Goal: Use online tool/utility: Use online tool/utility

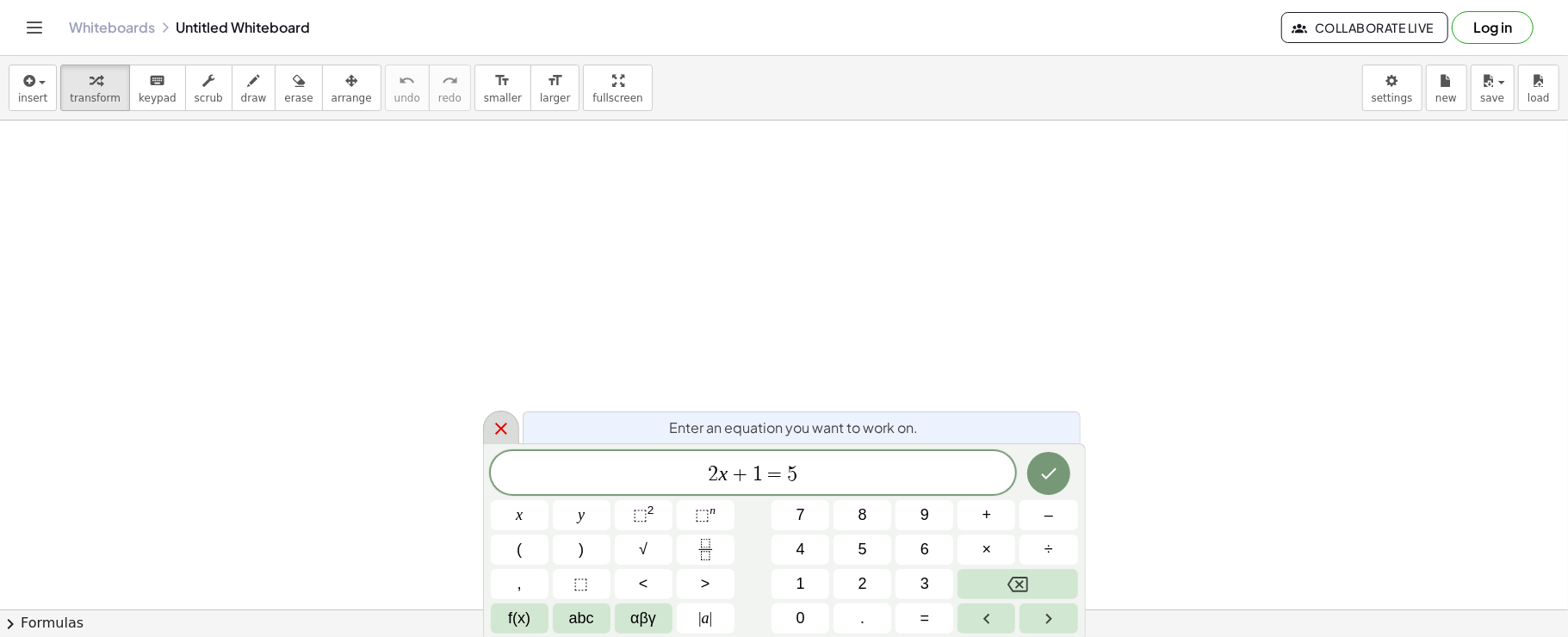
click at [499, 418] on div at bounding box center [501, 428] width 36 height 33
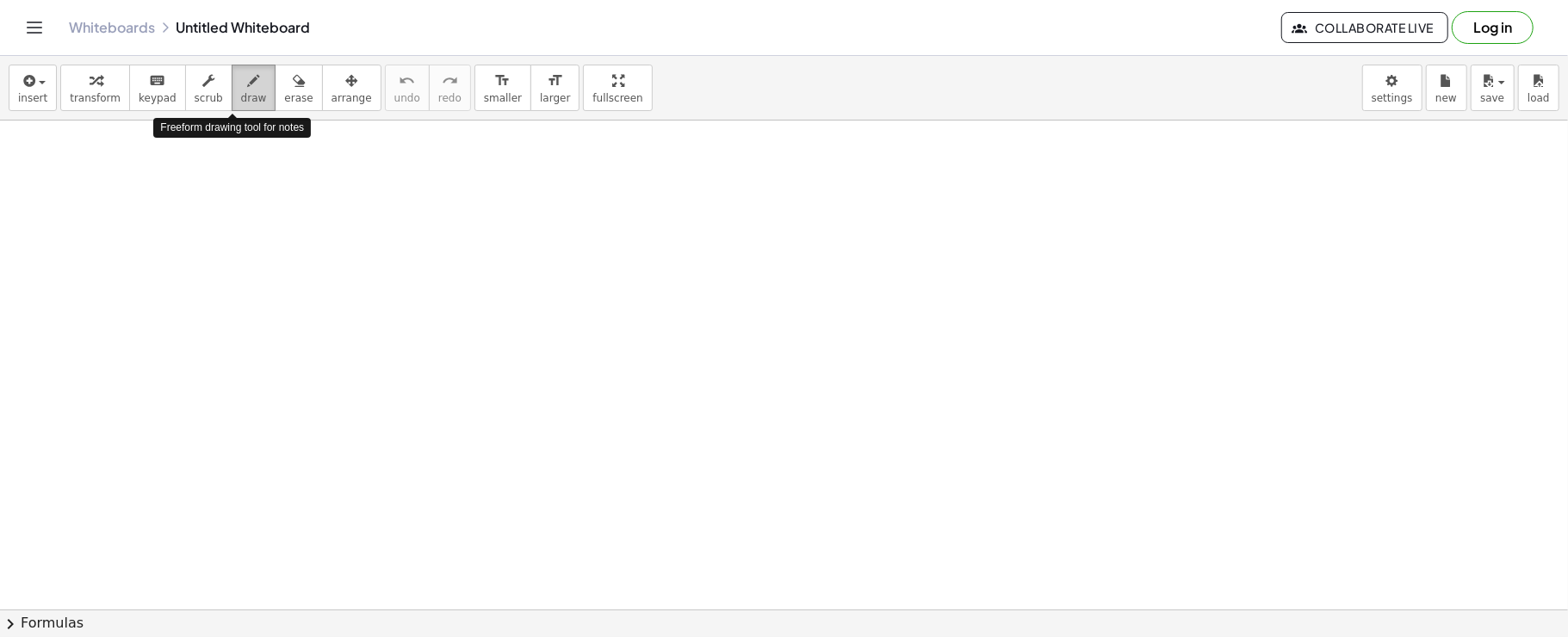
click at [245, 89] on button "draw" at bounding box center [254, 87] width 45 height 46
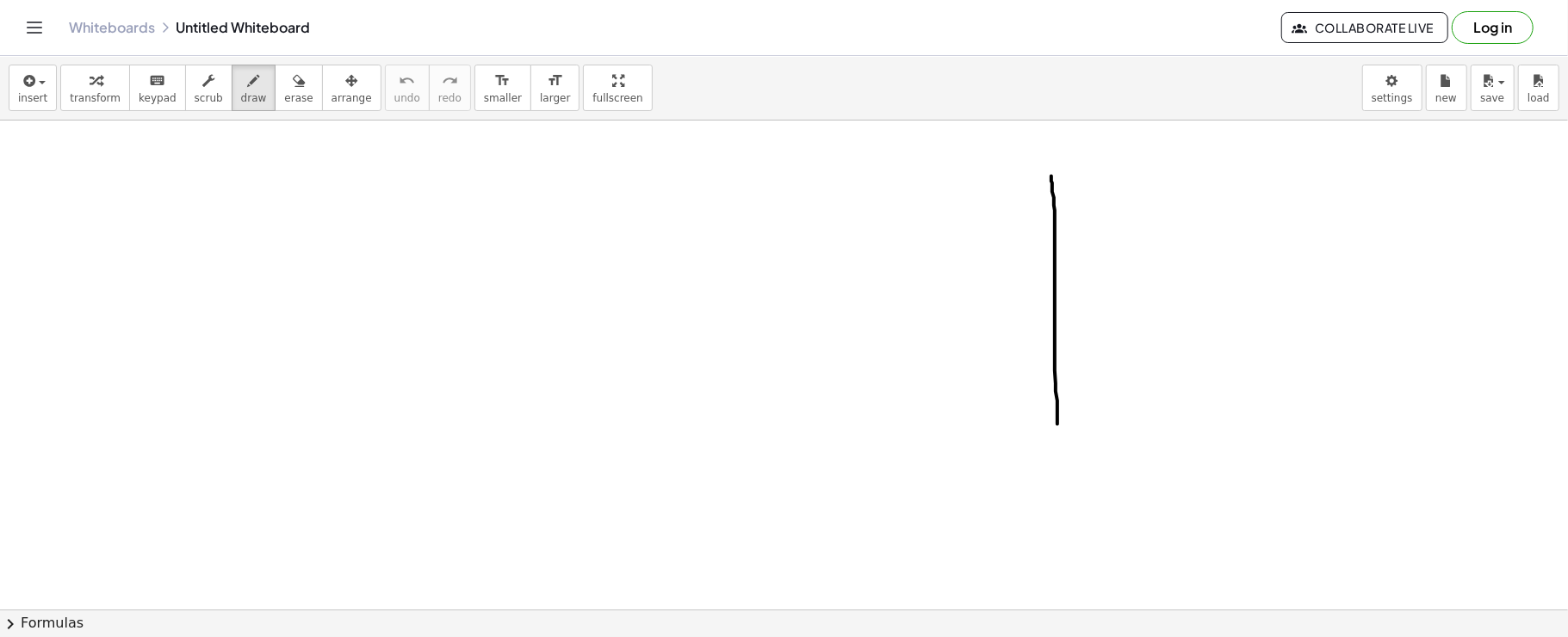
drag, startPoint x: 1057, startPoint y: 424, endPoint x: 1052, endPoint y: 176, distance: 248.1
drag, startPoint x: 449, startPoint y: 437, endPoint x: 460, endPoint y: 169, distance: 268.2
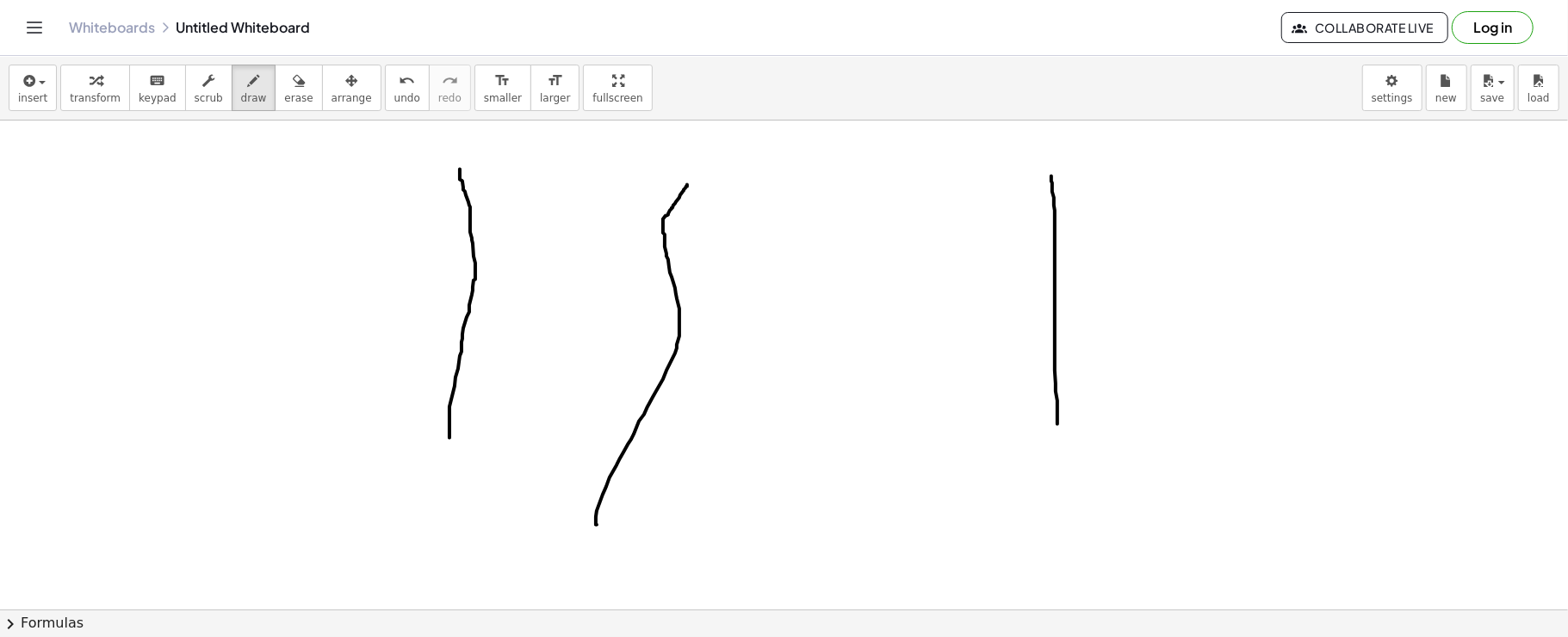
drag, startPoint x: 597, startPoint y: 524, endPoint x: 689, endPoint y: 182, distance: 354.2
drag, startPoint x: 764, startPoint y: 535, endPoint x: 793, endPoint y: 191, distance: 345.2
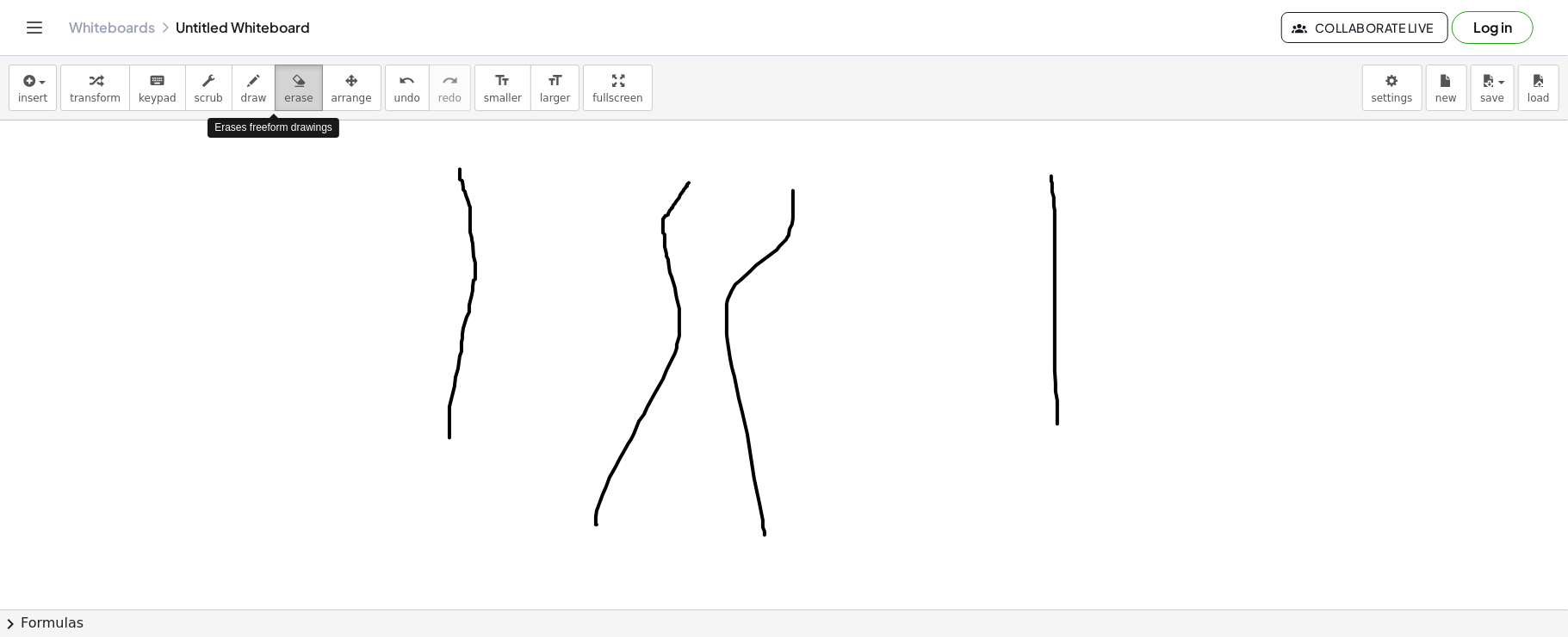
click at [293, 71] on icon "button" at bounding box center [299, 81] width 12 height 20
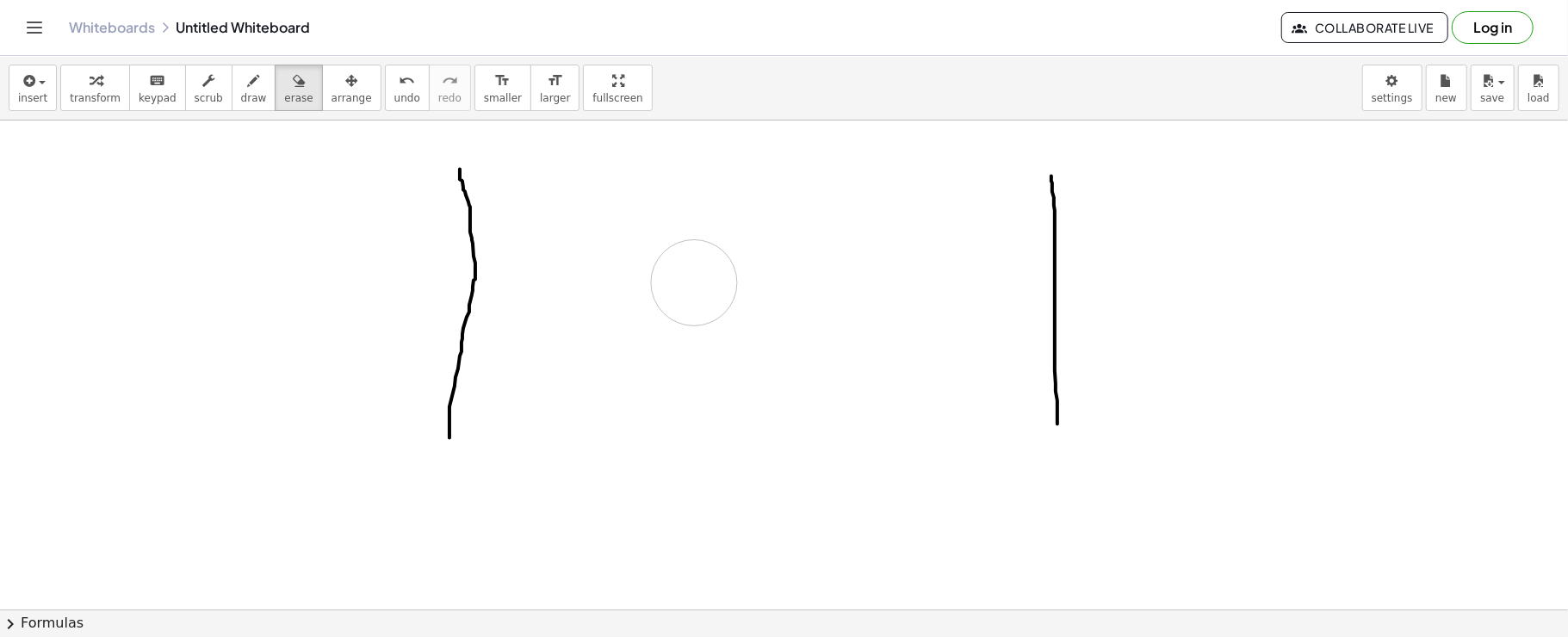
drag, startPoint x: 739, startPoint y: 518, endPoint x: 694, endPoint y: 284, distance: 238.3
drag, startPoint x: 448, startPoint y: 439, endPoint x: 489, endPoint y: 438, distance: 41.0
click at [248, 87] on icon "button" at bounding box center [254, 81] width 12 height 20
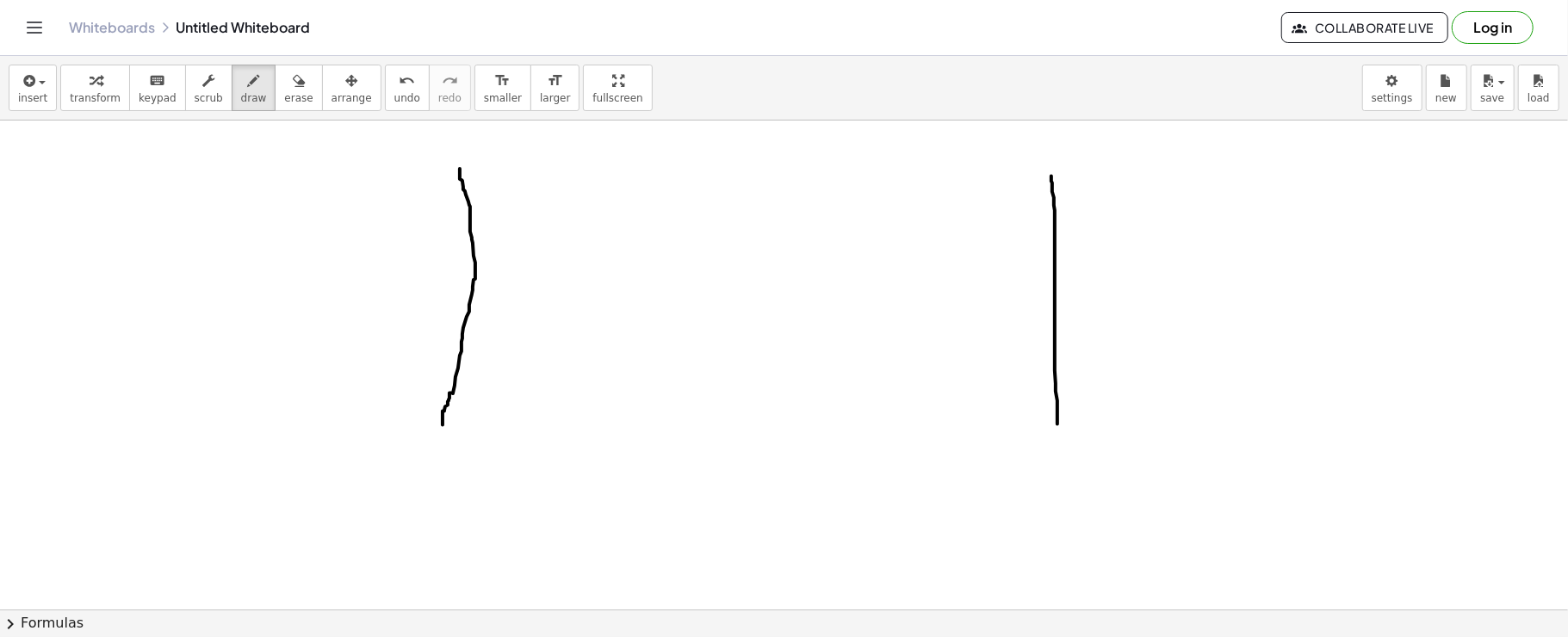
drag, startPoint x: 451, startPoint y: 392, endPoint x: 442, endPoint y: 428, distance: 37.1
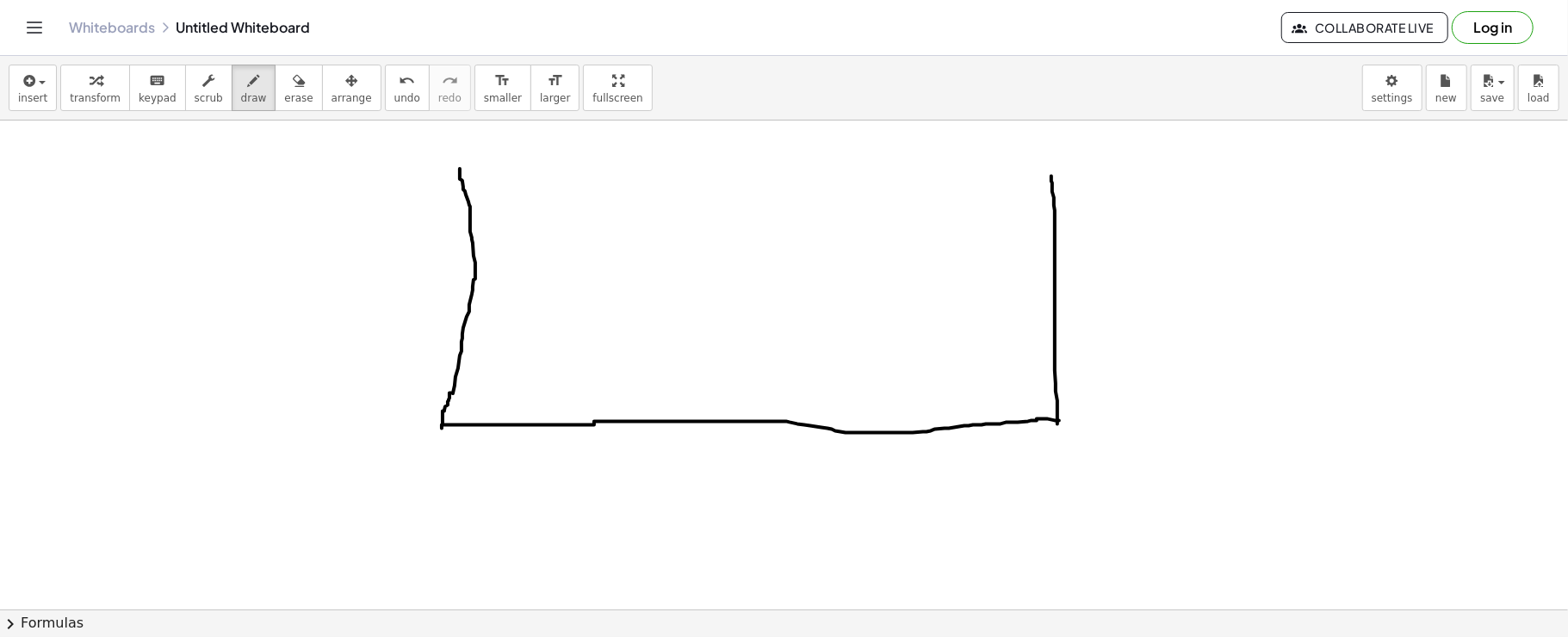
drag, startPoint x: 442, startPoint y: 426, endPoint x: 1059, endPoint y: 421, distance: 617.0
drag, startPoint x: 610, startPoint y: 457, endPoint x: 610, endPoint y: 472, distance: 15.0
drag, startPoint x: 615, startPoint y: 459, endPoint x: 649, endPoint y: 491, distance: 46.7
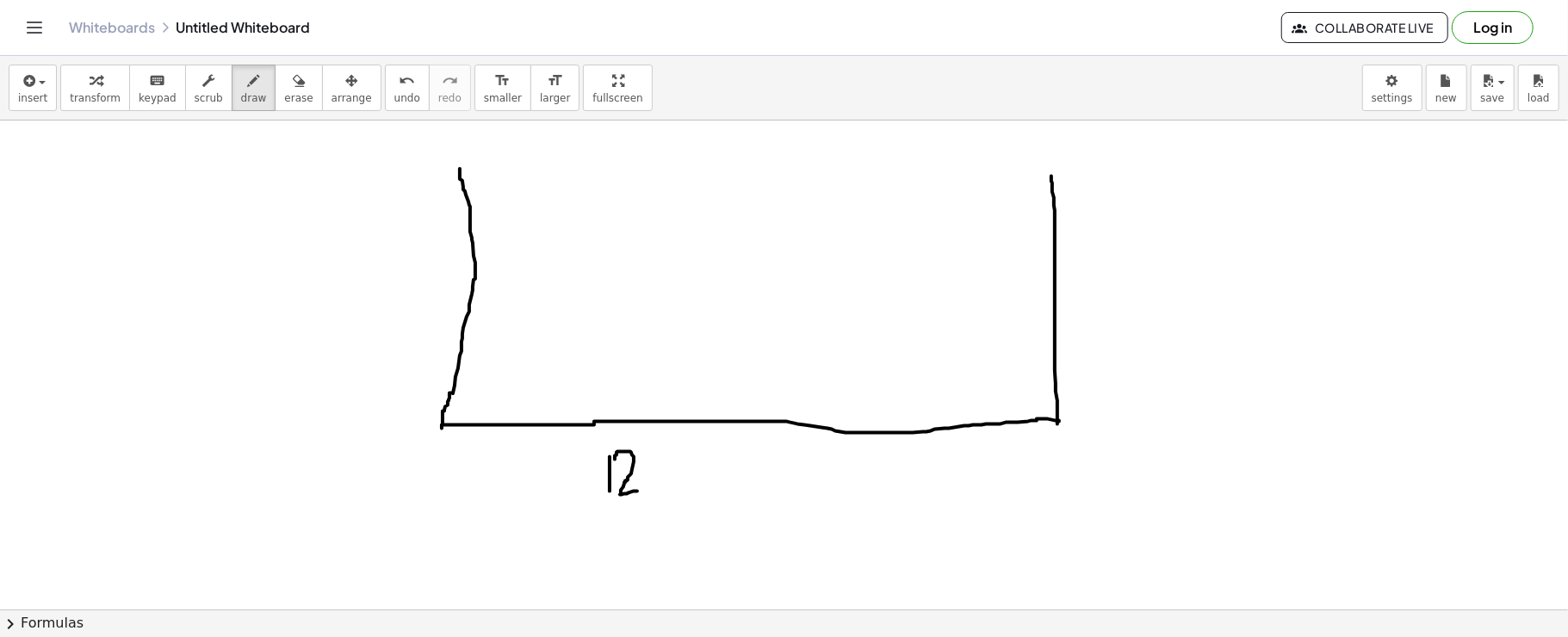
drag, startPoint x: 699, startPoint y: 457, endPoint x: 736, endPoint y: 489, distance: 48.9
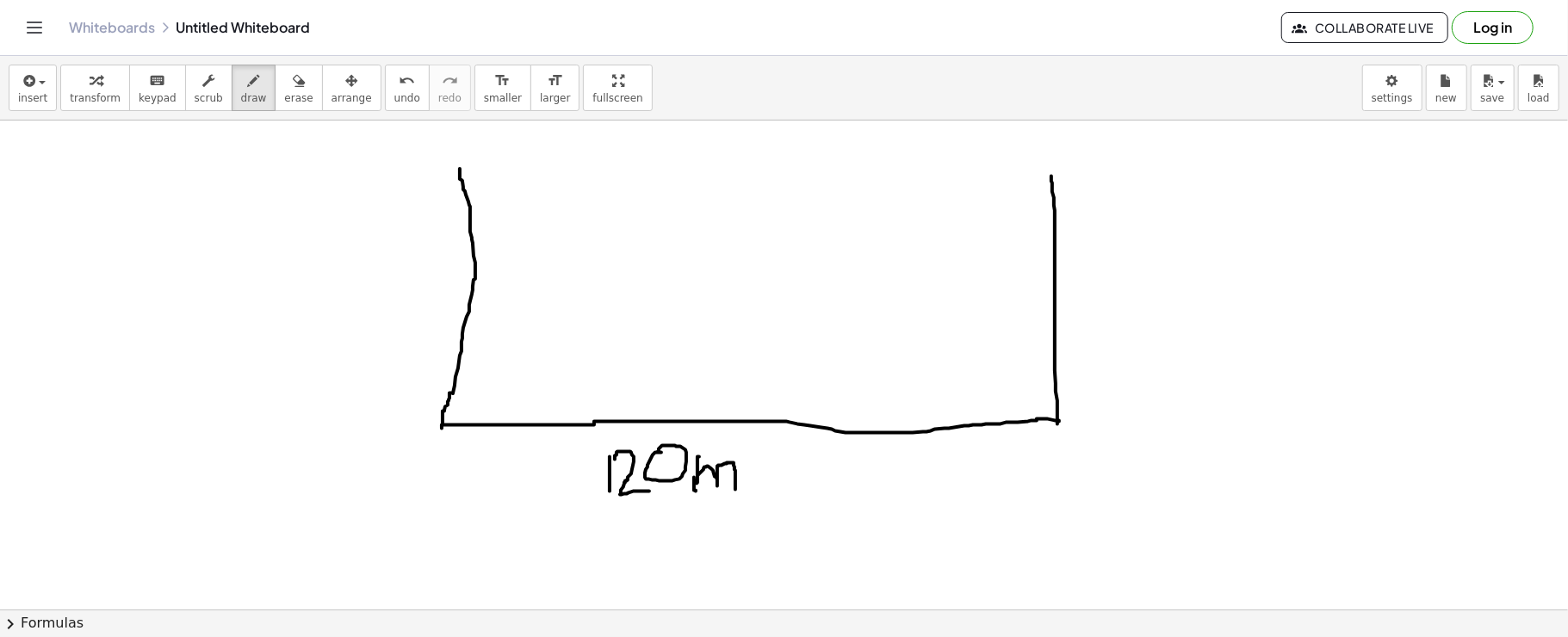
drag, startPoint x: 694, startPoint y: 489, endPoint x: 694, endPoint y: 477, distance: 12.0
drag, startPoint x: 1049, startPoint y: 176, endPoint x: 728, endPoint y: 431, distance: 410.0
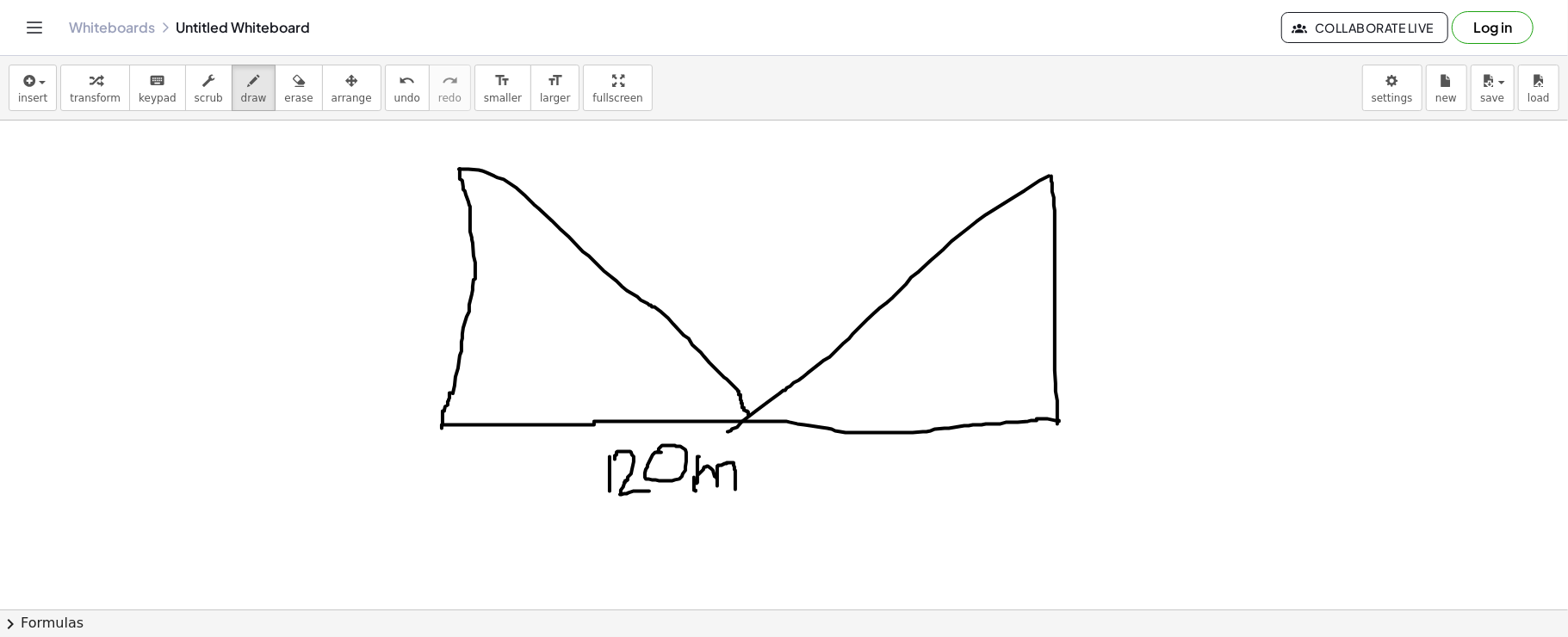
drag, startPoint x: 459, startPoint y: 169, endPoint x: 750, endPoint y: 414, distance: 380.4
drag, startPoint x: 1003, startPoint y: 204, endPoint x: 1055, endPoint y: 225, distance: 56.1
drag, startPoint x: 497, startPoint y: 194, endPoint x: 466, endPoint y: 207, distance: 33.6
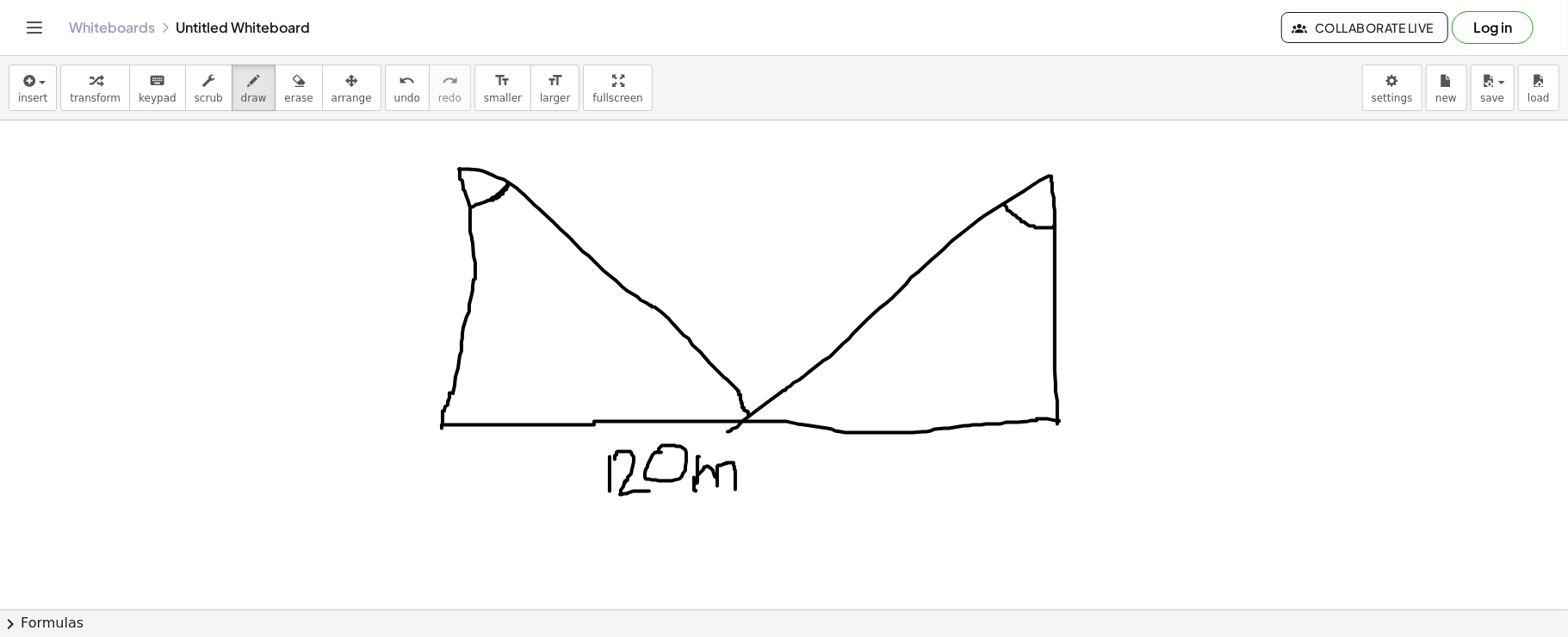
drag, startPoint x: 484, startPoint y: 232, endPoint x: 487, endPoint y: 262, distance: 30.1
drag, startPoint x: 989, startPoint y: 232, endPoint x: 984, endPoint y: 259, distance: 27.5
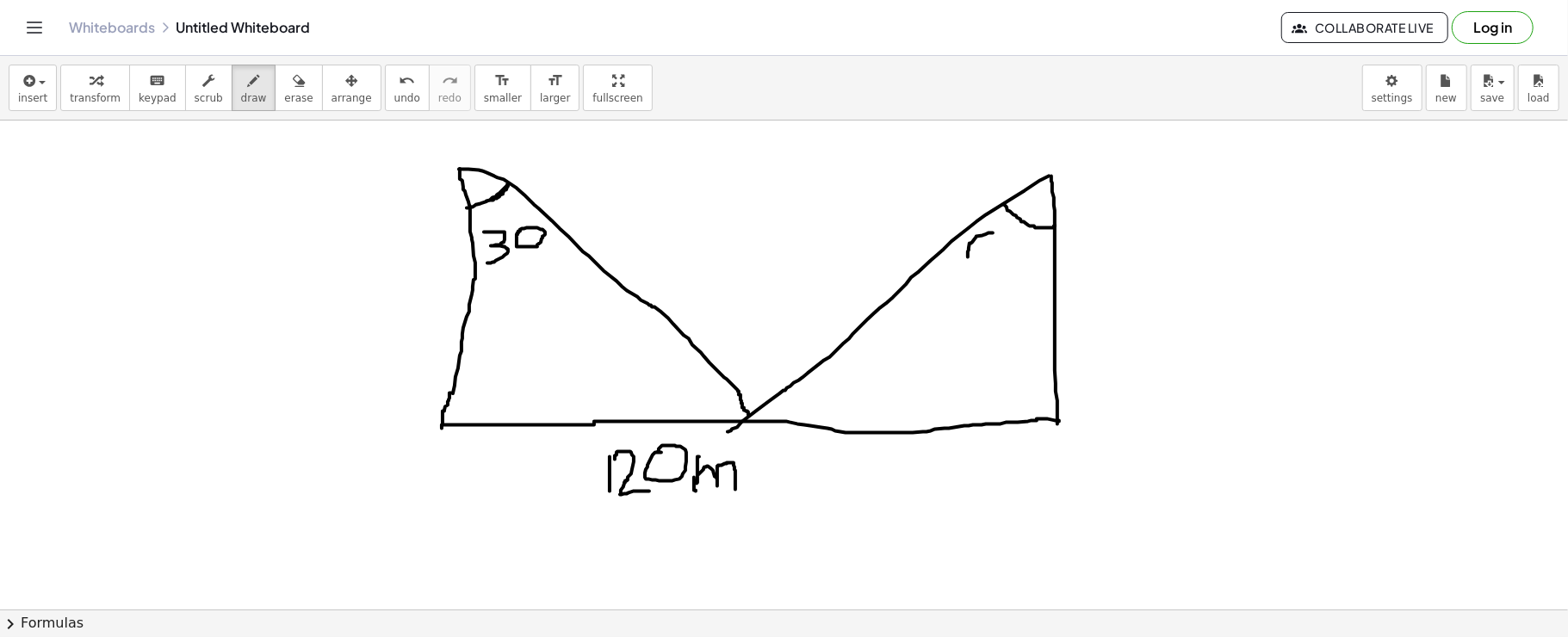
drag, startPoint x: 970, startPoint y: 256, endPoint x: 982, endPoint y: 252, distance: 12.6
drag, startPoint x: 1079, startPoint y: 180, endPoint x: 1075, endPoint y: 418, distance: 238.0
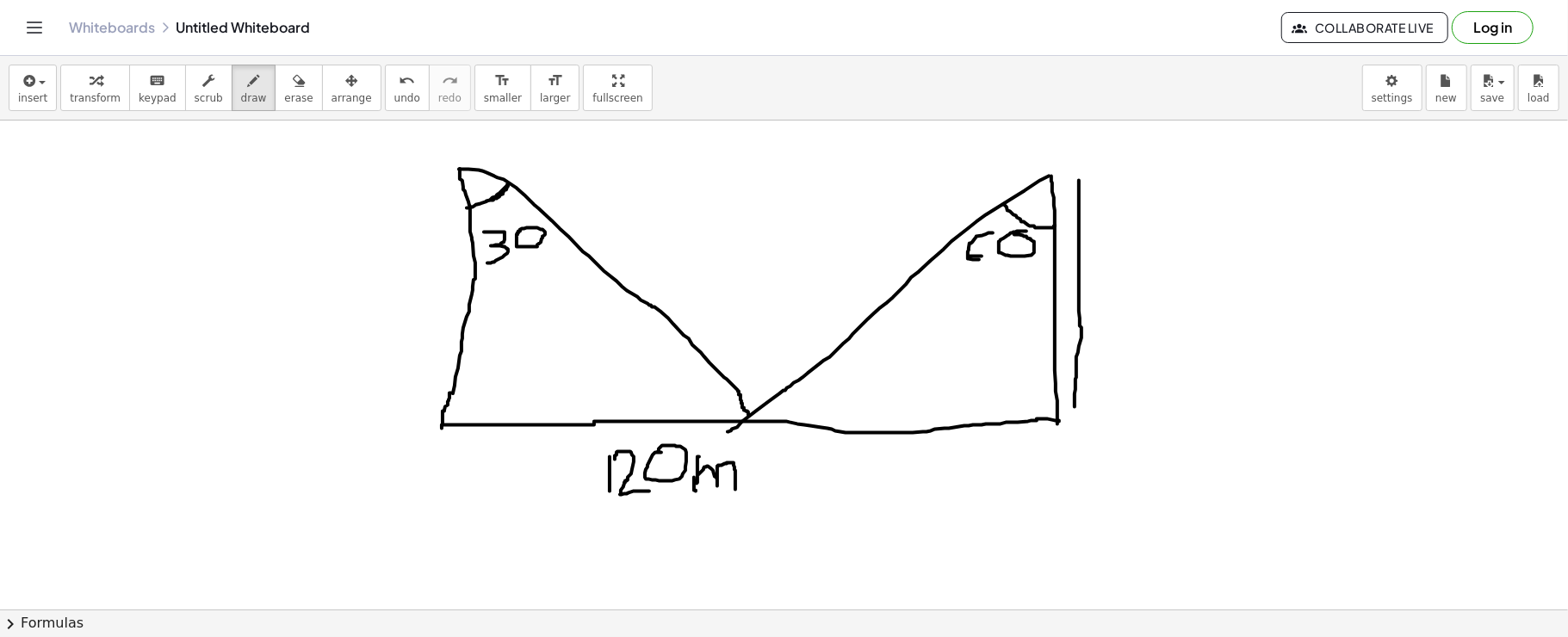
drag, startPoint x: 428, startPoint y: 172, endPoint x: 369, endPoint y: 405, distance: 240.4
drag, startPoint x: 1051, startPoint y: 353, endPoint x: 1013, endPoint y: 420, distance: 77.0
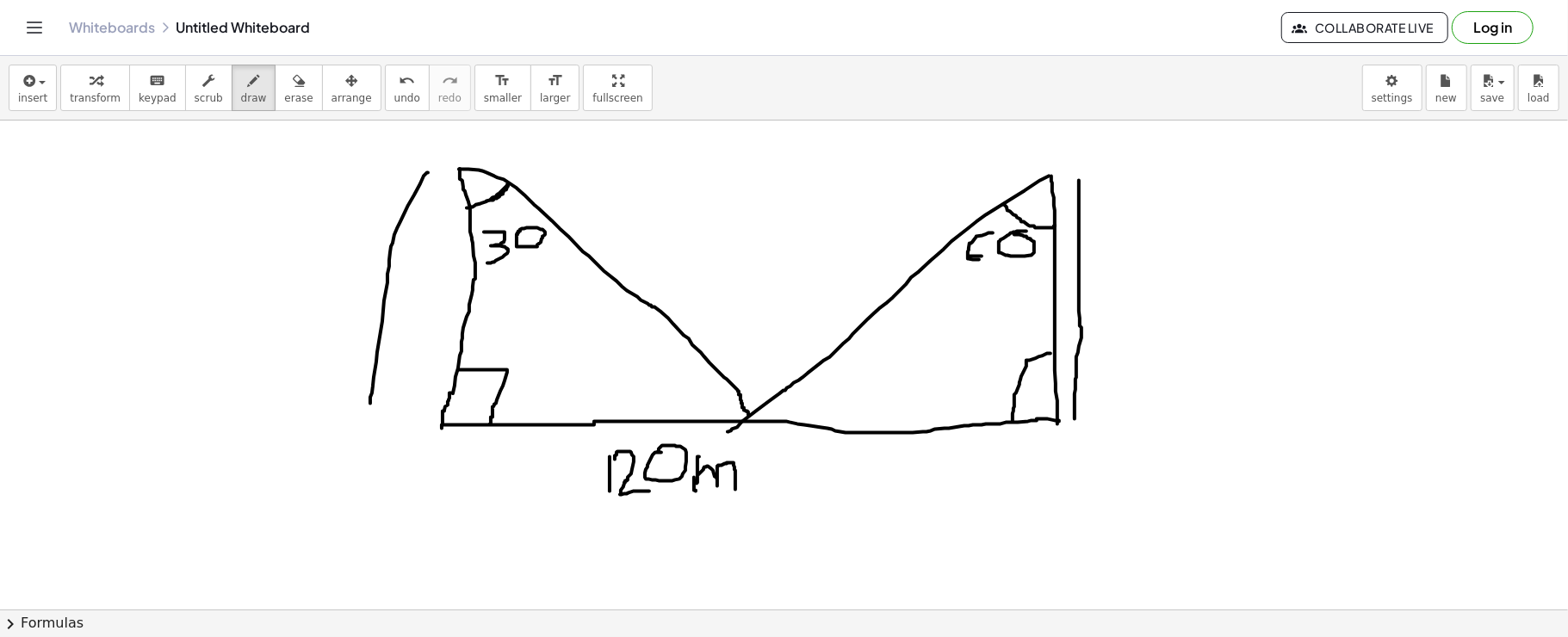
drag, startPoint x: 462, startPoint y: 369, endPoint x: 490, endPoint y: 424, distance: 61.7
click at [25, 74] on icon "button" at bounding box center [27, 81] width 16 height 20
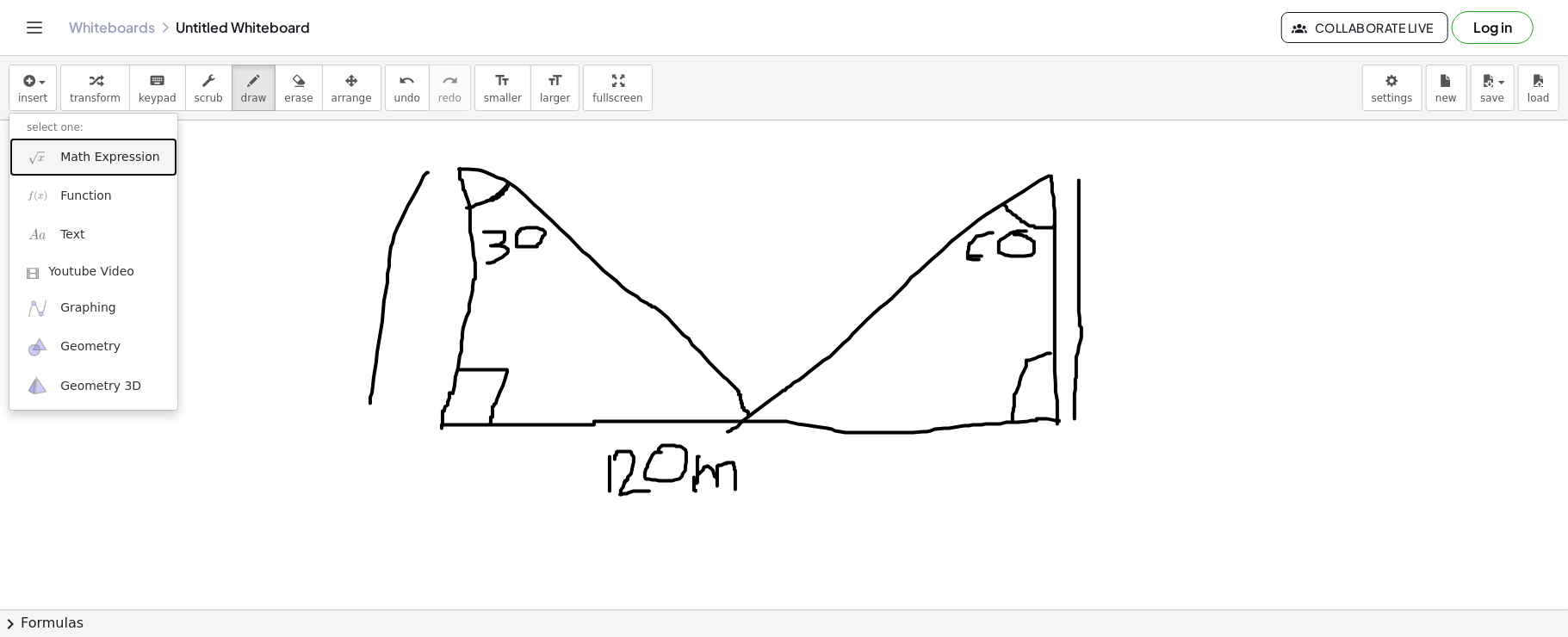
click at [60, 160] on span "Math Expression" at bounding box center [110, 157] width 100 height 18
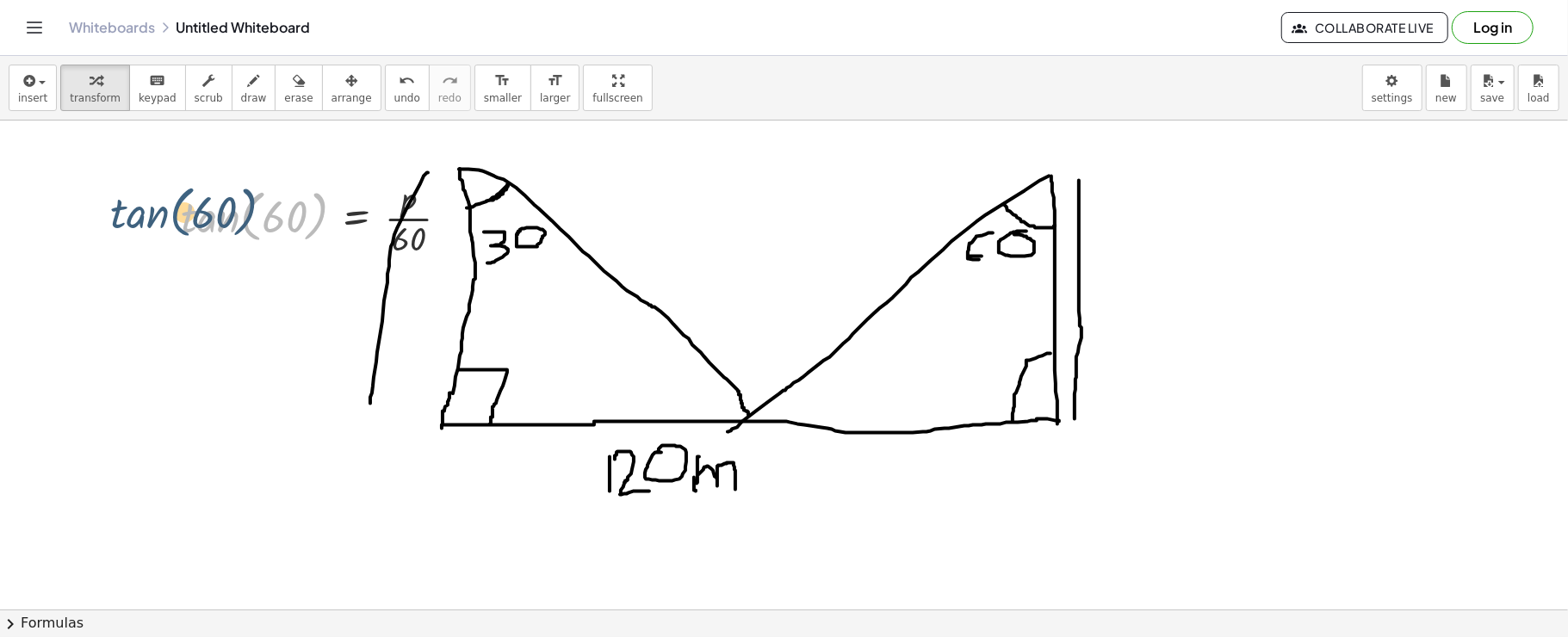
drag, startPoint x: 249, startPoint y: 238, endPoint x: 145, endPoint y: 234, distance: 104.1
click at [332, 94] on span "arrange" at bounding box center [352, 98] width 41 height 12
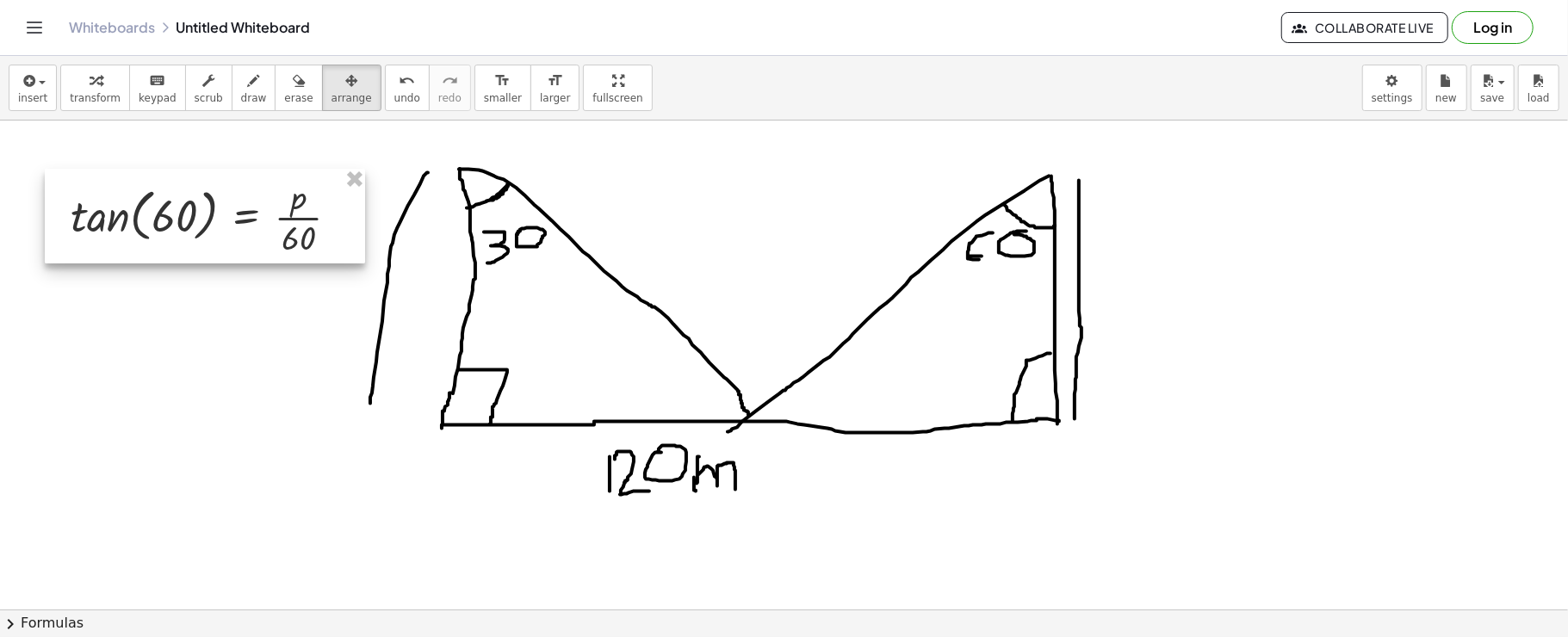
drag, startPoint x: 309, startPoint y: 210, endPoint x: 198, endPoint y: 207, distance: 111.0
click at [198, 207] on div at bounding box center [205, 217] width 321 height 95
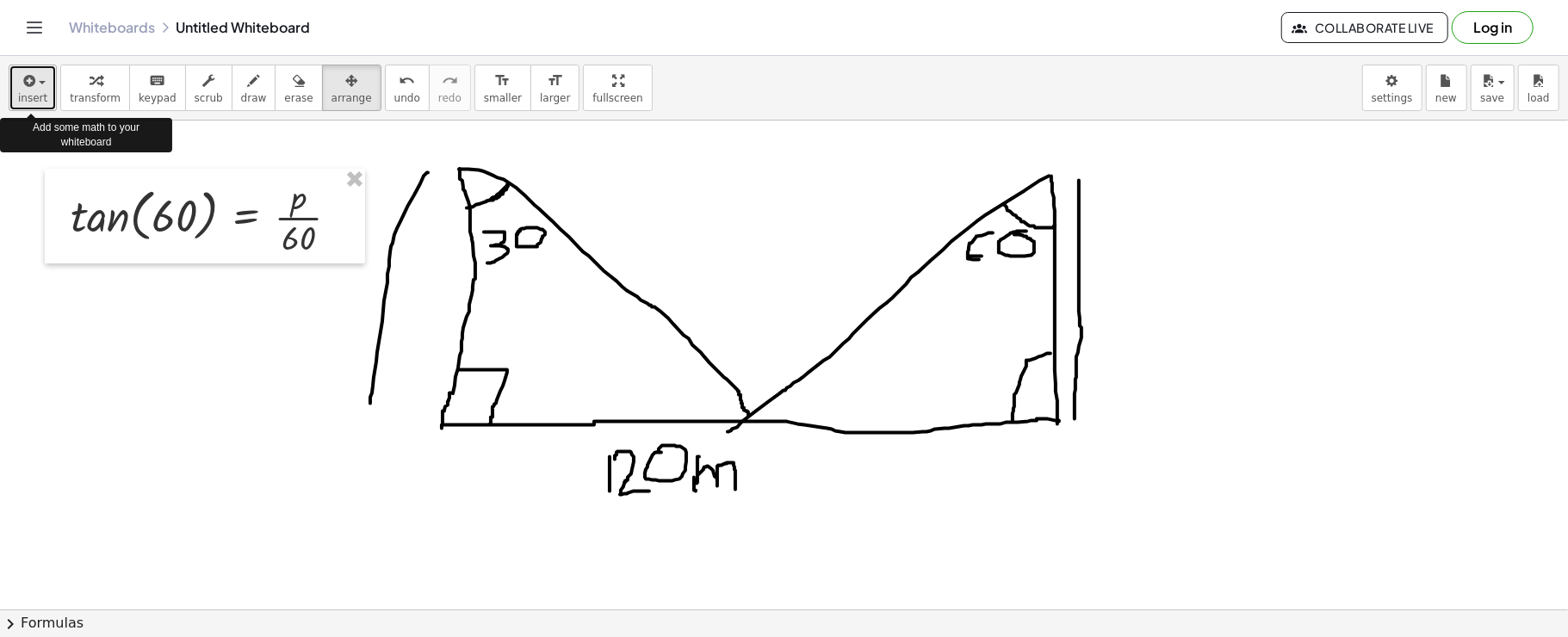
click at [26, 81] on icon "button" at bounding box center [27, 81] width 16 height 20
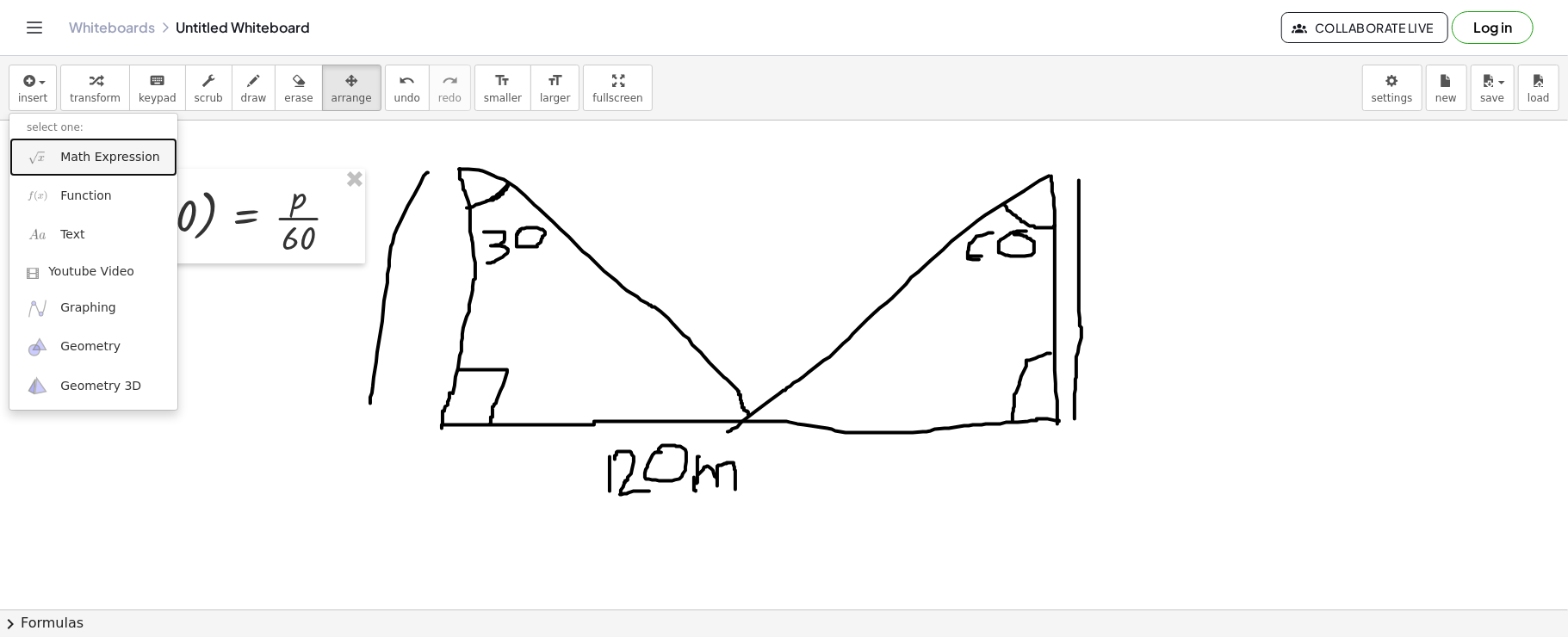
click at [100, 160] on span "Math Expression" at bounding box center [110, 157] width 100 height 18
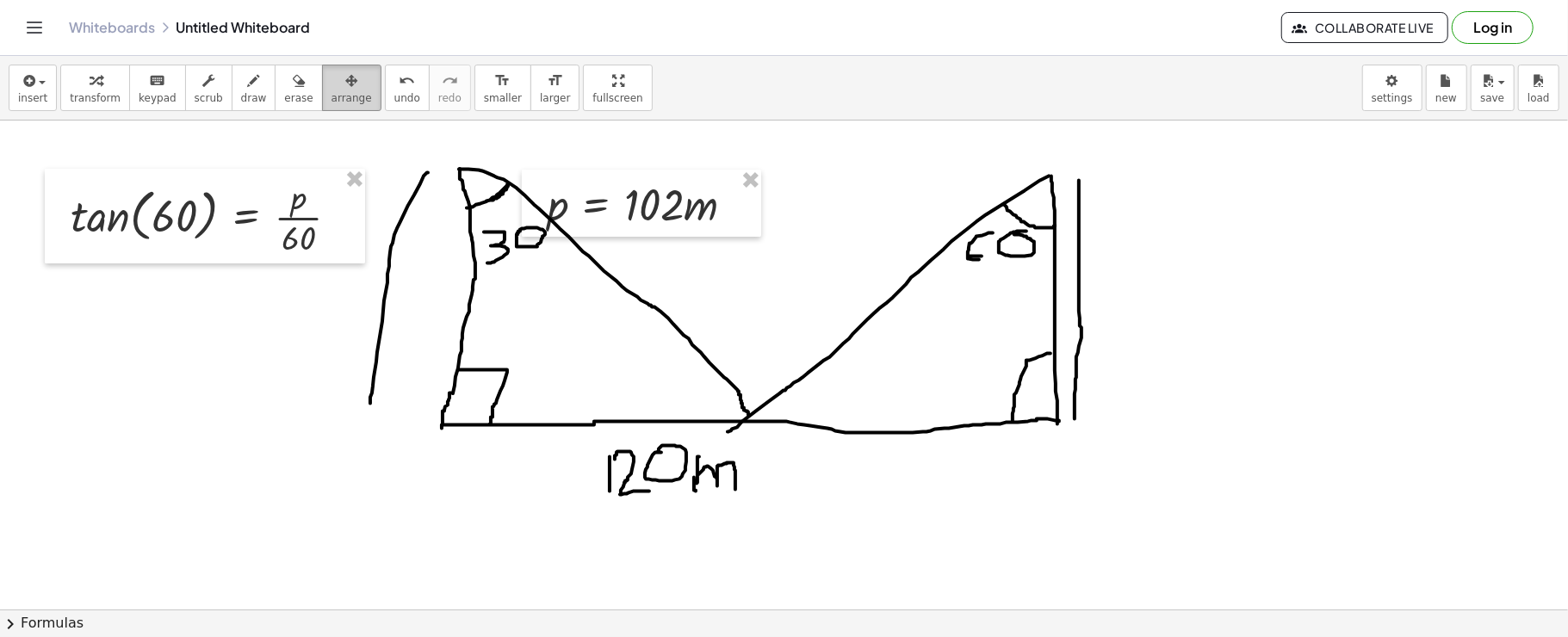
click at [332, 75] on div "button" at bounding box center [352, 80] width 41 height 20
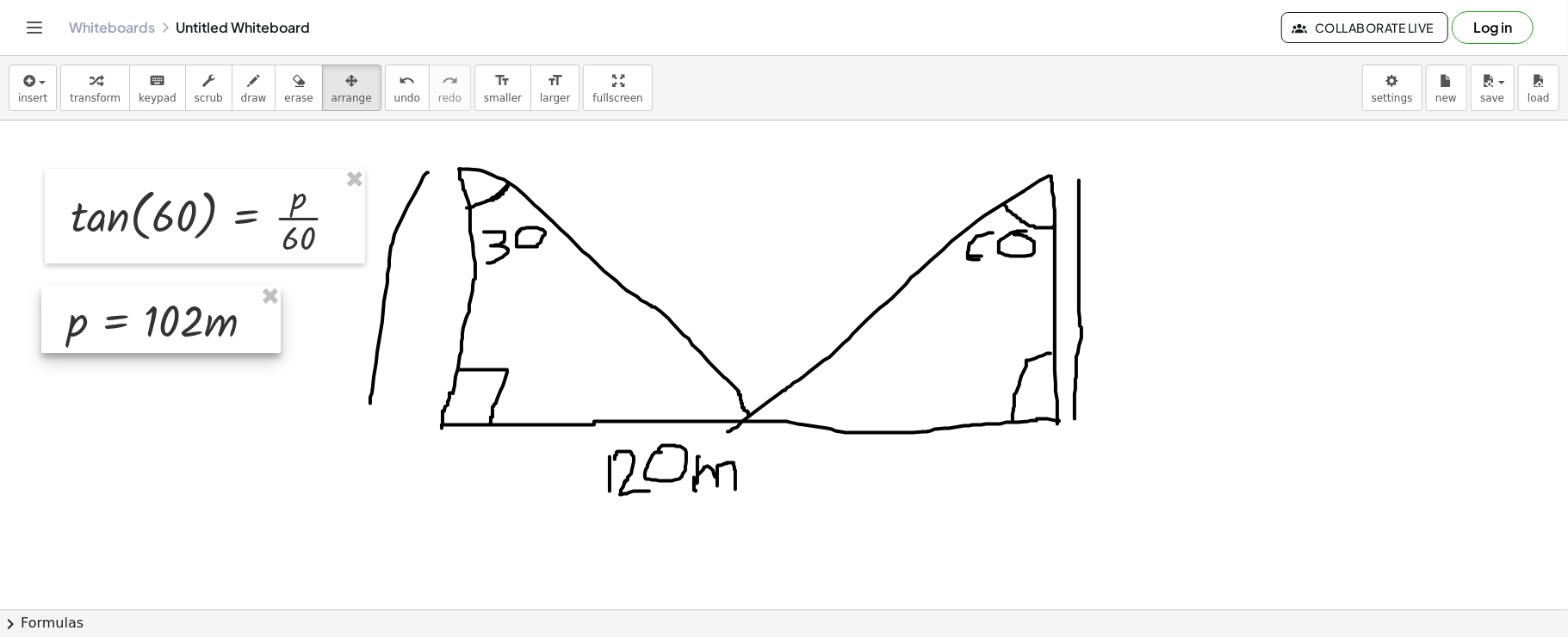
drag, startPoint x: 620, startPoint y: 202, endPoint x: 139, endPoint y: 318, distance: 494.8
click at [139, 318] on div at bounding box center [160, 319] width 239 height 67
click at [21, 81] on icon "button" at bounding box center [27, 81] width 16 height 20
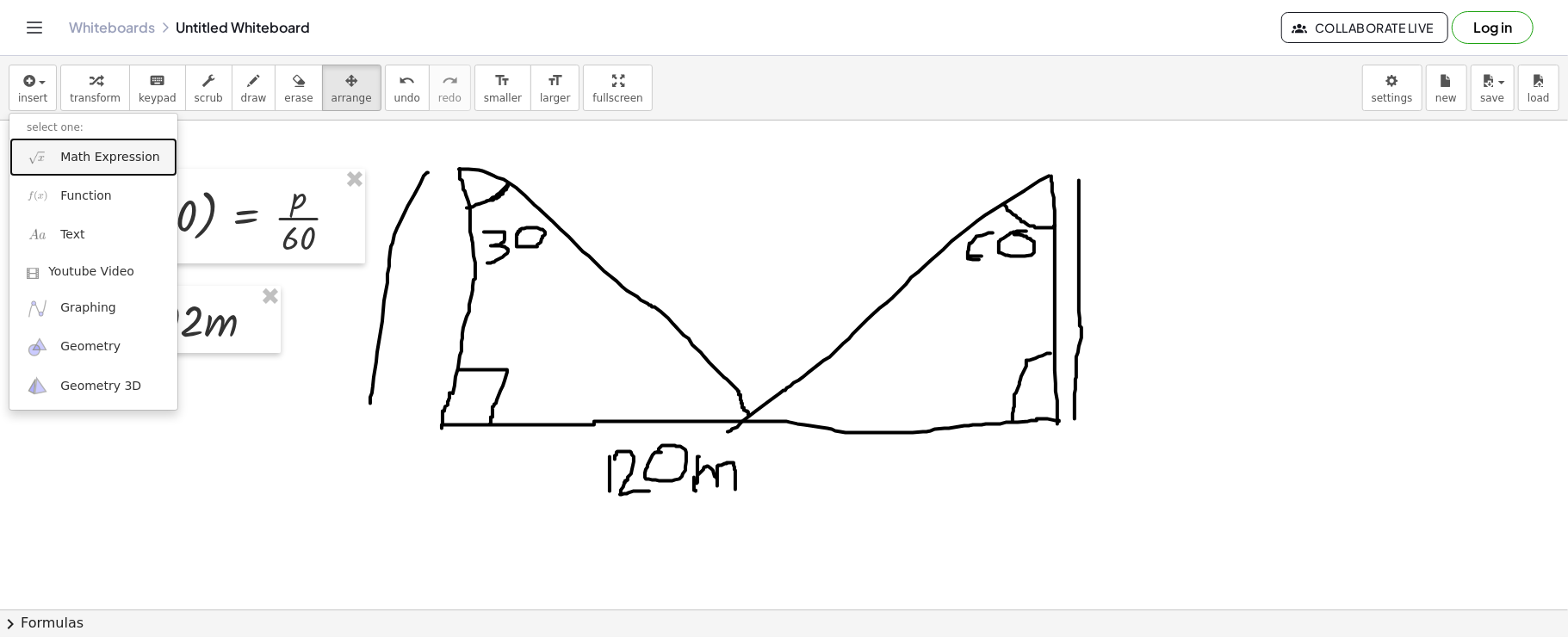
click at [42, 149] on img at bounding box center [37, 156] width 21 height 21
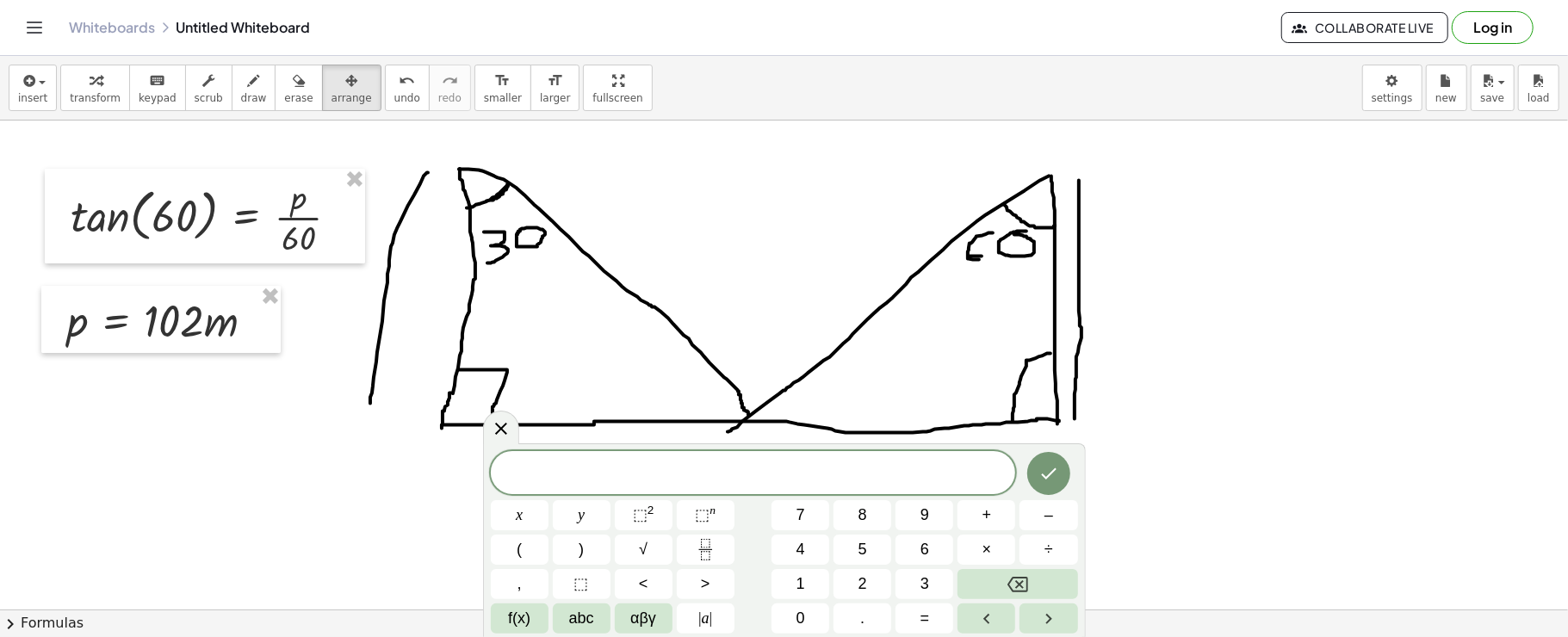
click at [817, 490] on div "​" at bounding box center [753, 472] width 525 height 43
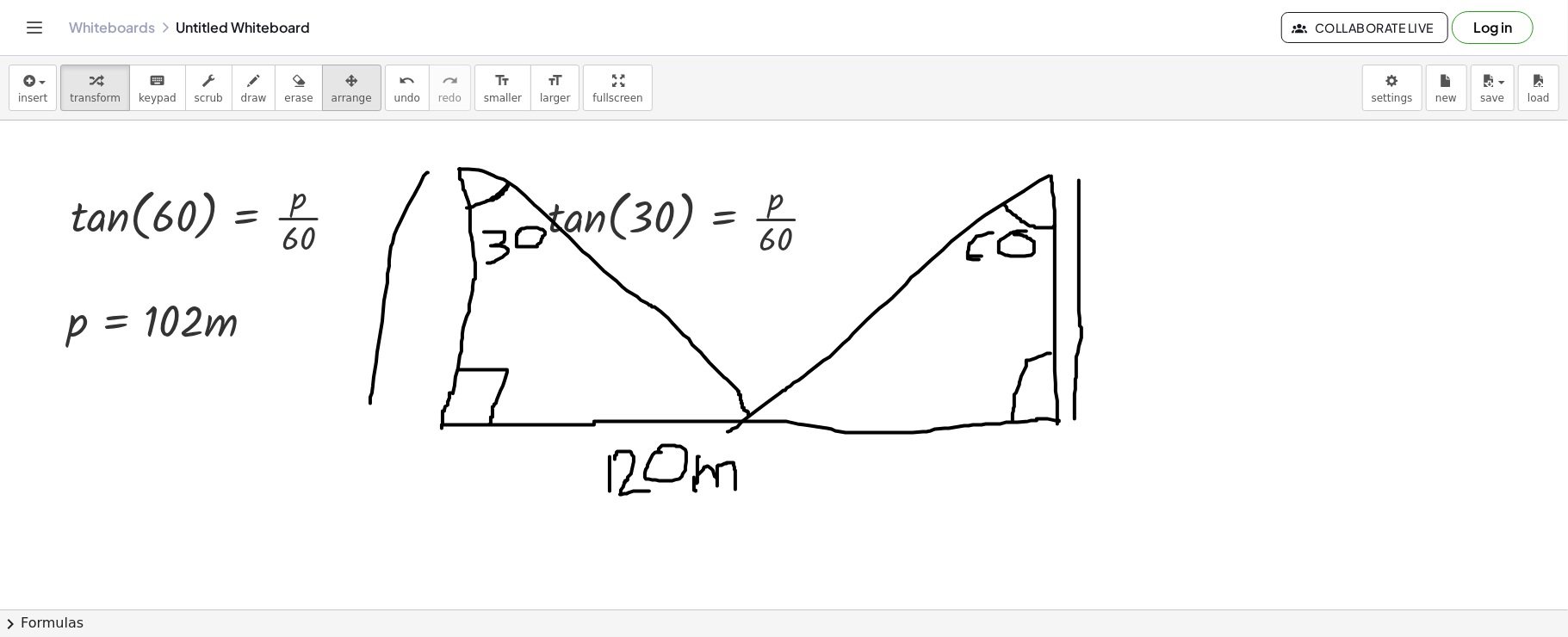
click at [332, 99] on span "arrange" at bounding box center [352, 98] width 41 height 12
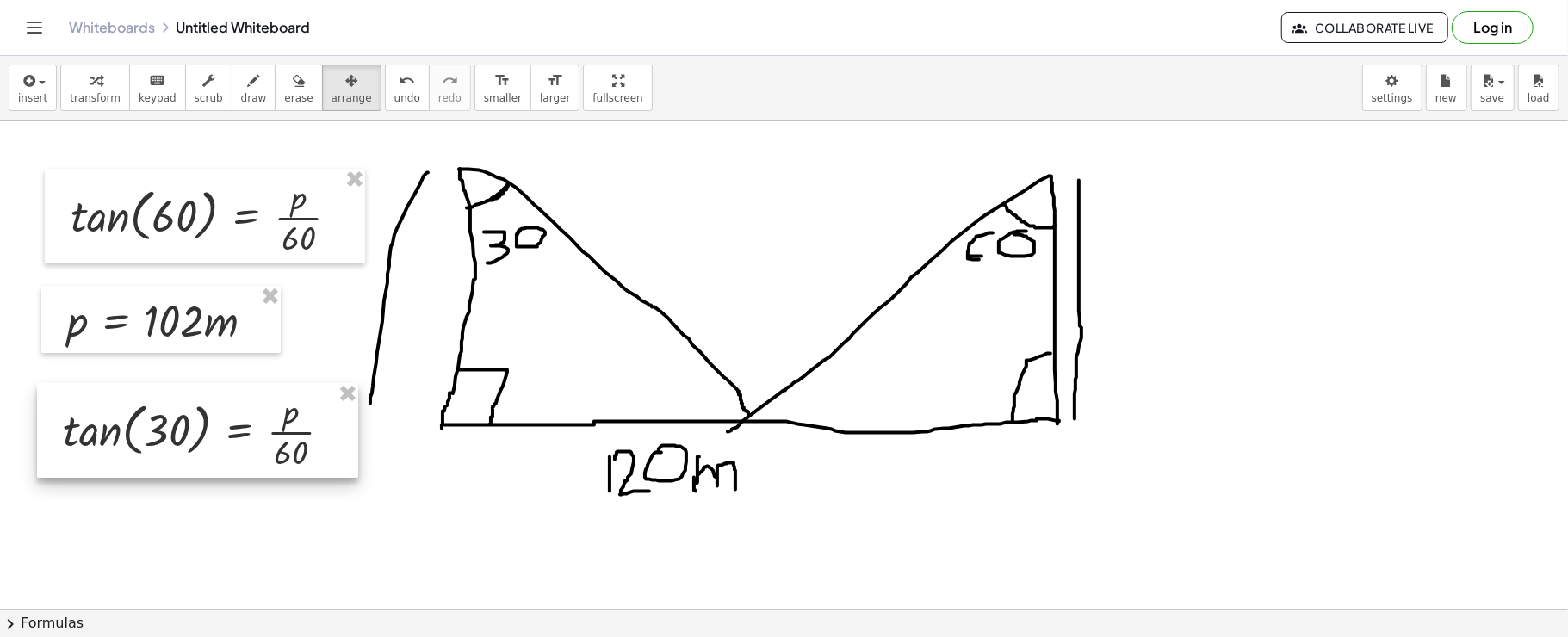
drag, startPoint x: 583, startPoint y: 216, endPoint x: 99, endPoint y: 429, distance: 528.8
click at [99, 429] on div at bounding box center [197, 431] width 321 height 95
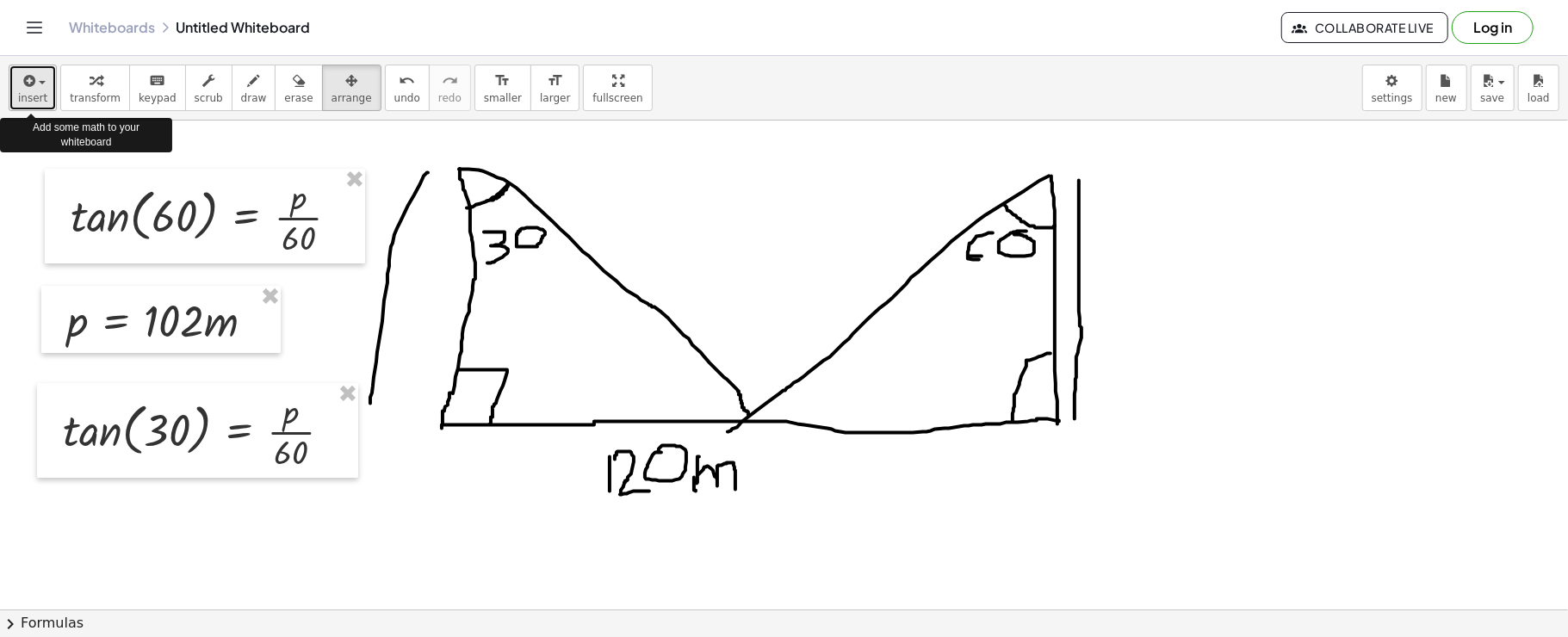
click at [29, 75] on icon "button" at bounding box center [27, 81] width 16 height 20
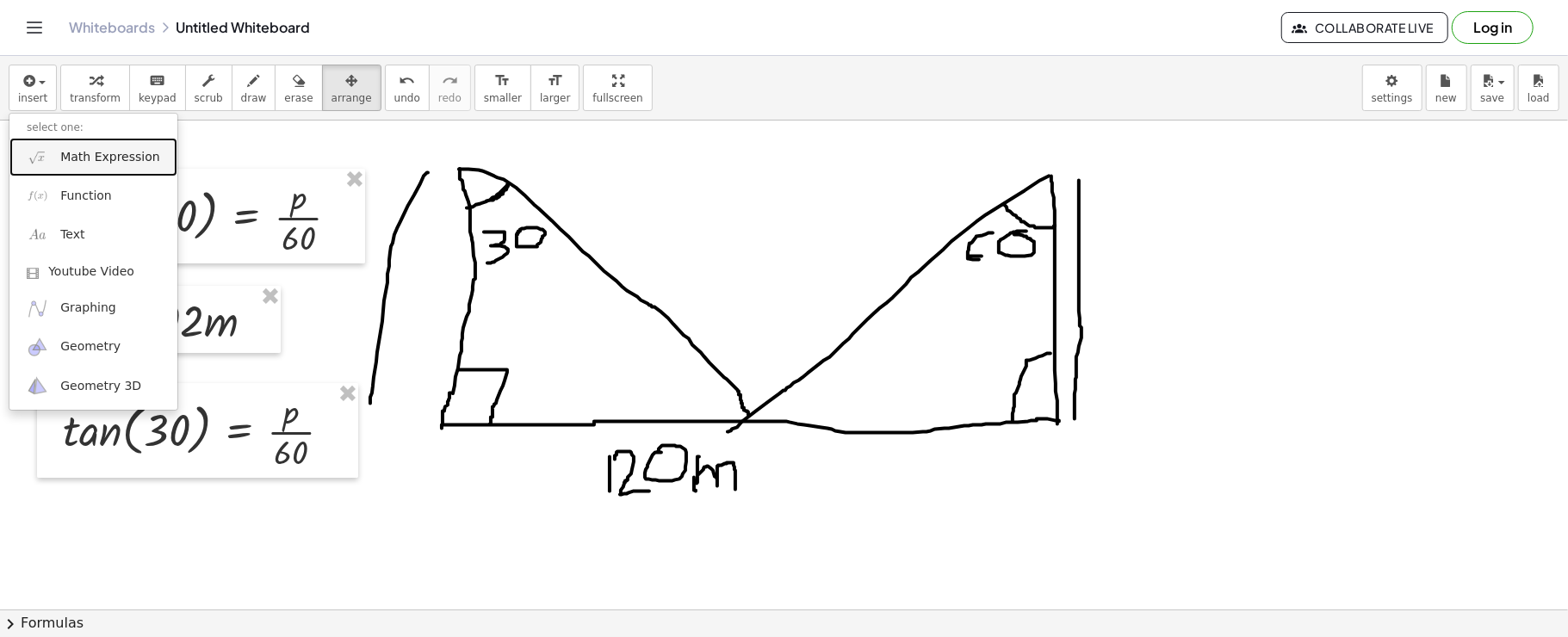
click at [34, 156] on img at bounding box center [37, 156] width 21 height 21
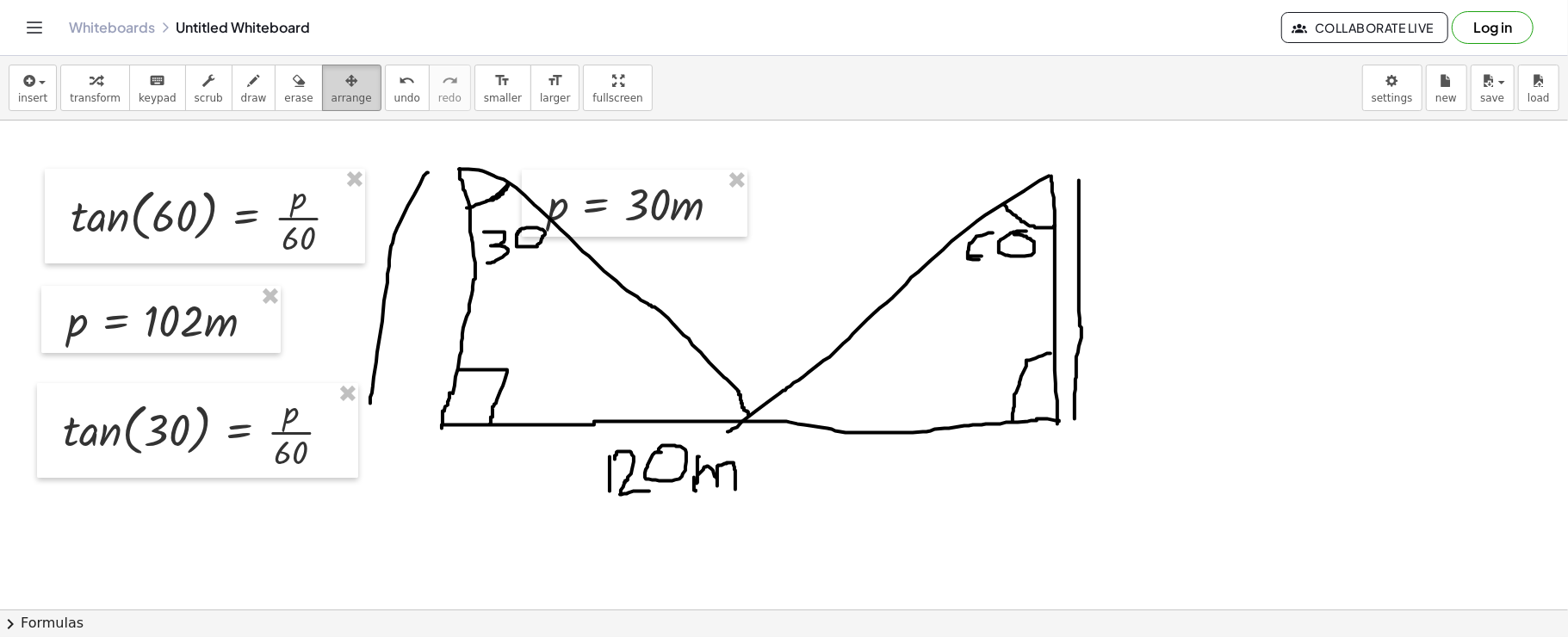
click at [332, 74] on div "button" at bounding box center [352, 80] width 41 height 20
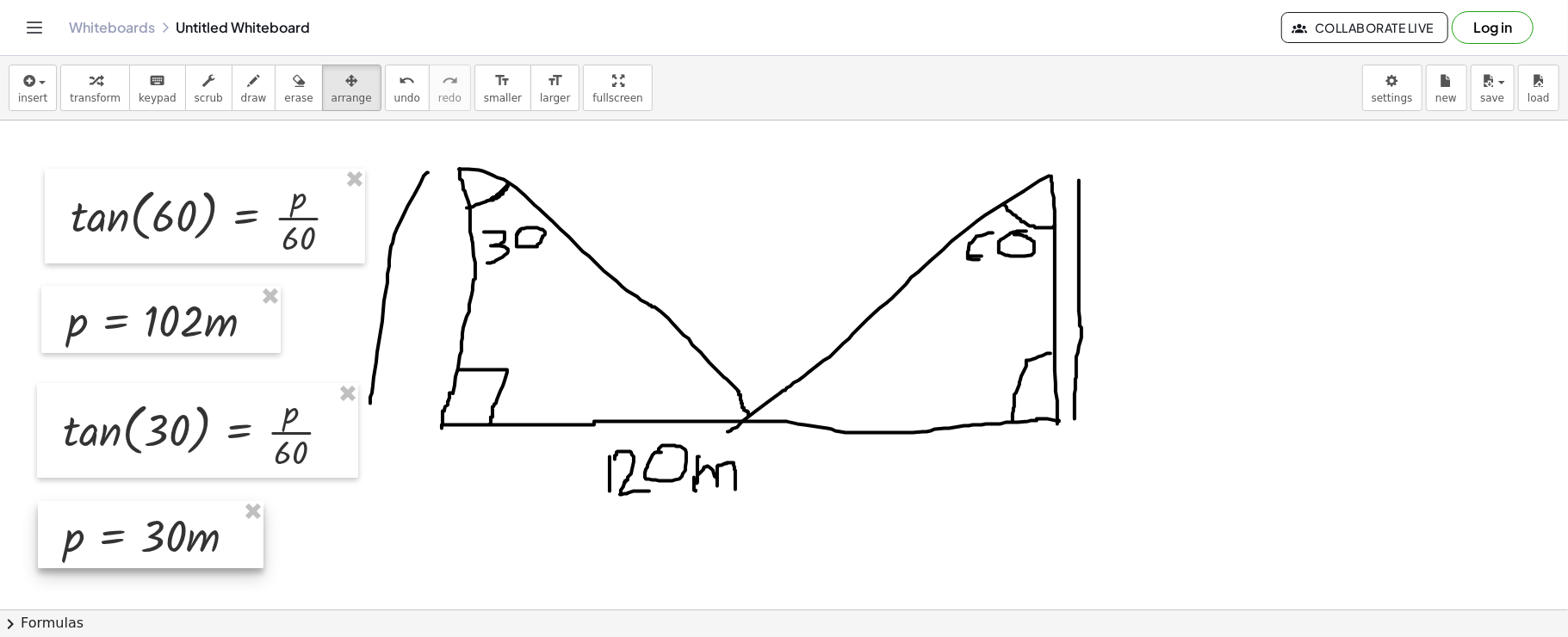
drag, startPoint x: 641, startPoint y: 214, endPoint x: 158, endPoint y: 545, distance: 585.5
click at [158, 545] on div at bounding box center [151, 535] width 226 height 67
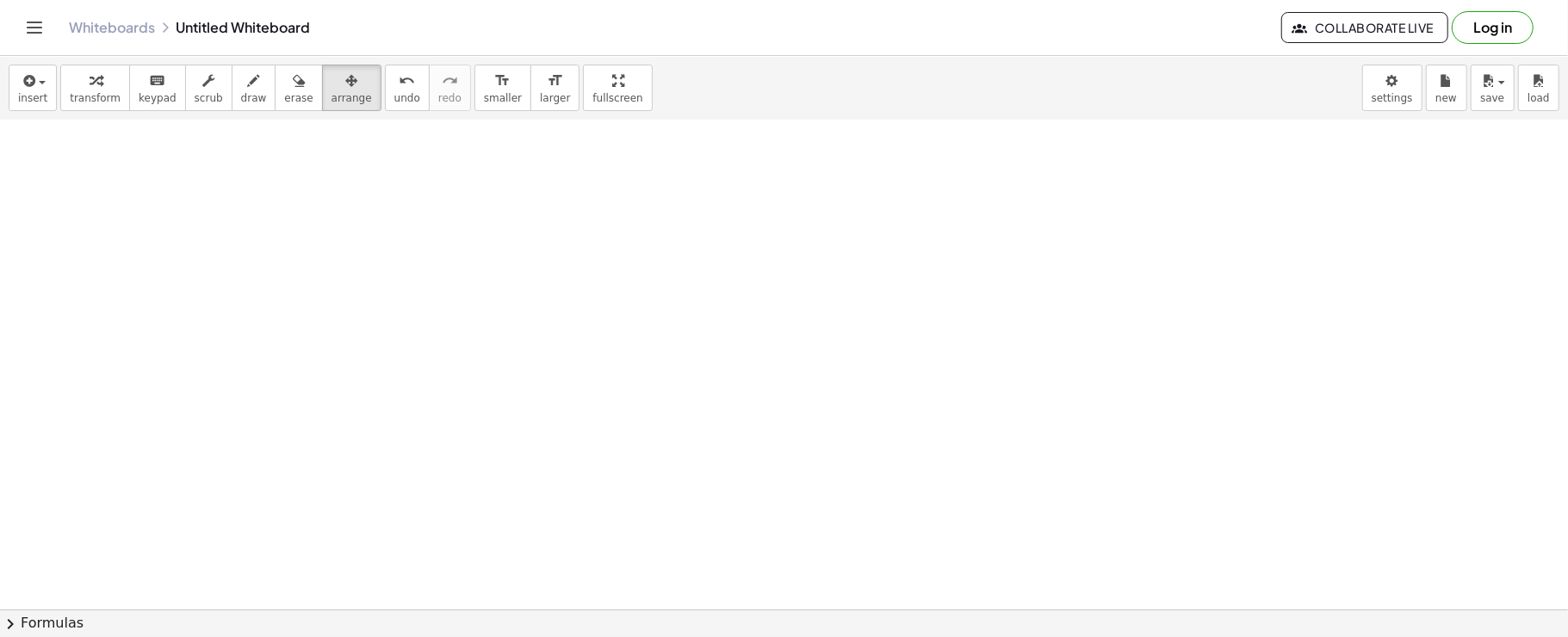
scroll to position [572, 0]
click at [243, 76] on div "button" at bounding box center [254, 80] width 26 height 20
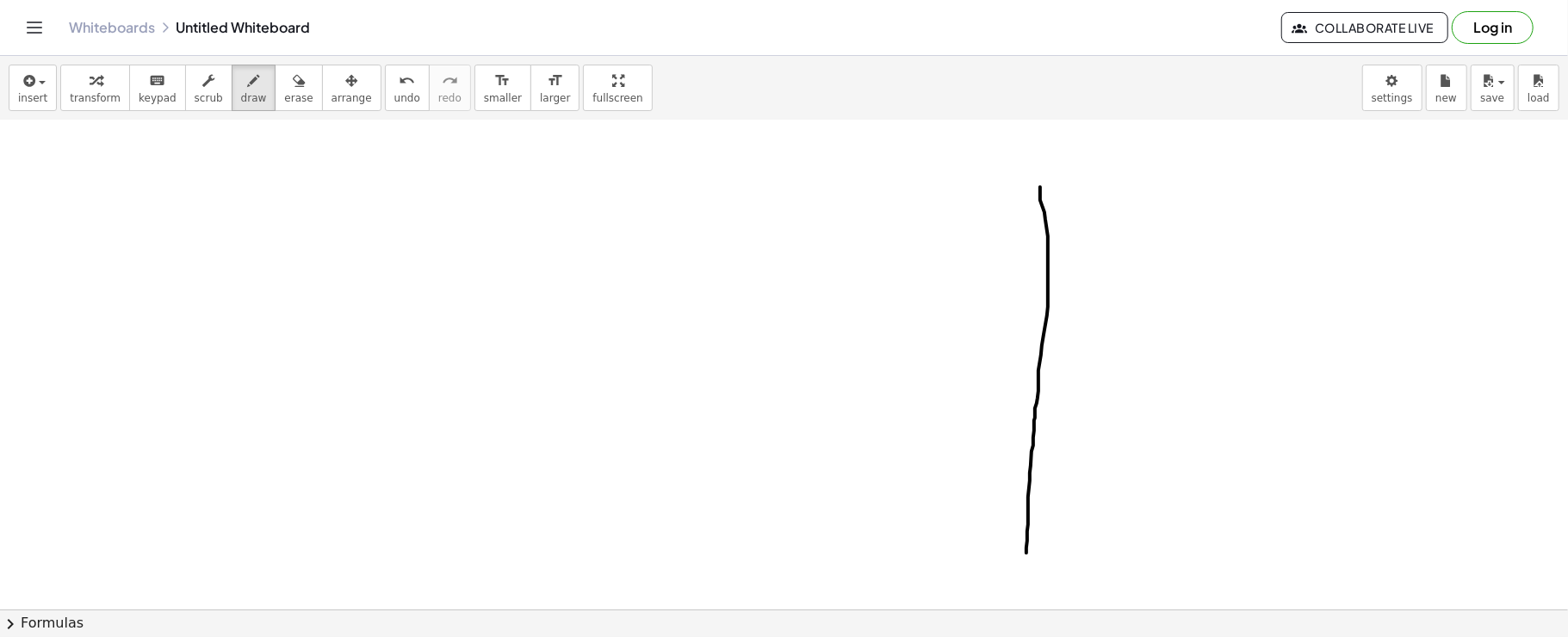
drag, startPoint x: 1041, startPoint y: 187, endPoint x: 1027, endPoint y: 553, distance: 366.3
click at [1027, 553] on div at bounding box center [784, 499] width 1568 height 1902
drag, startPoint x: 1077, startPoint y: 280, endPoint x: 1077, endPoint y: 321, distance: 41.0
click at [1077, 321] on div at bounding box center [784, 499] width 1568 height 1902
drag, startPoint x: 1086, startPoint y: 285, endPoint x: 1123, endPoint y: 309, distance: 44.1
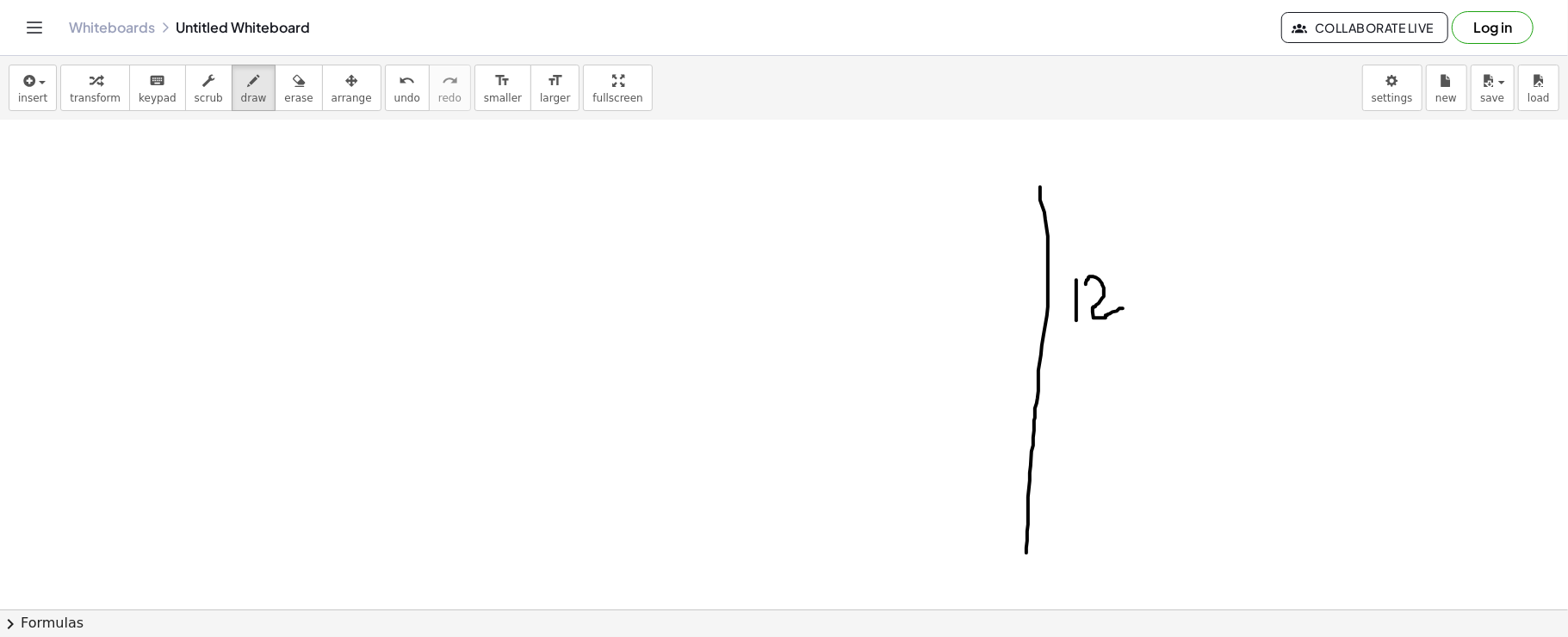
click at [1123, 309] on div at bounding box center [784, 499] width 1568 height 1902
click at [1118, 272] on div at bounding box center [784, 499] width 1568 height 1902
drag, startPoint x: 1151, startPoint y: 262, endPoint x: 1186, endPoint y: 279, distance: 38.9
click at [1186, 279] on div at bounding box center [784, 499] width 1568 height 1902
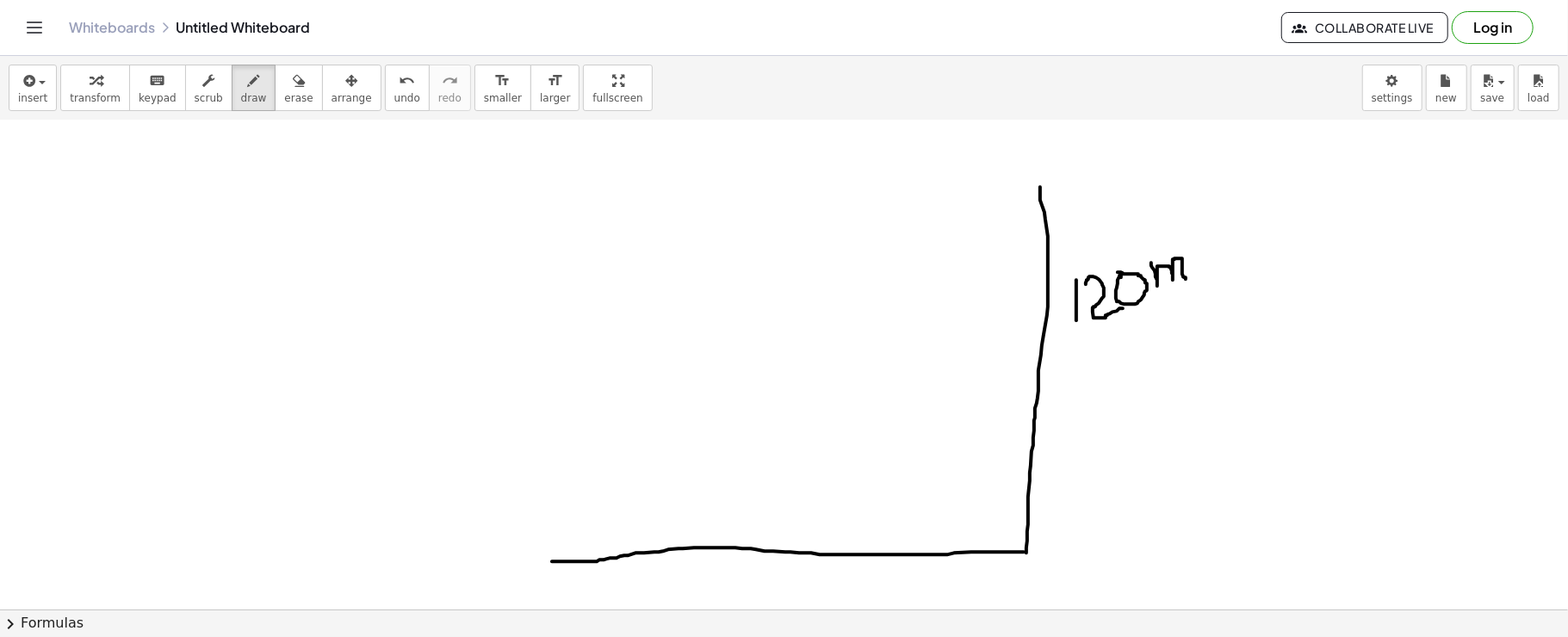
drag, startPoint x: 1024, startPoint y: 552, endPoint x: 577, endPoint y: 562, distance: 447.1
click at [577, 562] on div at bounding box center [784, 499] width 1568 height 1902
click at [763, 546] on div at bounding box center [784, 499] width 1568 height 1902
click at [551, 555] on div at bounding box center [784, 499] width 1568 height 1902
drag, startPoint x: 760, startPoint y: 542, endPoint x: 1042, endPoint y: 190, distance: 451.0
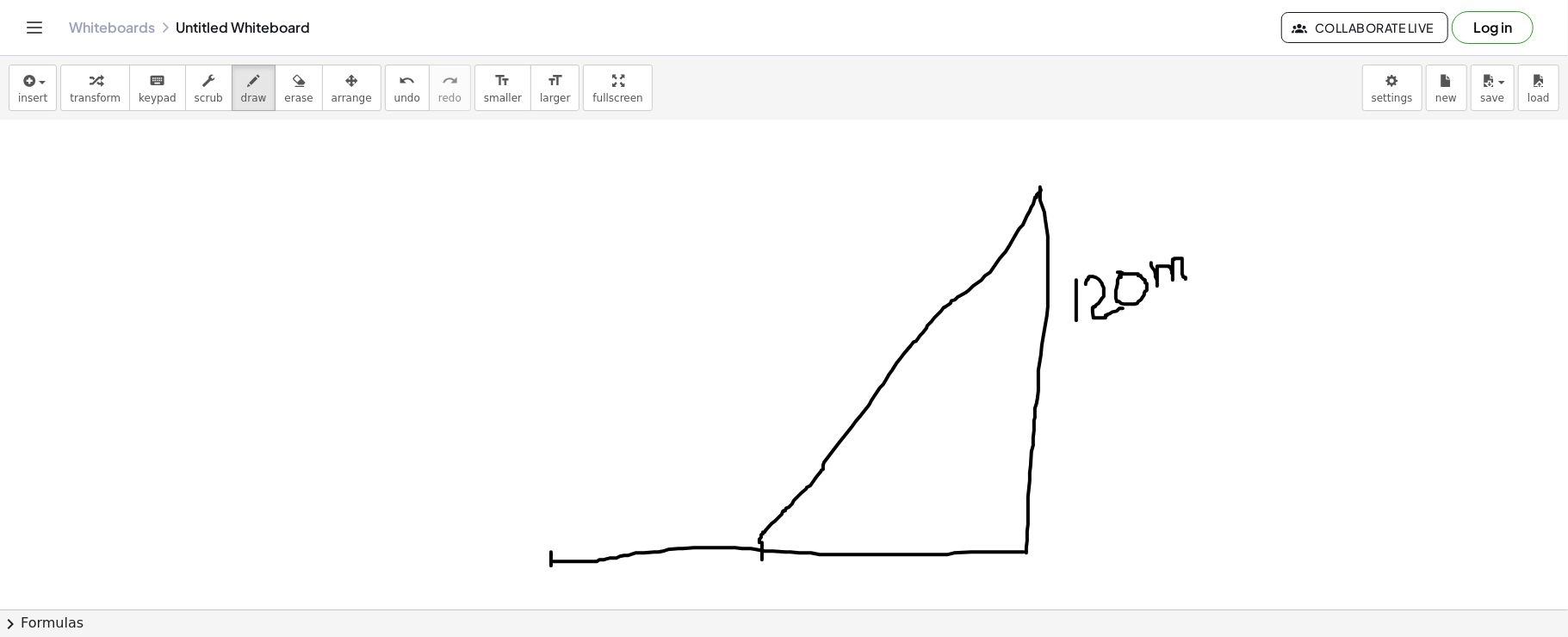
click at [1042, 190] on div at bounding box center [784, 499] width 1568 height 1902
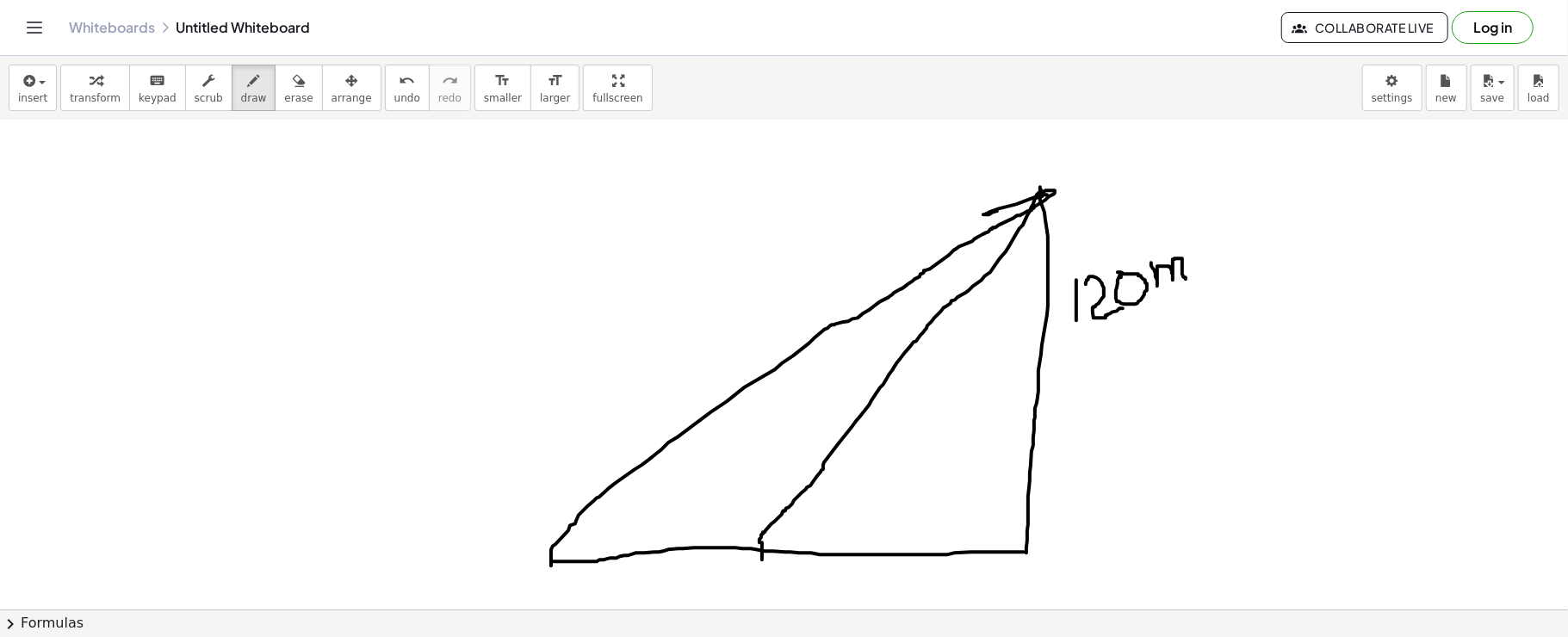
drag, startPoint x: 551, startPoint y: 551, endPoint x: 997, endPoint y: 211, distance: 560.8
click at [997, 211] on div at bounding box center [784, 499] width 1568 height 1902
drag, startPoint x: 1052, startPoint y: 186, endPoint x: 1041, endPoint y: 193, distance: 13.0
click at [1041, 193] on div at bounding box center [784, 499] width 1568 height 1902
drag, startPoint x: 784, startPoint y: 511, endPoint x: 814, endPoint y: 556, distance: 54.1
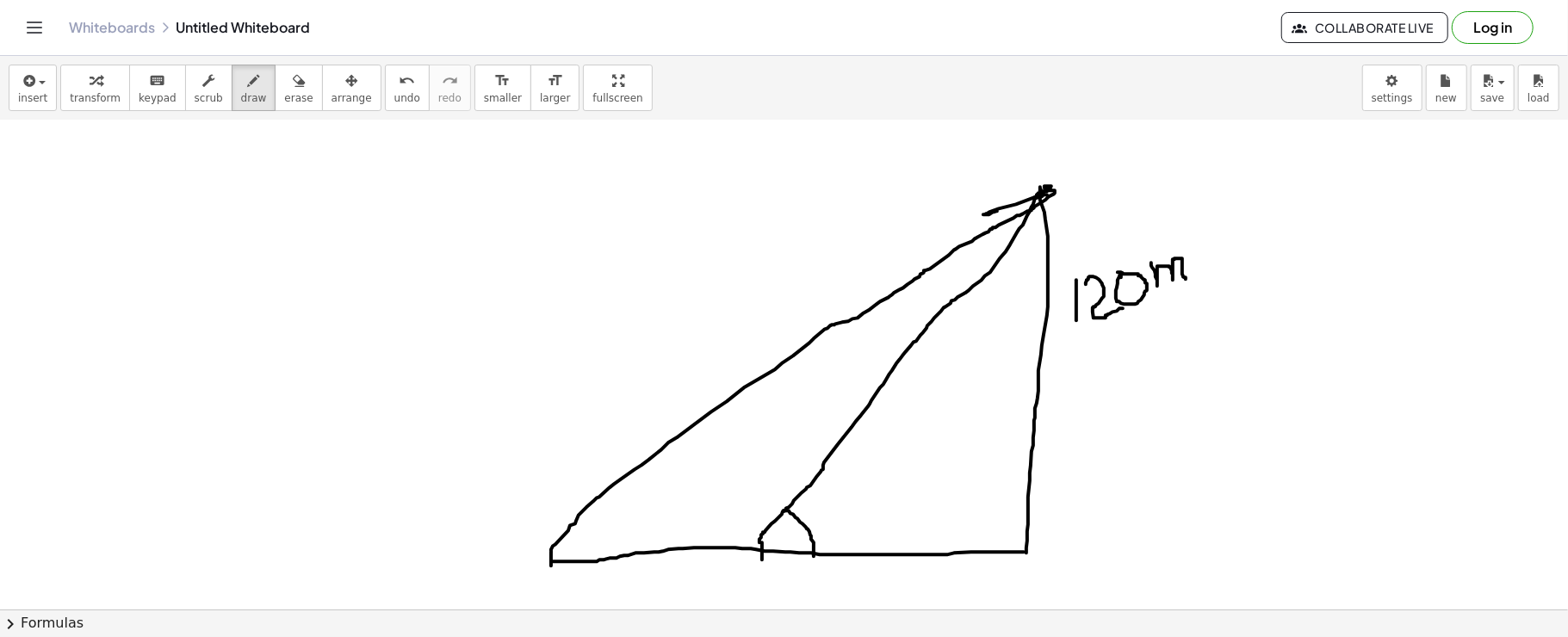
click at [814, 556] on div at bounding box center [784, 499] width 1568 height 1902
click at [817, 524] on div at bounding box center [784, 499] width 1568 height 1902
drag, startPoint x: 824, startPoint y: 495, endPoint x: 813, endPoint y: 518, distance: 25.5
click at [813, 518] on div at bounding box center [784, 499] width 1568 height 1902
click at [834, 500] on div at bounding box center [784, 499] width 1568 height 1902
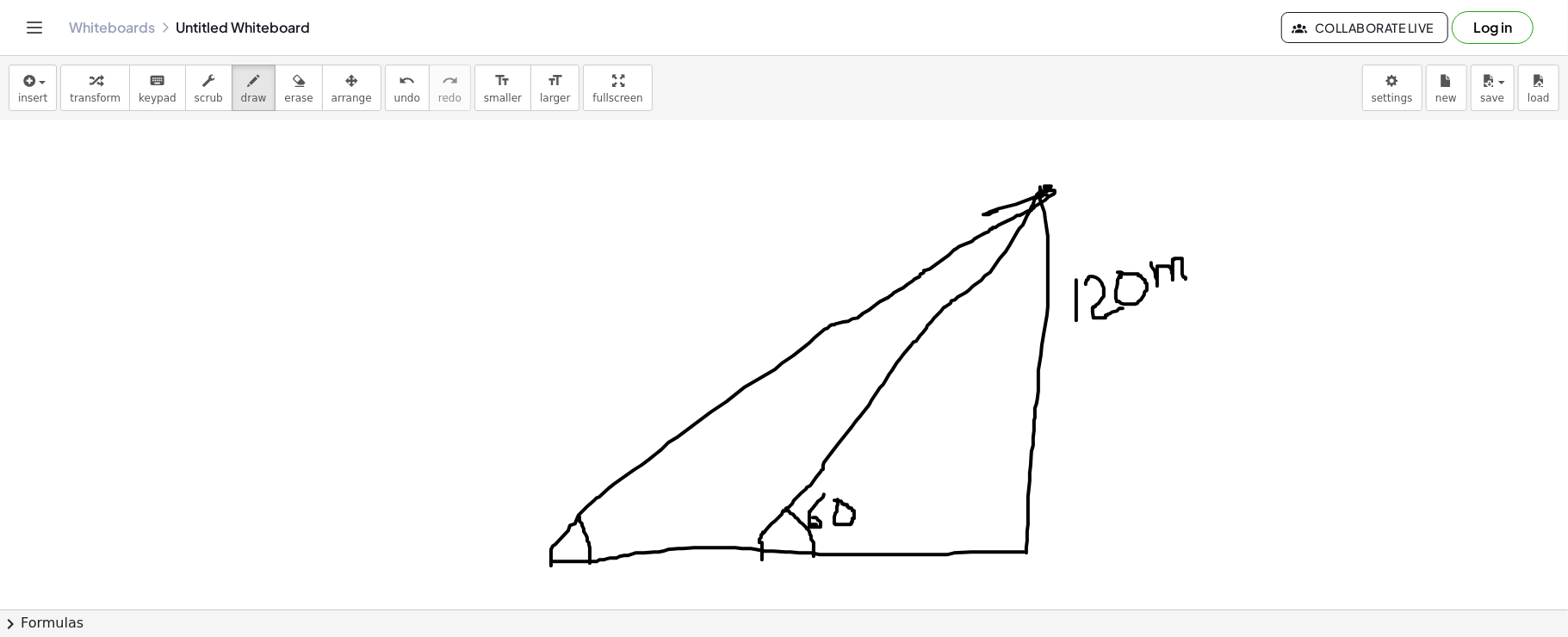
drag, startPoint x: 579, startPoint y: 517, endPoint x: 590, endPoint y: 564, distance: 48.3
click at [590, 564] on div at bounding box center [784, 499] width 1568 height 1902
drag, startPoint x: 615, startPoint y: 499, endPoint x: 629, endPoint y: 531, distance: 34.9
click at [629, 531] on div at bounding box center [784, 499] width 1568 height 1902
drag, startPoint x: 644, startPoint y: 493, endPoint x: 642, endPoint y: 529, distance: 36.1
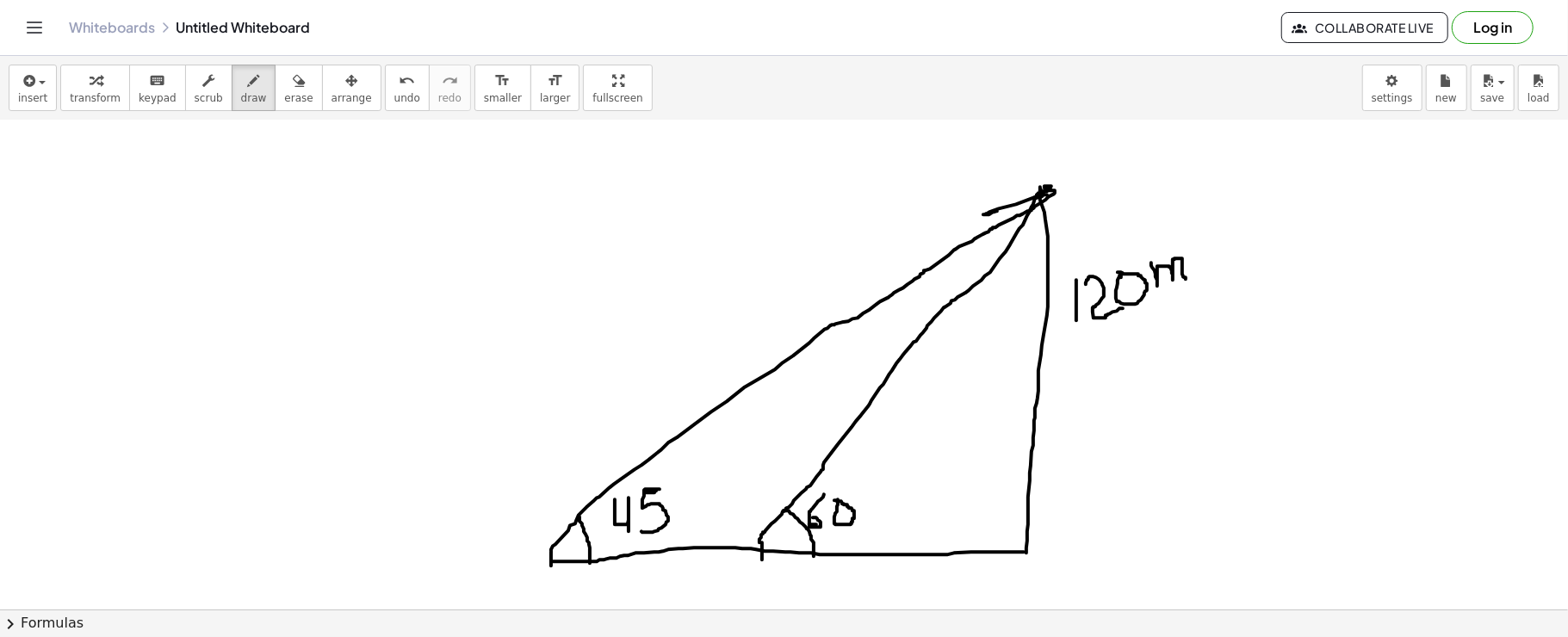
click at [642, 529] on div at bounding box center [784, 499] width 1568 height 1902
click at [656, 489] on div at bounding box center [784, 499] width 1568 height 1902
click at [672, 480] on div at bounding box center [784, 499] width 1568 height 1902
click at [857, 491] on div at bounding box center [784, 499] width 1568 height 1902
drag, startPoint x: 607, startPoint y: 577, endPoint x: 963, endPoint y: 565, distance: 356.2
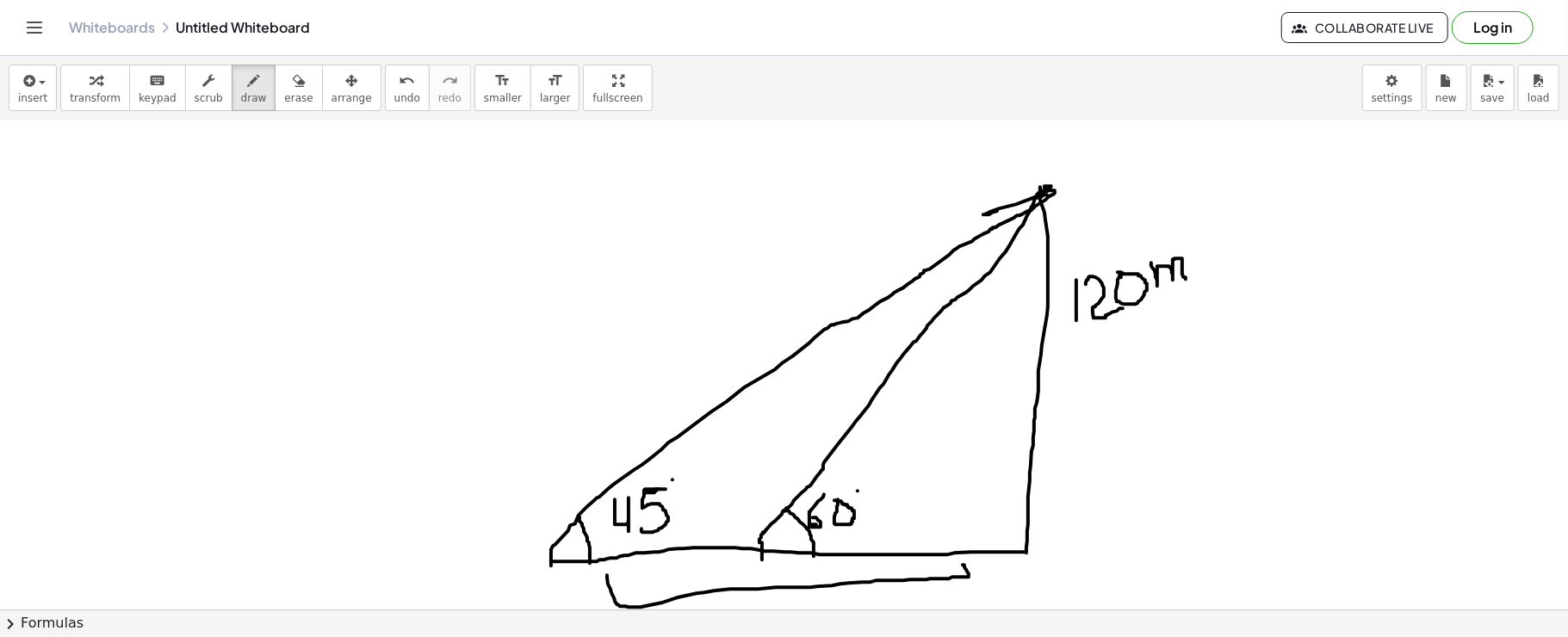
click at [963, 565] on div at bounding box center [784, 499] width 1568 height 1902
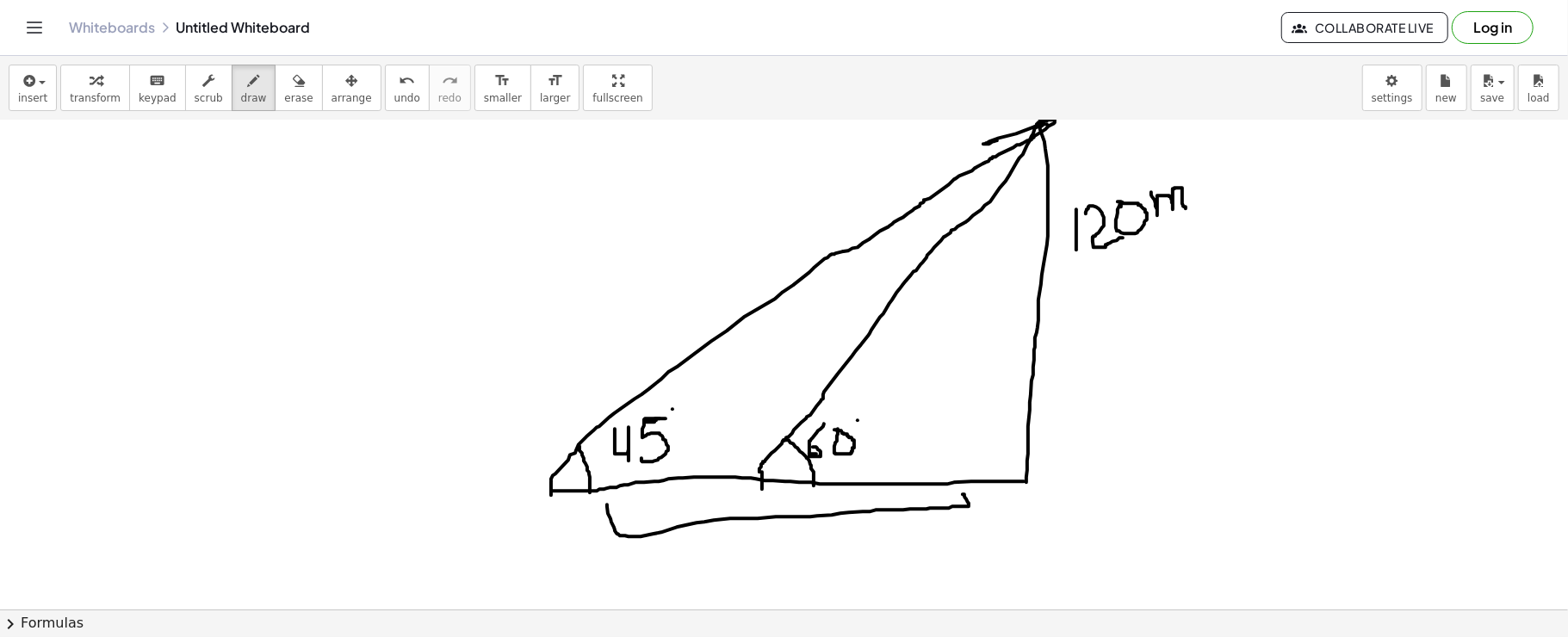
scroll to position [634, 0]
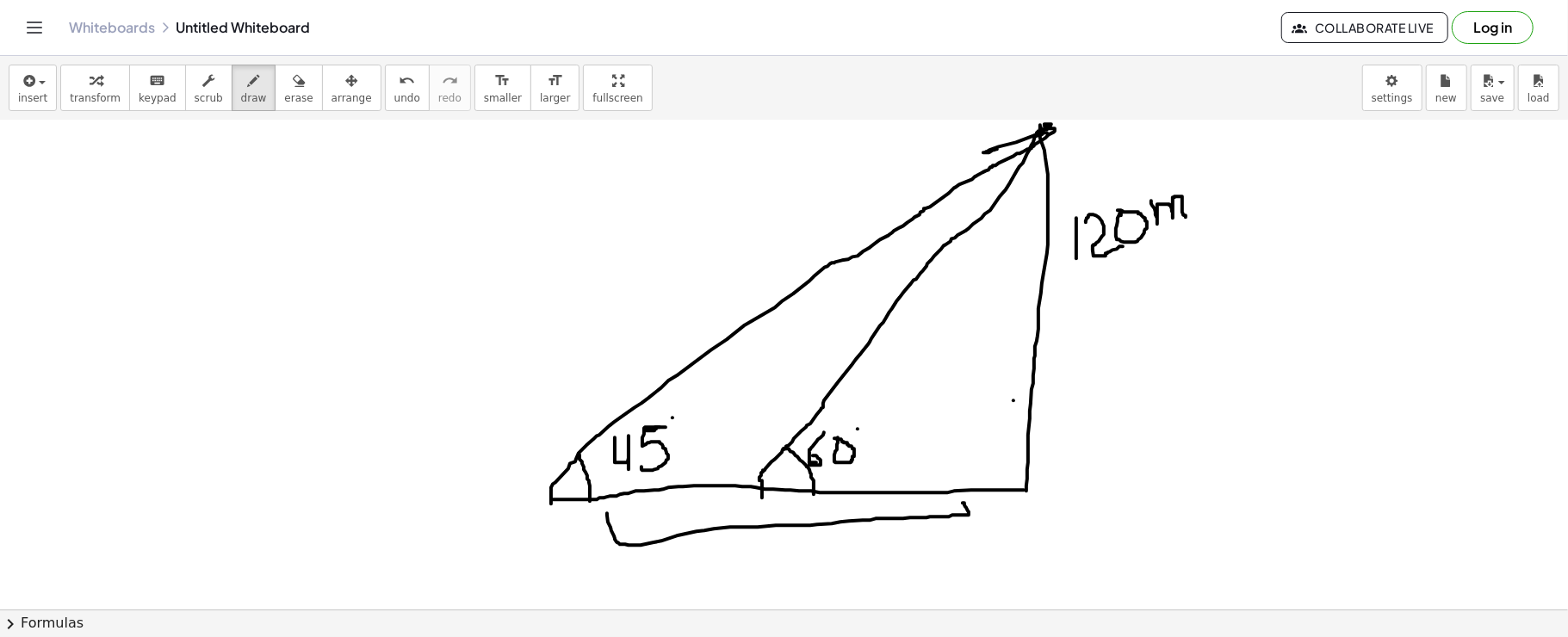
click at [1014, 401] on div at bounding box center [784, 437] width 1568 height 1902
click at [20, 76] on icon "button" at bounding box center [27, 81] width 16 height 20
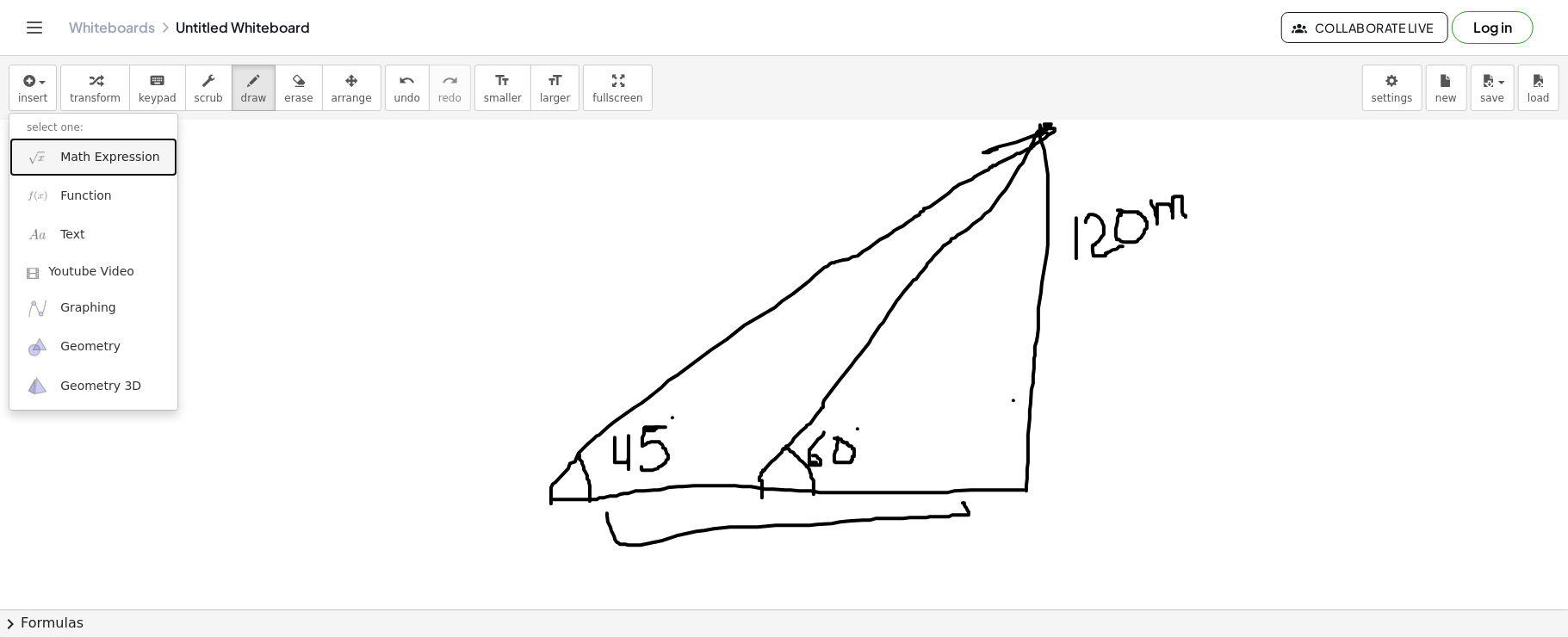
click at [46, 146] on img at bounding box center [37, 156] width 21 height 21
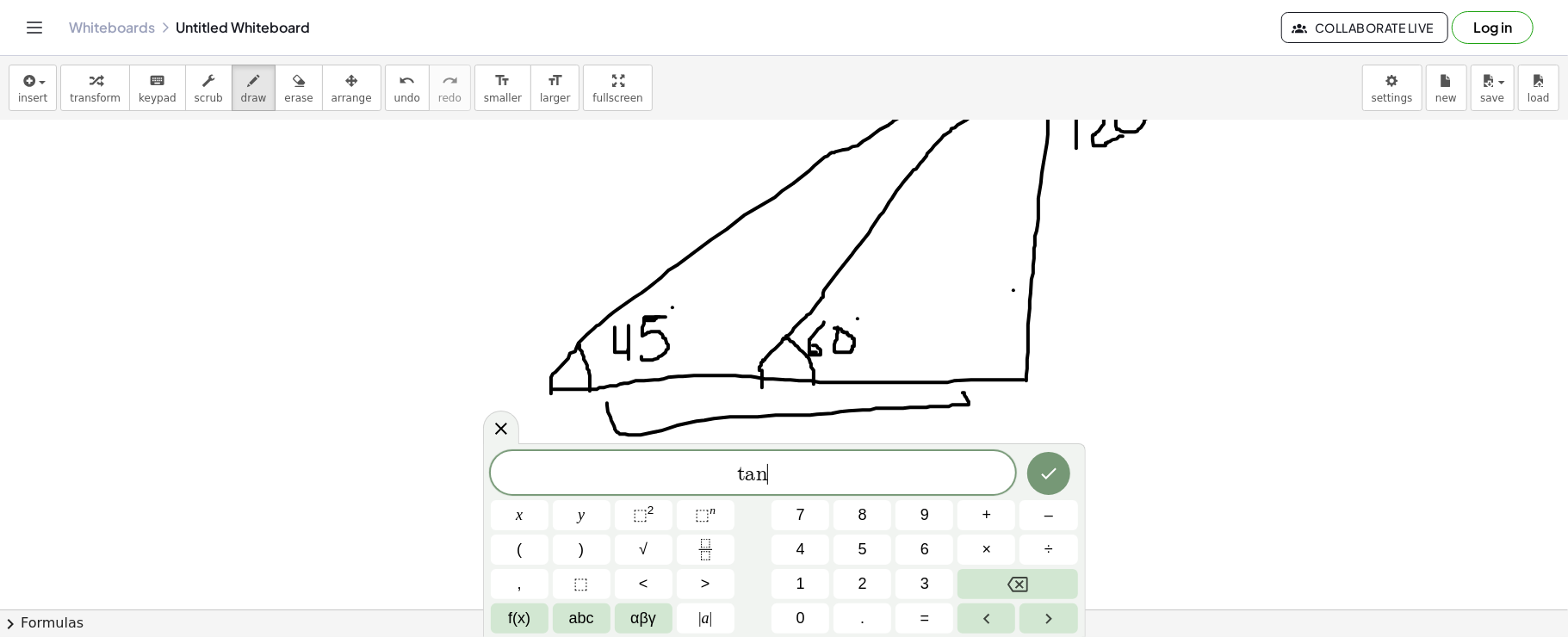
scroll to position [767, 0]
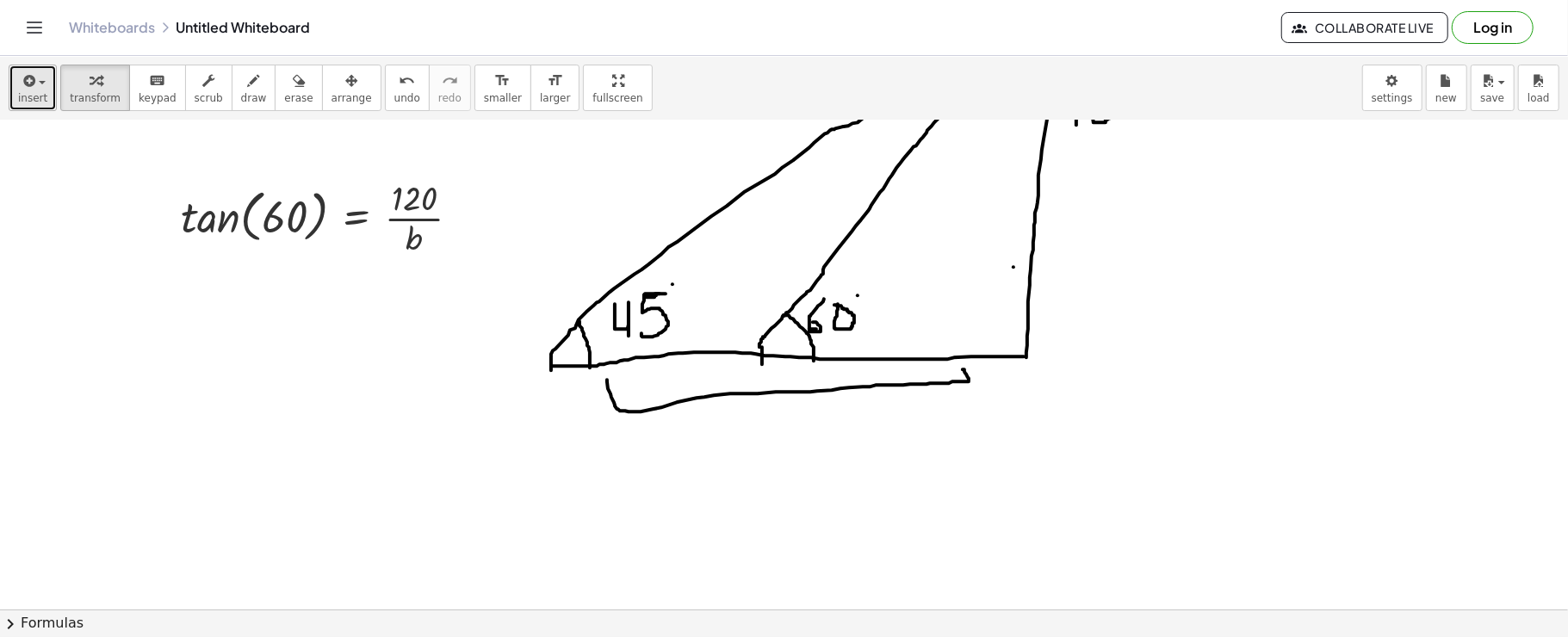
click at [20, 80] on icon "button" at bounding box center [27, 81] width 16 height 20
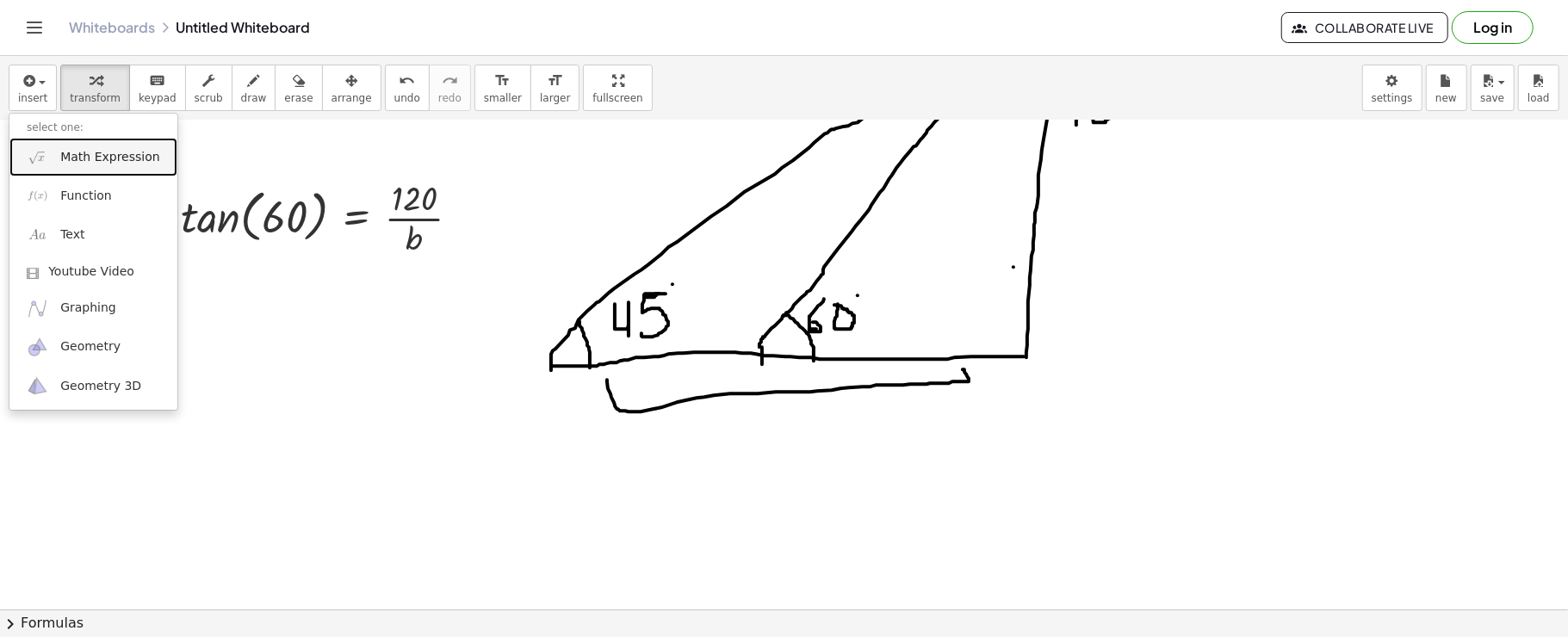
click at [60, 145] on link "Math Expression" at bounding box center [93, 157] width 168 height 39
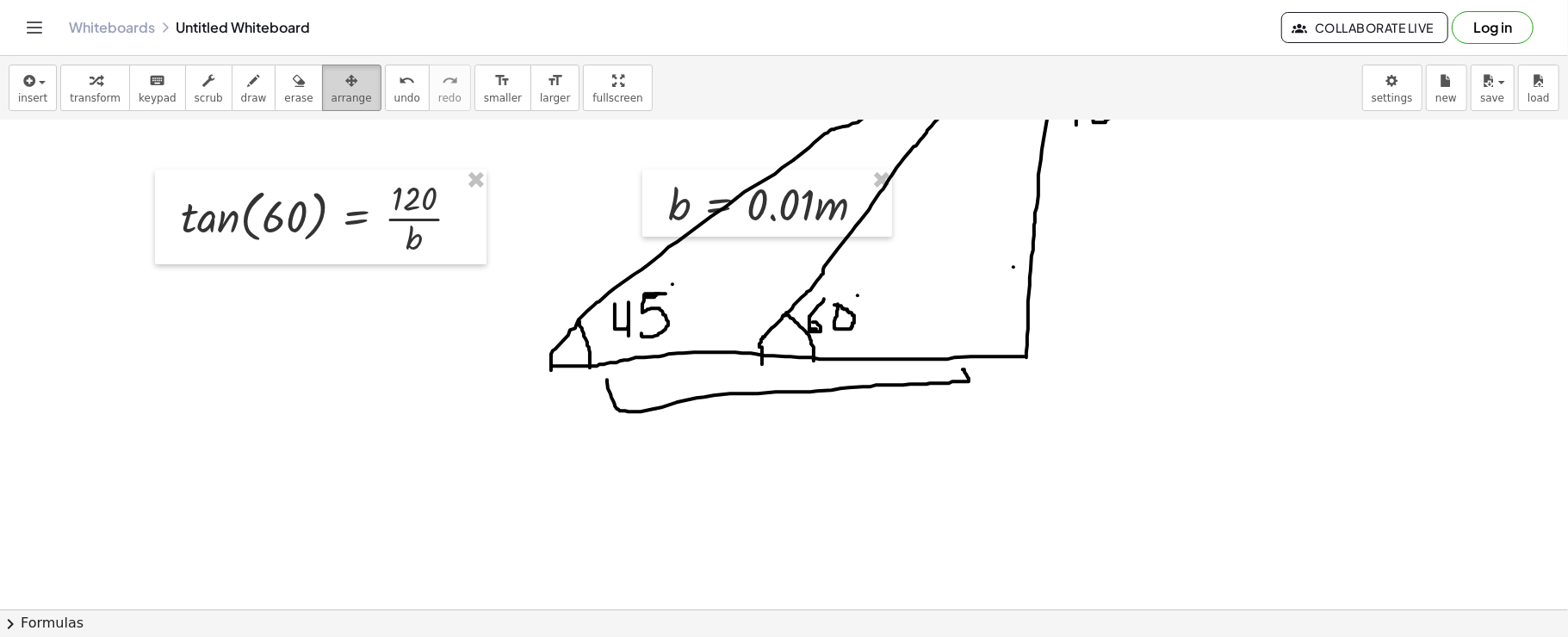
click at [332, 80] on div "button" at bounding box center [352, 80] width 41 height 20
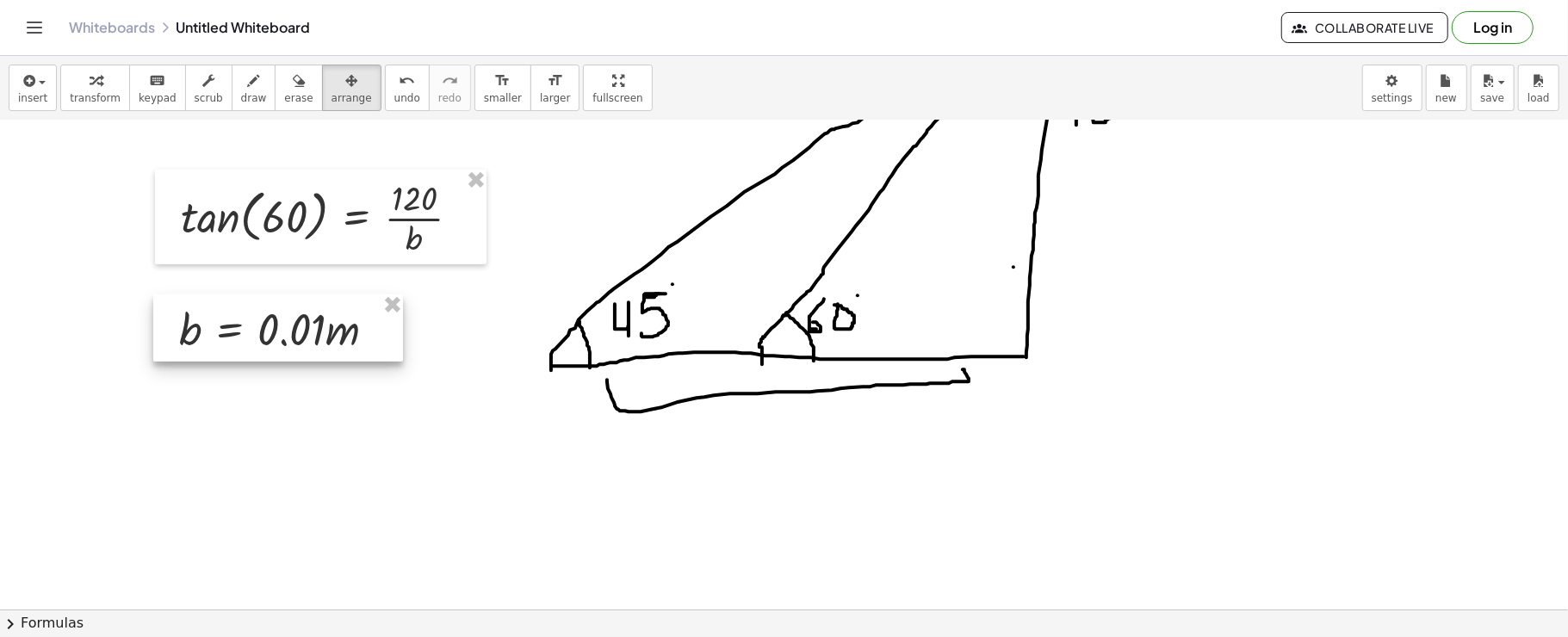
drag, startPoint x: 811, startPoint y: 192, endPoint x: 331, endPoint y: 312, distance: 494.8
click at [331, 312] on div at bounding box center [278, 328] width 250 height 67
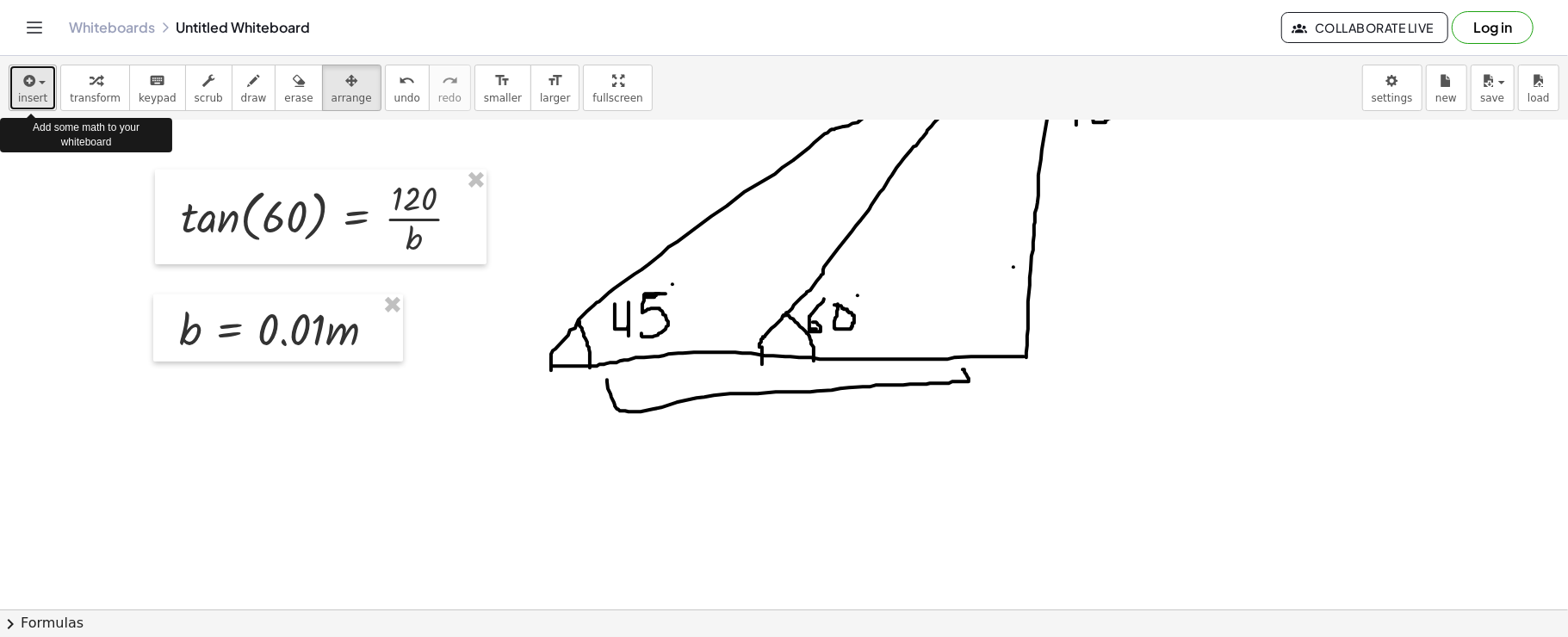
click at [28, 73] on icon "button" at bounding box center [27, 81] width 16 height 20
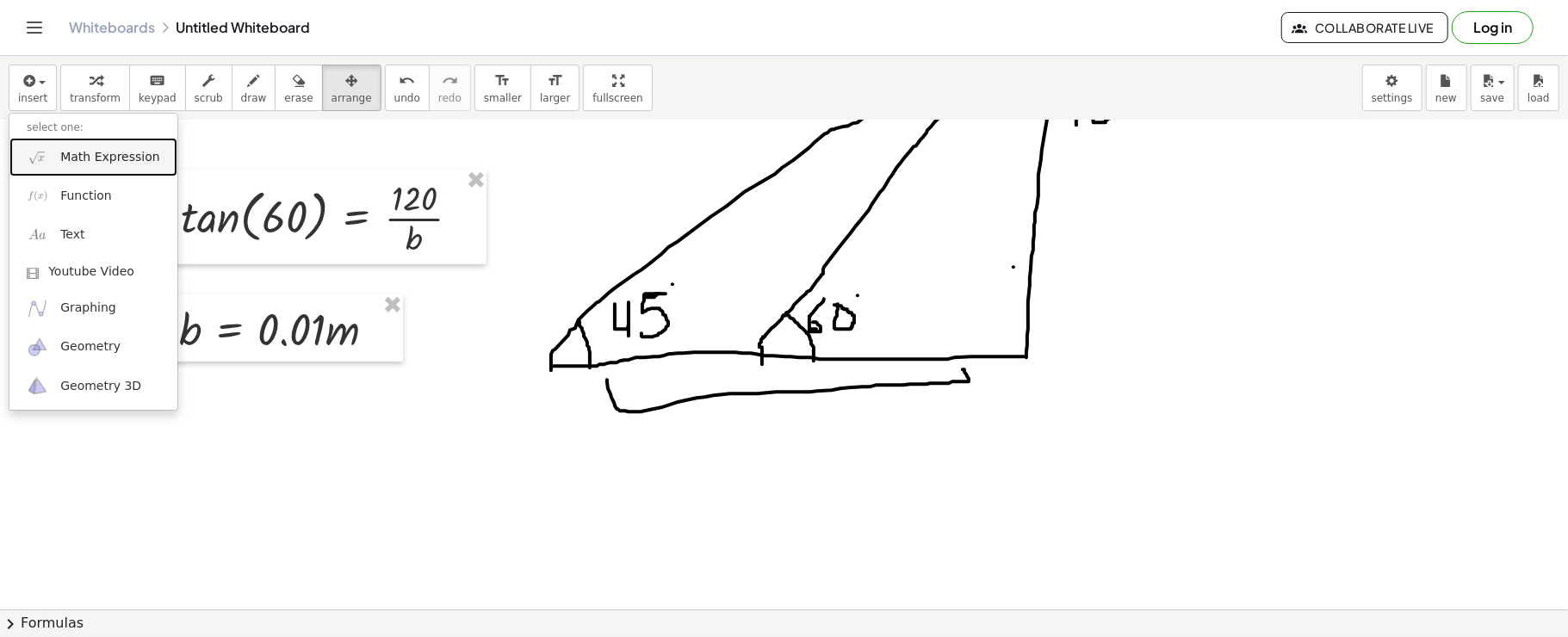
click at [40, 152] on img at bounding box center [37, 156] width 21 height 21
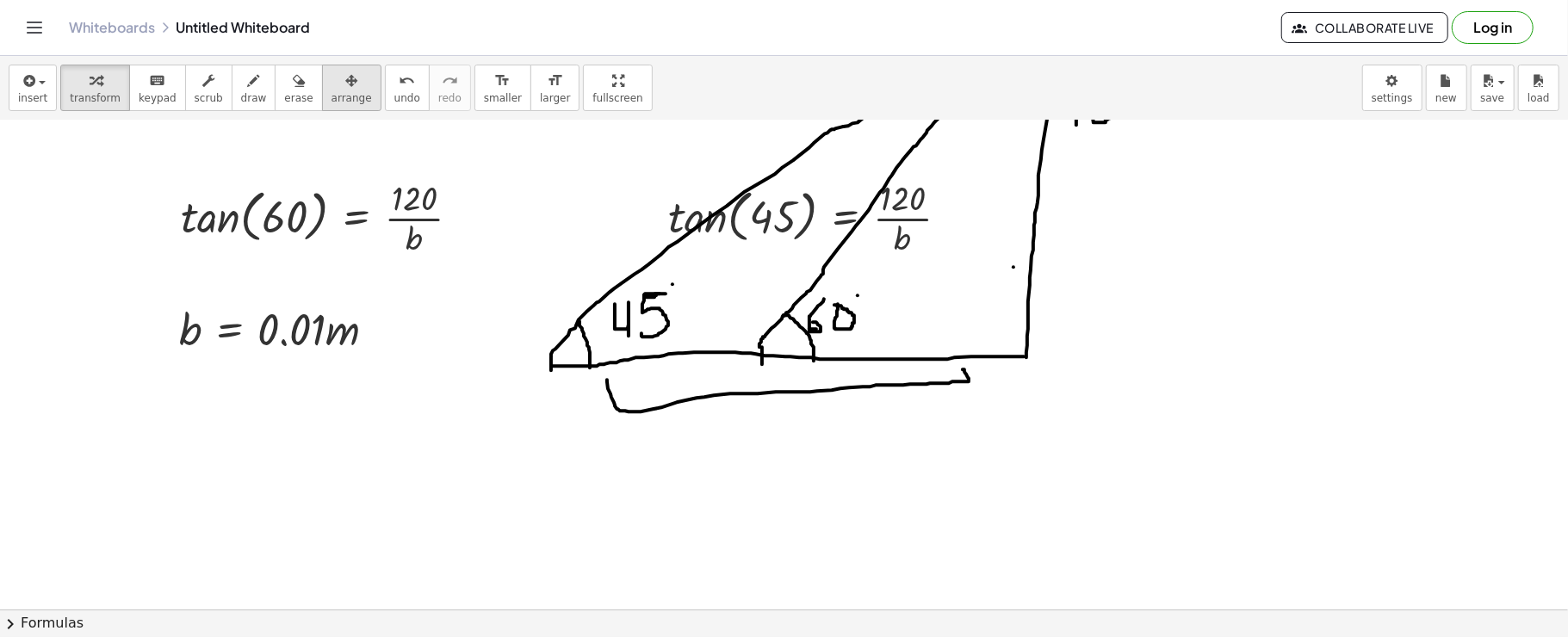
click at [332, 94] on span "arrange" at bounding box center [352, 98] width 41 height 12
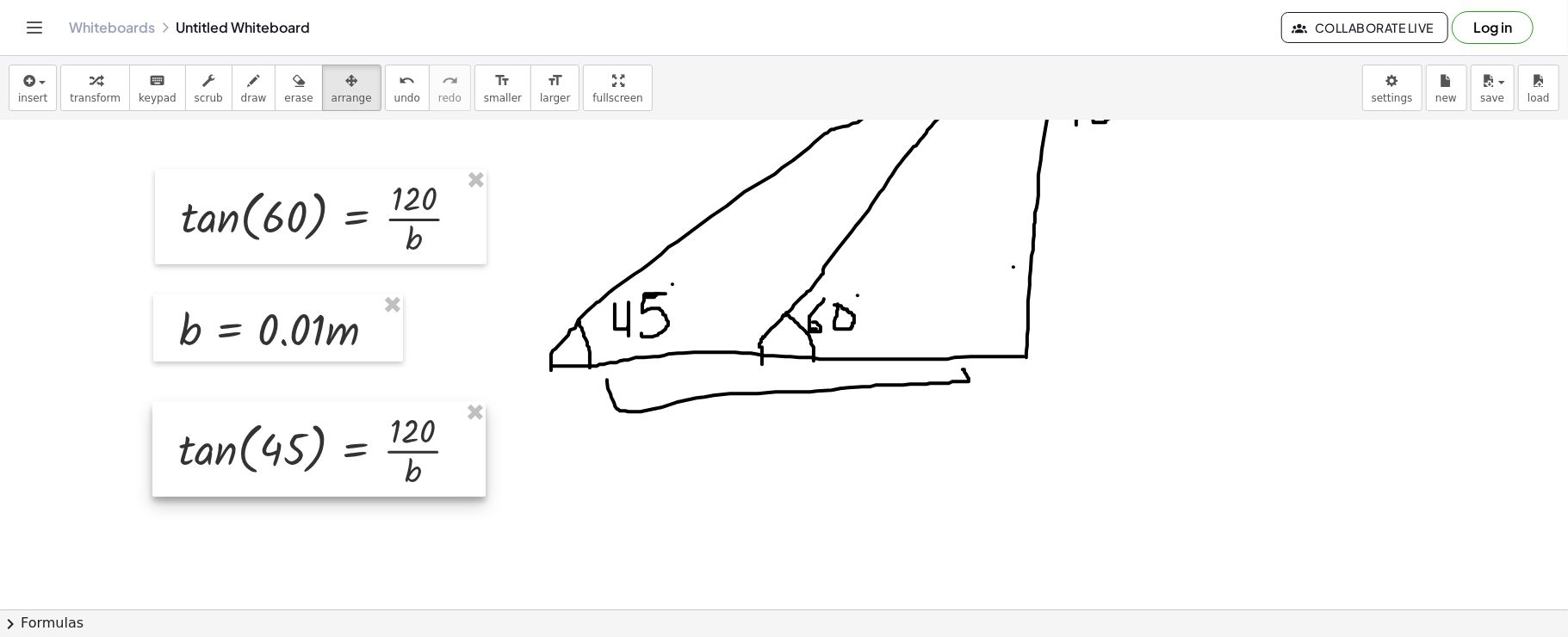
drag, startPoint x: 681, startPoint y: 249, endPoint x: 231, endPoint y: 472, distance: 502.2
click at [231, 472] on div at bounding box center [319, 449] width 333 height 95
click at [22, 71] on icon "button" at bounding box center [27, 81] width 16 height 20
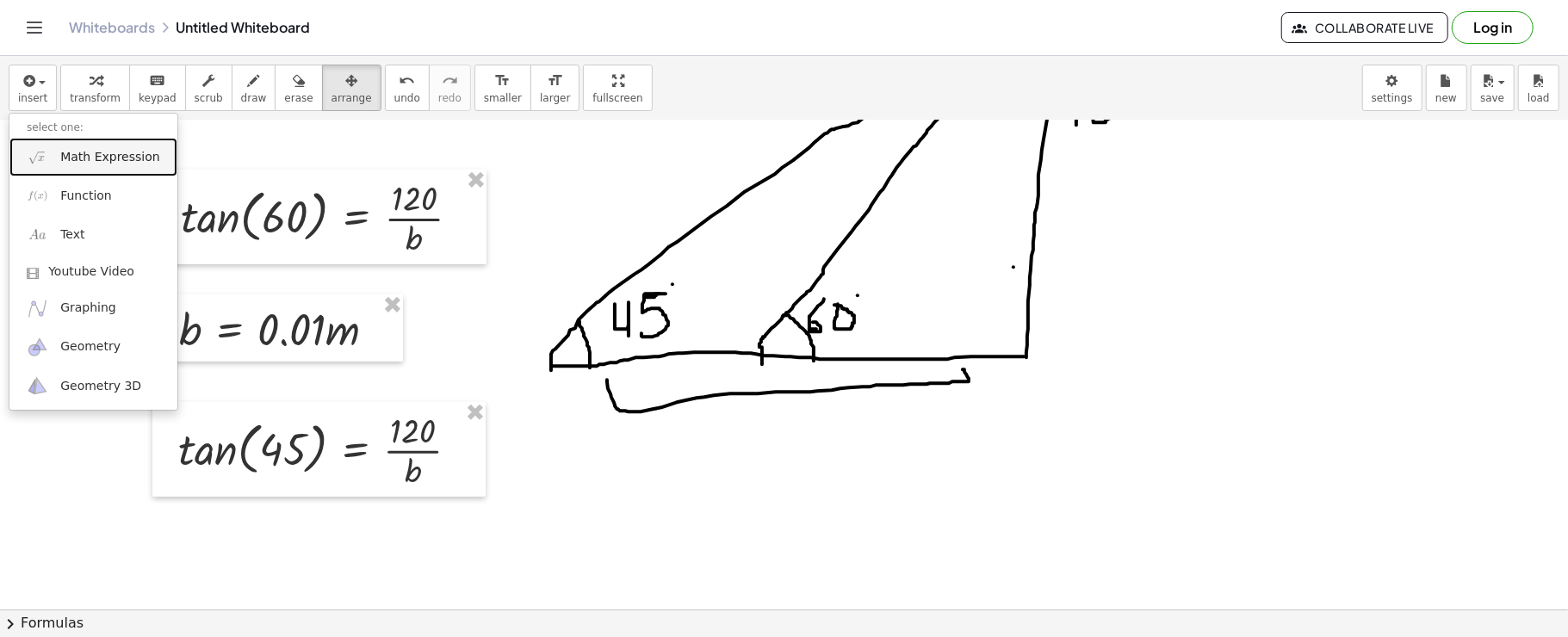
click at [33, 145] on link "Math Expression" at bounding box center [93, 157] width 168 height 39
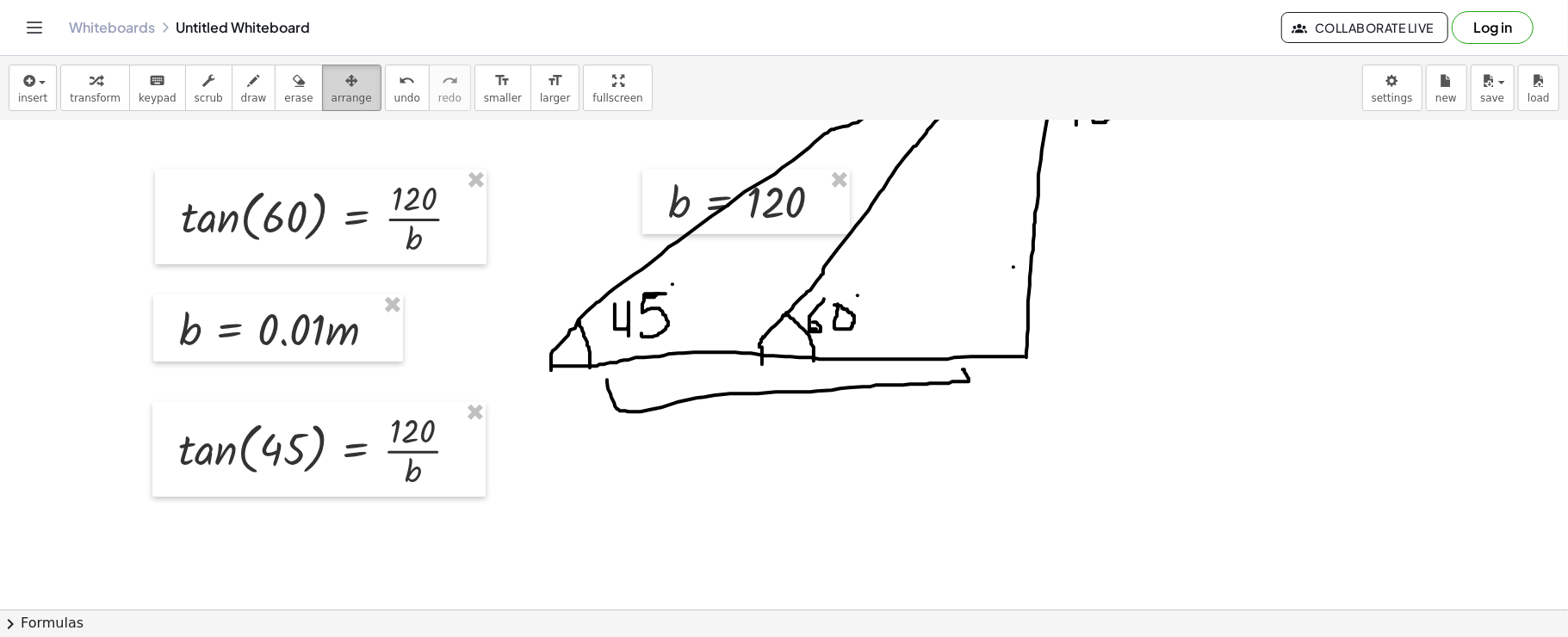
click at [345, 80] on icon "button" at bounding box center [351, 81] width 12 height 20
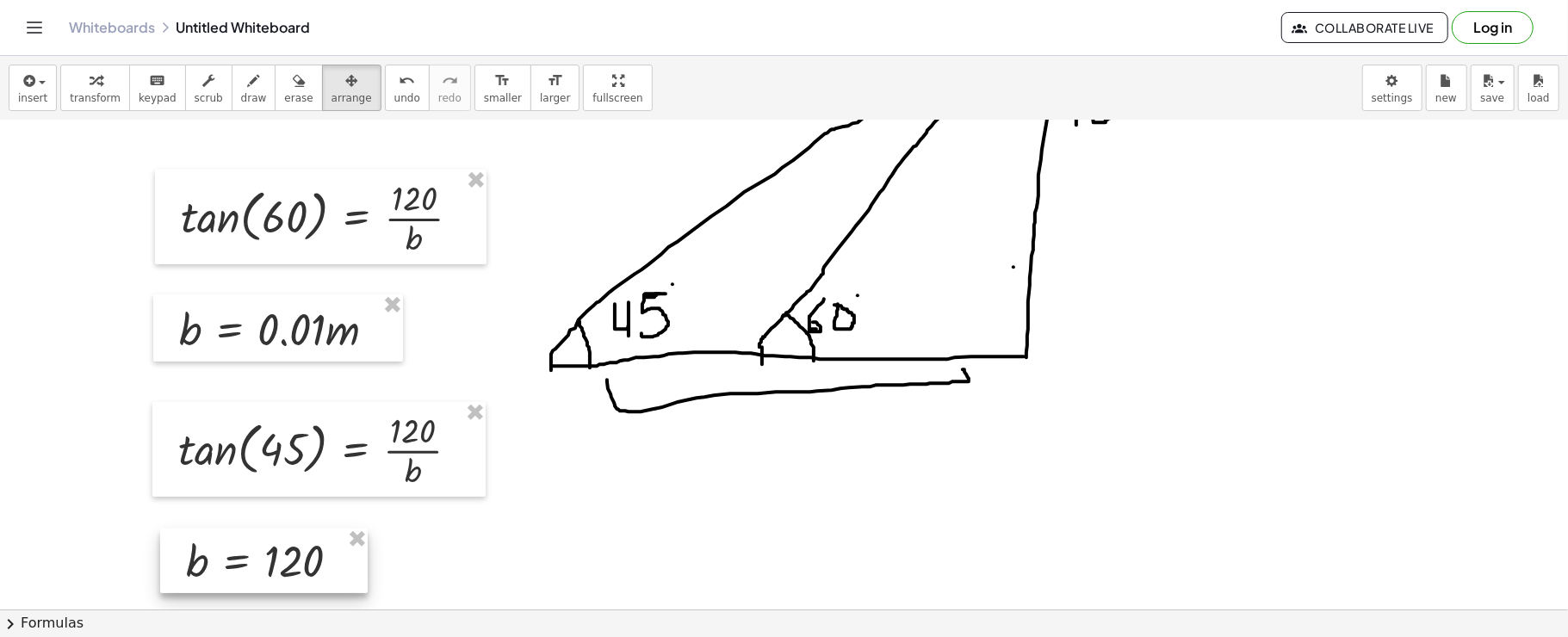
drag, startPoint x: 778, startPoint y: 225, endPoint x: 297, endPoint y: 584, distance: 600.2
click at [297, 584] on div at bounding box center [263, 562] width 207 height 65
click at [39, 83] on span "button" at bounding box center [42, 83] width 7 height 4
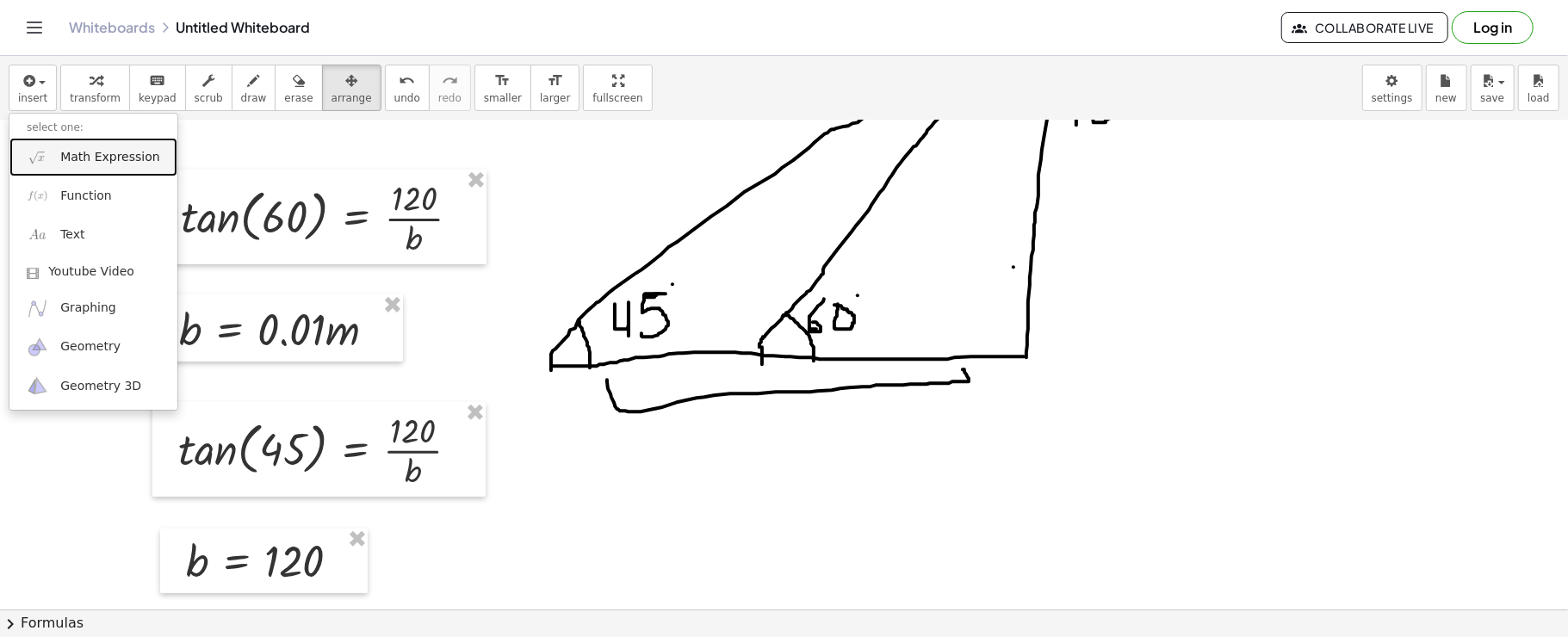
click at [46, 157] on img at bounding box center [37, 156] width 21 height 21
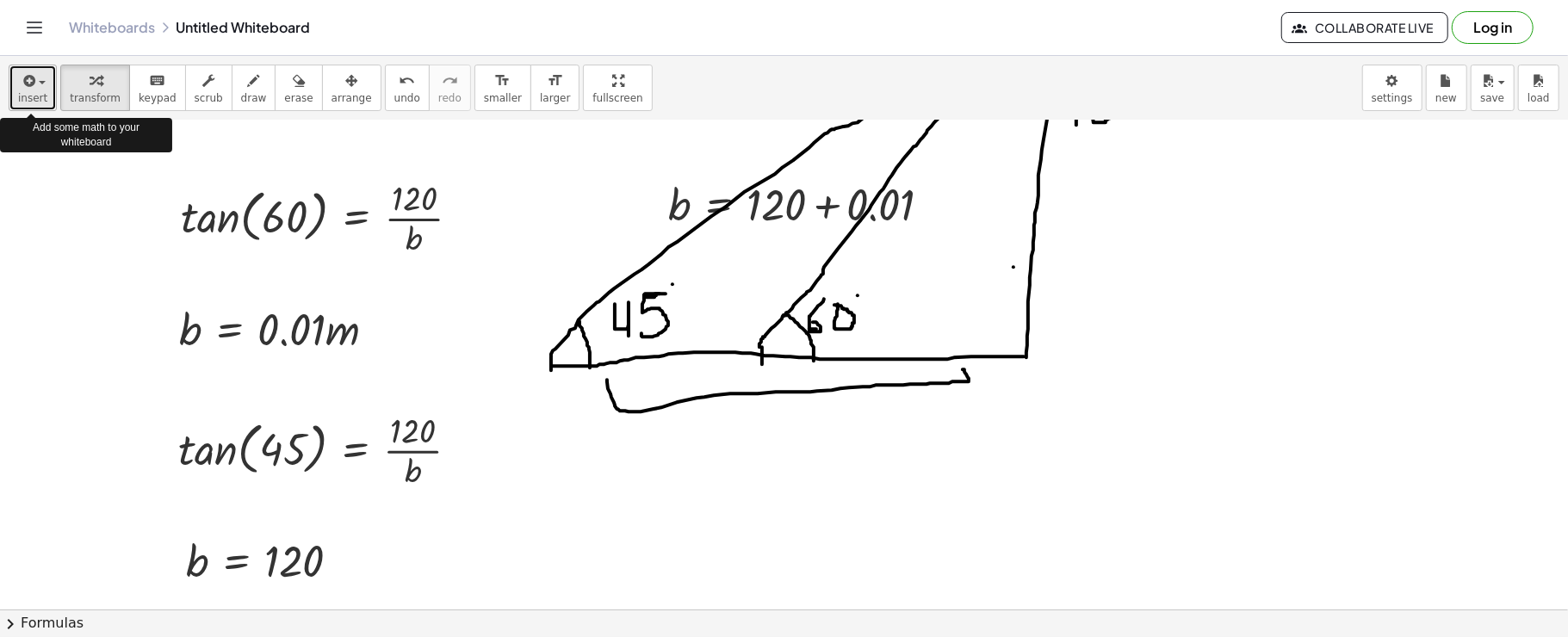
click at [47, 91] on button "insert" at bounding box center [33, 87] width 48 height 46
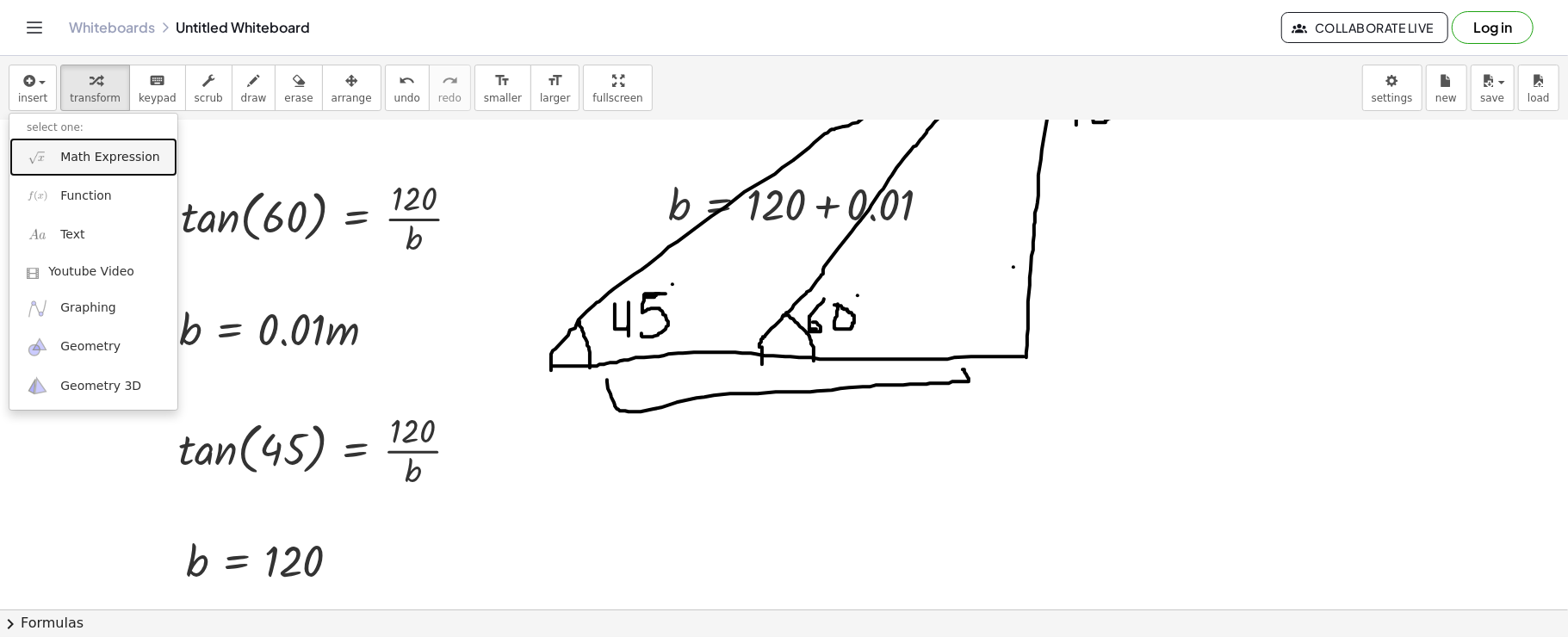
click at [75, 160] on span "Math Expression" at bounding box center [110, 157] width 100 height 18
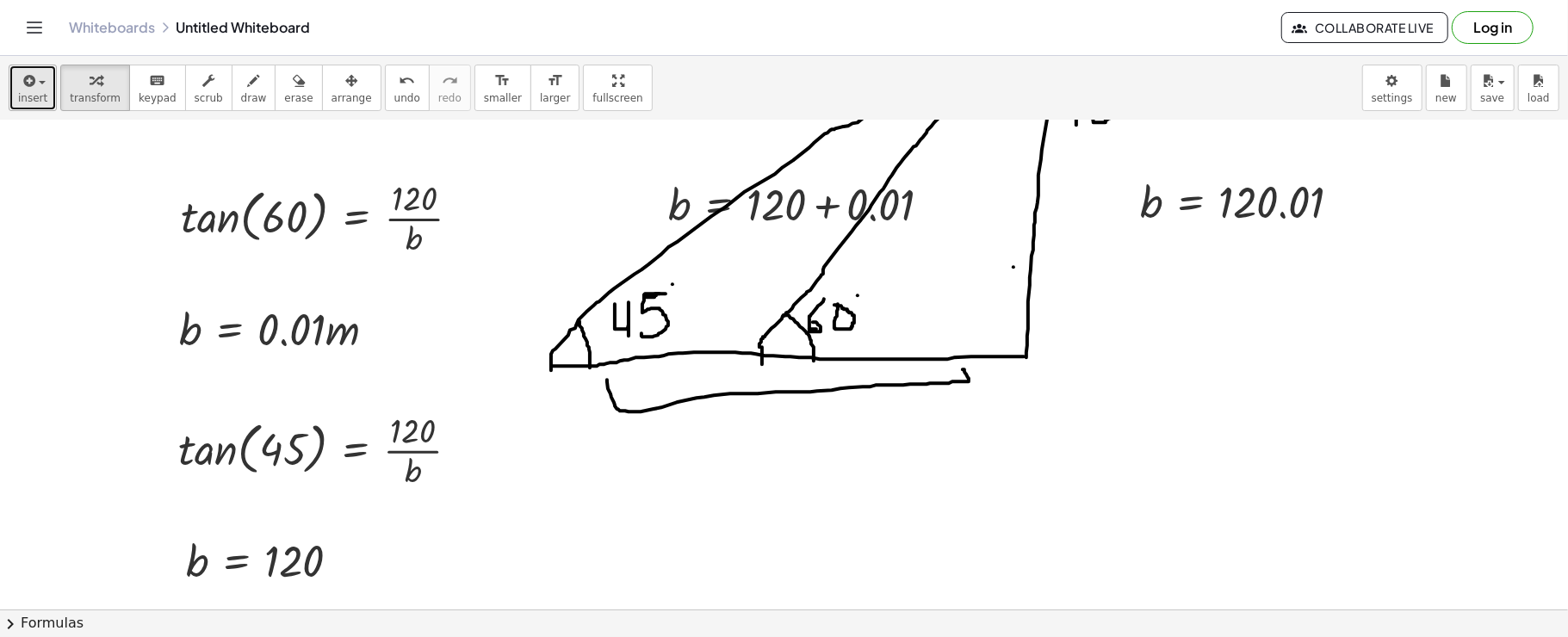
click at [20, 74] on icon "button" at bounding box center [27, 81] width 16 height 20
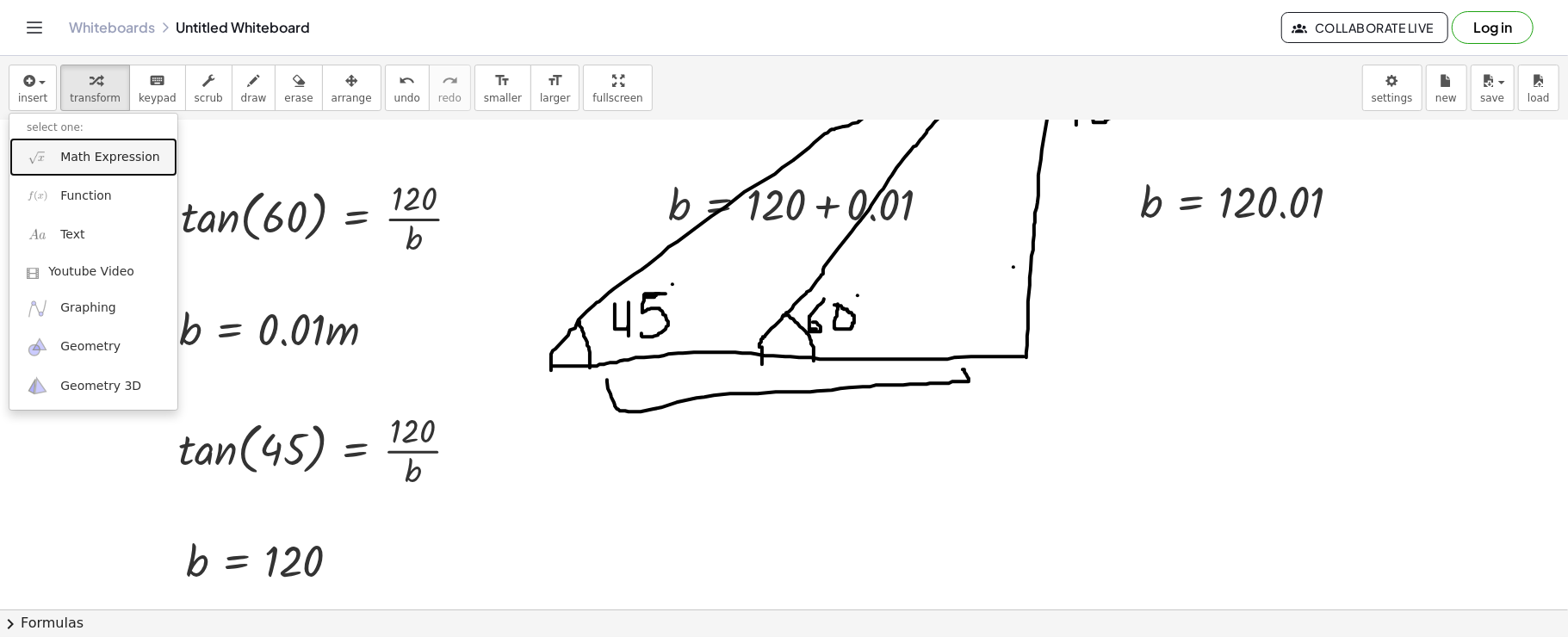
click at [36, 158] on img at bounding box center [37, 156] width 21 height 21
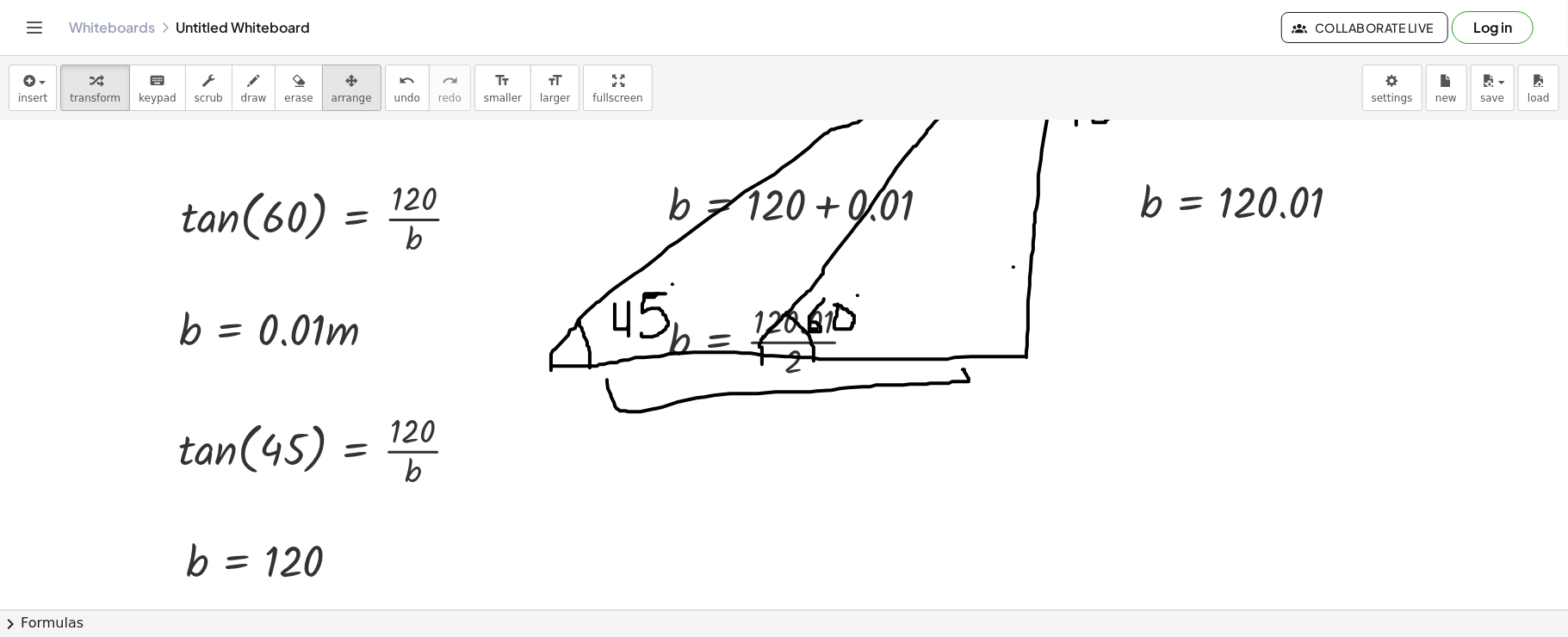
click at [345, 71] on icon "button" at bounding box center [351, 81] width 12 height 20
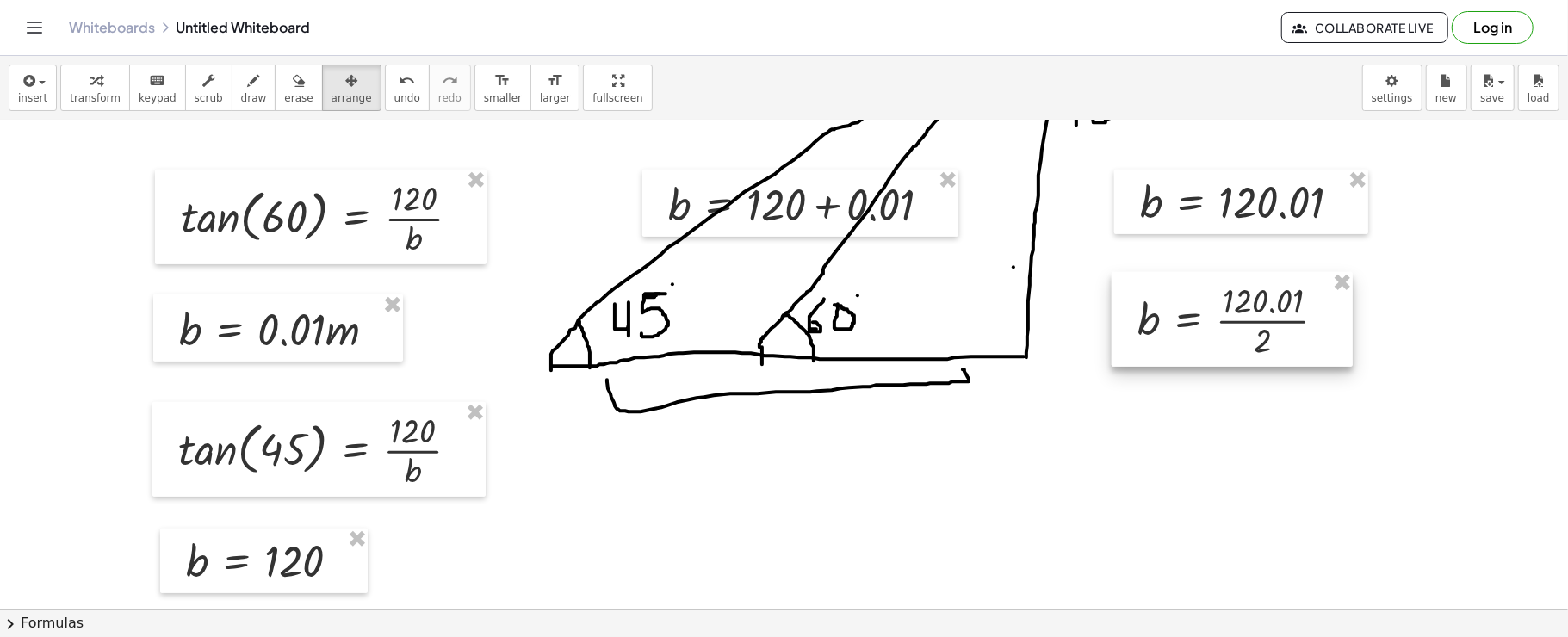
drag, startPoint x: 828, startPoint y: 312, endPoint x: 1297, endPoint y: 291, distance: 469.5
click at [1297, 291] on div at bounding box center [1232, 320] width 241 height 95
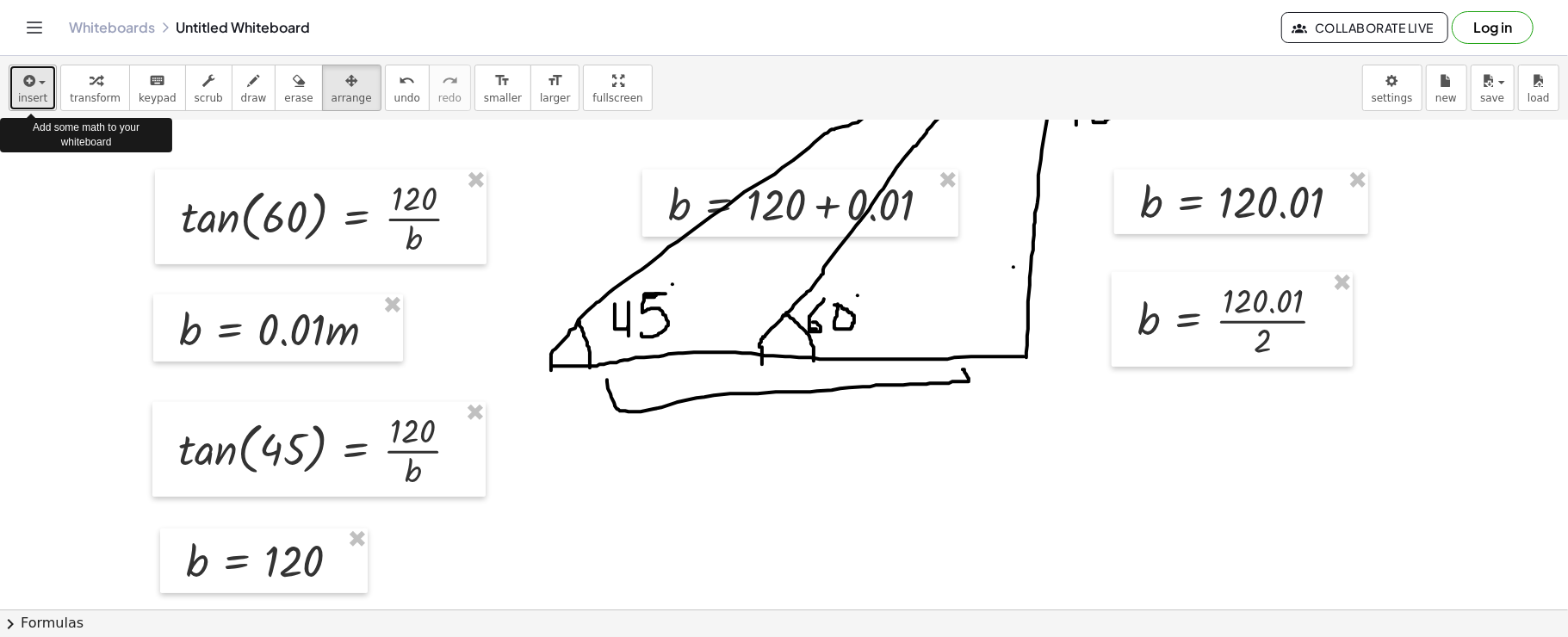
click at [20, 81] on icon "button" at bounding box center [27, 81] width 16 height 20
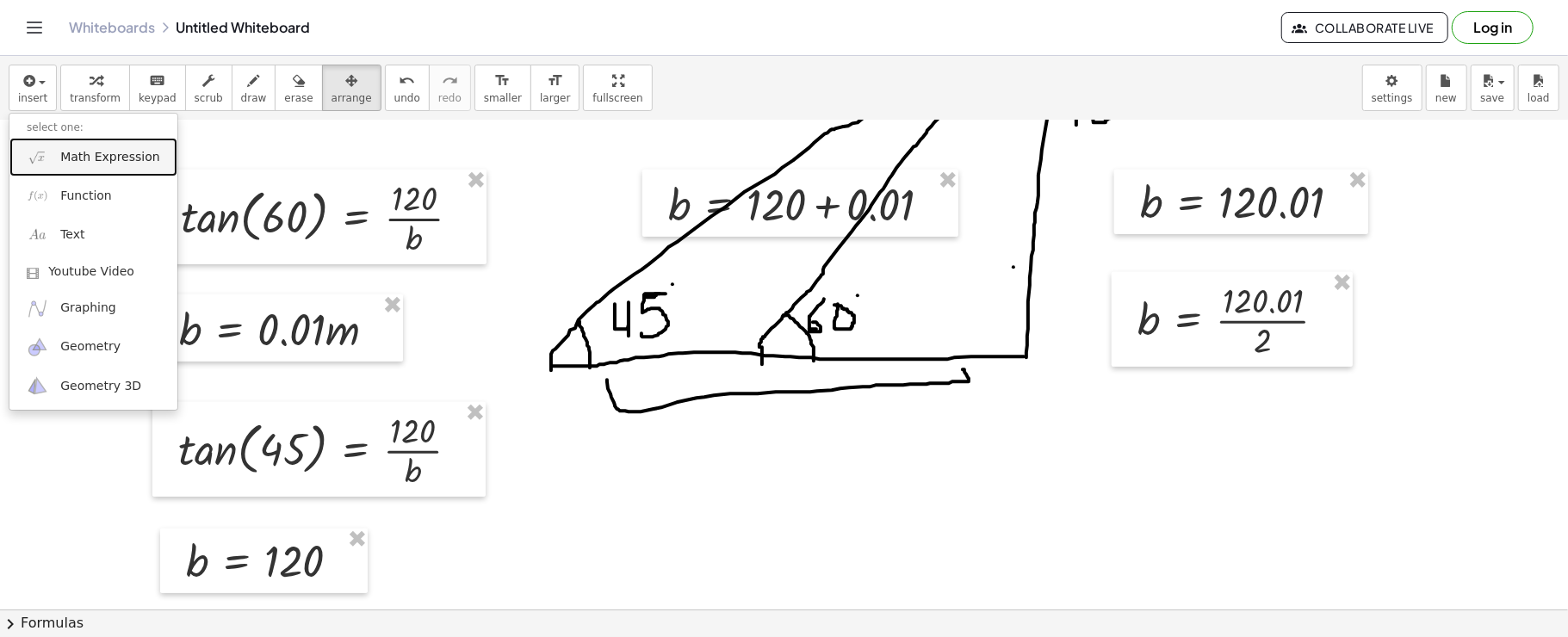
click at [63, 152] on span "Math Expression" at bounding box center [110, 157] width 100 height 18
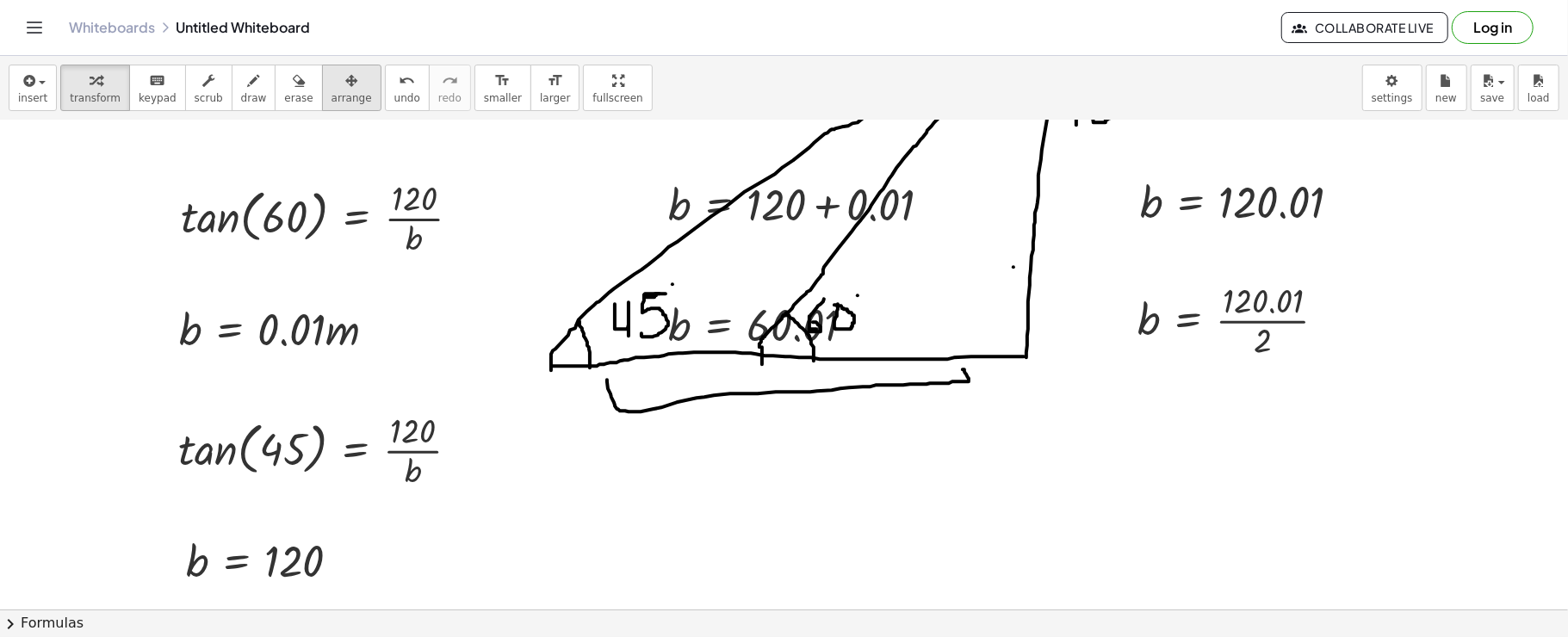
click at [332, 93] on span "arrange" at bounding box center [352, 98] width 41 height 12
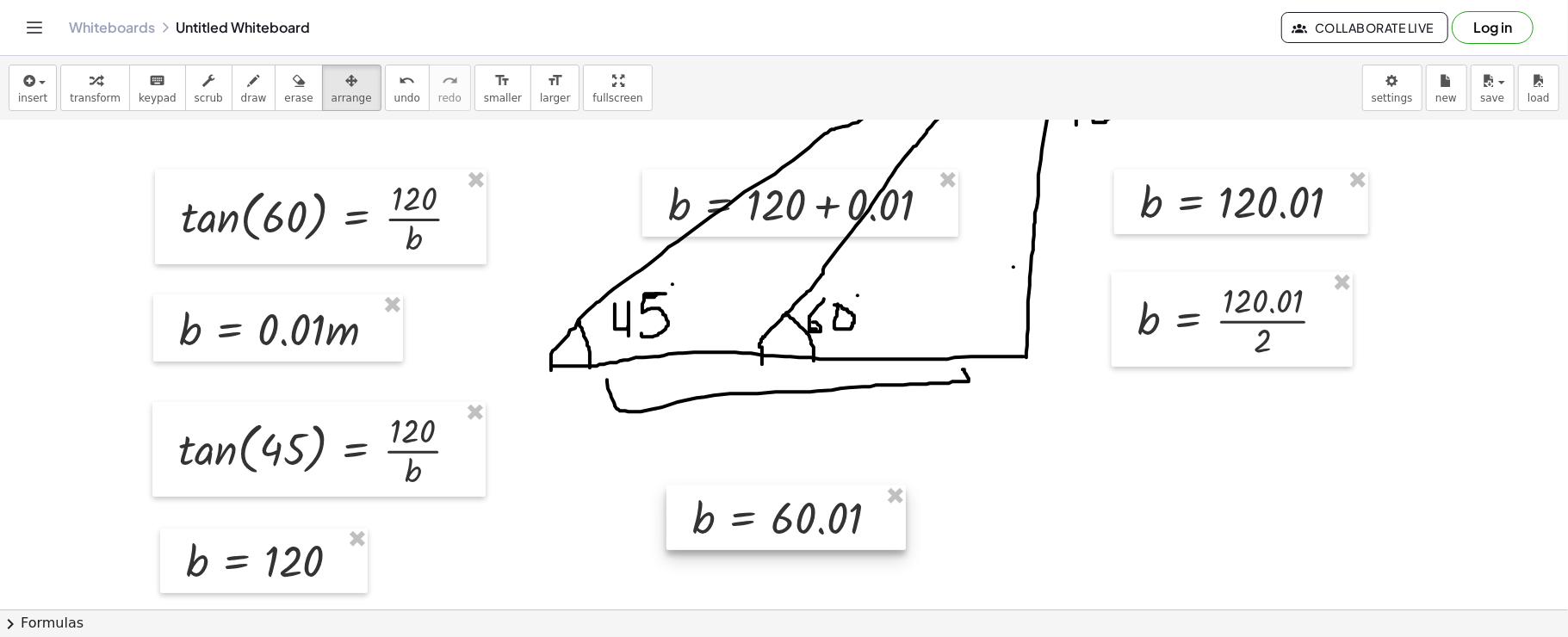
drag, startPoint x: 737, startPoint y: 353, endPoint x: 763, endPoint y: 511, distance: 160.1
click at [763, 511] on div at bounding box center [786, 518] width 239 height 65
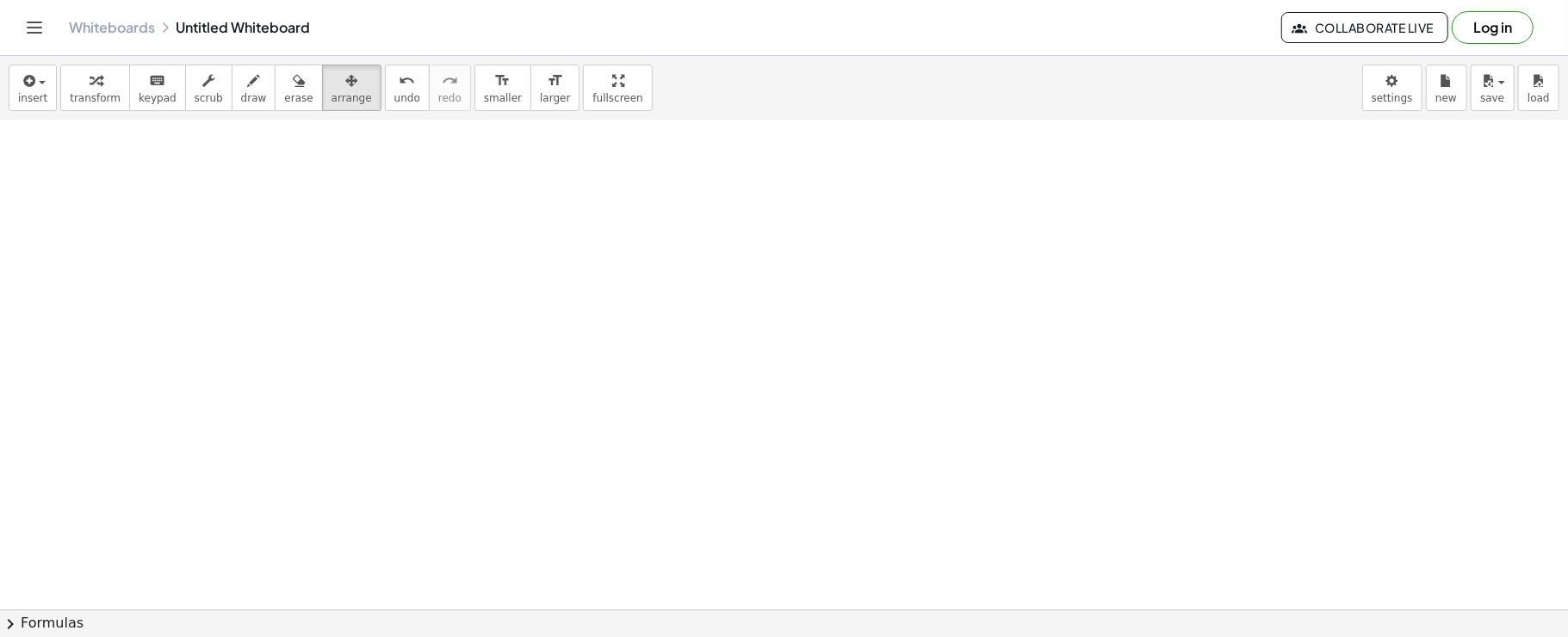
scroll to position [1250, 0]
click at [241, 85] on div "button" at bounding box center [254, 80] width 26 height 20
drag, startPoint x: 730, startPoint y: 452, endPoint x: 711, endPoint y: 167, distance: 285.6
drag, startPoint x: 498, startPoint y: 472, endPoint x: 550, endPoint y: 477, distance: 52.2
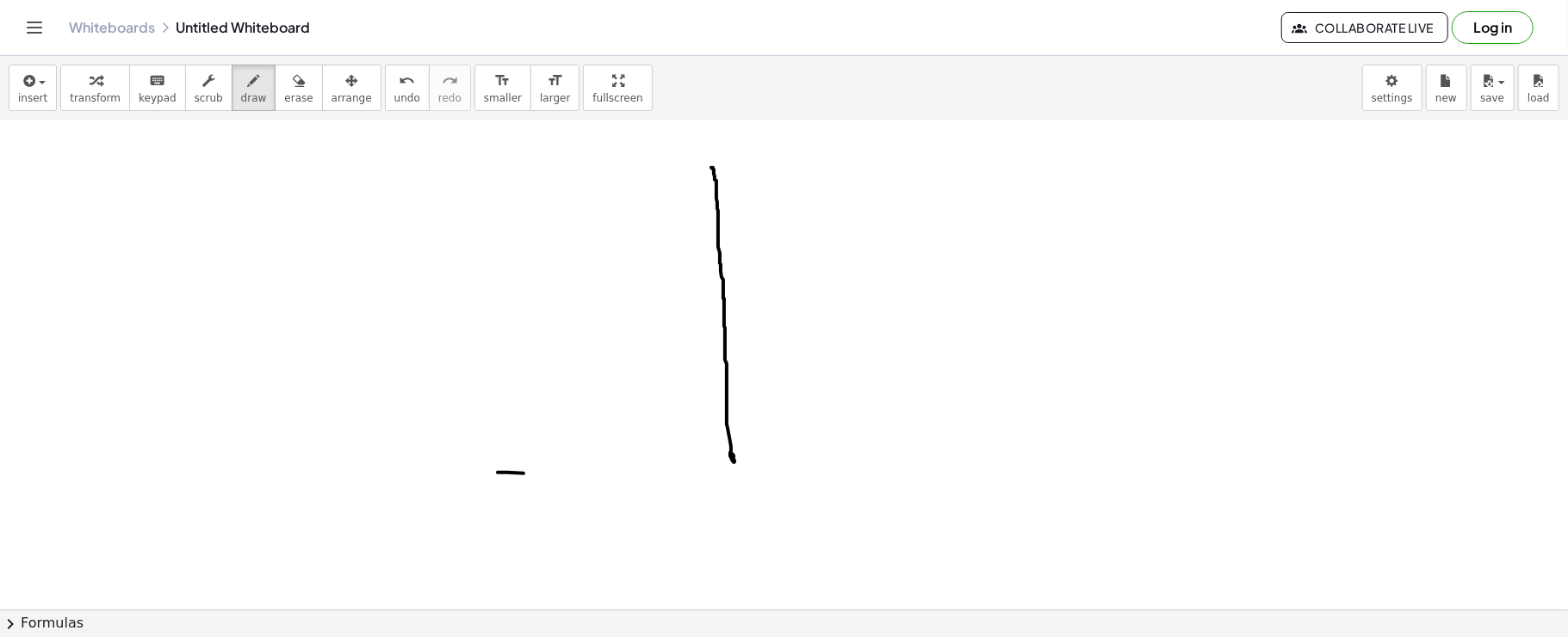
drag, startPoint x: 934, startPoint y: 448, endPoint x: 979, endPoint y: 449, distance: 45.0
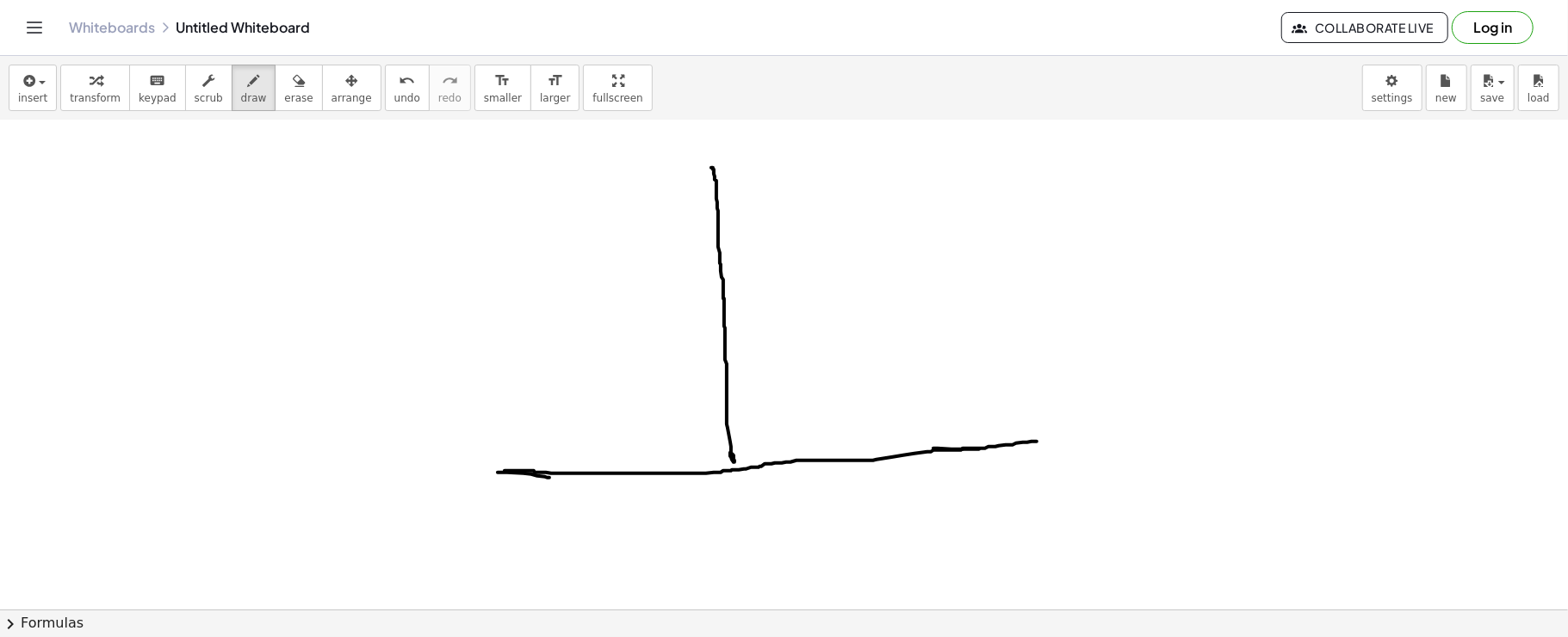
drag, startPoint x: 508, startPoint y: 471, endPoint x: 1038, endPoint y: 441, distance: 530.8
drag, startPoint x: 711, startPoint y: 170, endPoint x: 500, endPoint y: 471, distance: 367.6
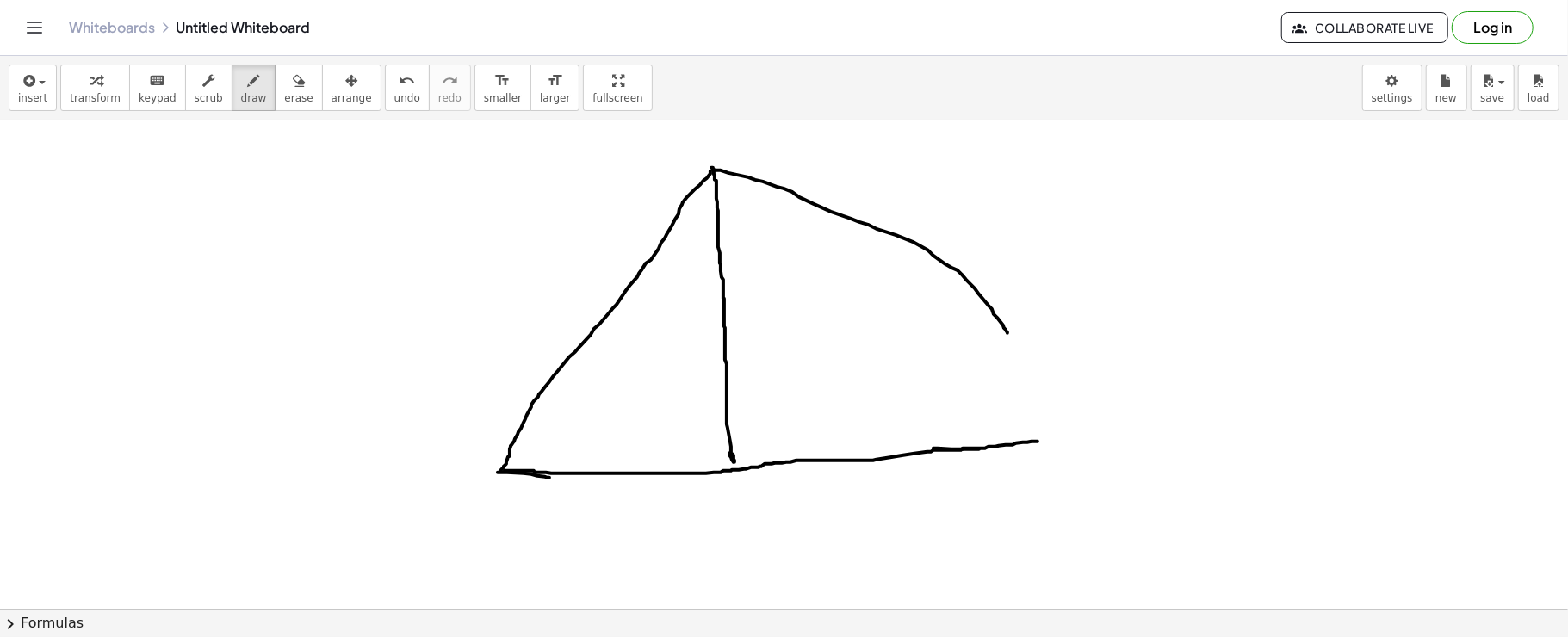
drag, startPoint x: 713, startPoint y: 169, endPoint x: 1008, endPoint y: 332, distance: 337.0
click at [285, 84] on div "button" at bounding box center [299, 80] width 29 height 20
drag, startPoint x: 968, startPoint y: 274, endPoint x: 759, endPoint y: 166, distance: 235.3
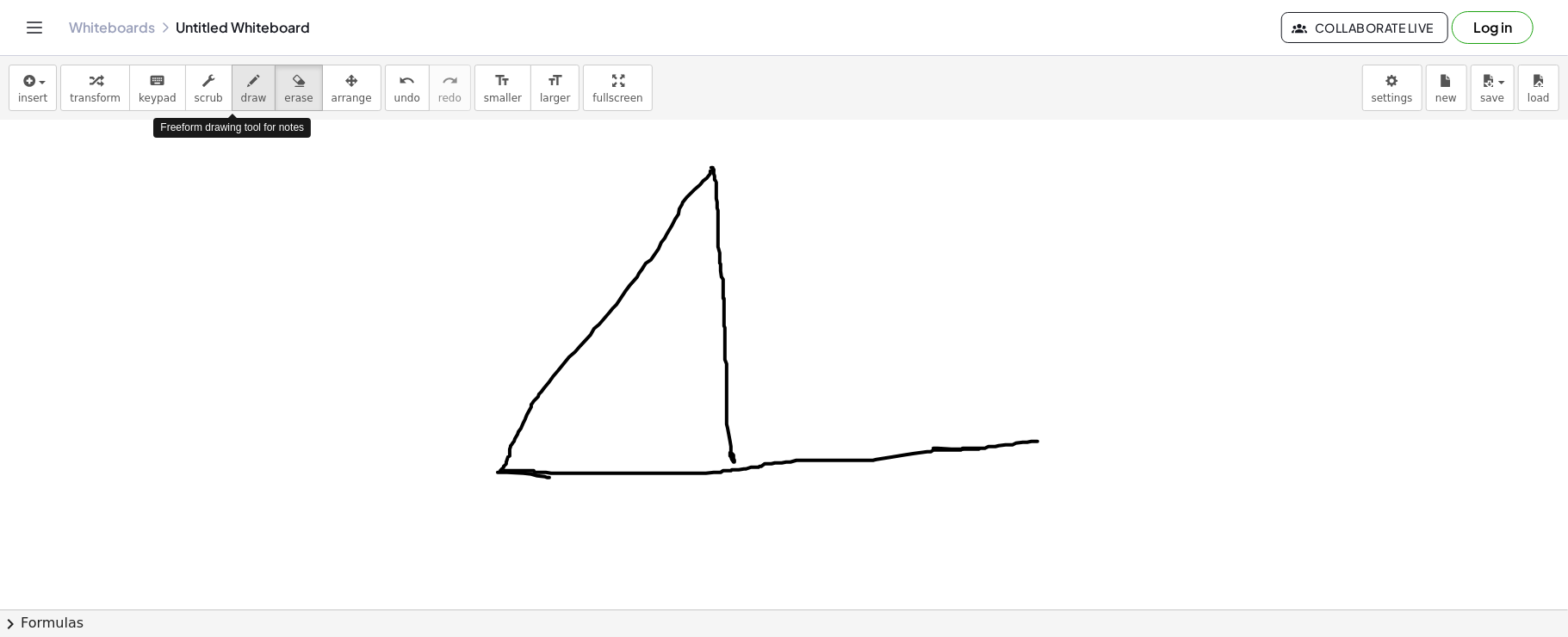
click at [241, 80] on div "button" at bounding box center [254, 80] width 26 height 20
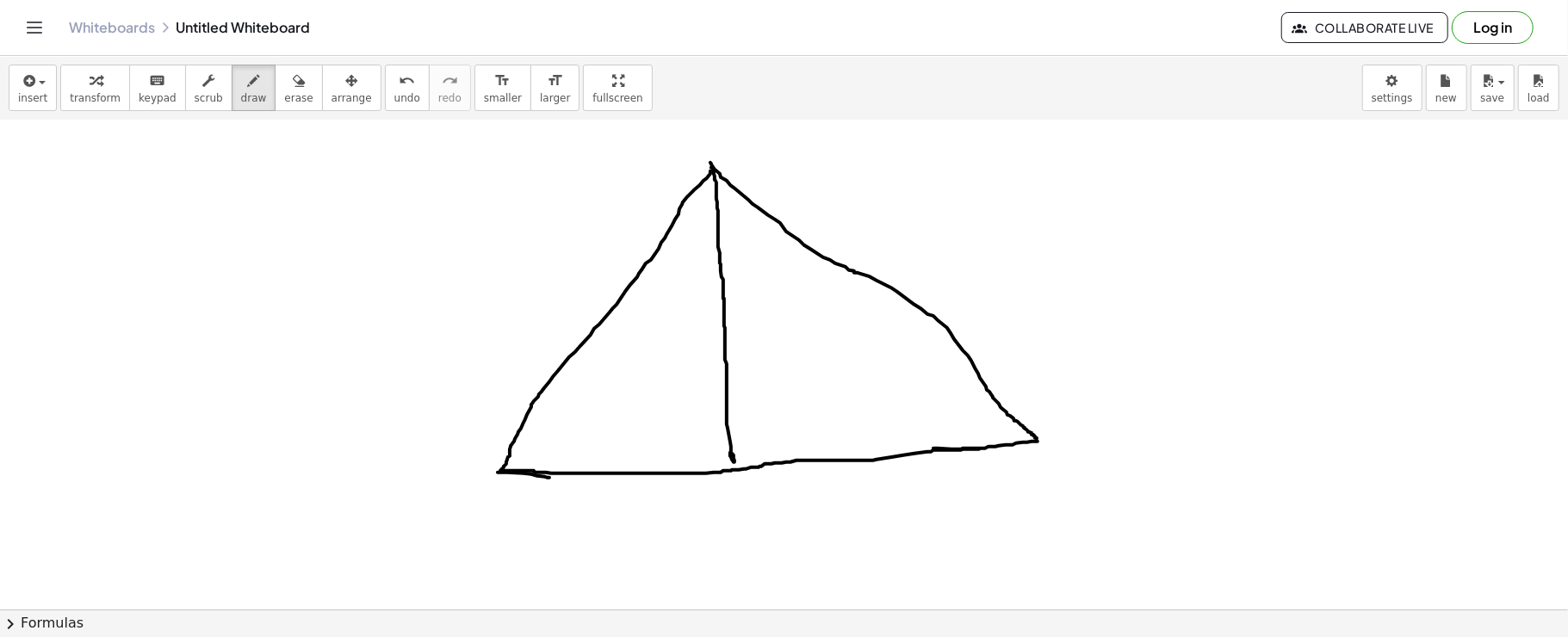
drag, startPoint x: 711, startPoint y: 162, endPoint x: 1037, endPoint y: 438, distance: 427.1
drag, startPoint x: 732, startPoint y: 465, endPoint x: 732, endPoint y: 449, distance: 16.0
drag, startPoint x: 667, startPoint y: 234, endPoint x: 718, endPoint y: 234, distance: 51.0
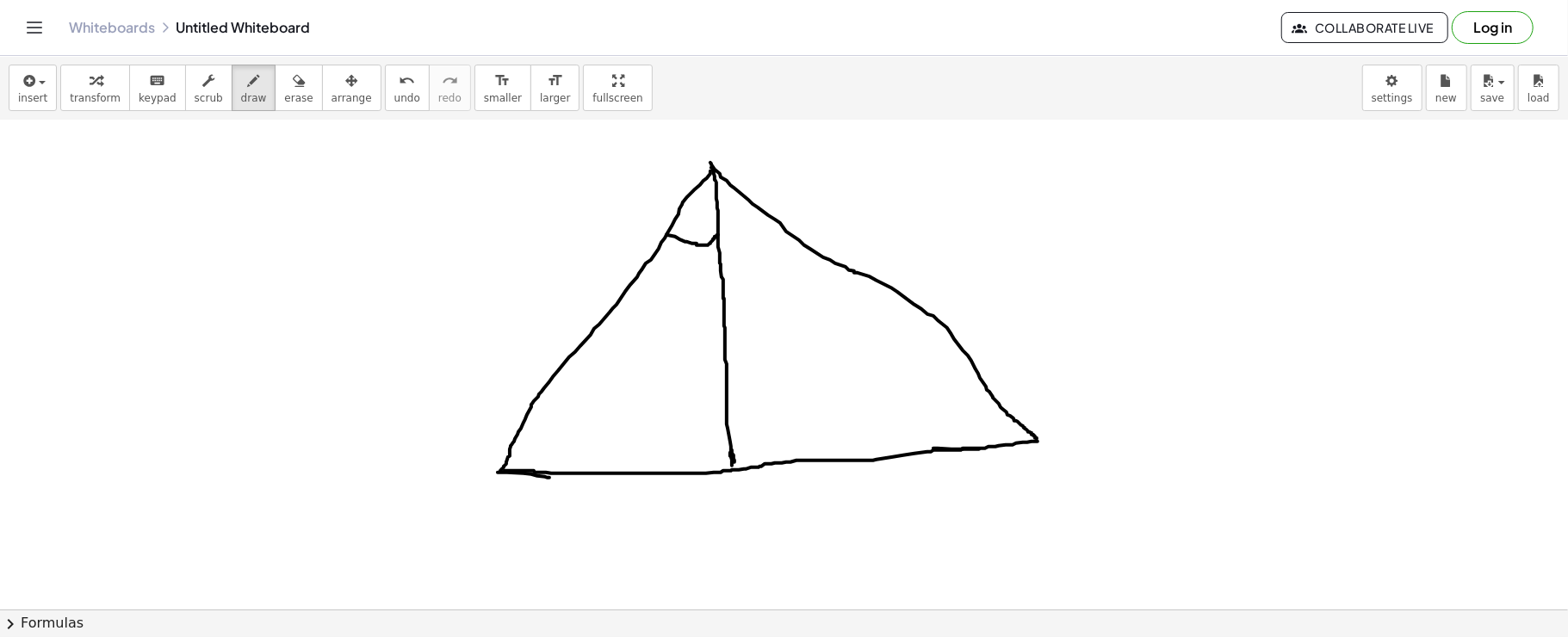
drag, startPoint x: 718, startPoint y: 232, endPoint x: 764, endPoint y: 214, distance: 49.4
drag, startPoint x: 639, startPoint y: 293, endPoint x: 634, endPoint y: 327, distance: 34.4
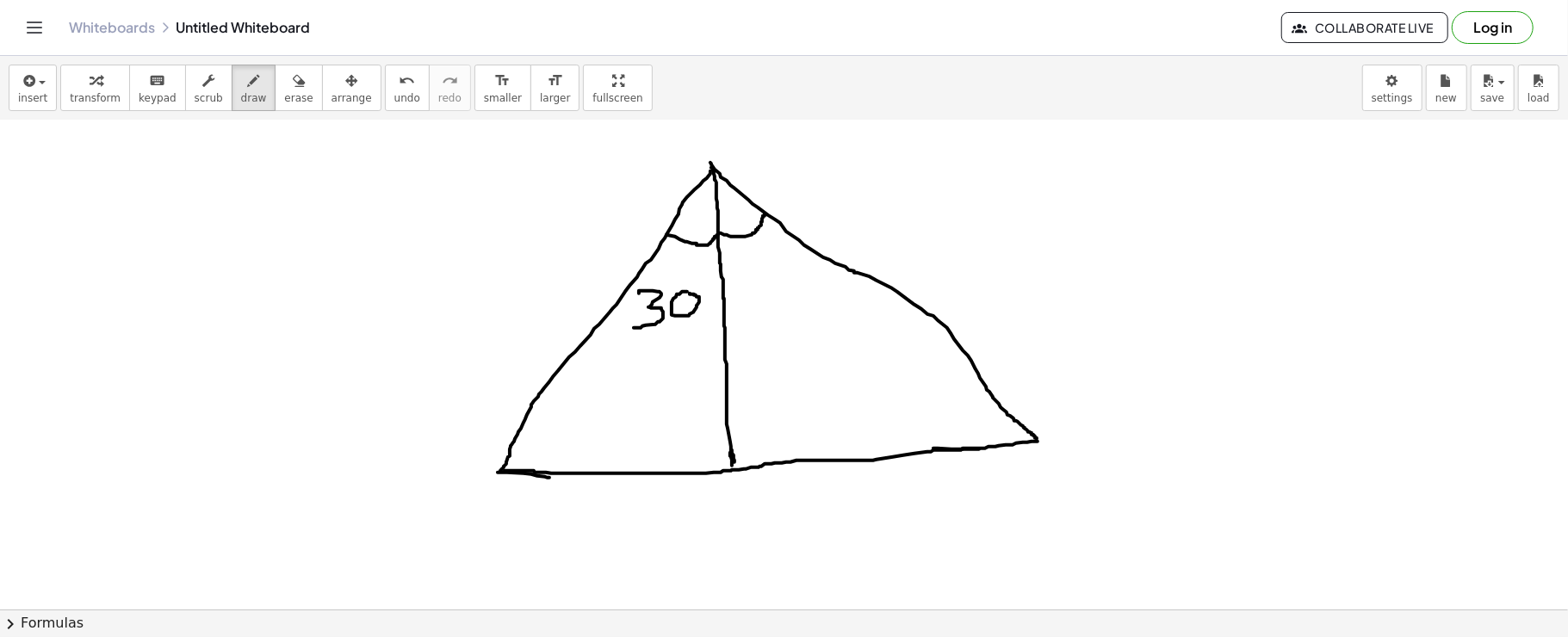
drag, startPoint x: 746, startPoint y: 263, endPoint x: 742, endPoint y: 290, distance: 27.3
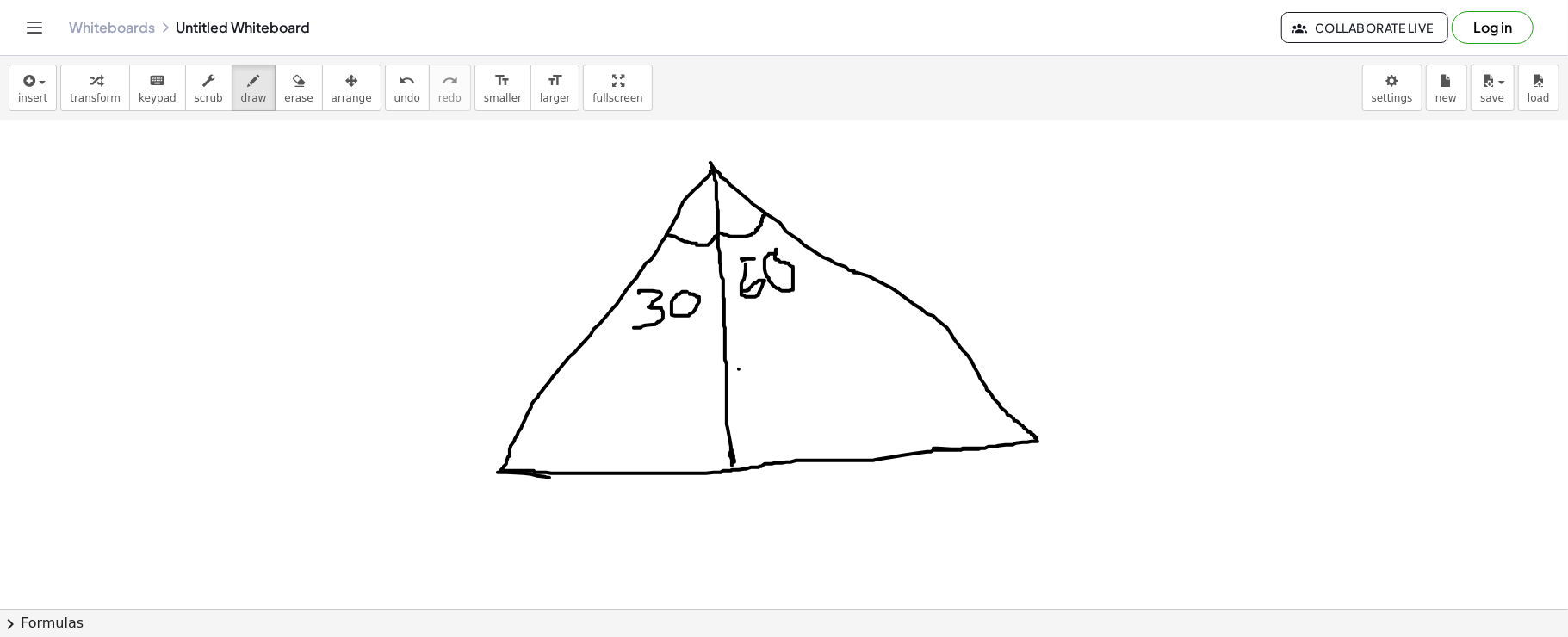
drag, startPoint x: 739, startPoint y: 368, endPoint x: 737, endPoint y: 391, distance: 23.1
drag, startPoint x: 754, startPoint y: 369, endPoint x: 773, endPoint y: 367, distance: 19.1
drag, startPoint x: 754, startPoint y: 365, endPoint x: 754, endPoint y: 380, distance: 15.0
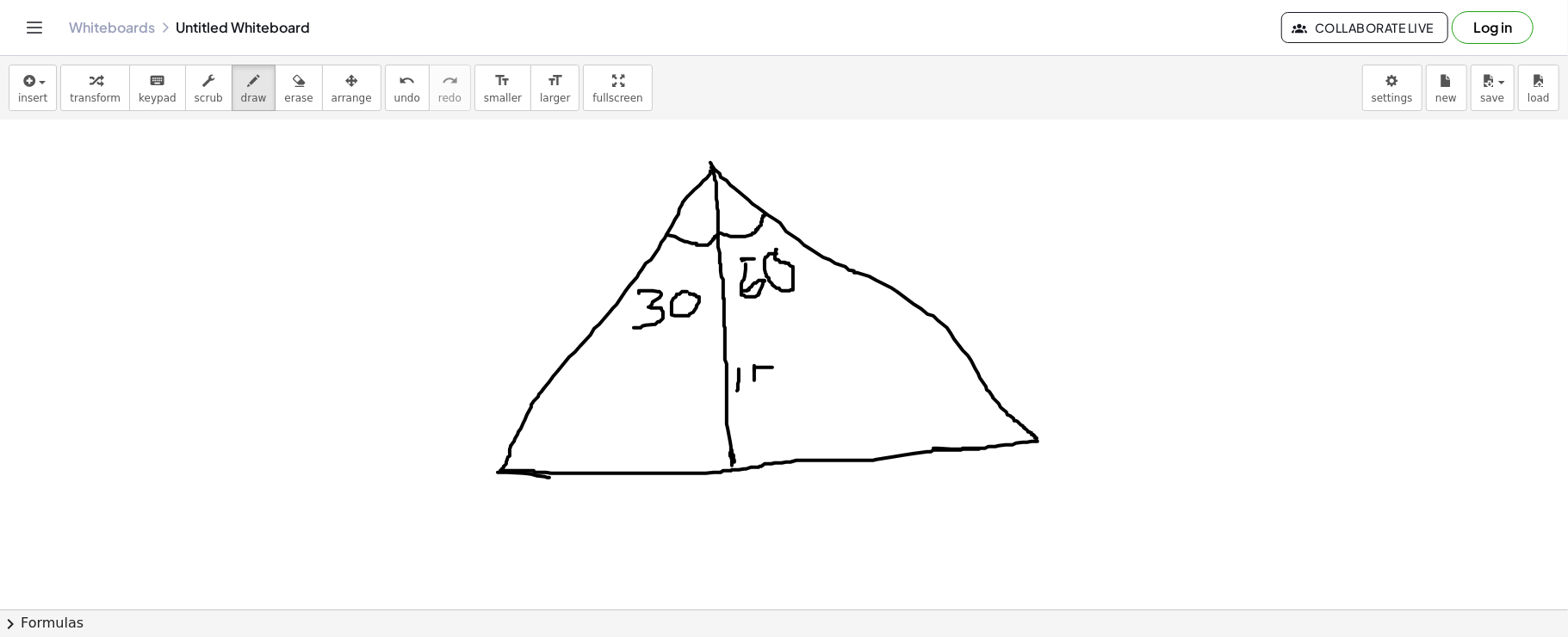
drag, startPoint x: 754, startPoint y: 380, endPoint x: 768, endPoint y: 379, distance: 14.0
drag, startPoint x: 763, startPoint y: 388, endPoint x: 751, endPoint y: 383, distance: 13.0
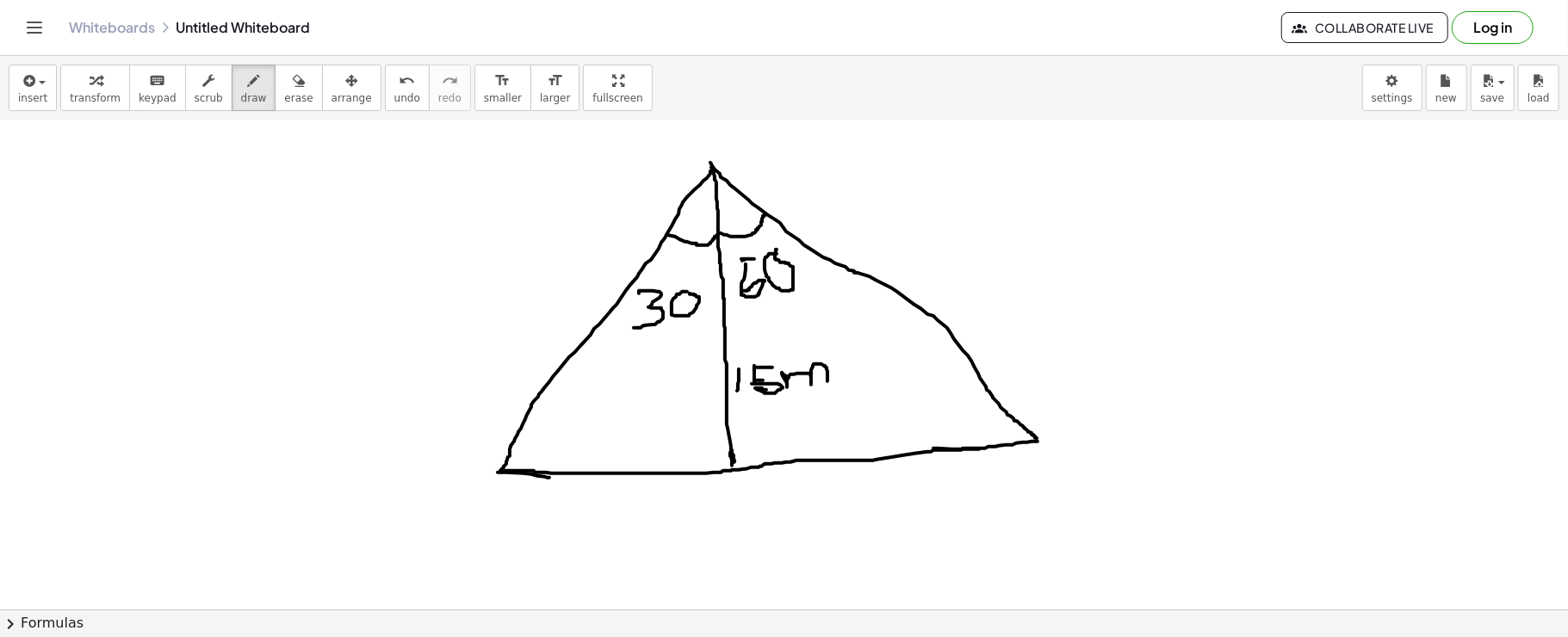
drag, startPoint x: 783, startPoint y: 373, endPoint x: 828, endPoint y: 380, distance: 45.5
drag, startPoint x: 503, startPoint y: 497, endPoint x: 1018, endPoint y: 472, distance: 515.6
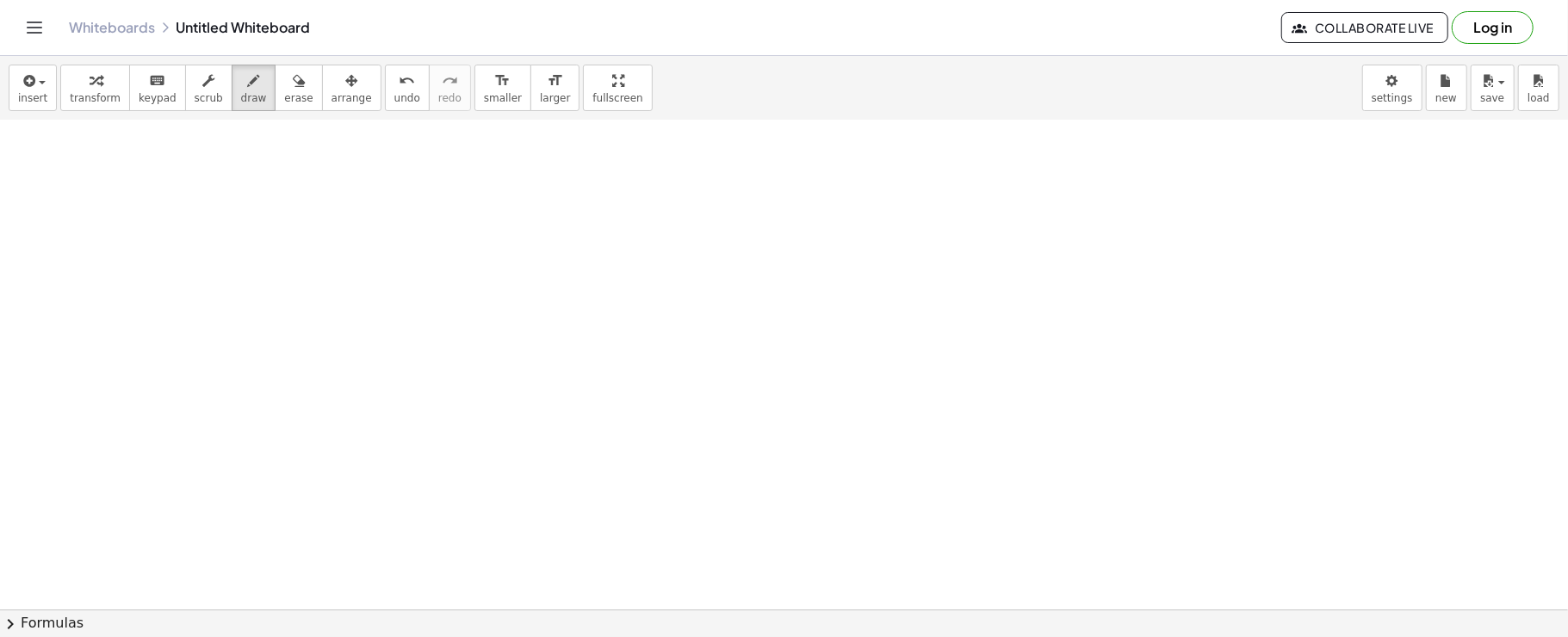
scroll to position [1858, 0]
drag, startPoint x: 303, startPoint y: 511, endPoint x: 294, endPoint y: 527, distance: 18.4
drag, startPoint x: 304, startPoint y: 513, endPoint x: 318, endPoint y: 558, distance: 47.1
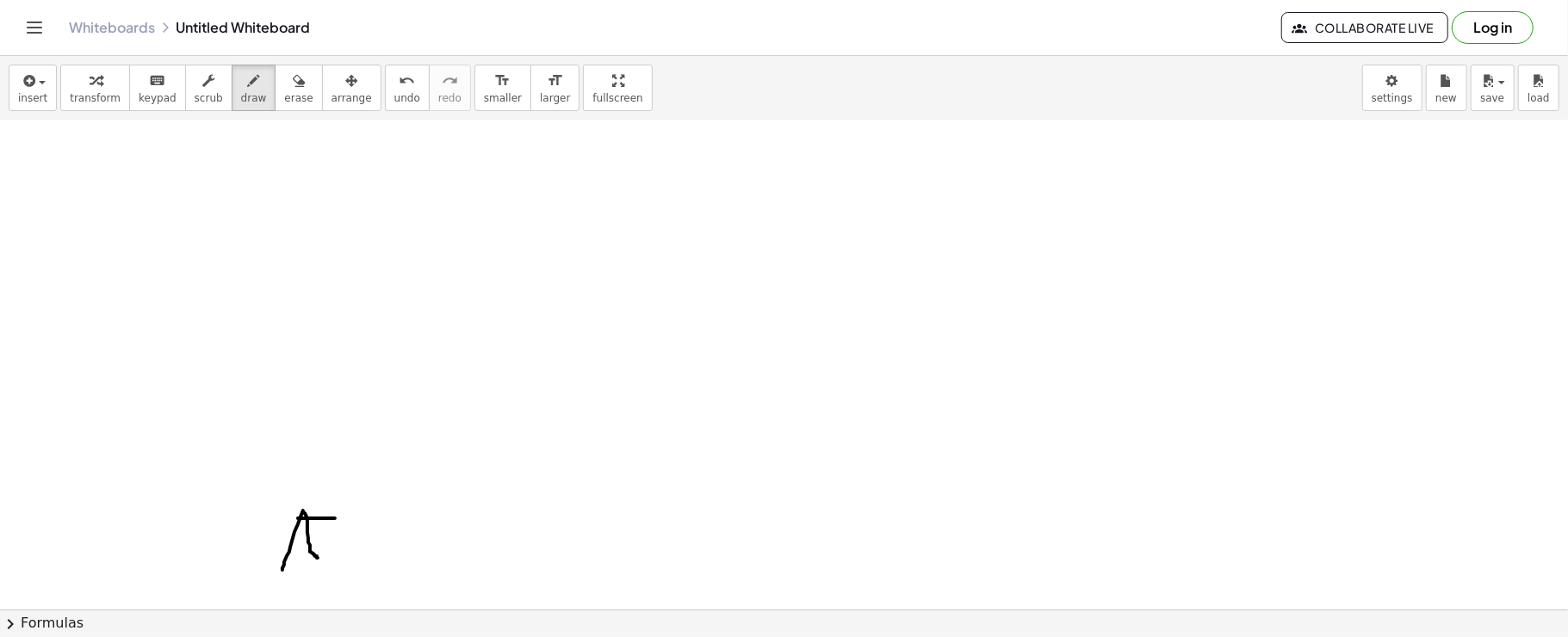
drag, startPoint x: 281, startPoint y: 554, endPoint x: 308, endPoint y: 546, distance: 28.2
drag, startPoint x: 315, startPoint y: 517, endPoint x: 783, endPoint y: 522, distance: 468.0
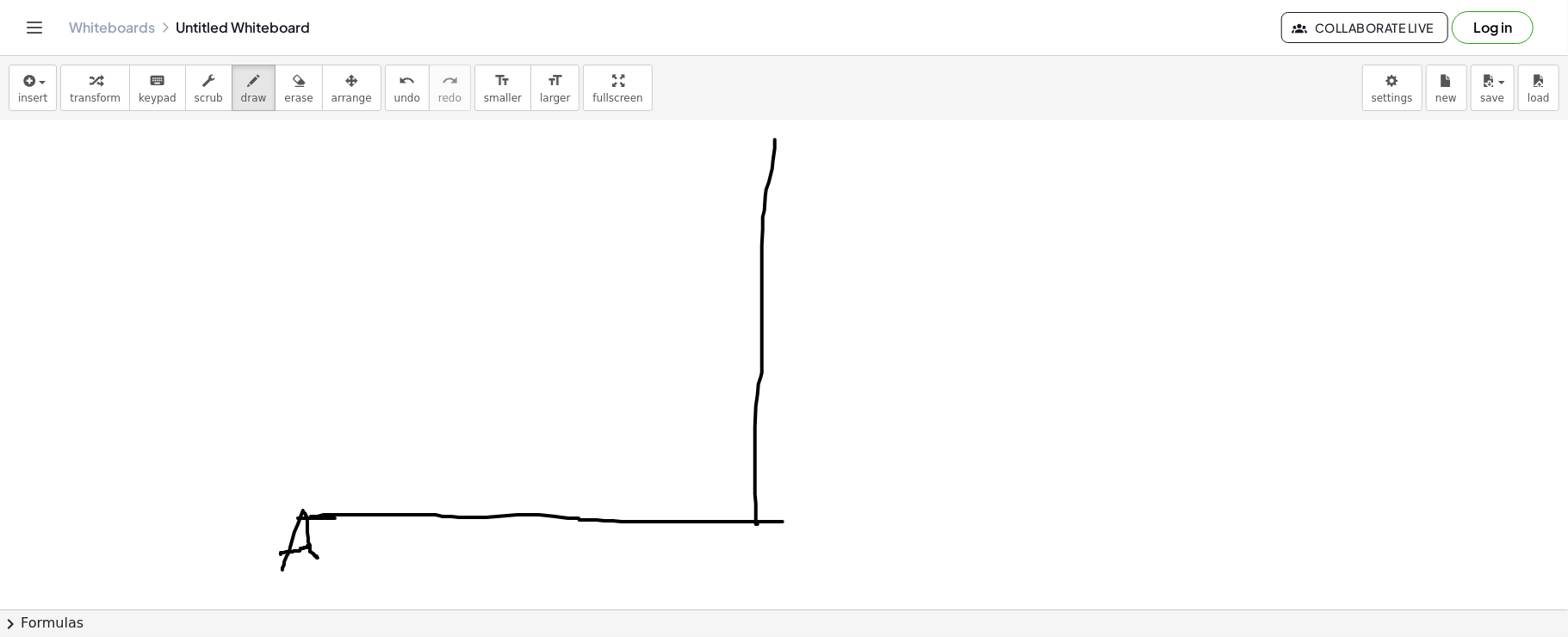
drag, startPoint x: 776, startPoint y: 139, endPoint x: 758, endPoint y: 524, distance: 385.4
drag, startPoint x: 793, startPoint y: 274, endPoint x: 794, endPoint y: 322, distance: 48.0
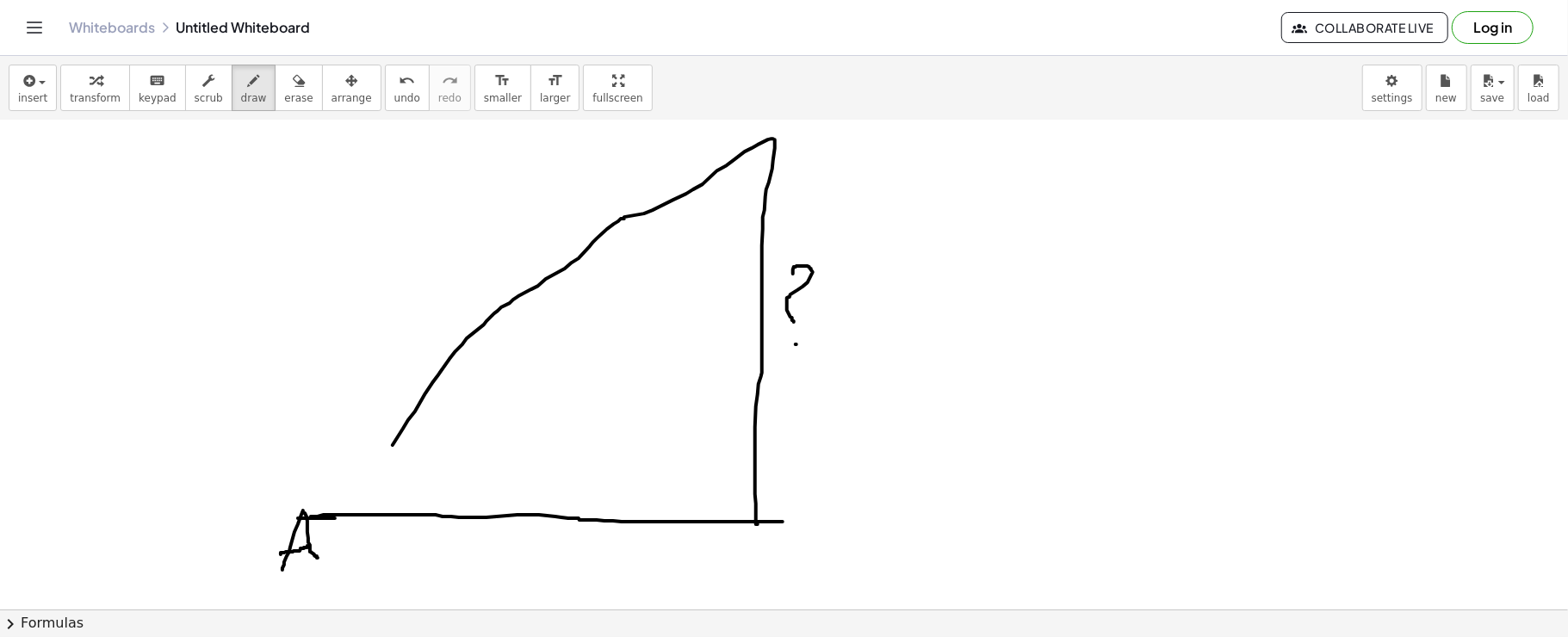
drag, startPoint x: 774, startPoint y: 139, endPoint x: 364, endPoint y: 472, distance: 528.2
drag, startPoint x: 300, startPoint y: 514, endPoint x: 379, endPoint y: 467, distance: 91.9
drag, startPoint x: 378, startPoint y: 463, endPoint x: 448, endPoint y: 407, distance: 89.6
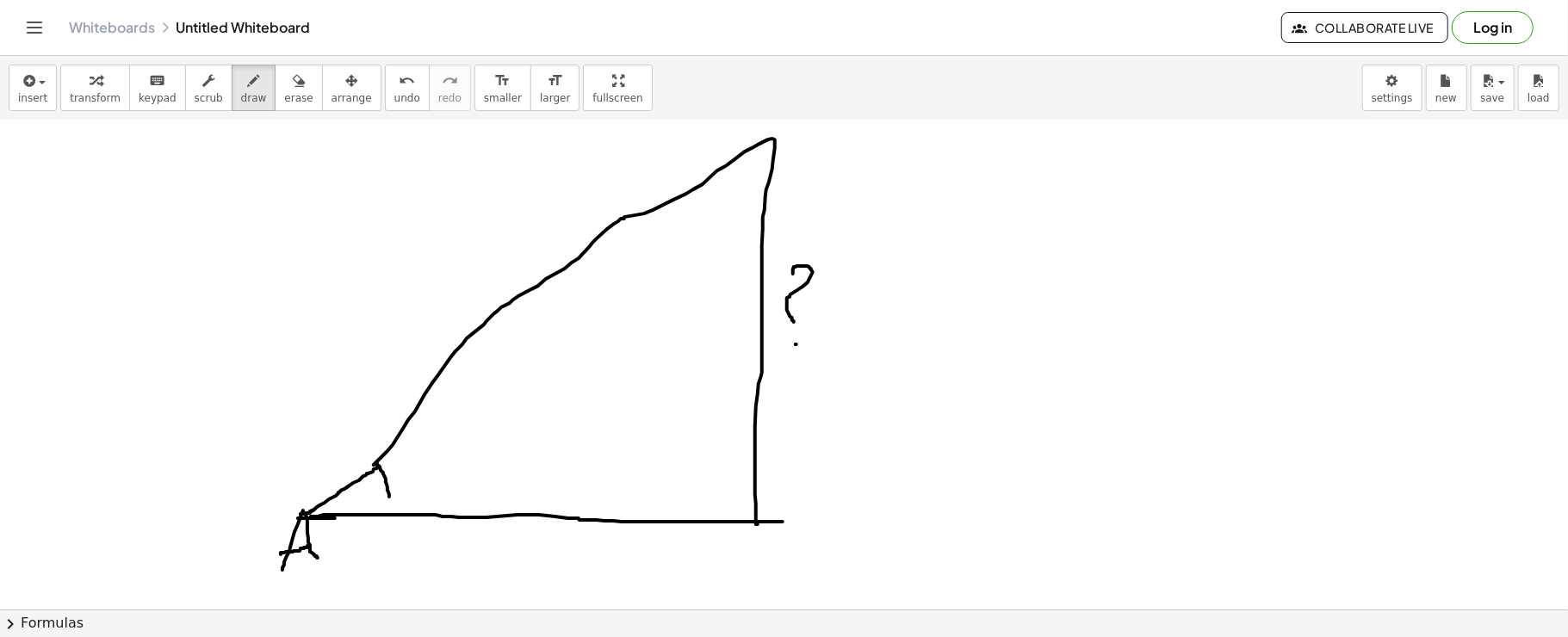
drag, startPoint x: 706, startPoint y: 173, endPoint x: 765, endPoint y: 193, distance: 62.3
click at [293, 85] on icon "button" at bounding box center [299, 81] width 12 height 20
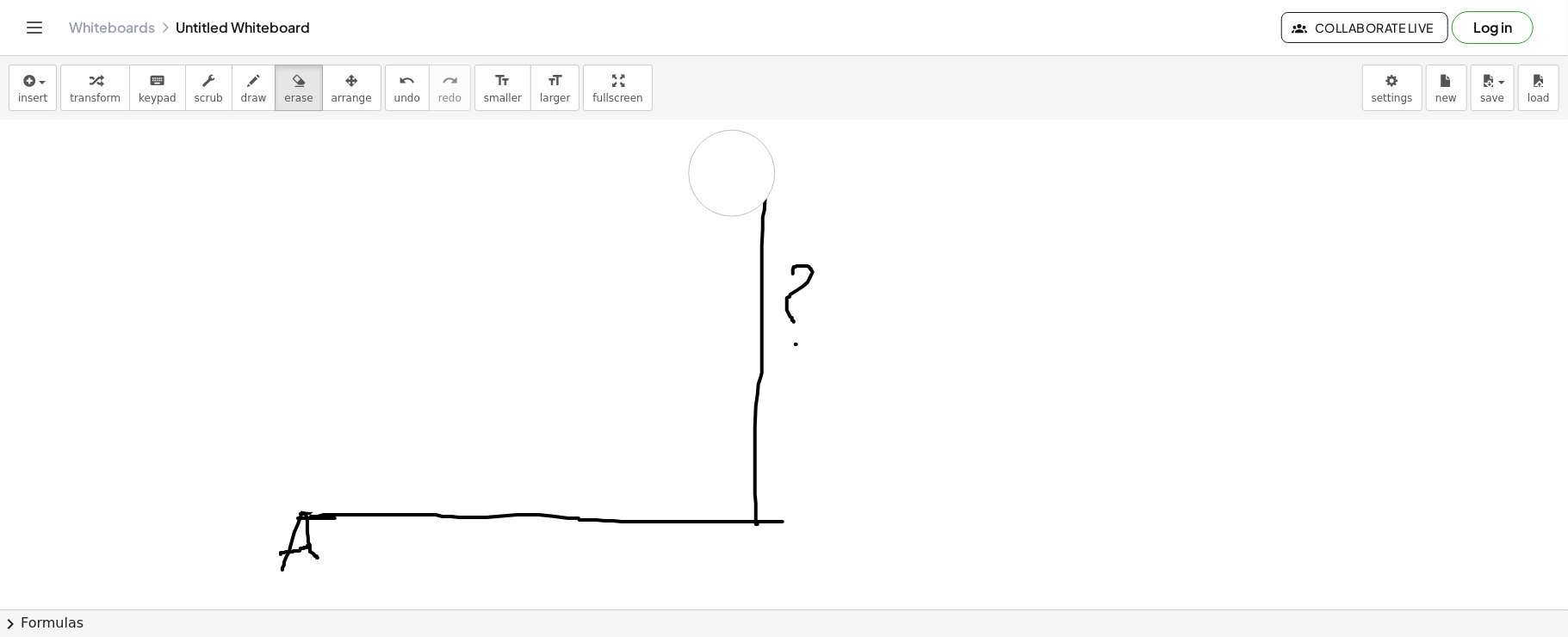
drag, startPoint x: 405, startPoint y: 410, endPoint x: 671, endPoint y: 148, distance: 373.4
click at [241, 84] on div "button" at bounding box center [254, 80] width 26 height 20
drag, startPoint x: 752, startPoint y: 149, endPoint x: 766, endPoint y: 211, distance: 63.6
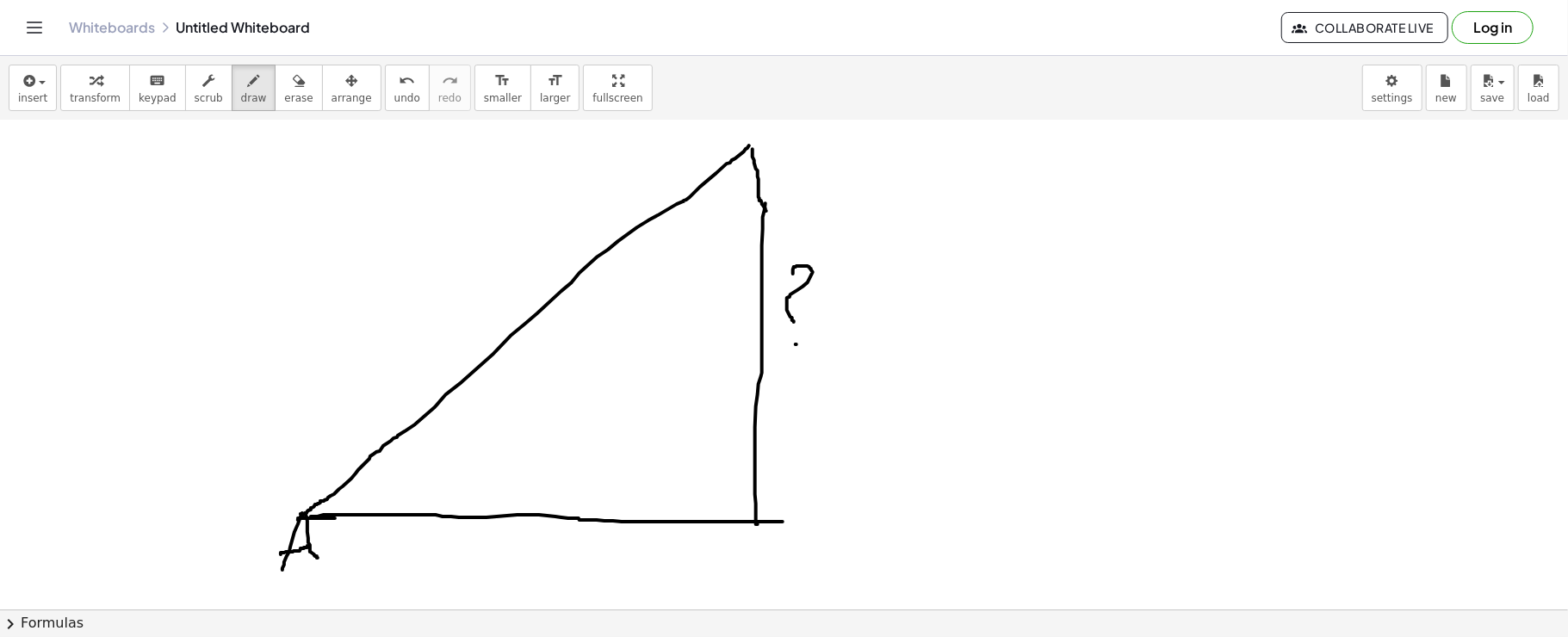
drag, startPoint x: 750, startPoint y: 146, endPoint x: 298, endPoint y: 521, distance: 587.3
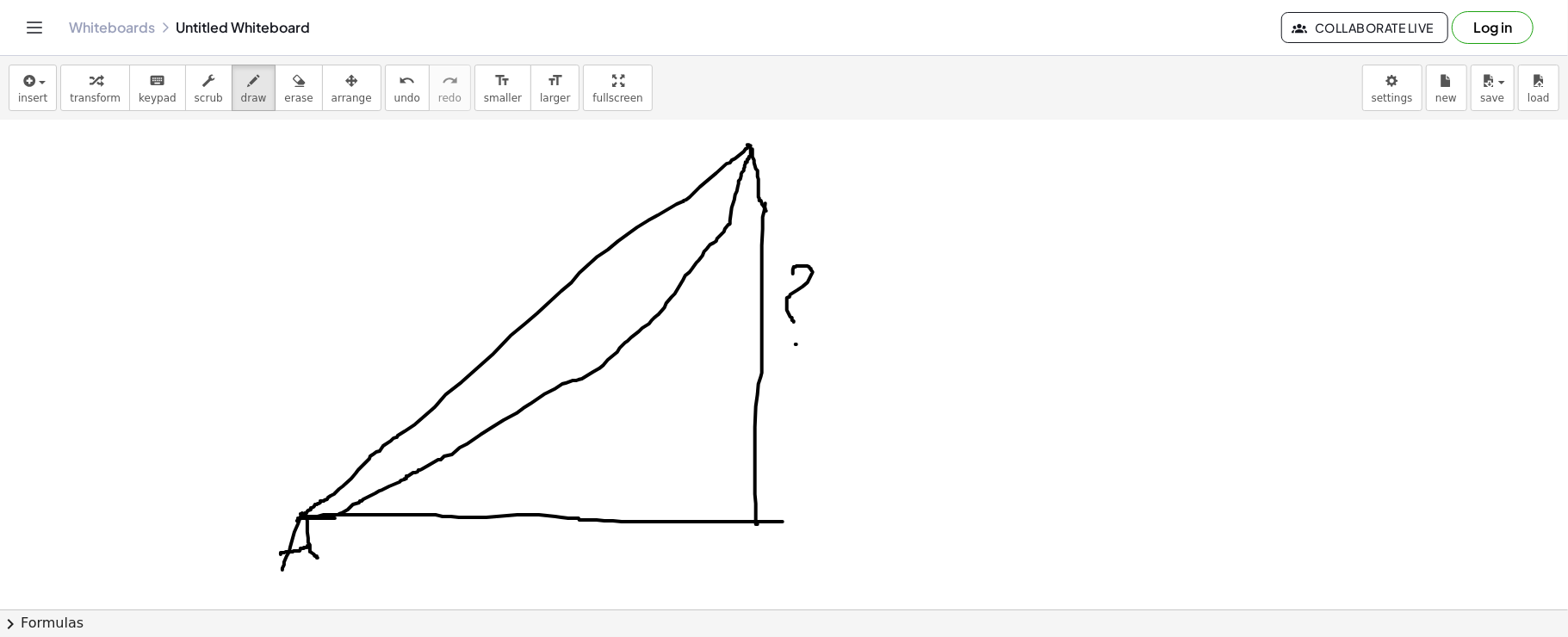
drag, startPoint x: 303, startPoint y: 517, endPoint x: 751, endPoint y: 148, distance: 580.4
drag, startPoint x: 700, startPoint y: 186, endPoint x: 728, endPoint y: 218, distance: 42.5
drag, startPoint x: 717, startPoint y: 231, endPoint x: 764, endPoint y: 249, distance: 50.3
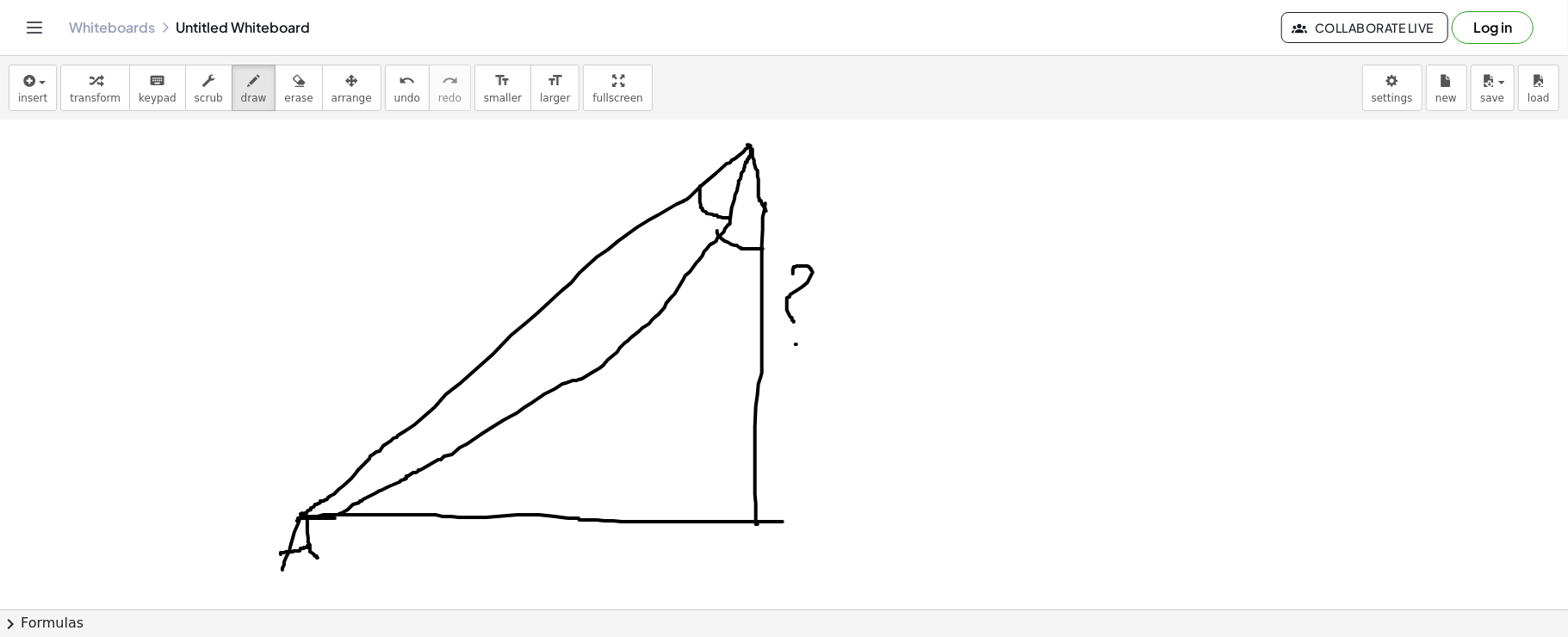
drag, startPoint x: 681, startPoint y: 218, endPoint x: 676, endPoint y: 256, distance: 38.3
drag, startPoint x: 711, startPoint y: 286, endPoint x: 720, endPoint y: 276, distance: 13.5
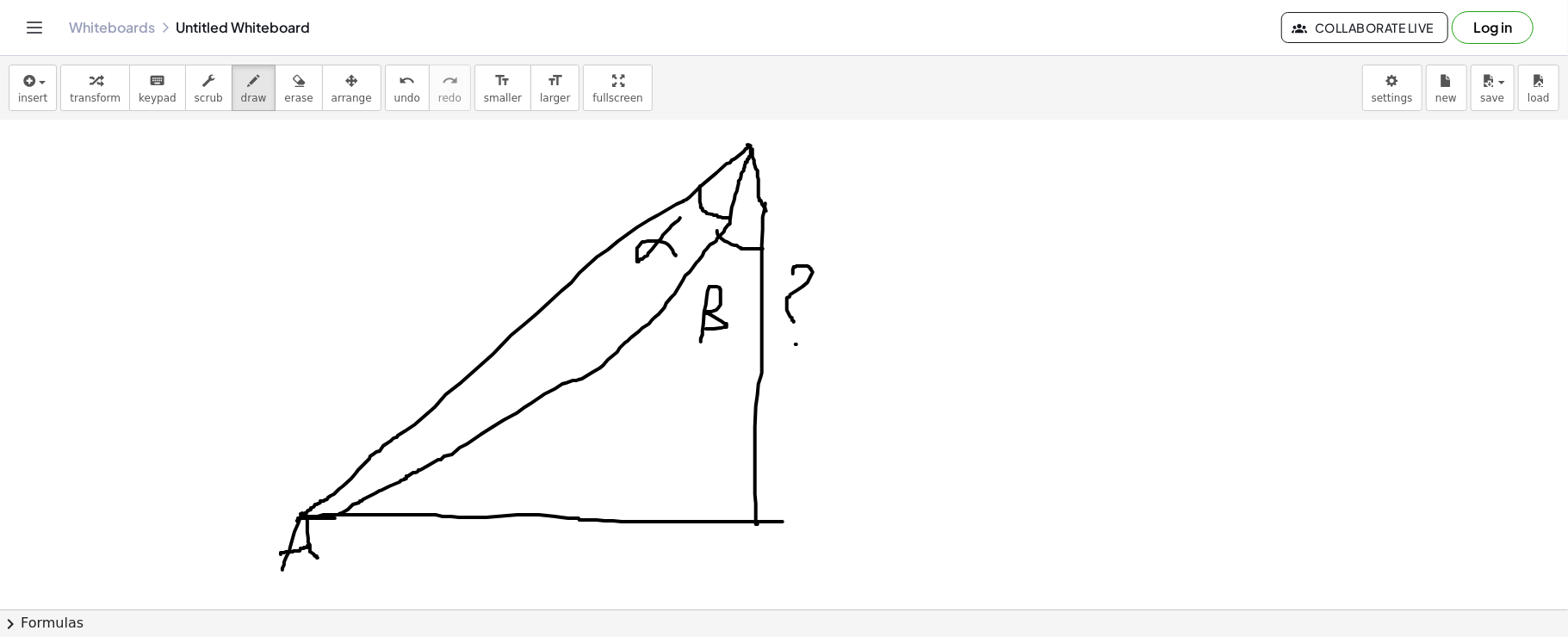
drag, startPoint x: 710, startPoint y: 286, endPoint x: 705, endPoint y: 329, distance: 43.3
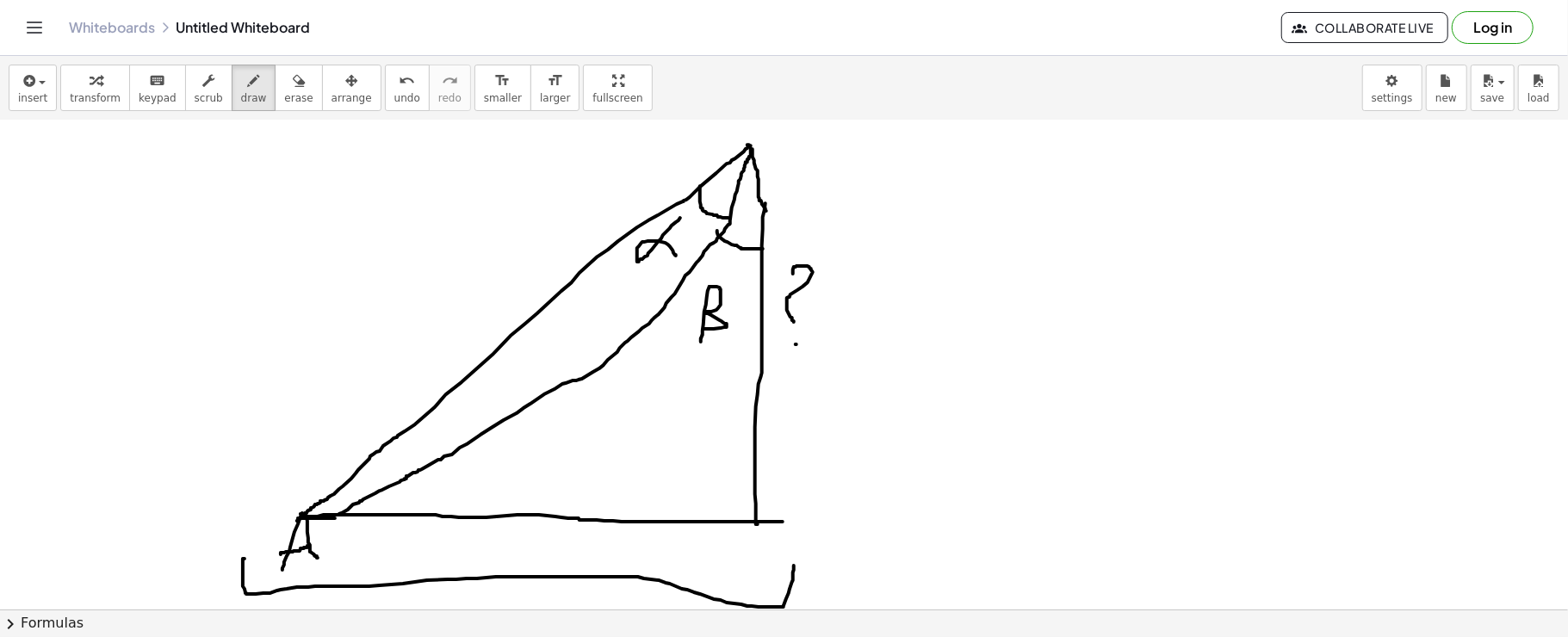
drag, startPoint x: 245, startPoint y: 559, endPoint x: 794, endPoint y: 564, distance: 549.0
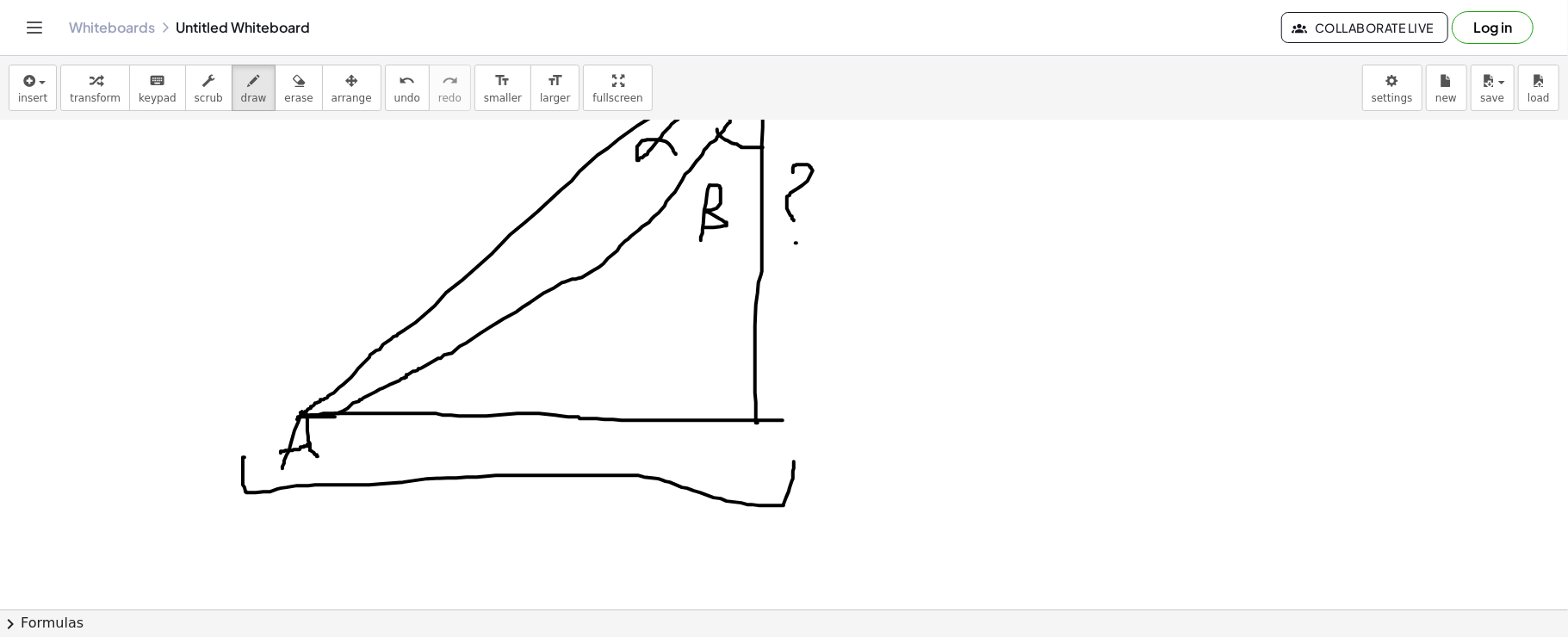
scroll to position [1969, 0]
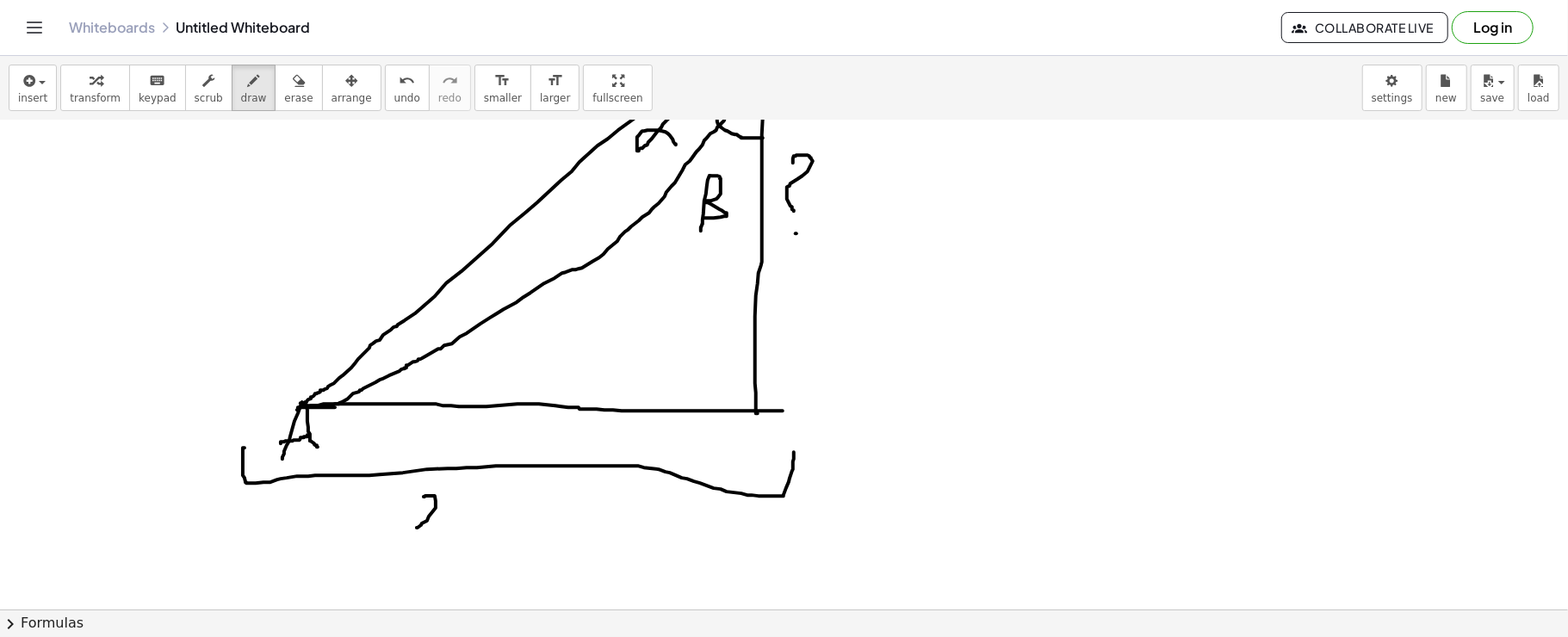
drag, startPoint x: 424, startPoint y: 497, endPoint x: 441, endPoint y: 528, distance: 35.4
drag, startPoint x: 459, startPoint y: 507, endPoint x: 487, endPoint y: 535, distance: 39.6
drag, startPoint x: 479, startPoint y: 511, endPoint x: 475, endPoint y: 554, distance: 43.2
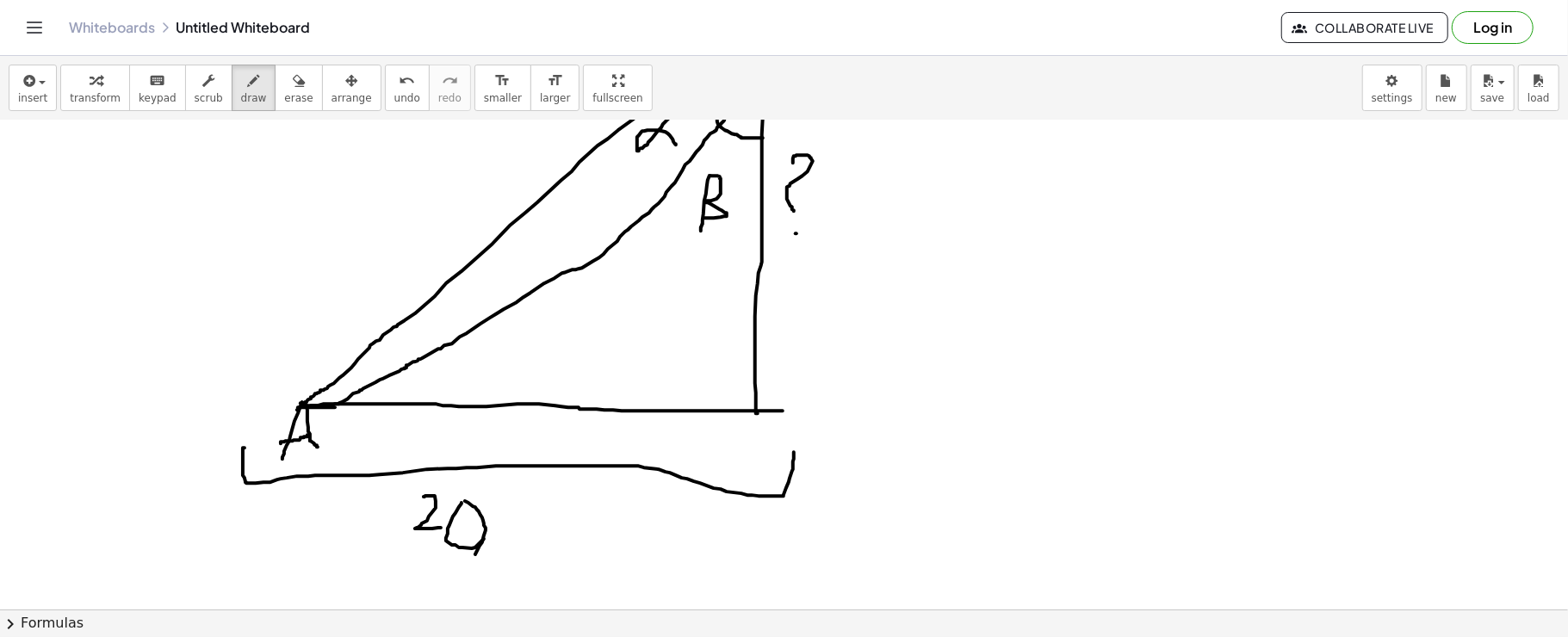
drag, startPoint x: 507, startPoint y: 511, endPoint x: 548, endPoint y: 525, distance: 43.3
drag, startPoint x: 499, startPoint y: 505, endPoint x: 546, endPoint y: 529, distance: 52.8
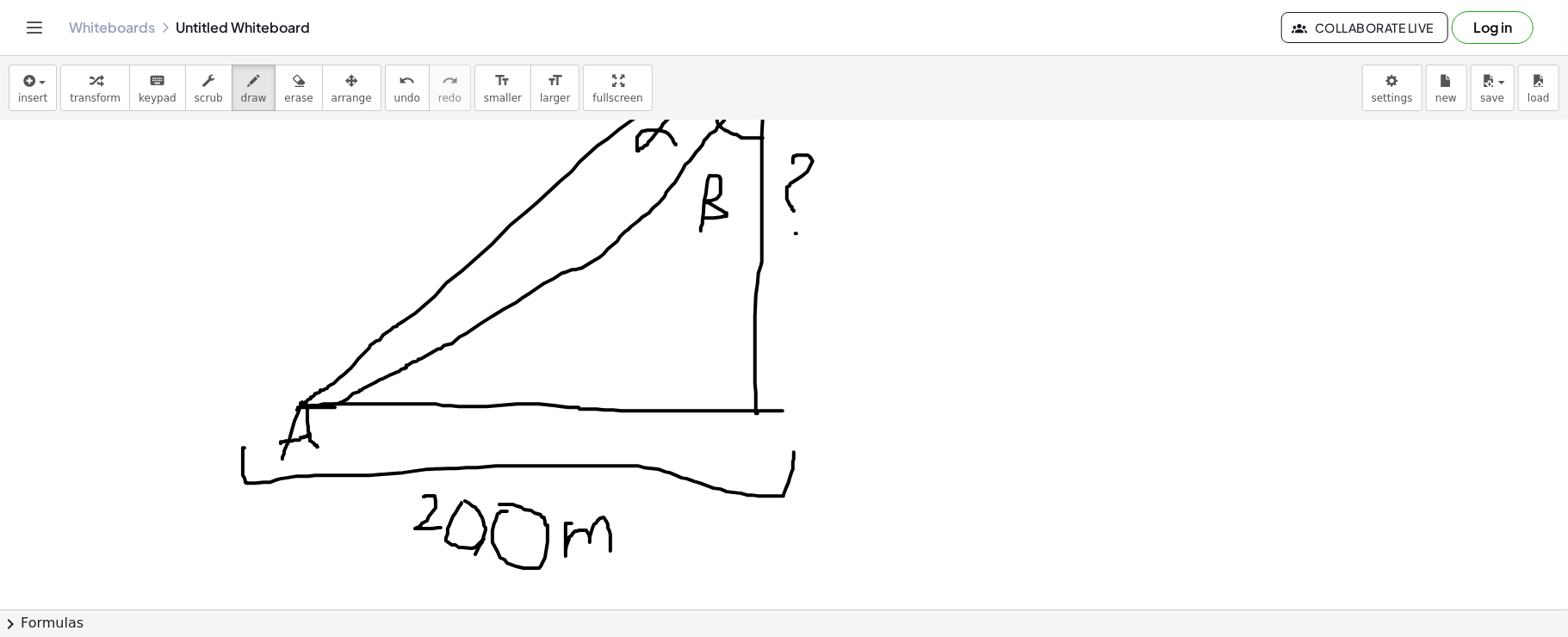
drag, startPoint x: 568, startPoint y: 524, endPoint x: 611, endPoint y: 552, distance: 51.3
drag, startPoint x: 418, startPoint y: 496, endPoint x: 427, endPoint y: 499, distance: 9.5
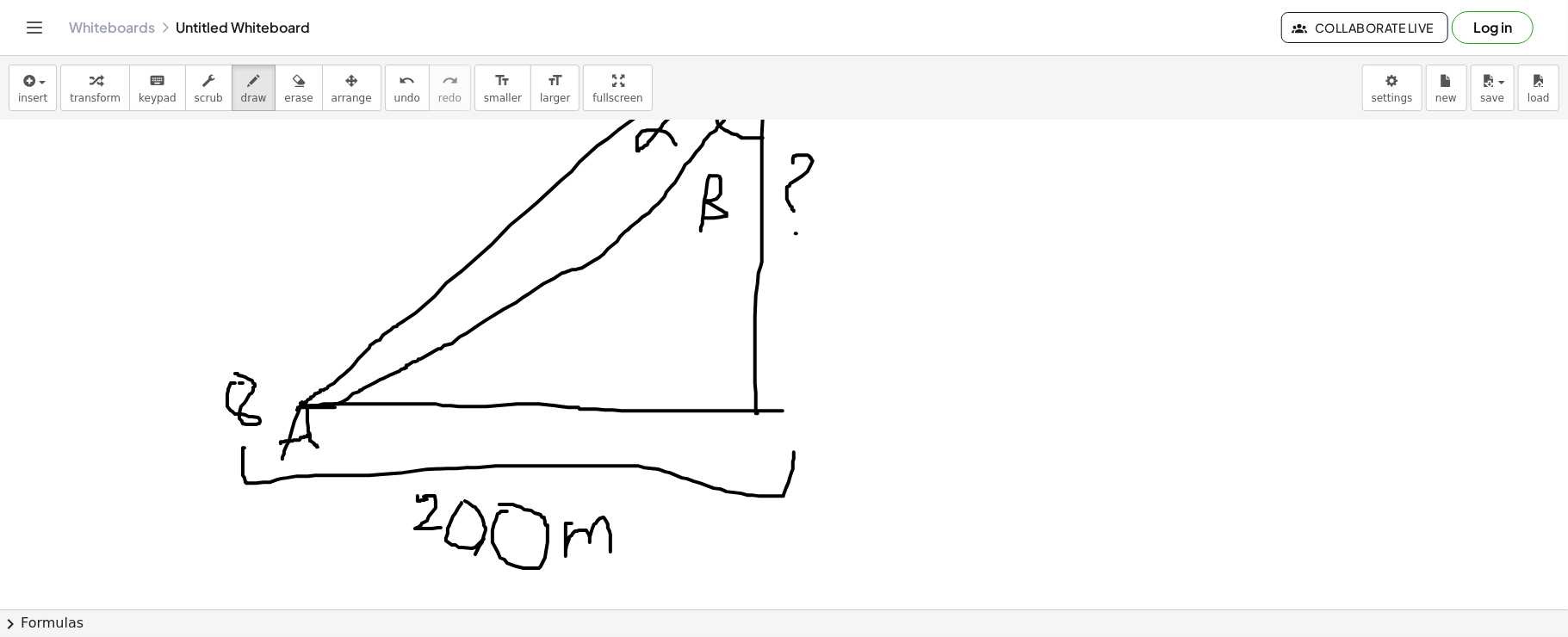
drag, startPoint x: 235, startPoint y: 383, endPoint x: 235, endPoint y: 374, distance: 9.0
drag, startPoint x: 280, startPoint y: 360, endPoint x: 312, endPoint y: 374, distance: 34.9
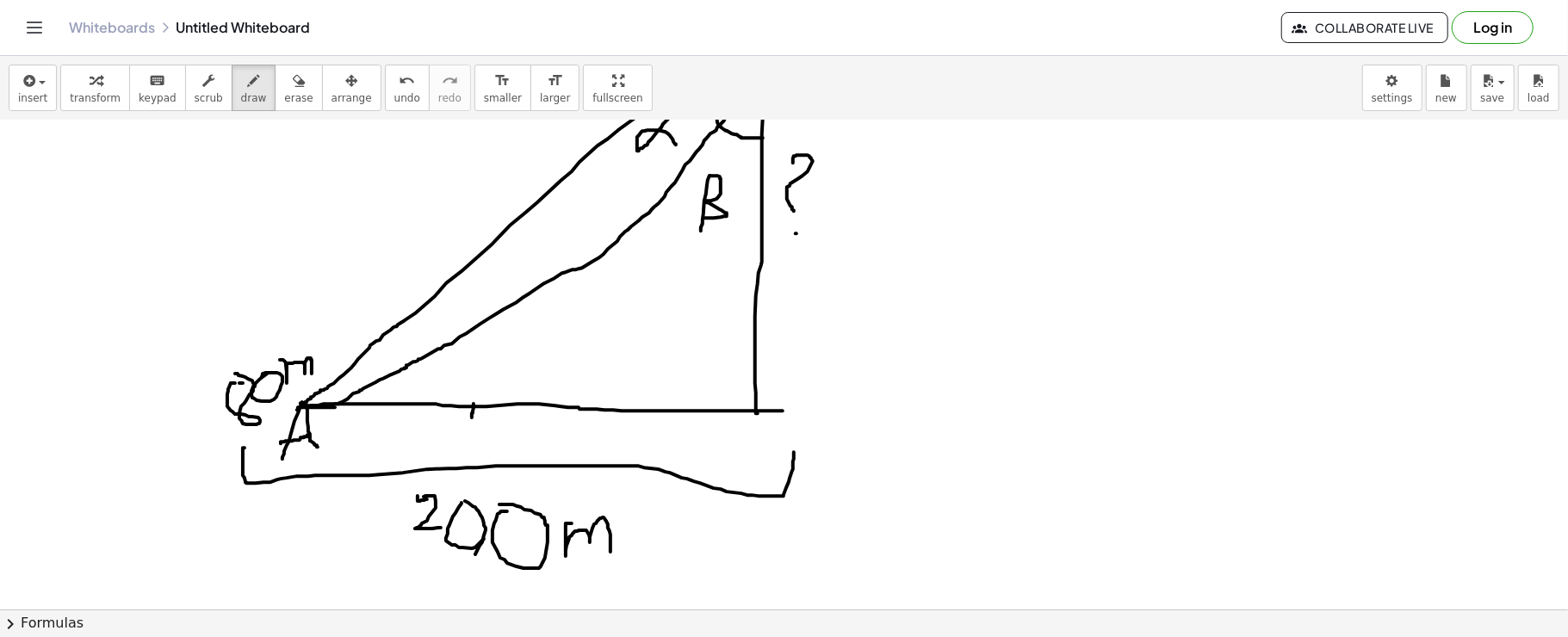
drag, startPoint x: 473, startPoint y: 404, endPoint x: 472, endPoint y: 424, distance: 20.0
drag, startPoint x: 484, startPoint y: 408, endPoint x: 521, endPoint y: 427, distance: 41.6
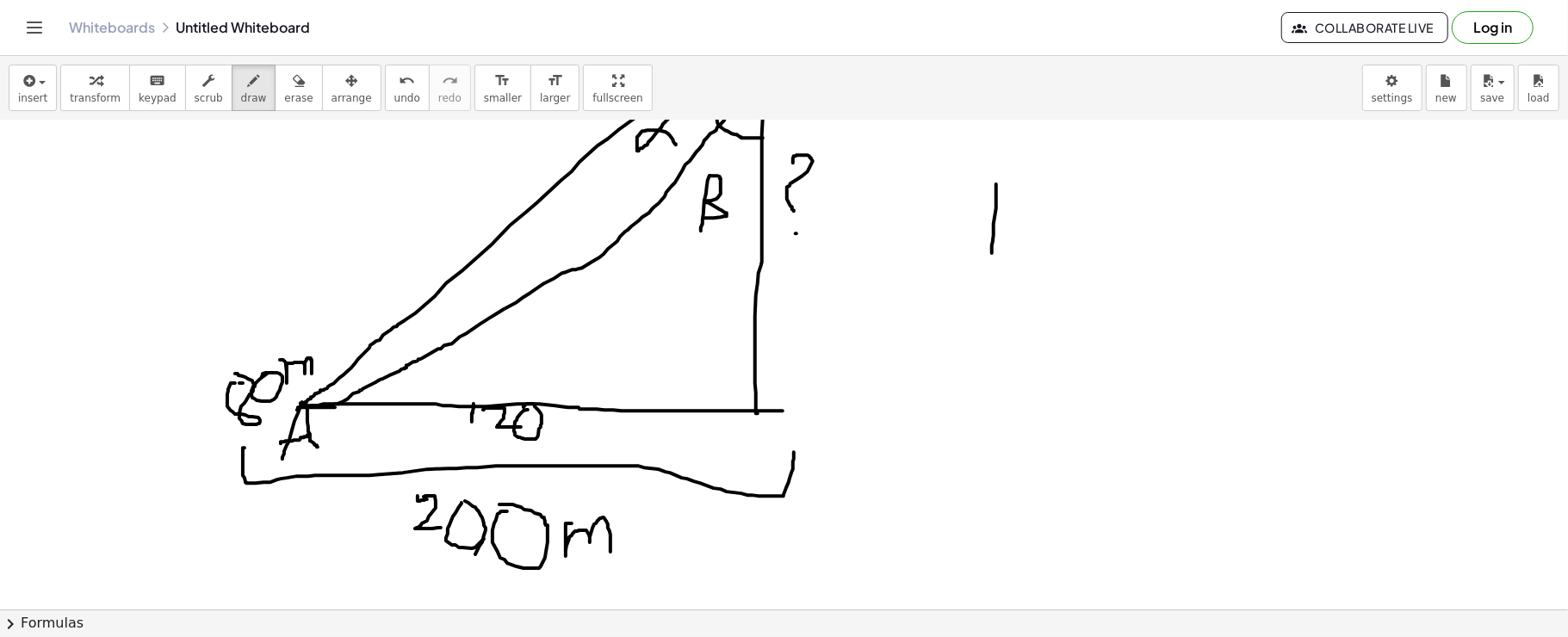
drag, startPoint x: 997, startPoint y: 184, endPoint x: 1004, endPoint y: 257, distance: 73.3
drag, startPoint x: 977, startPoint y: 212, endPoint x: 1011, endPoint y: 216, distance: 34.2
drag, startPoint x: 1057, startPoint y: 217, endPoint x: 1072, endPoint y: 246, distance: 32.6
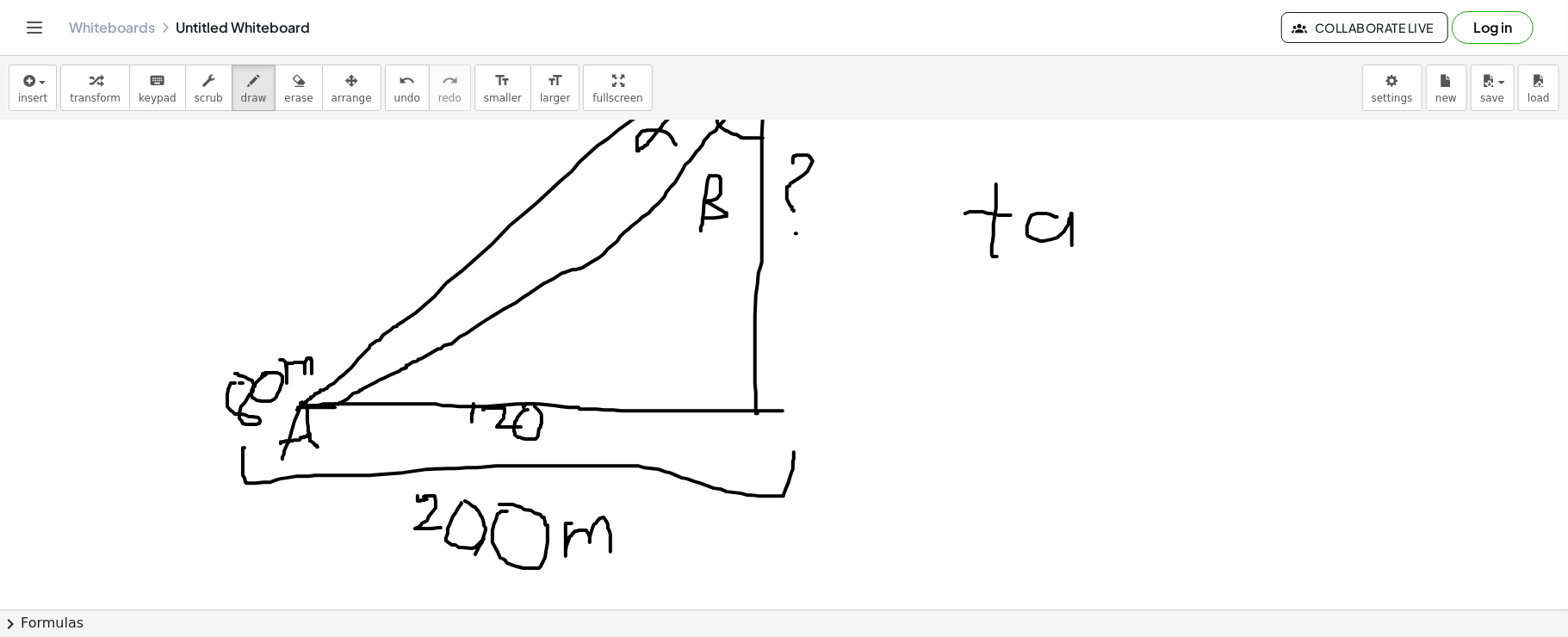
drag, startPoint x: 1085, startPoint y: 220, endPoint x: 1126, endPoint y: 259, distance: 56.6
drag, startPoint x: 1200, startPoint y: 211, endPoint x: 1190, endPoint y: 275, distance: 64.8
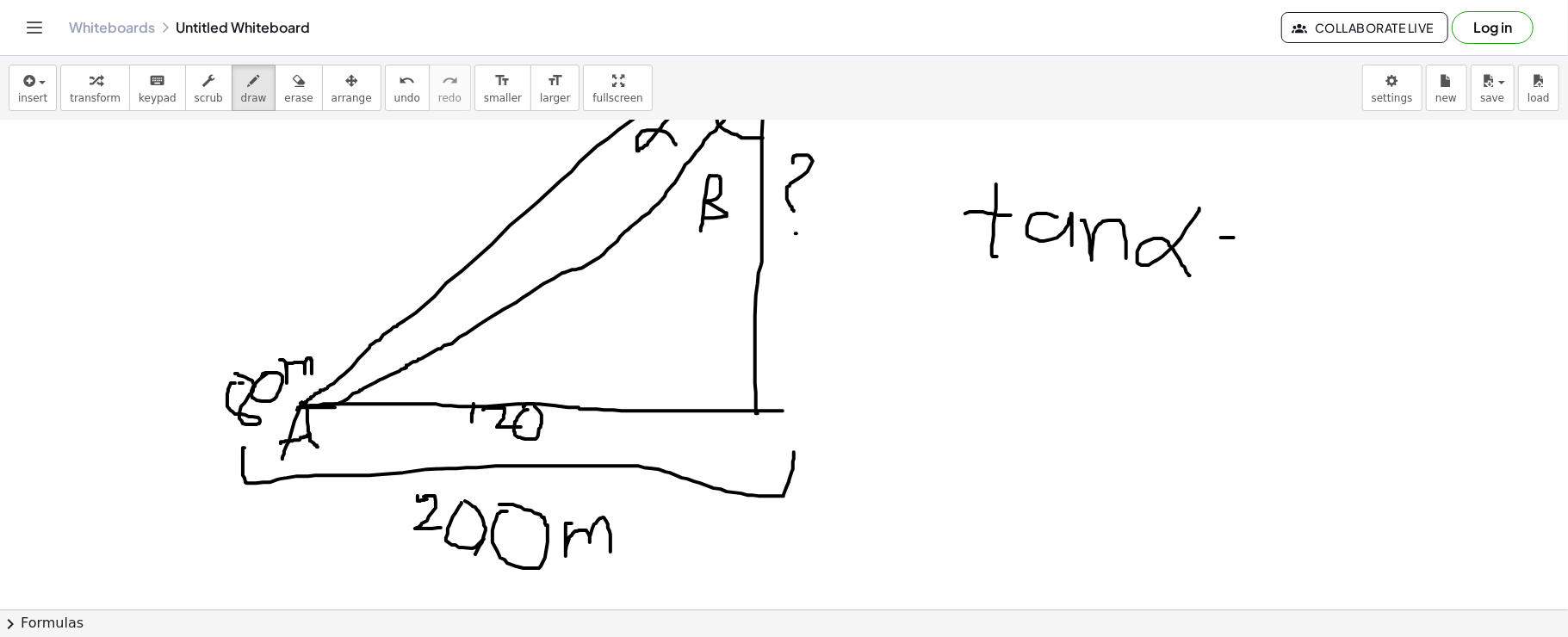
drag, startPoint x: 1221, startPoint y: 238, endPoint x: 1243, endPoint y: 238, distance: 22.0
drag, startPoint x: 1224, startPoint y: 251, endPoint x: 1238, endPoint y: 251, distance: 14.0
drag, startPoint x: 1311, startPoint y: 204, endPoint x: 1336, endPoint y: 241, distance: 44.7
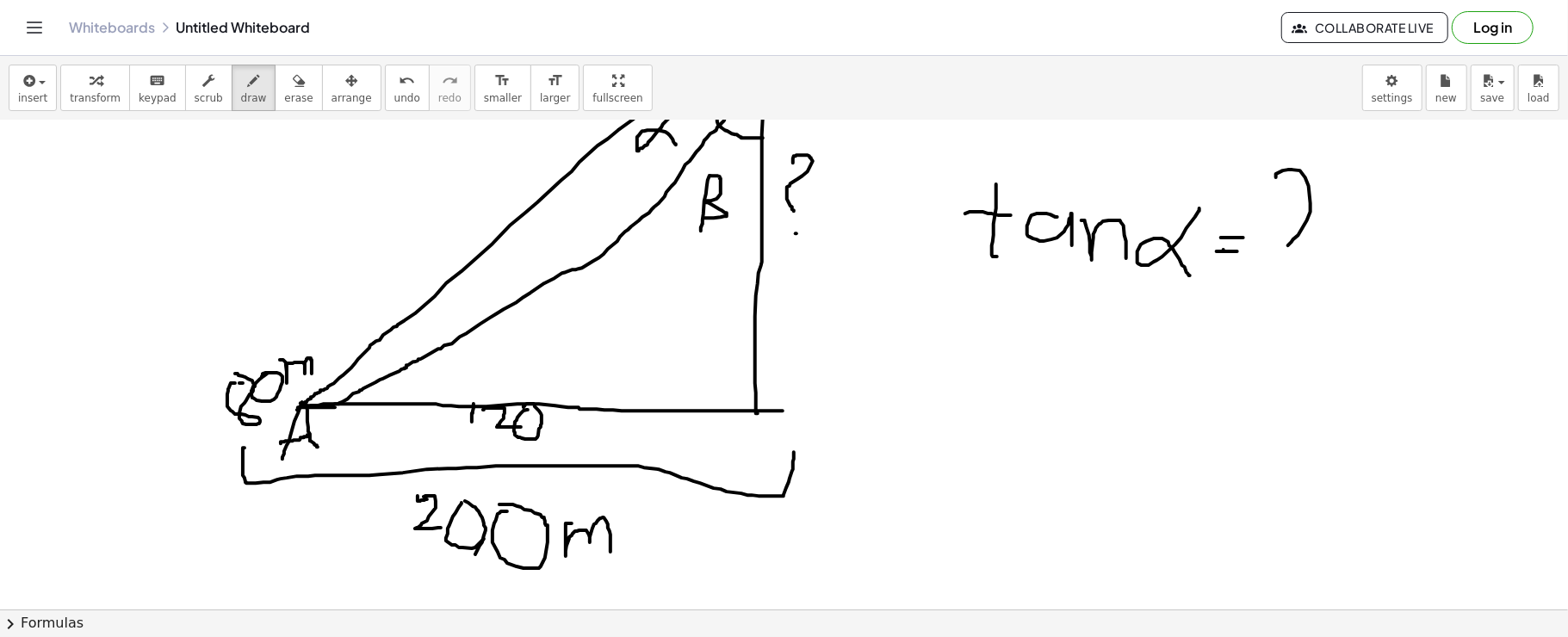
drag, startPoint x: 1272, startPoint y: 269, endPoint x: 1379, endPoint y: 269, distance: 107.0
drag, startPoint x: 1299, startPoint y: 299, endPoint x: 1263, endPoint y: 359, distance: 70.0
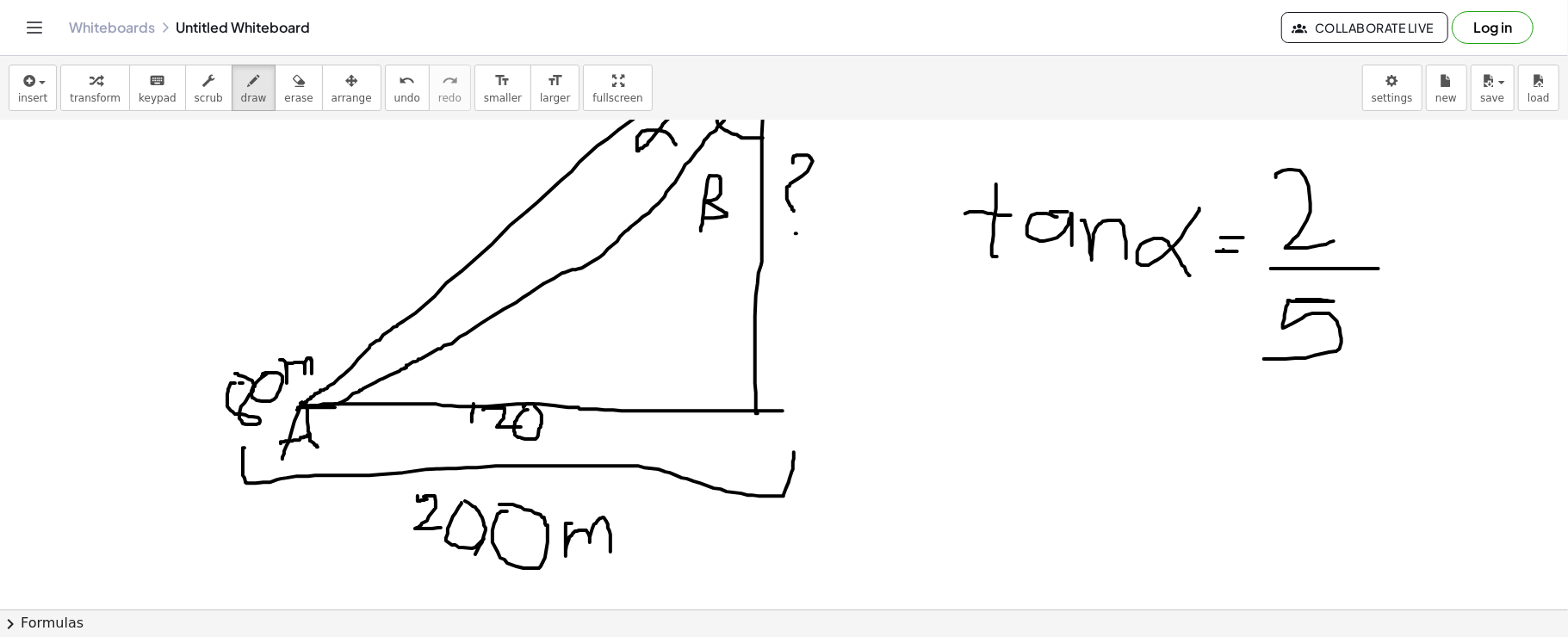
drag, startPoint x: 1051, startPoint y: 212, endPoint x: 1070, endPoint y: 212, distance: 19.0
drag, startPoint x: 973, startPoint y: 396, endPoint x: 978, endPoint y: 475, distance: 79.2
drag, startPoint x: 955, startPoint y: 432, endPoint x: 975, endPoint y: 434, distance: 20.1
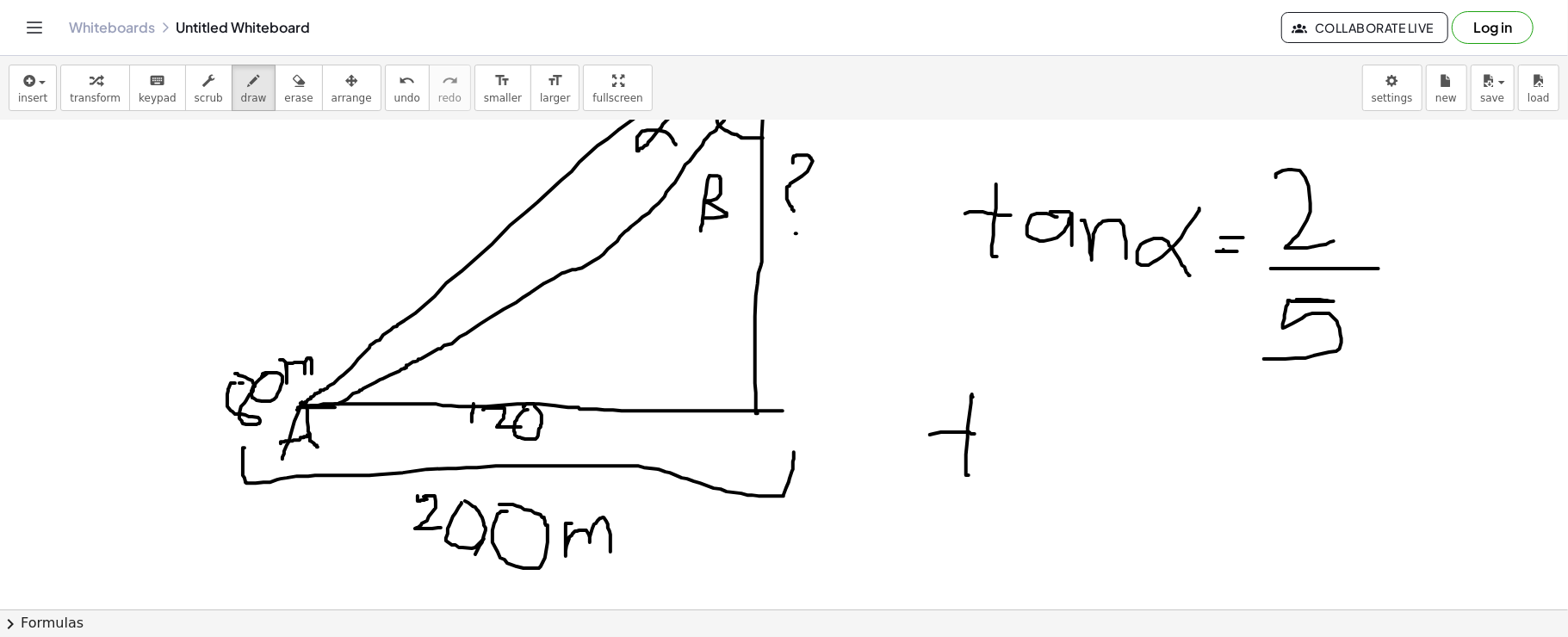
drag, startPoint x: 1020, startPoint y: 435, endPoint x: 1034, endPoint y: 457, distance: 26.1
drag, startPoint x: 1055, startPoint y: 434, endPoint x: 1073, endPoint y: 466, distance: 36.7
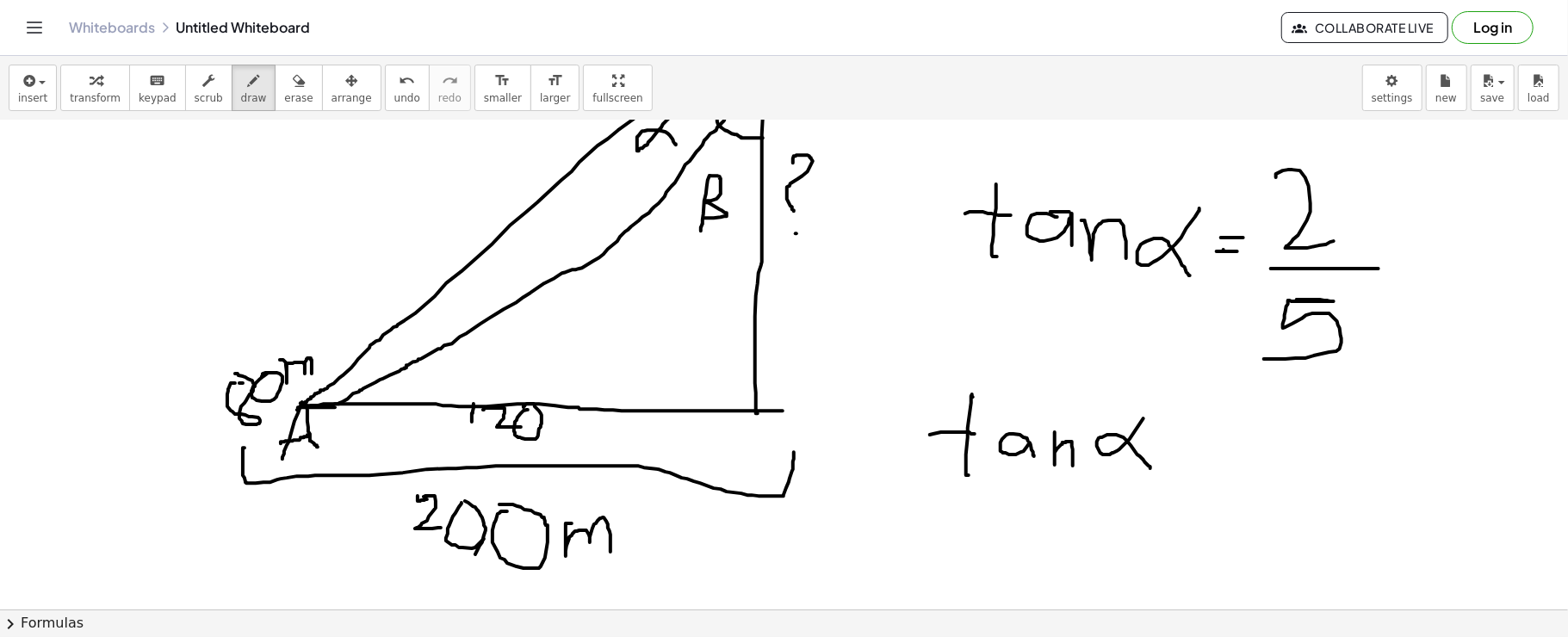
drag, startPoint x: 1144, startPoint y: 418, endPoint x: 1150, endPoint y: 469, distance: 51.4
drag, startPoint x: 1187, startPoint y: 431, endPoint x: 1220, endPoint y: 432, distance: 33.0
drag, startPoint x: 1183, startPoint y: 451, endPoint x: 1227, endPoint y: 449, distance: 44.0
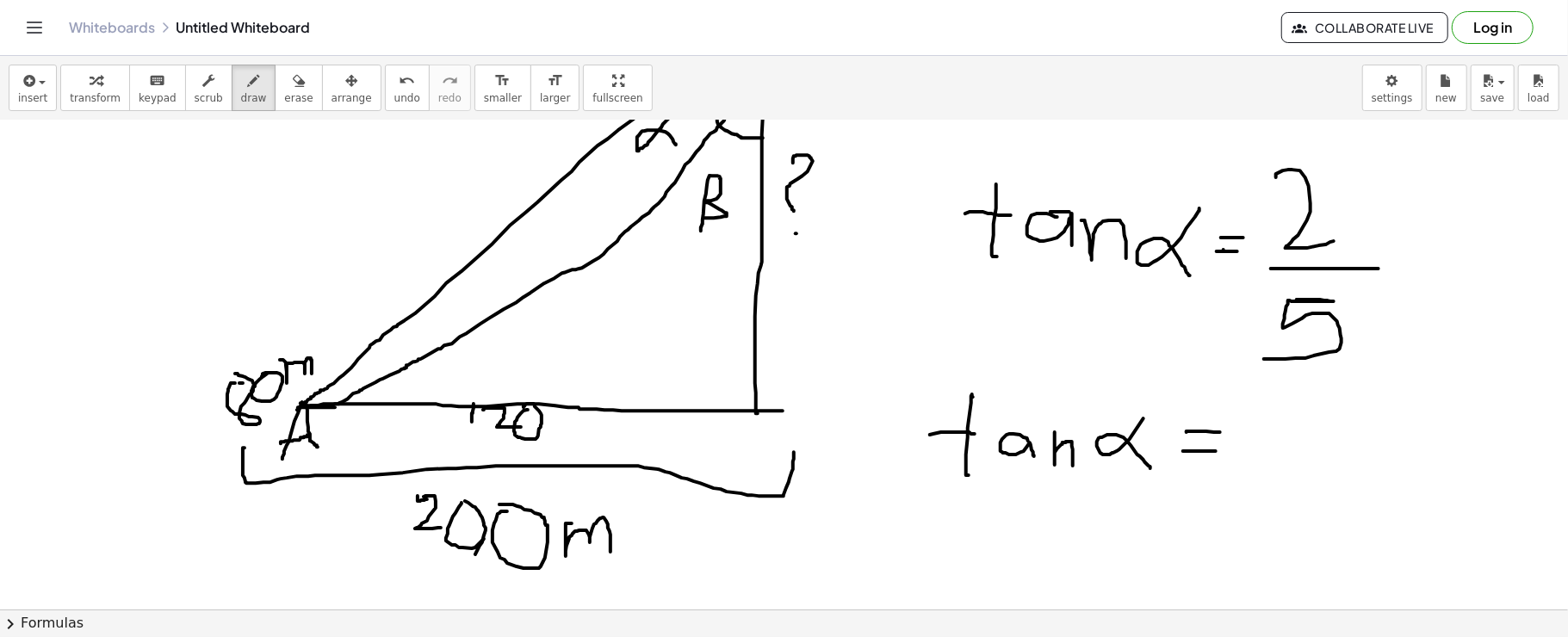
drag, startPoint x: 1258, startPoint y: 428, endPoint x: 1247, endPoint y: 495, distance: 67.9
drag, startPoint x: 1261, startPoint y: 428, endPoint x: 1256, endPoint y: 460, distance: 32.4
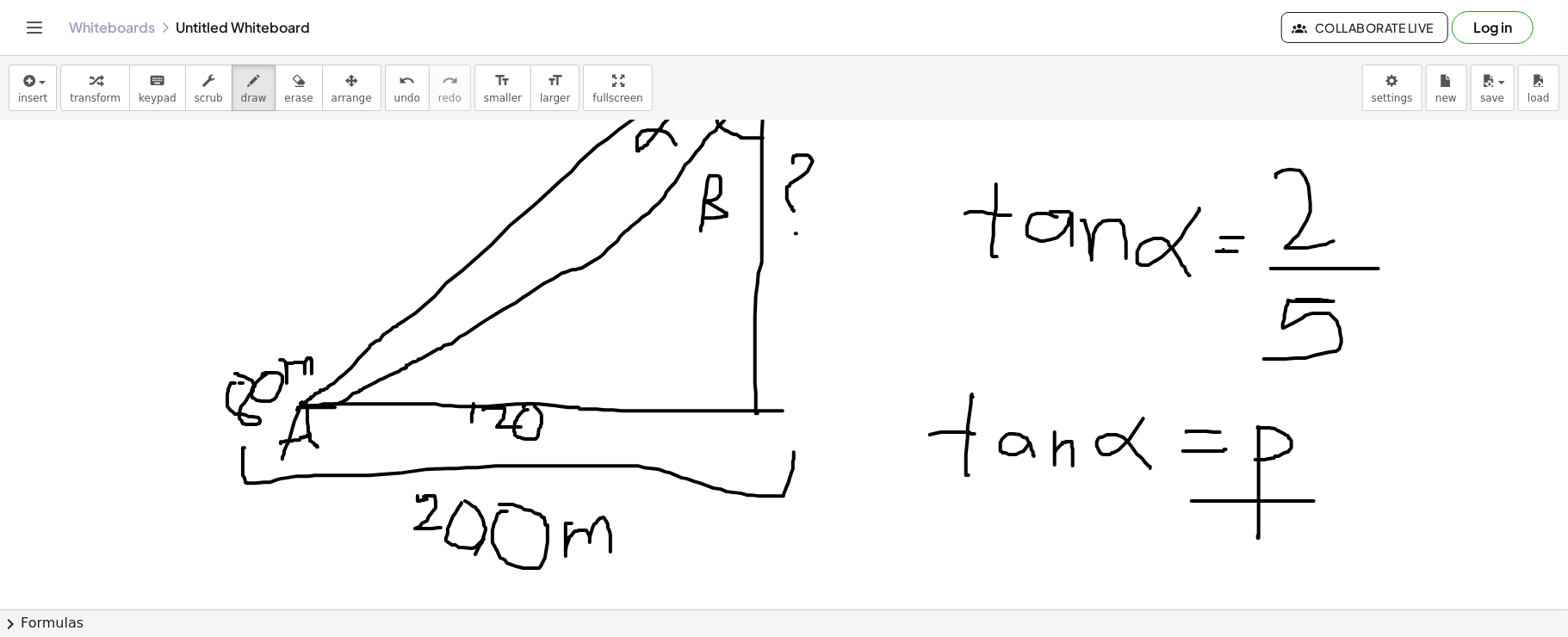
drag, startPoint x: 1192, startPoint y: 501, endPoint x: 1318, endPoint y: 501, distance: 126.0
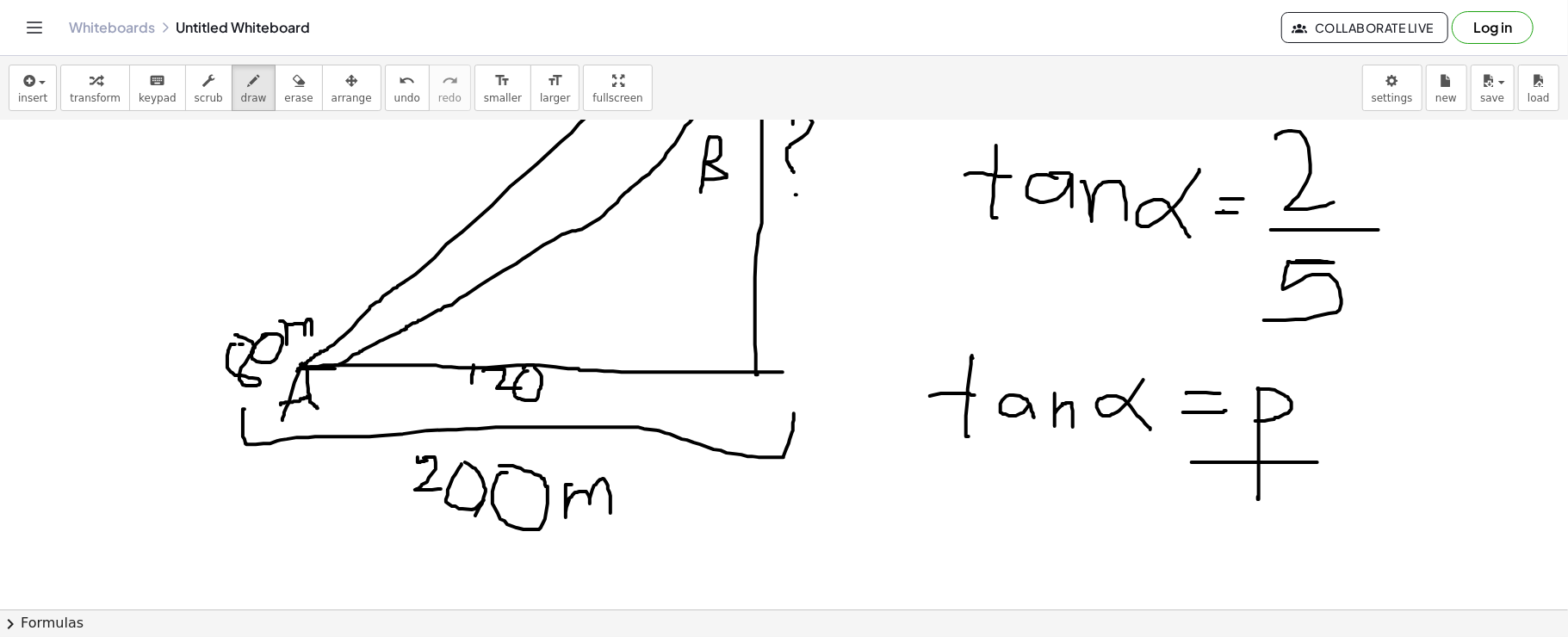
scroll to position [2012, 0]
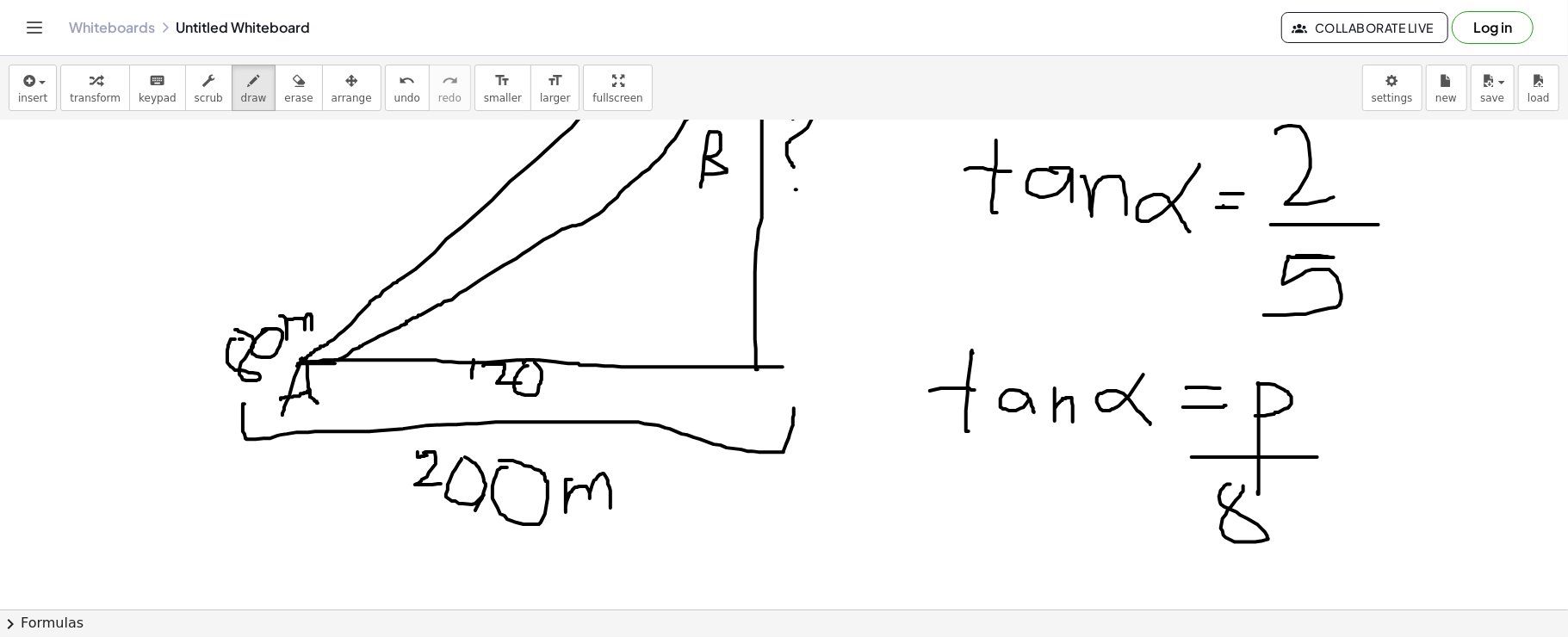
drag, startPoint x: 1230, startPoint y: 484, endPoint x: 1220, endPoint y: 481, distance: 10.4
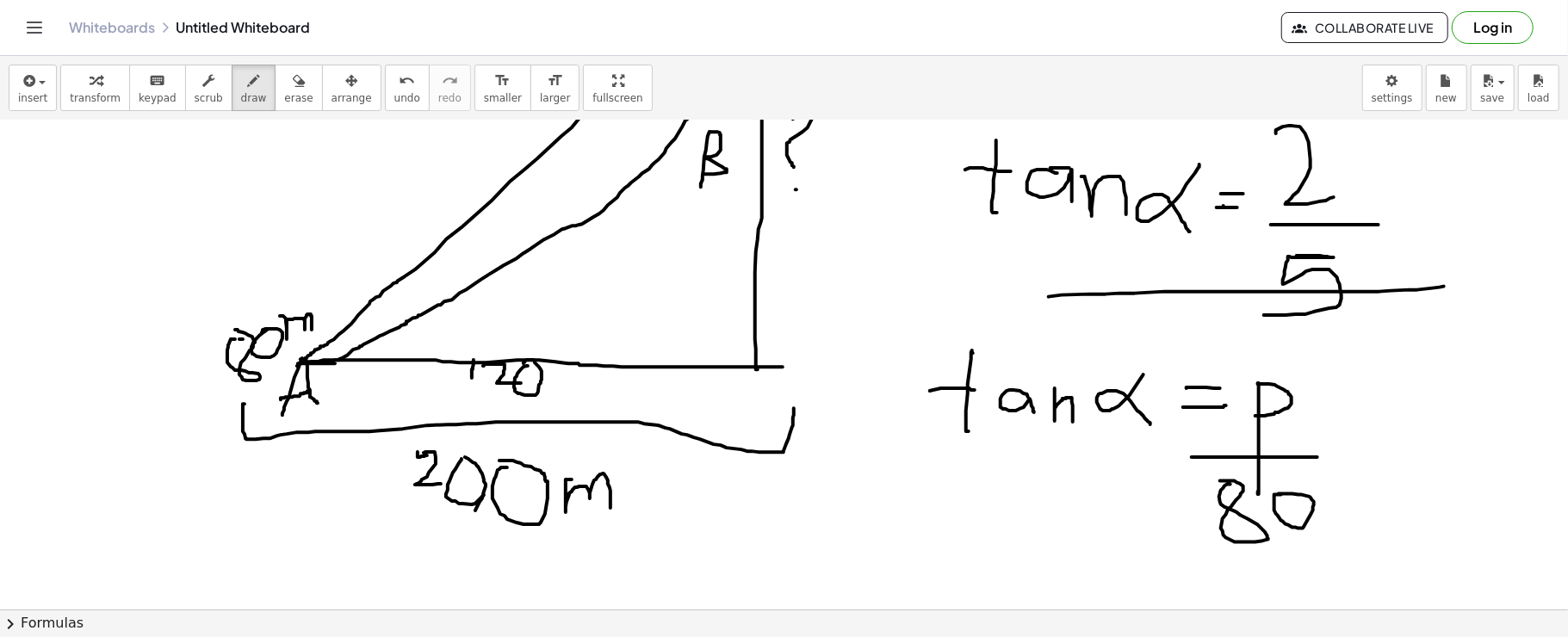
drag, startPoint x: 1136, startPoint y: 293, endPoint x: 1455, endPoint y: 285, distance: 319.1
drag, startPoint x: 913, startPoint y: 537, endPoint x: 931, endPoint y: 573, distance: 40.2
drag, startPoint x: 877, startPoint y: 591, endPoint x: 959, endPoint y: 588, distance: 82.1
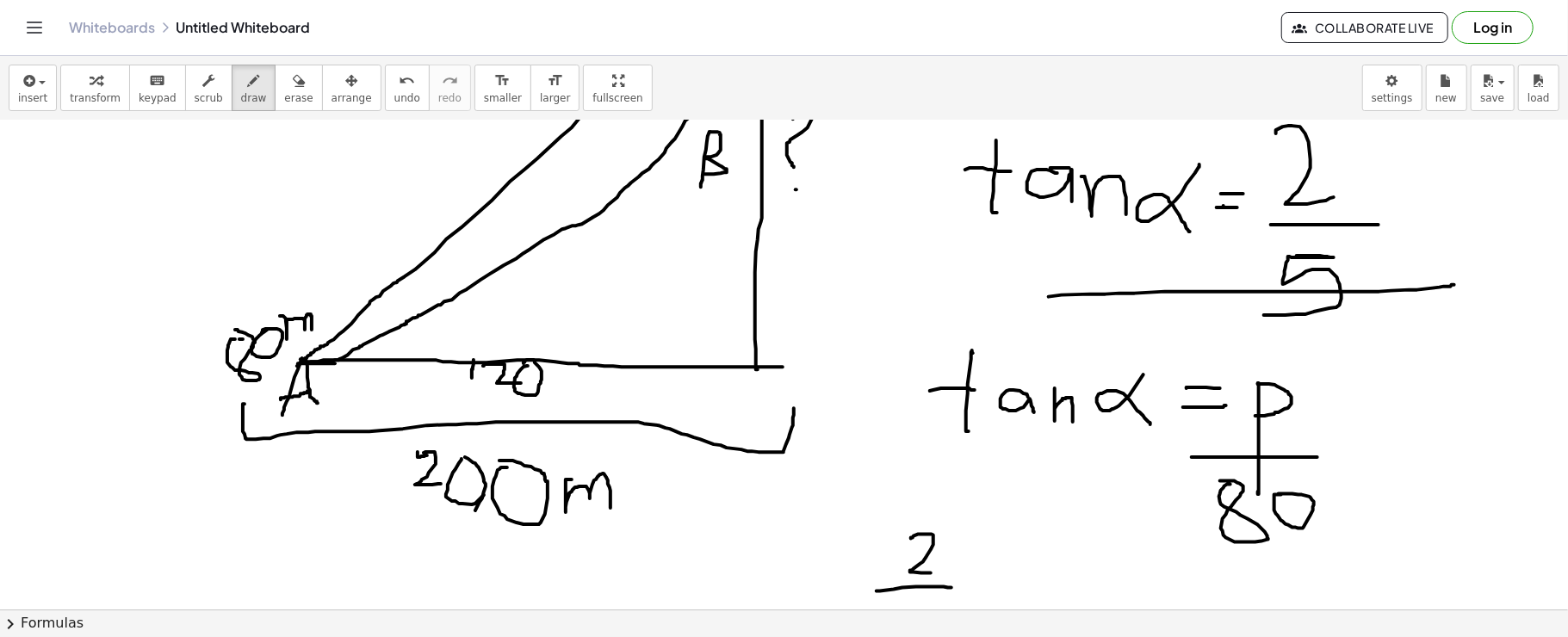
drag, startPoint x: 910, startPoint y: 603, endPoint x: 914, endPoint y: 618, distance: 15.5
click at [914, 618] on div "insert select one: Math Expression Function Text Youtube Video Graphing Geometr…" at bounding box center [784, 346] width 1568 height 581
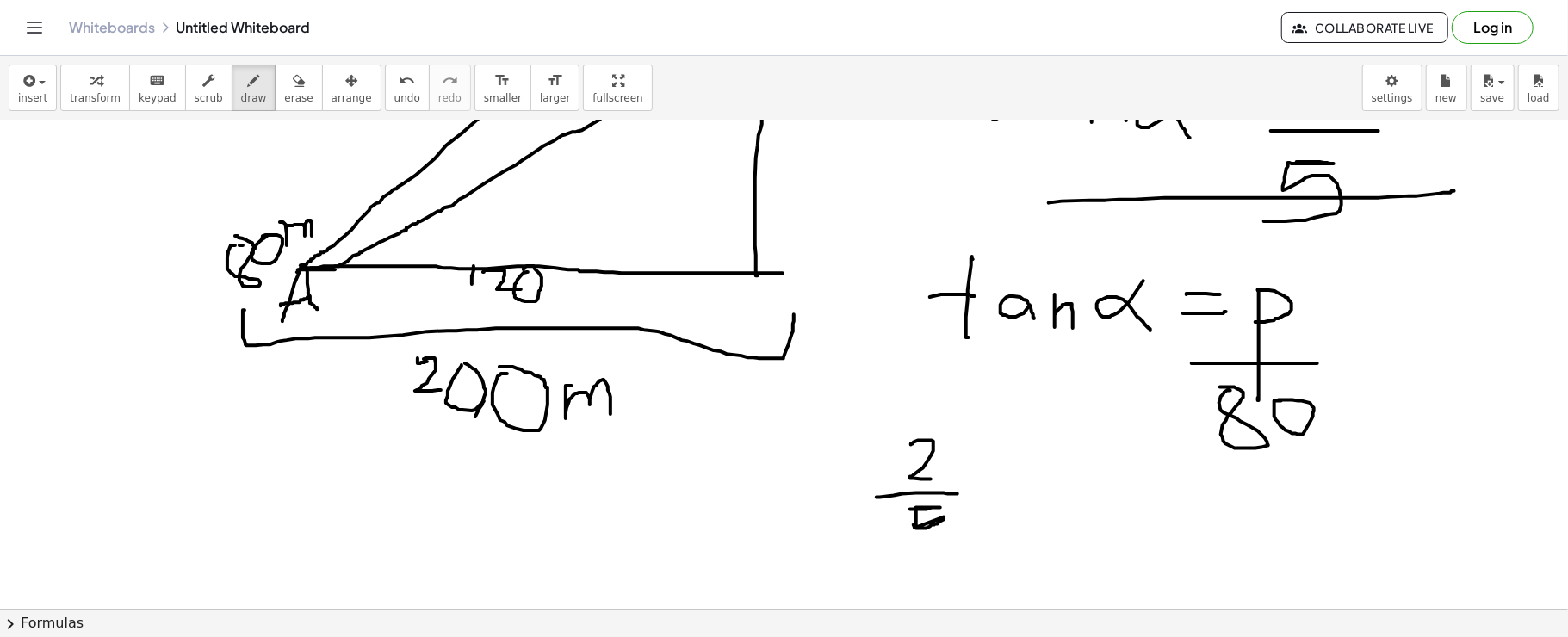
scroll to position [2111, 0]
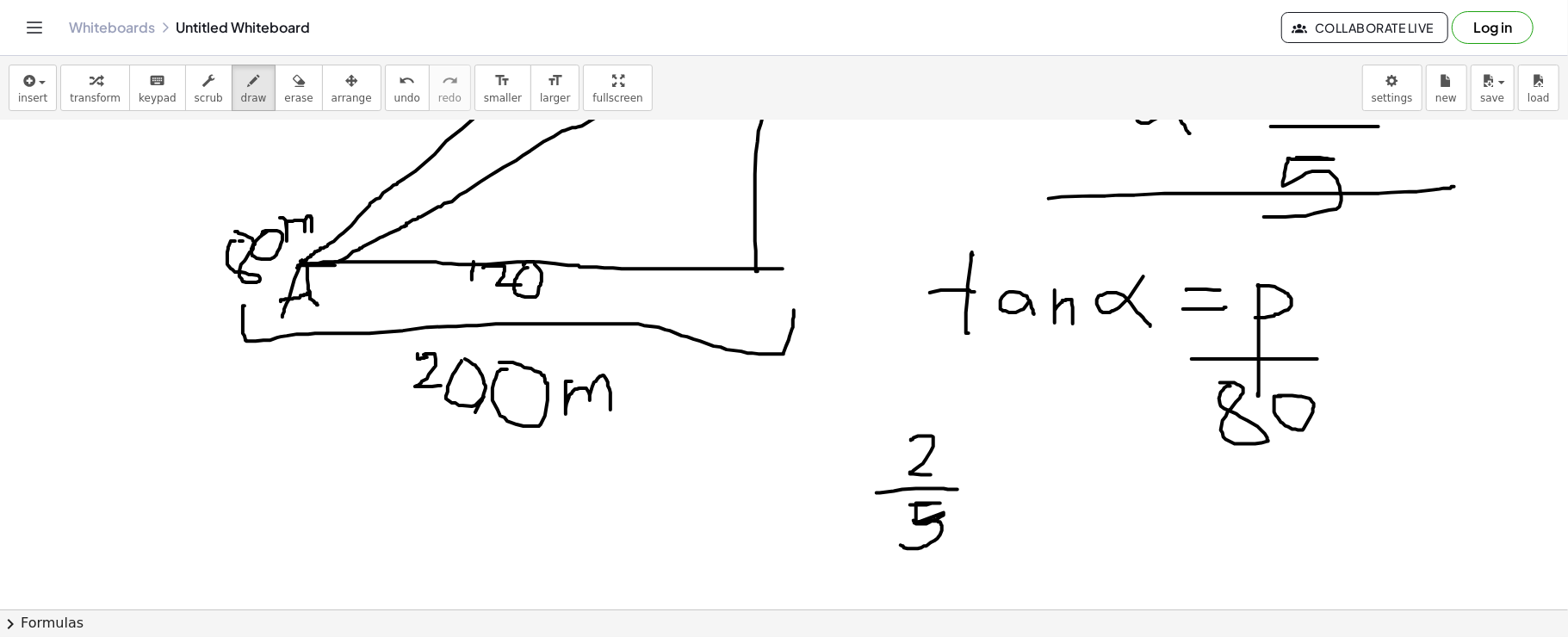
drag, startPoint x: 918, startPoint y: 522, endPoint x: 901, endPoint y: 542, distance: 26.2
drag, startPoint x: 1011, startPoint y: 458, endPoint x: 1045, endPoint y: 449, distance: 35.2
drag, startPoint x: 1024, startPoint y: 475, endPoint x: 1055, endPoint y: 475, distance: 31.0
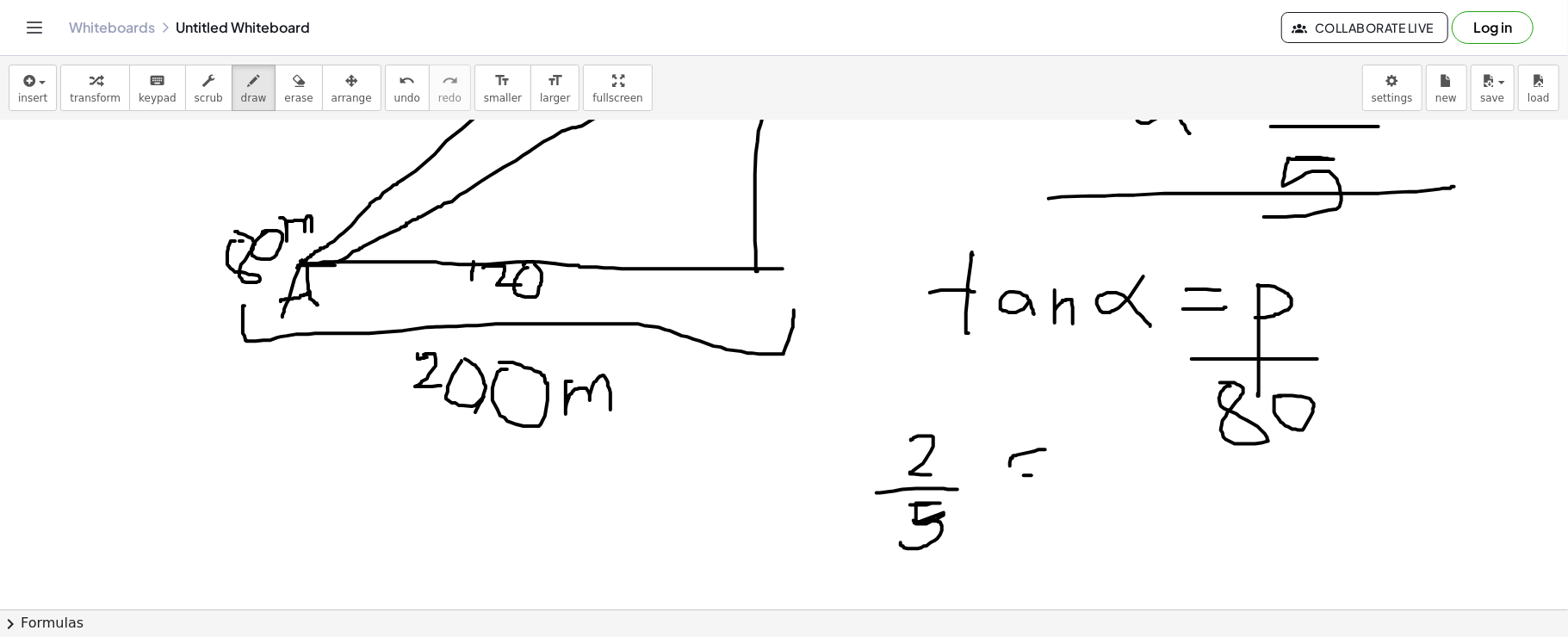
drag, startPoint x: 1087, startPoint y: 441, endPoint x: 1090, endPoint y: 507, distance: 66.1
drag, startPoint x: 1087, startPoint y: 438, endPoint x: 1086, endPoint y: 461, distance: 23.0
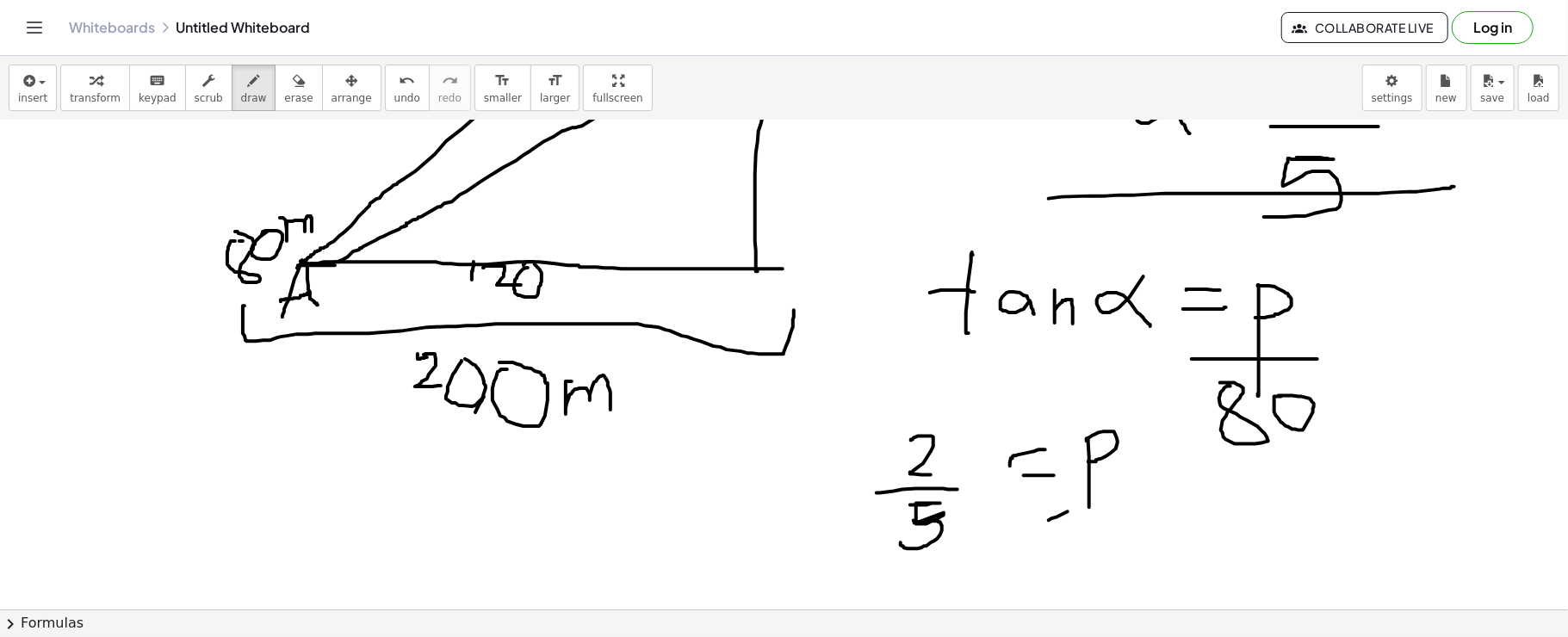
drag, startPoint x: 1068, startPoint y: 511, endPoint x: 1117, endPoint y: 508, distance: 49.1
drag, startPoint x: 1062, startPoint y: 542, endPoint x: 1052, endPoint y: 537, distance: 11.2
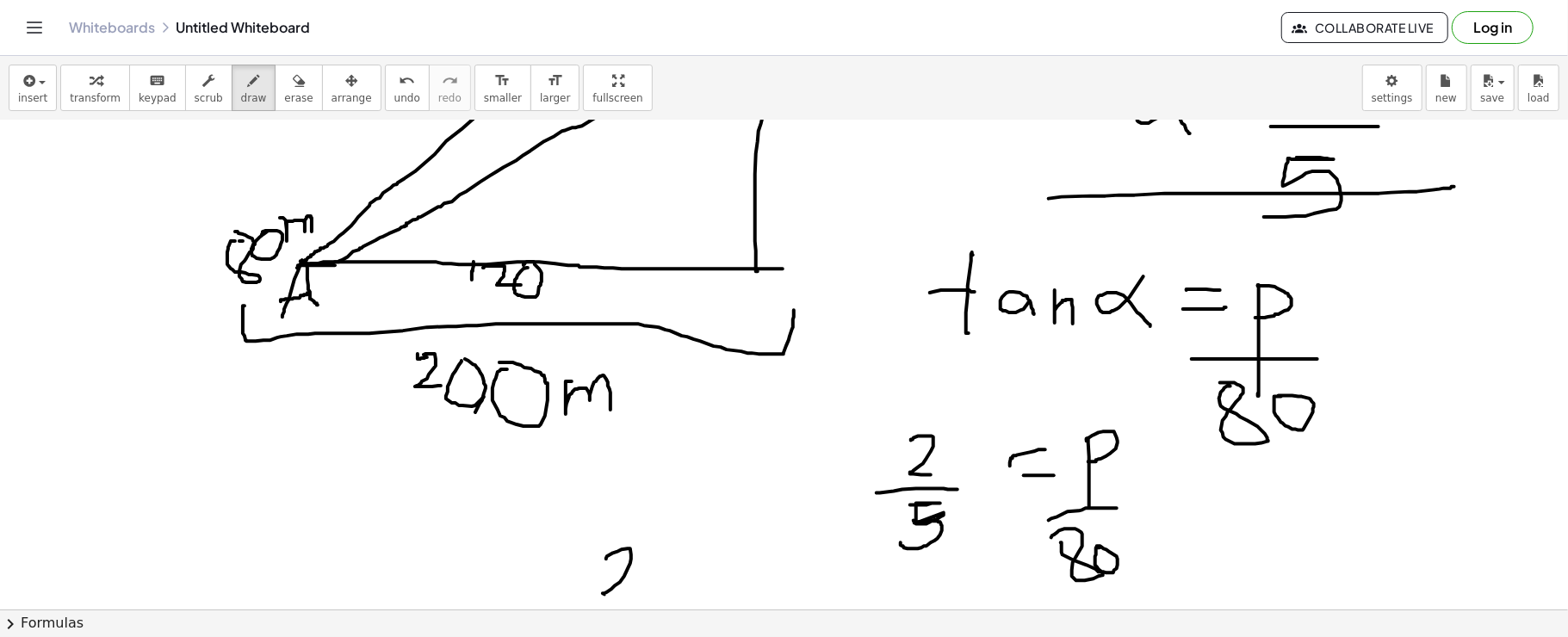
drag, startPoint x: 622, startPoint y: 550, endPoint x: 614, endPoint y: 594, distance: 44.7
drag, startPoint x: 672, startPoint y: 565, endPoint x: 655, endPoint y: 580, distance: 22.7
drag, startPoint x: 652, startPoint y: 572, endPoint x: 675, endPoint y: 587, distance: 27.5
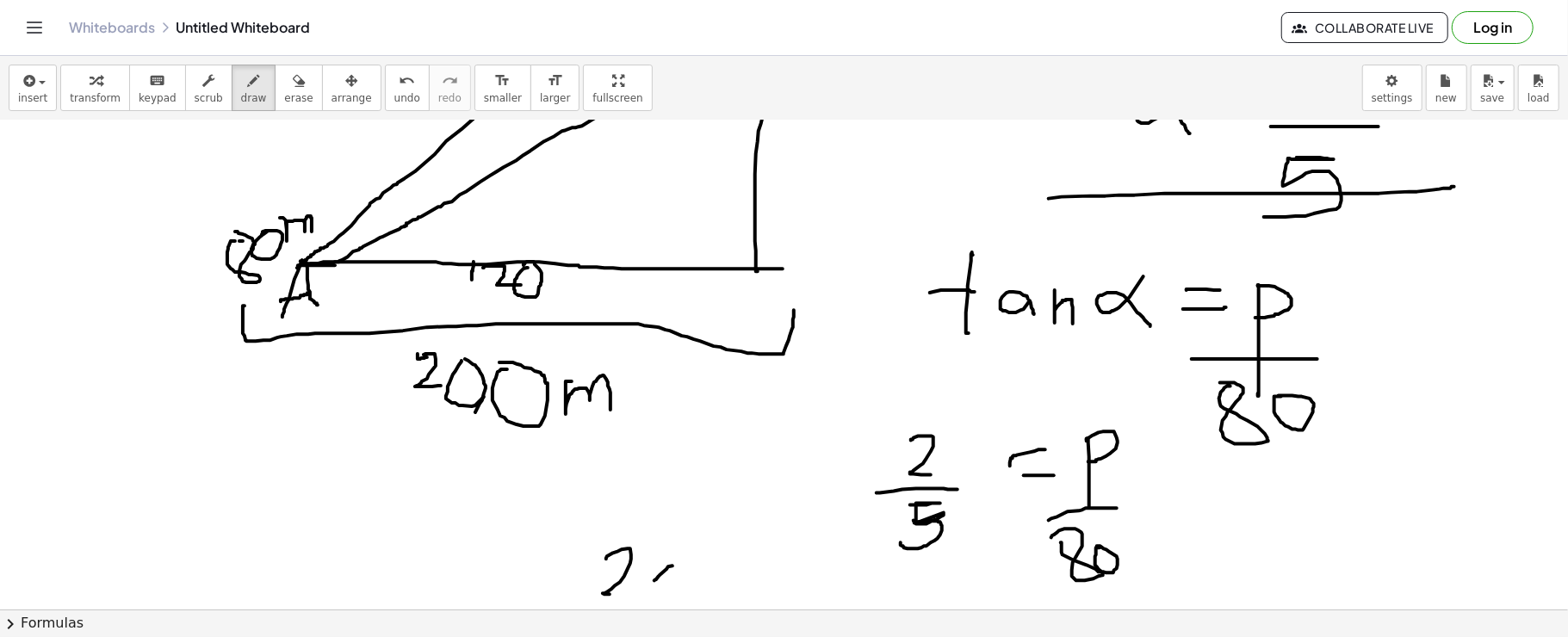
drag, startPoint x: 689, startPoint y: 560, endPoint x: 724, endPoint y: 588, distance: 44.8
drag, startPoint x: 711, startPoint y: 558, endPoint x: 697, endPoint y: 588, distance: 33.1
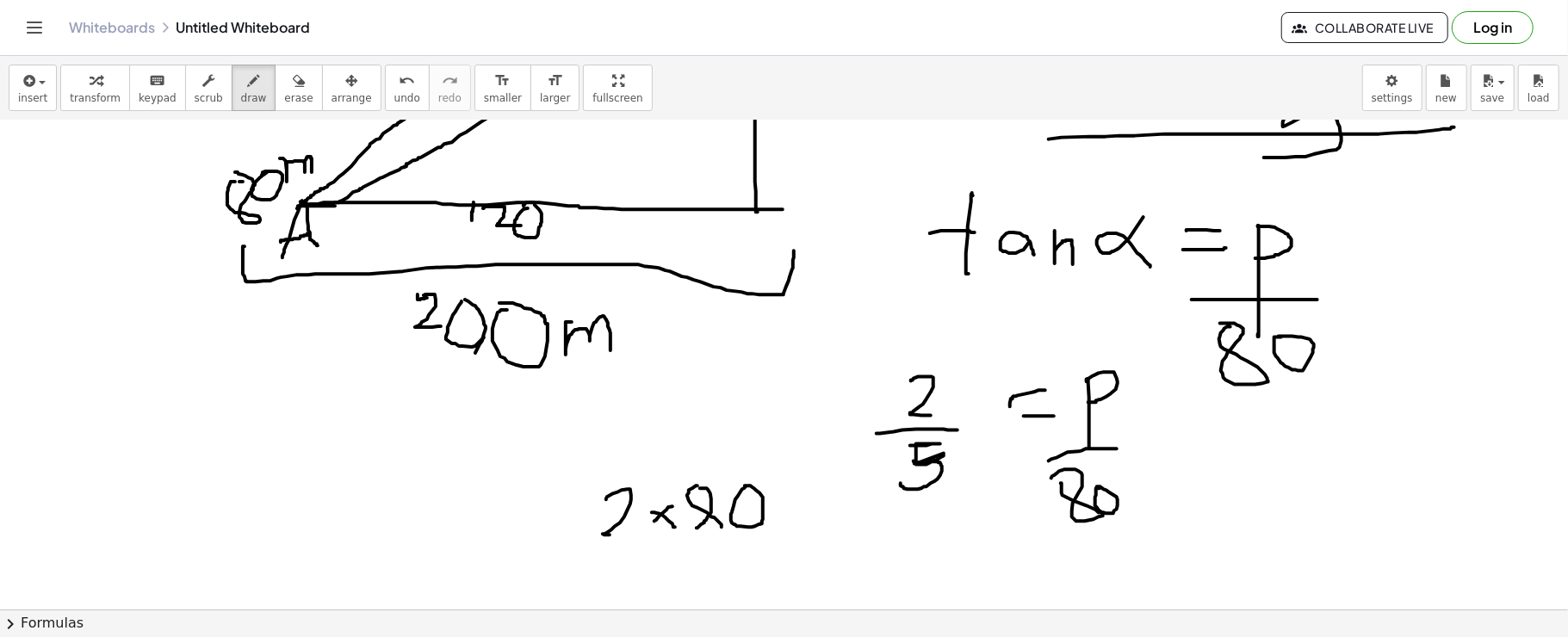
scroll to position [2174, 0]
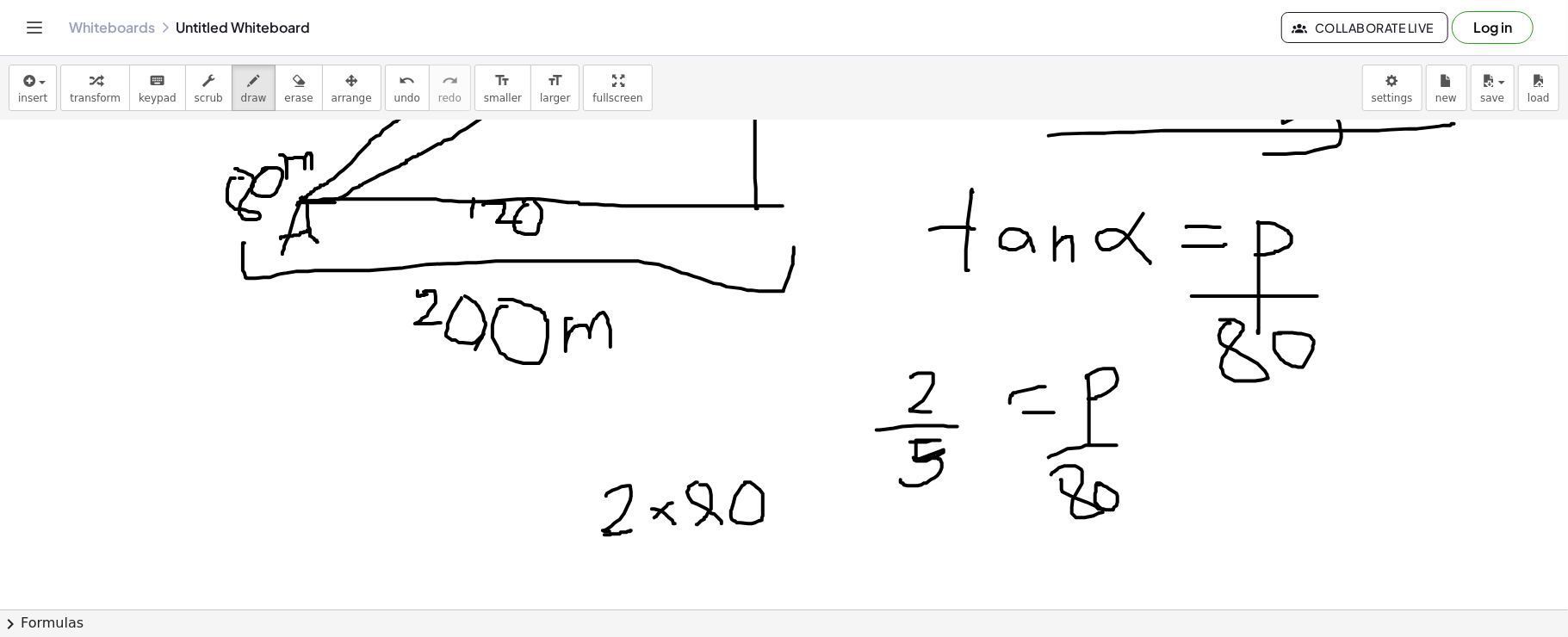
drag, startPoint x: 605, startPoint y: 535, endPoint x: 631, endPoint y: 529, distance: 26.7
drag, startPoint x: 573, startPoint y: 548, endPoint x: 822, endPoint y: 545, distance: 249.0
drag, startPoint x: 680, startPoint y: 551, endPoint x: 657, endPoint y: 603, distance: 56.9
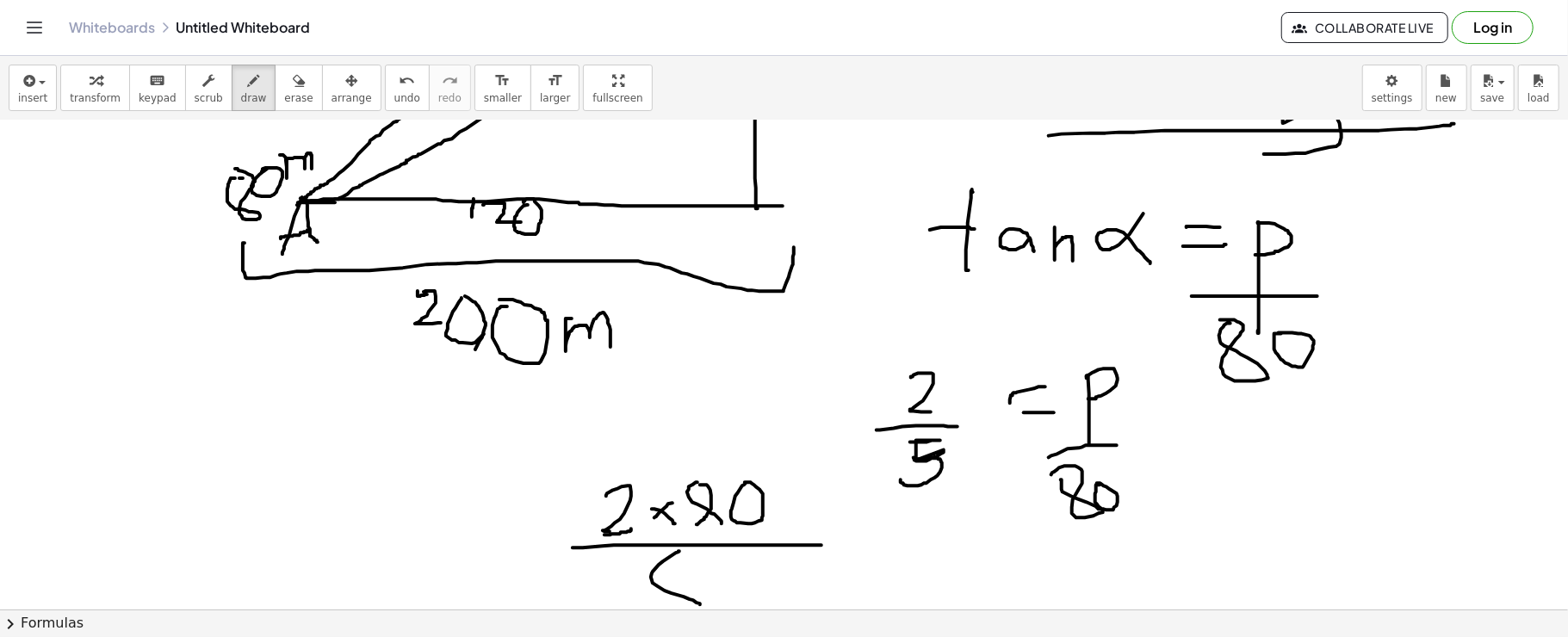
drag, startPoint x: 711, startPoint y: 553, endPoint x: 691, endPoint y: 553, distance: 20.0
drag, startPoint x: 910, startPoint y: 537, endPoint x: 954, endPoint y: 598, distance: 75.2
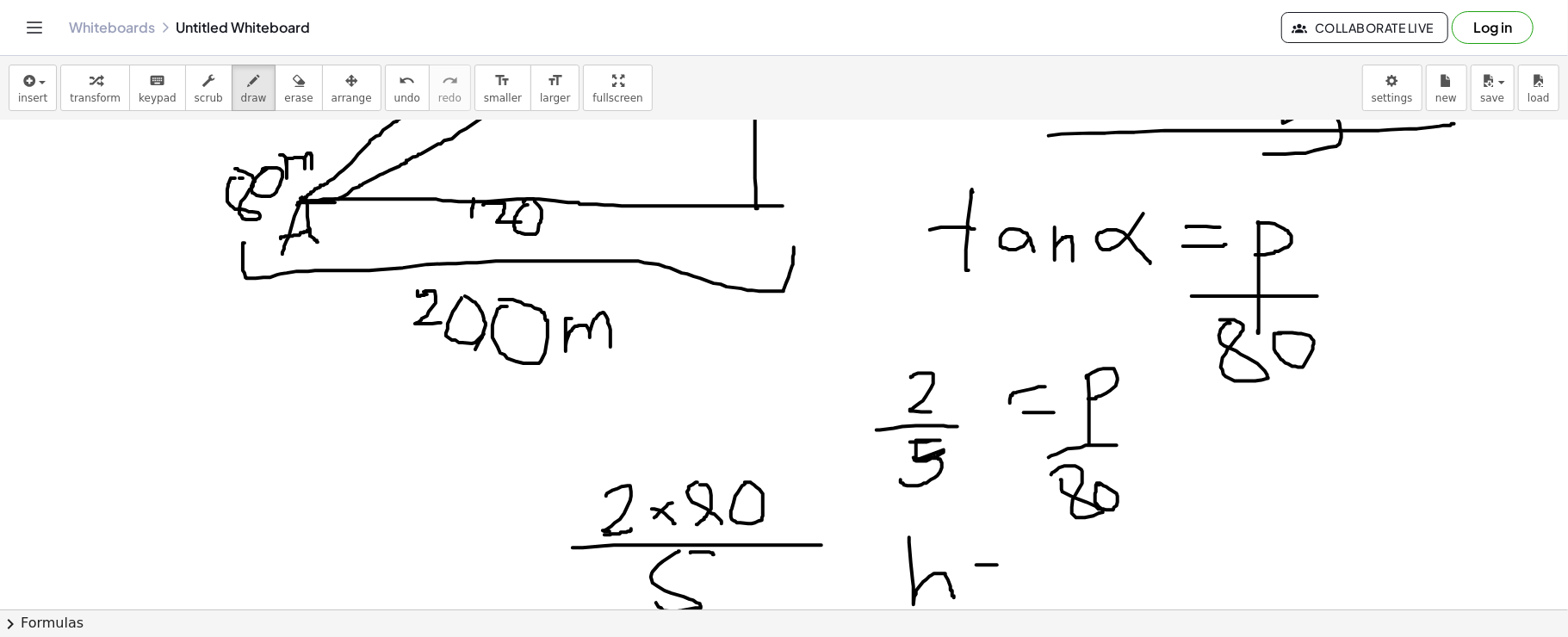
drag, startPoint x: 977, startPoint y: 565, endPoint x: 1009, endPoint y: 565, distance: 32.0
drag, startPoint x: 982, startPoint y: 582, endPoint x: 1013, endPoint y: 582, distance: 31.0
drag, startPoint x: 1031, startPoint y: 537, endPoint x: 1020, endPoint y: 594, distance: 58.1
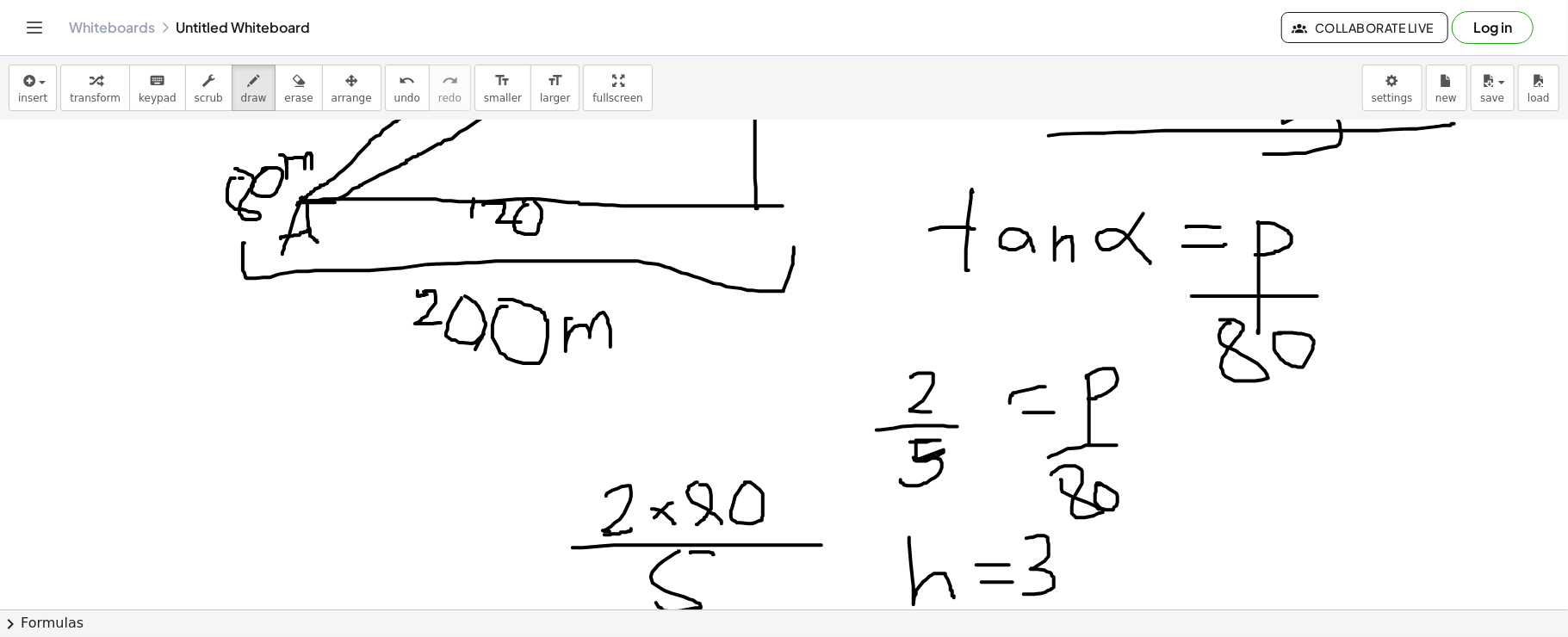
drag, startPoint x: 1085, startPoint y: 531, endPoint x: 1110, endPoint y: 592, distance: 65.9
drag, startPoint x: 1113, startPoint y: 563, endPoint x: 1176, endPoint y: 589, distance: 68.2
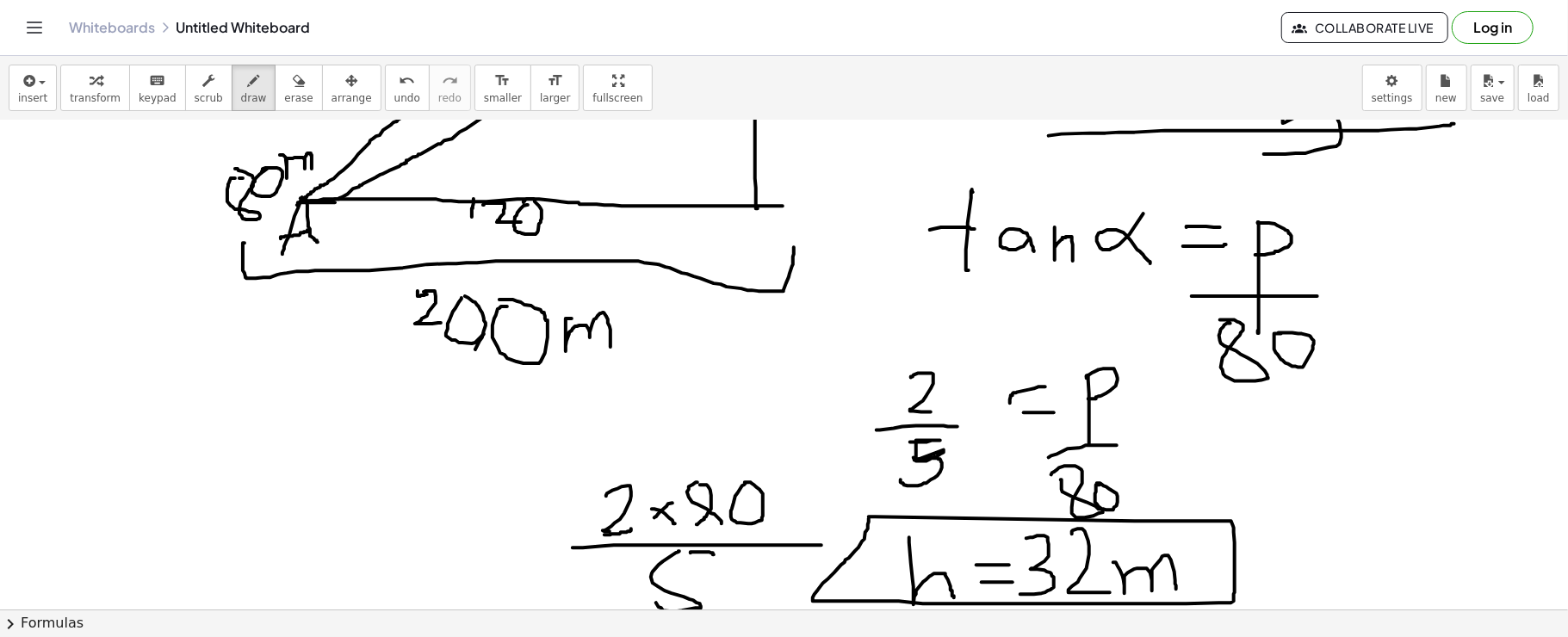
drag, startPoint x: 1136, startPoint y: 521, endPoint x: 872, endPoint y: 517, distance: 264.0
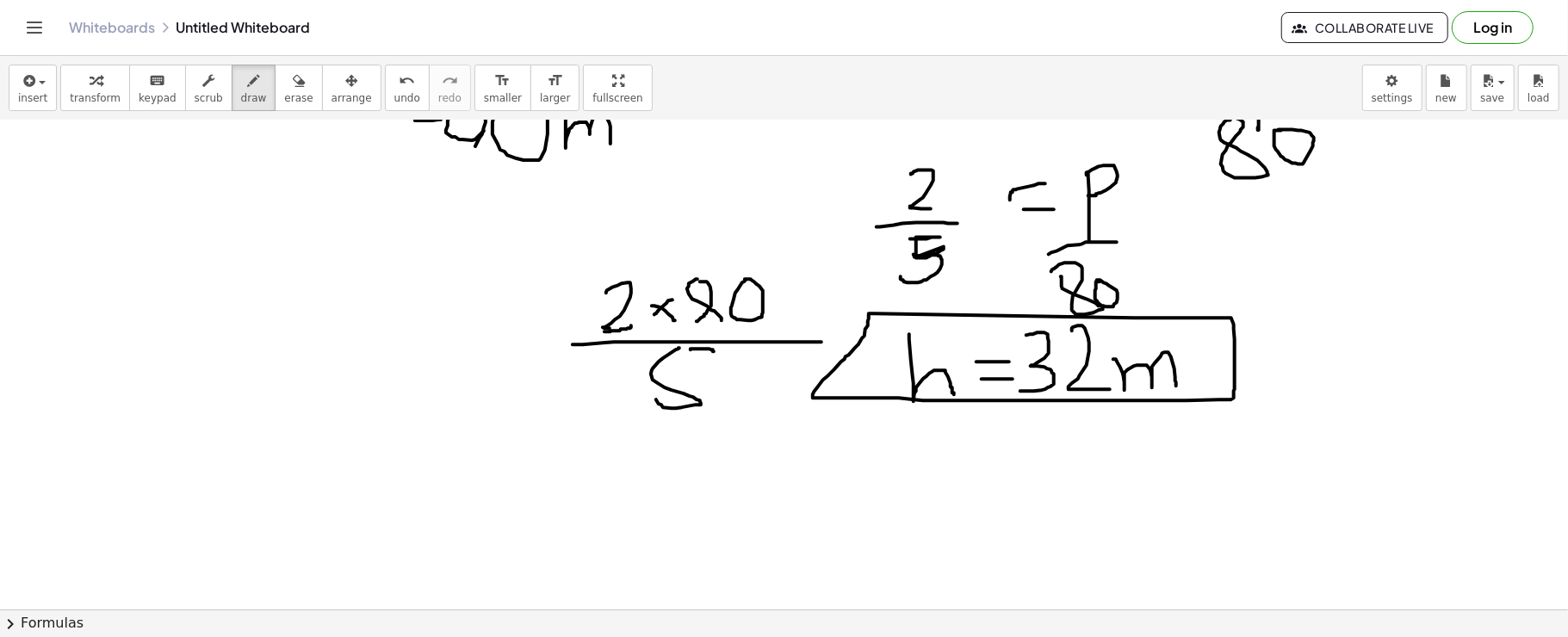
scroll to position [2432, 0]
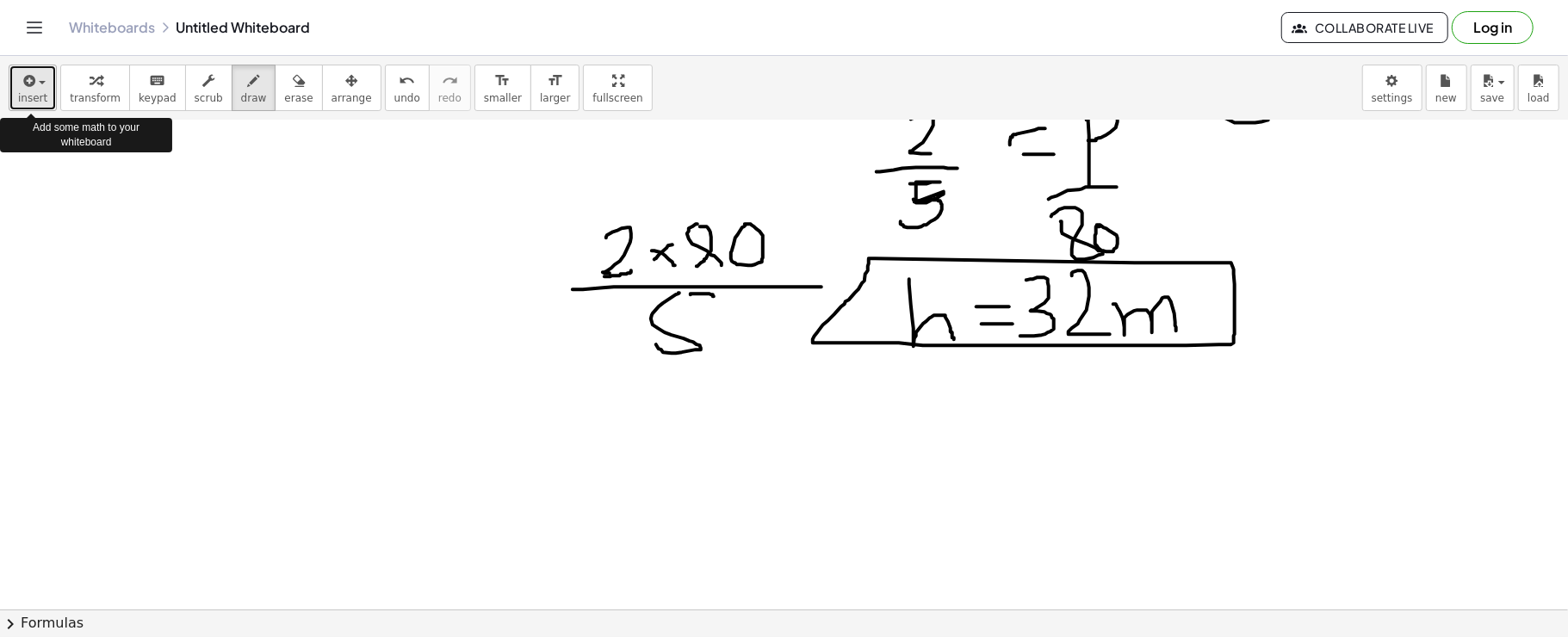
click at [26, 84] on icon "button" at bounding box center [27, 81] width 16 height 20
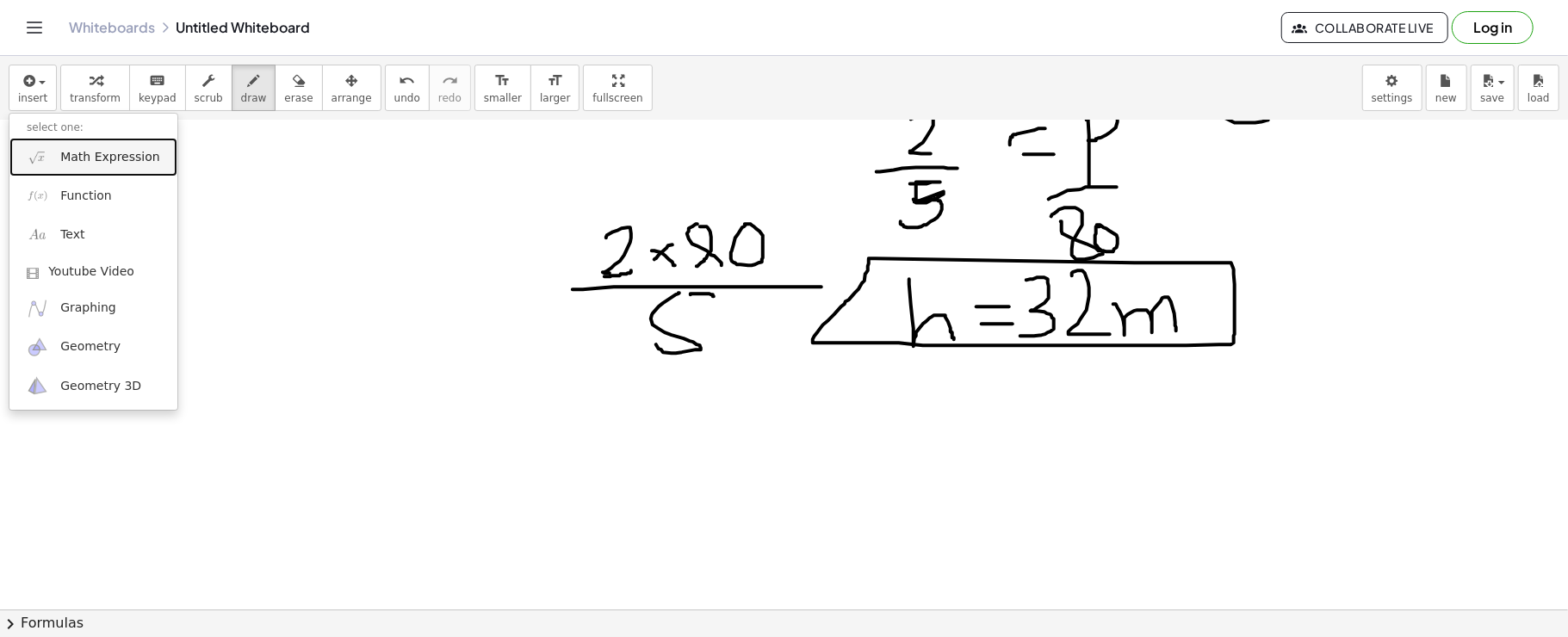
click at [73, 159] on span "Math Expression" at bounding box center [110, 157] width 100 height 18
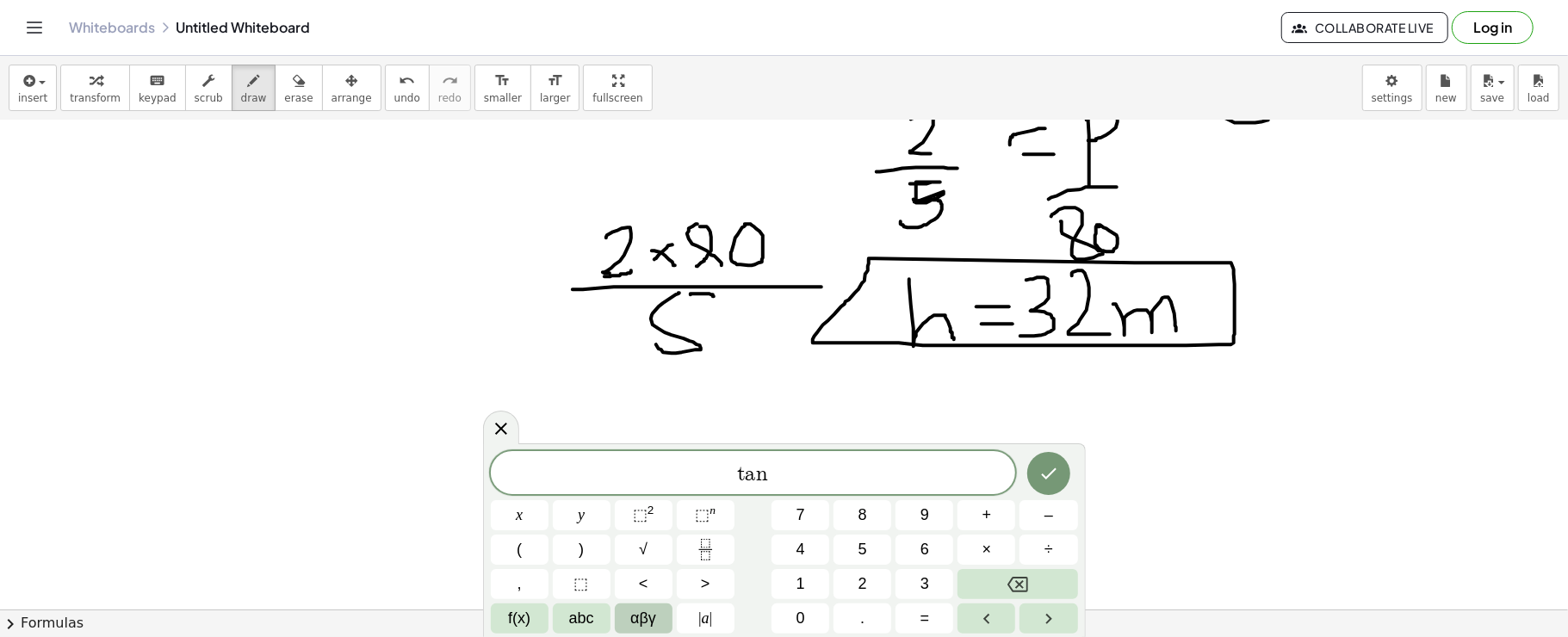
click at [641, 634] on button "αβγ" at bounding box center [644, 618] width 58 height 30
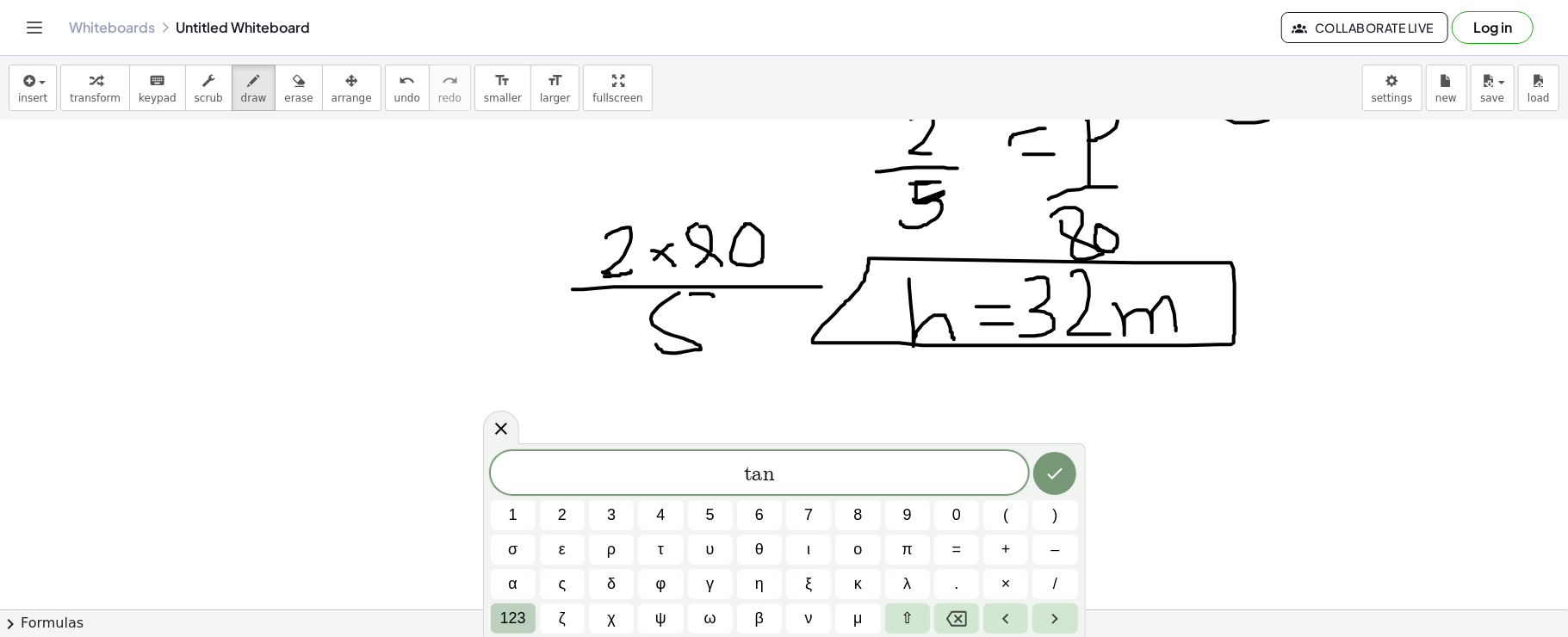
click at [505, 614] on span "123" at bounding box center [513, 618] width 26 height 23
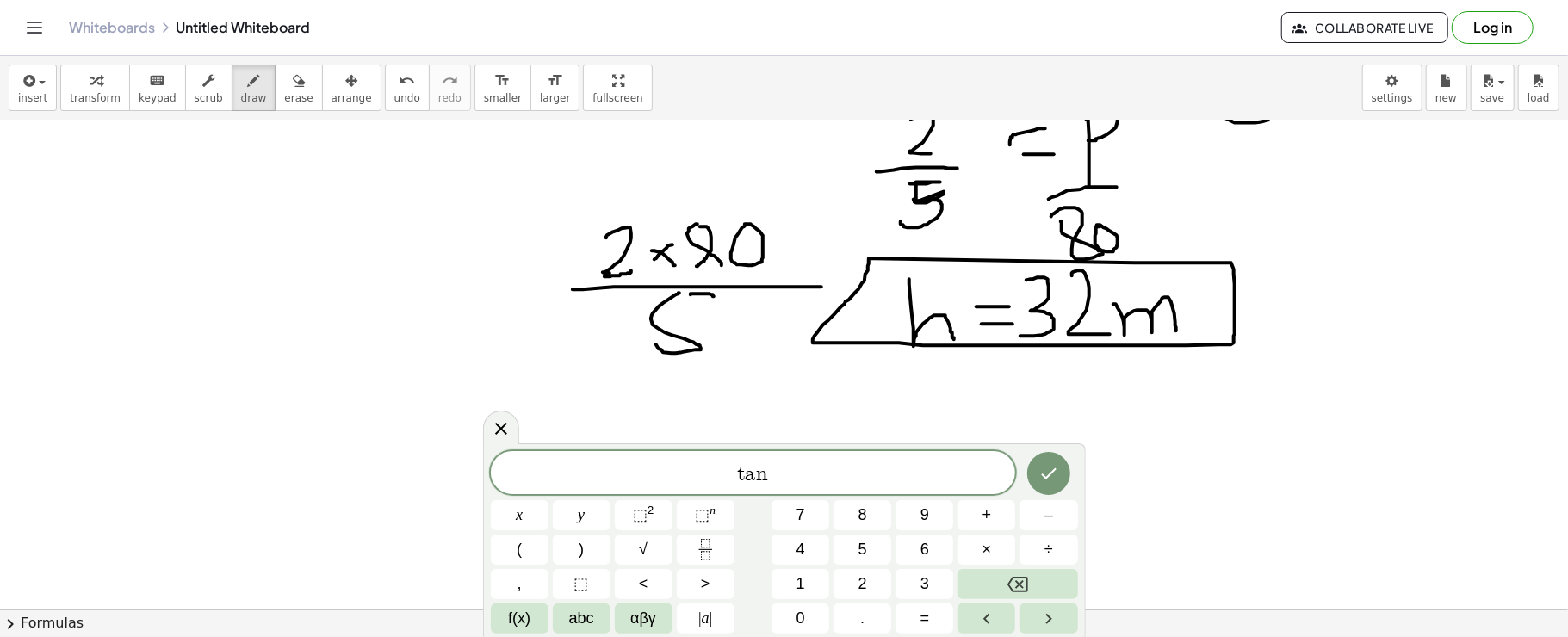
click at [505, 614] on button "f(x)" at bounding box center [520, 618] width 58 height 30
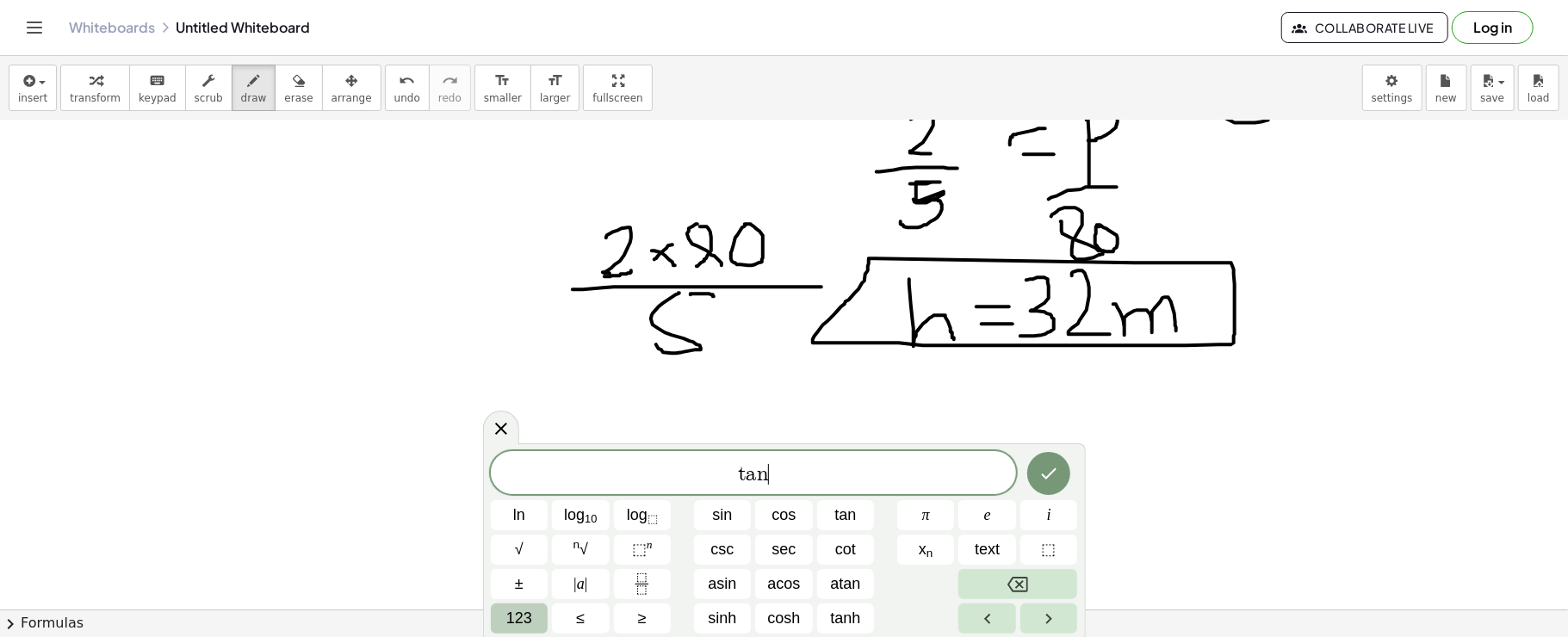
click at [507, 620] on span "123" at bounding box center [520, 618] width 26 height 23
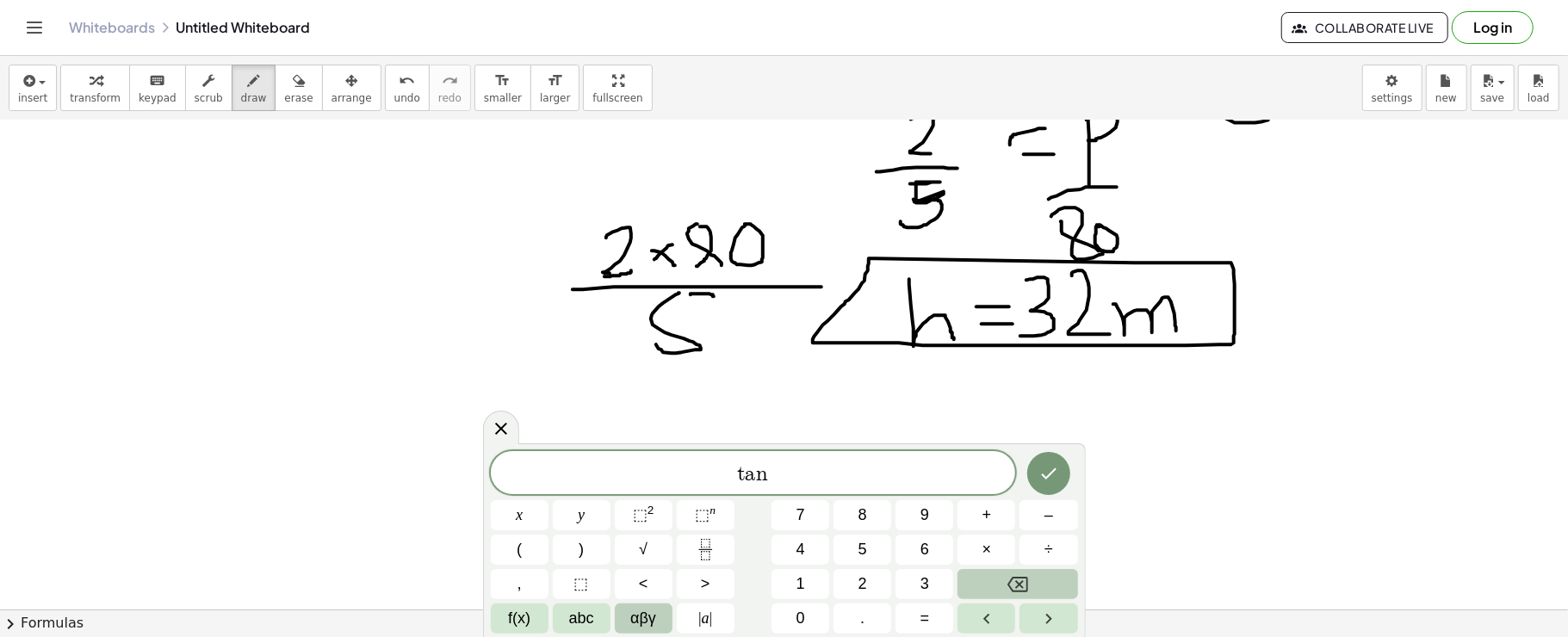
click at [637, 611] on span "αβγ" at bounding box center [644, 618] width 26 height 23
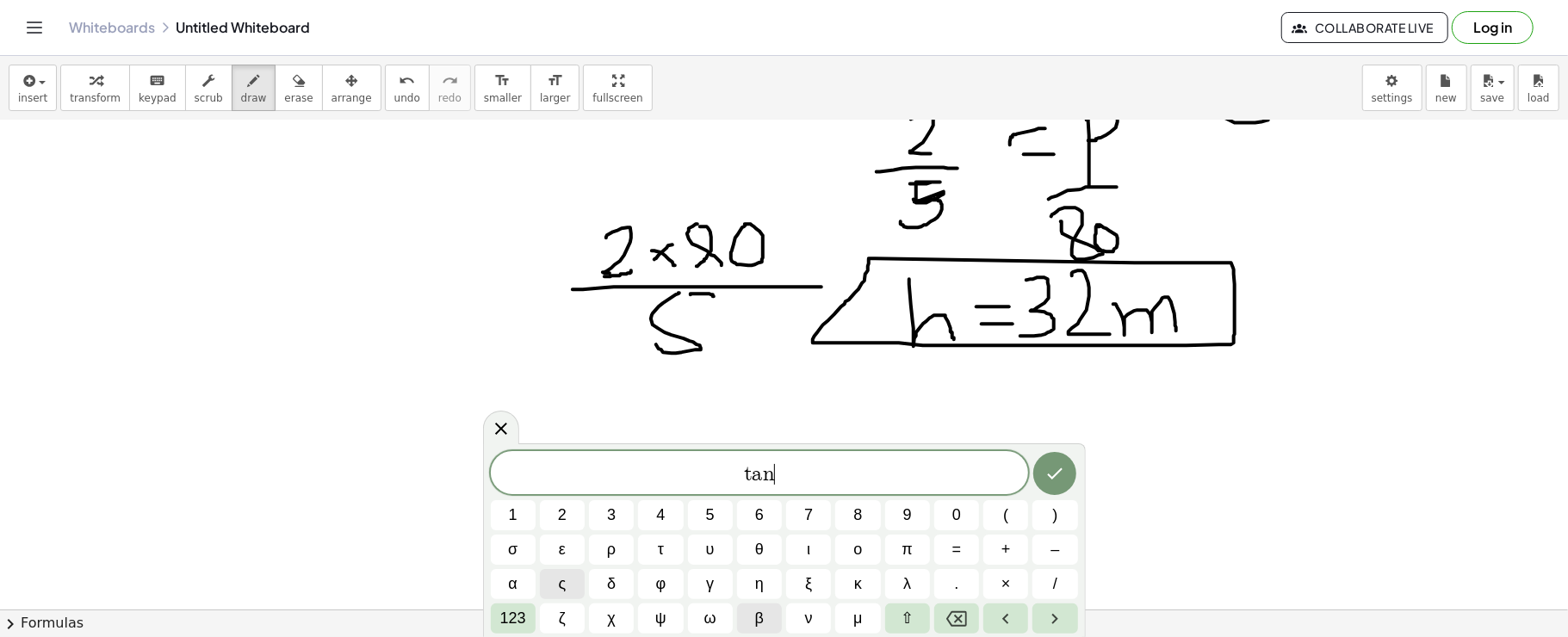
click at [759, 612] on span "β" at bounding box center [759, 618] width 8 height 23
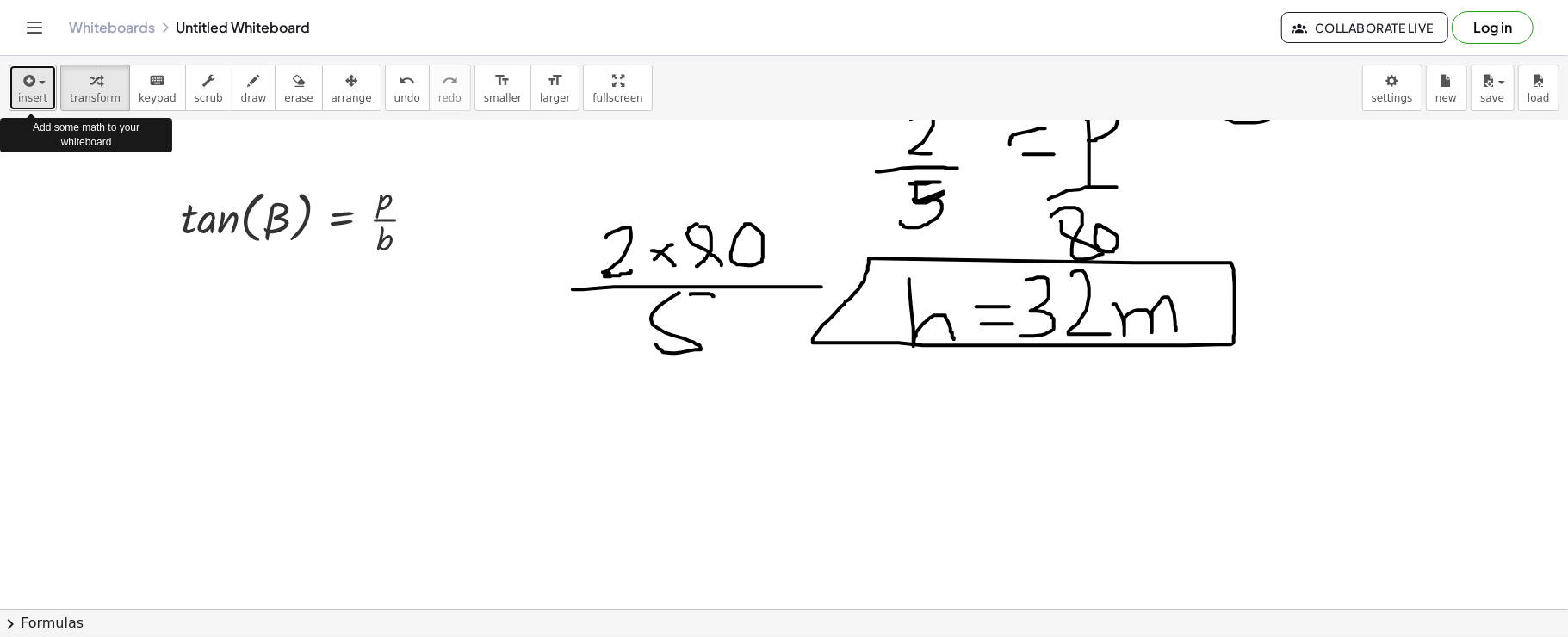
click at [28, 81] on icon "button" at bounding box center [27, 81] width 16 height 20
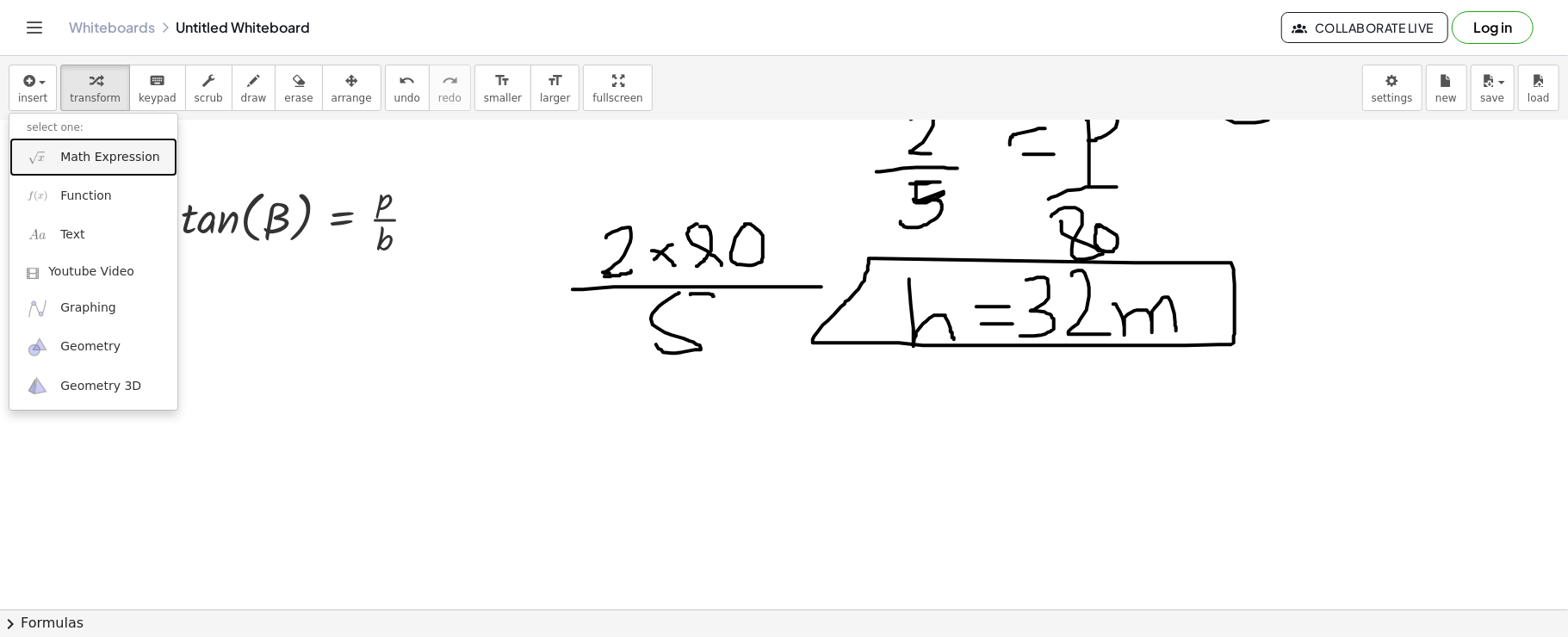
click at [85, 142] on link "Math Expression" at bounding box center [93, 157] width 168 height 39
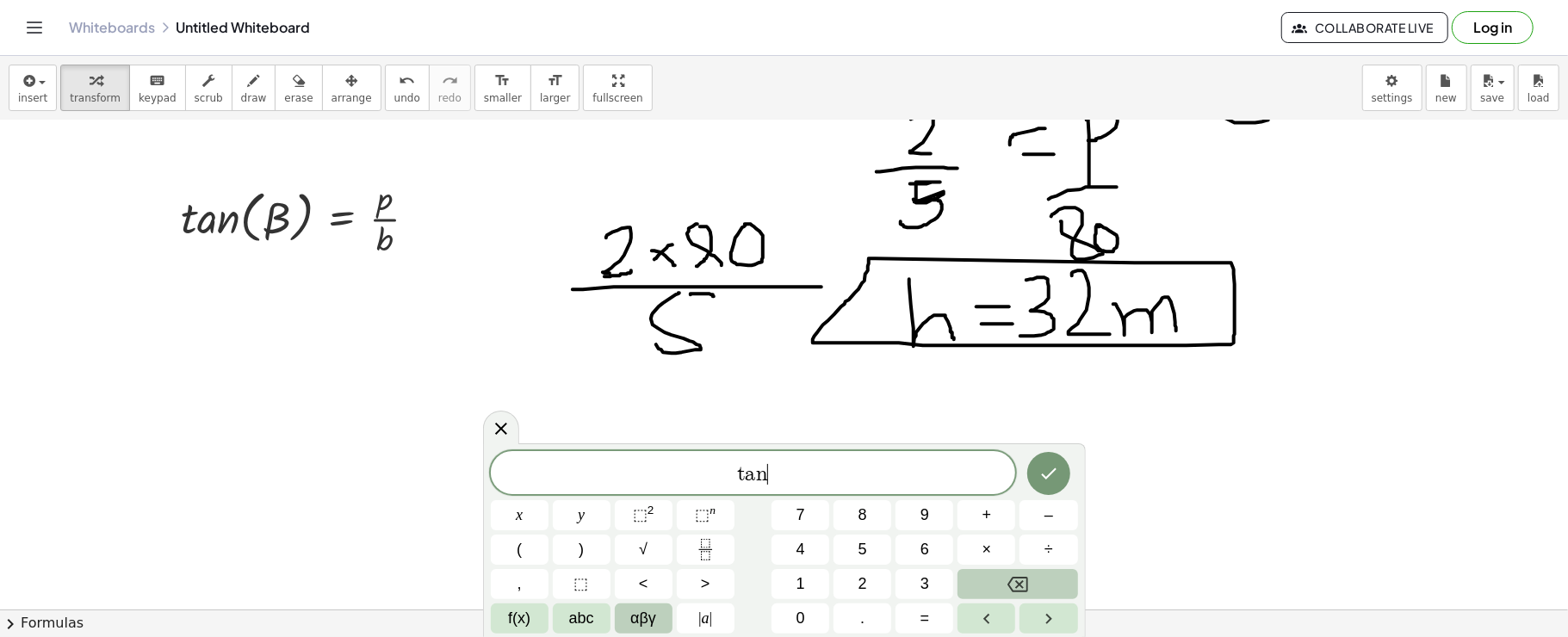
click at [643, 624] on span "αβγ" at bounding box center [644, 618] width 26 height 23
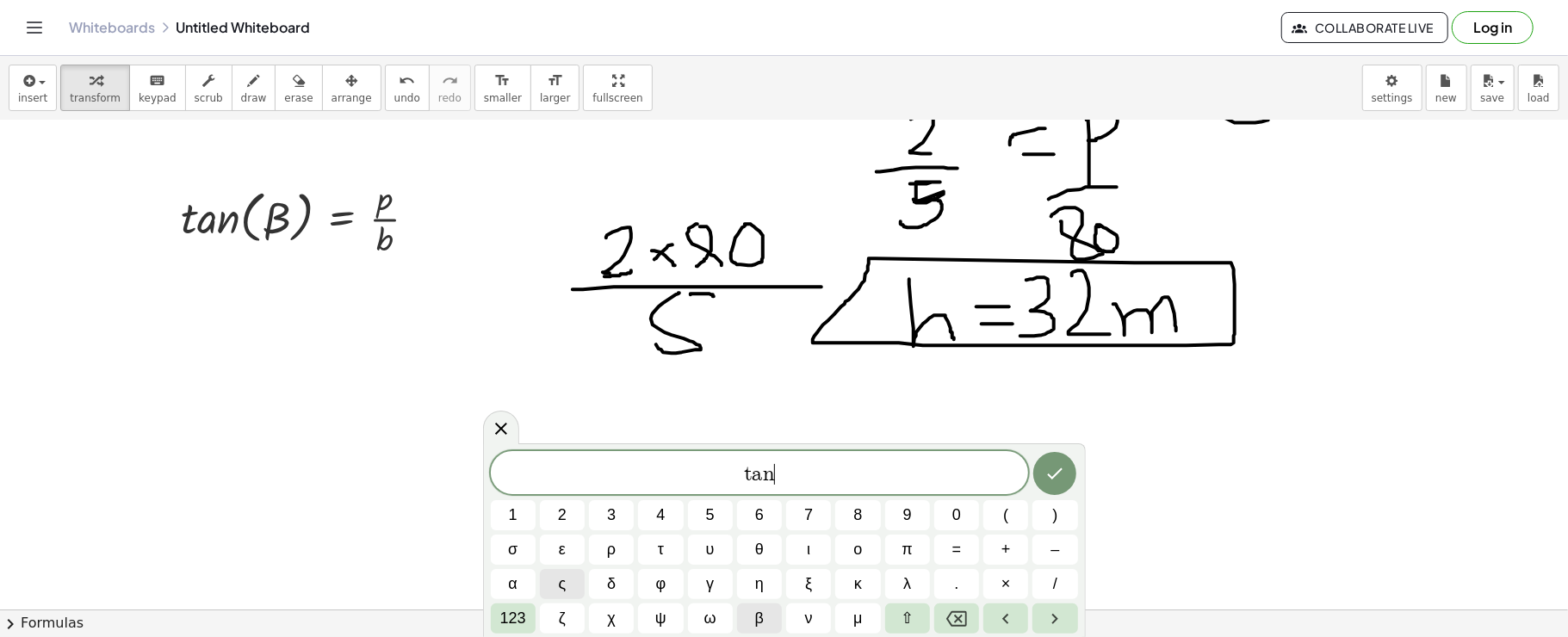
click at [751, 615] on button "β" at bounding box center [760, 618] width 45 height 30
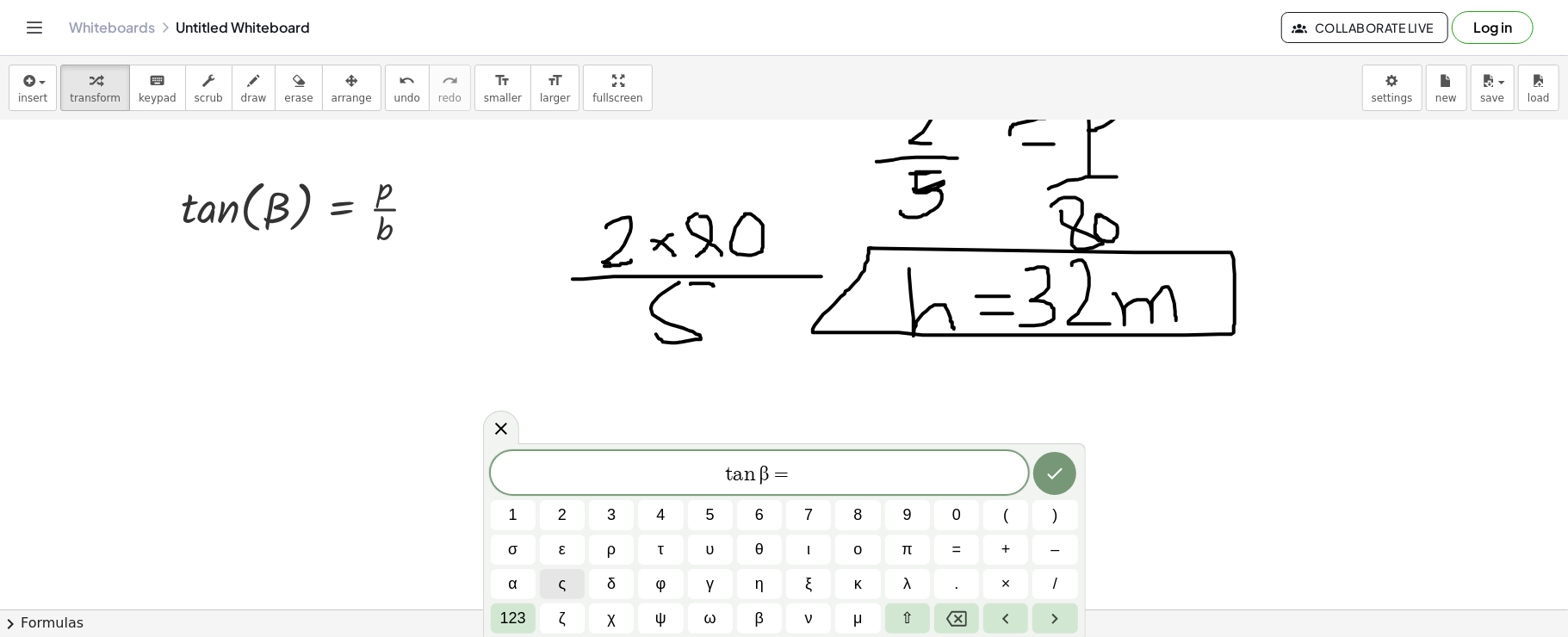
scroll to position [2440, 0]
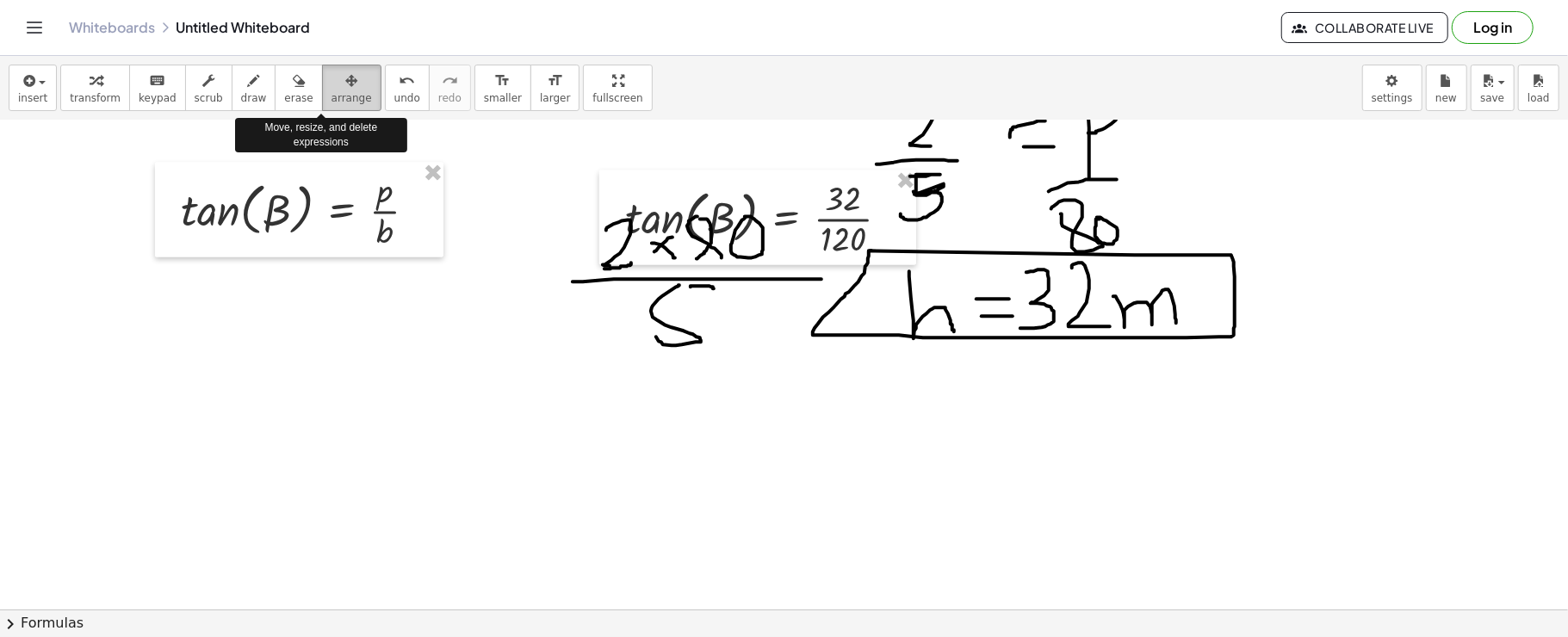
click at [332, 77] on div "button" at bounding box center [352, 80] width 41 height 20
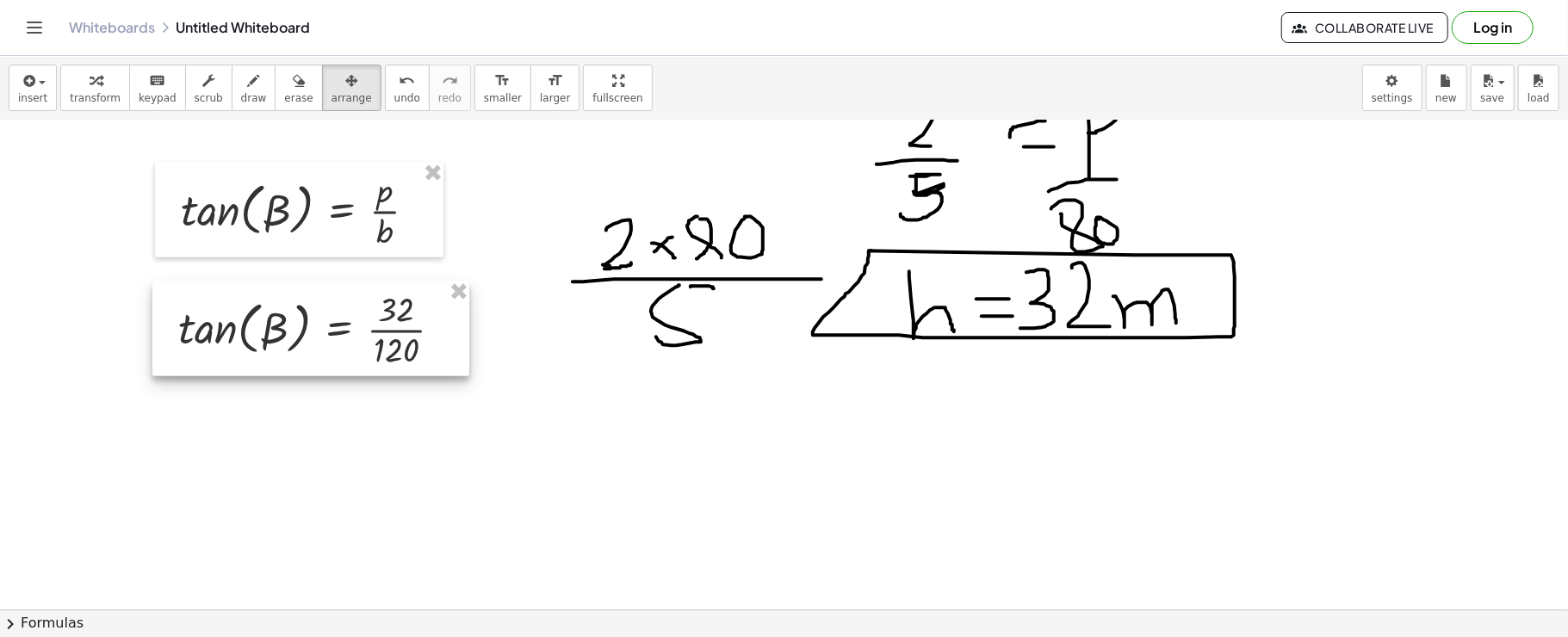
drag, startPoint x: 662, startPoint y: 234, endPoint x: 216, endPoint y: 345, distance: 459.6
click at [216, 345] on div at bounding box center [311, 329] width 317 height 95
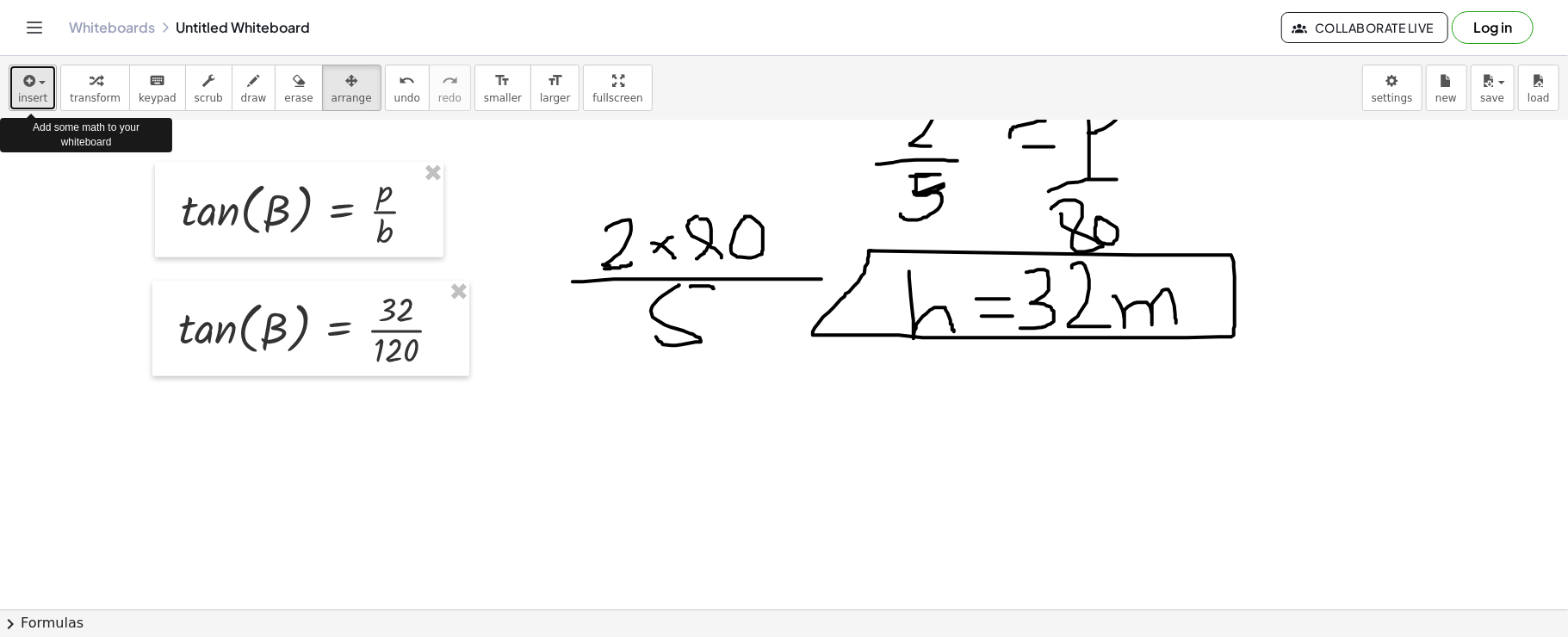
click at [36, 92] on span "insert" at bounding box center [32, 98] width 29 height 12
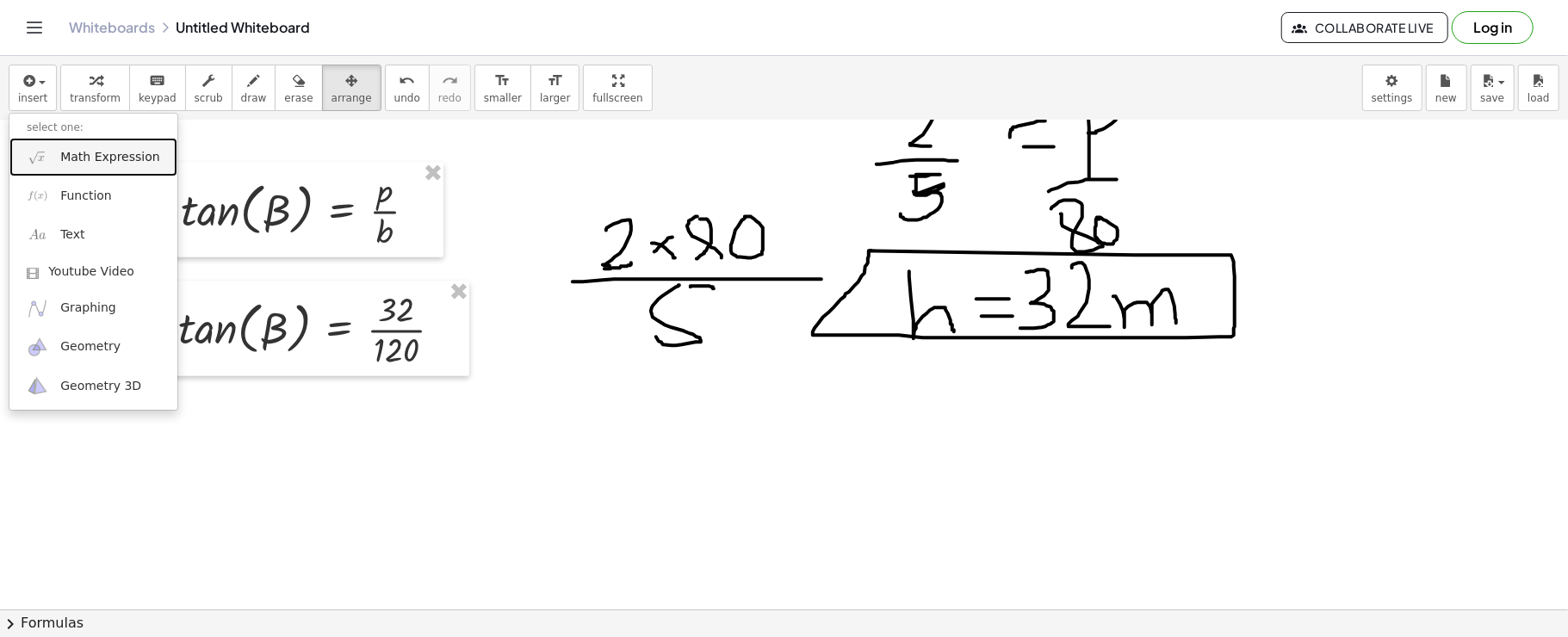
click at [74, 163] on span "Math Expression" at bounding box center [110, 157] width 100 height 18
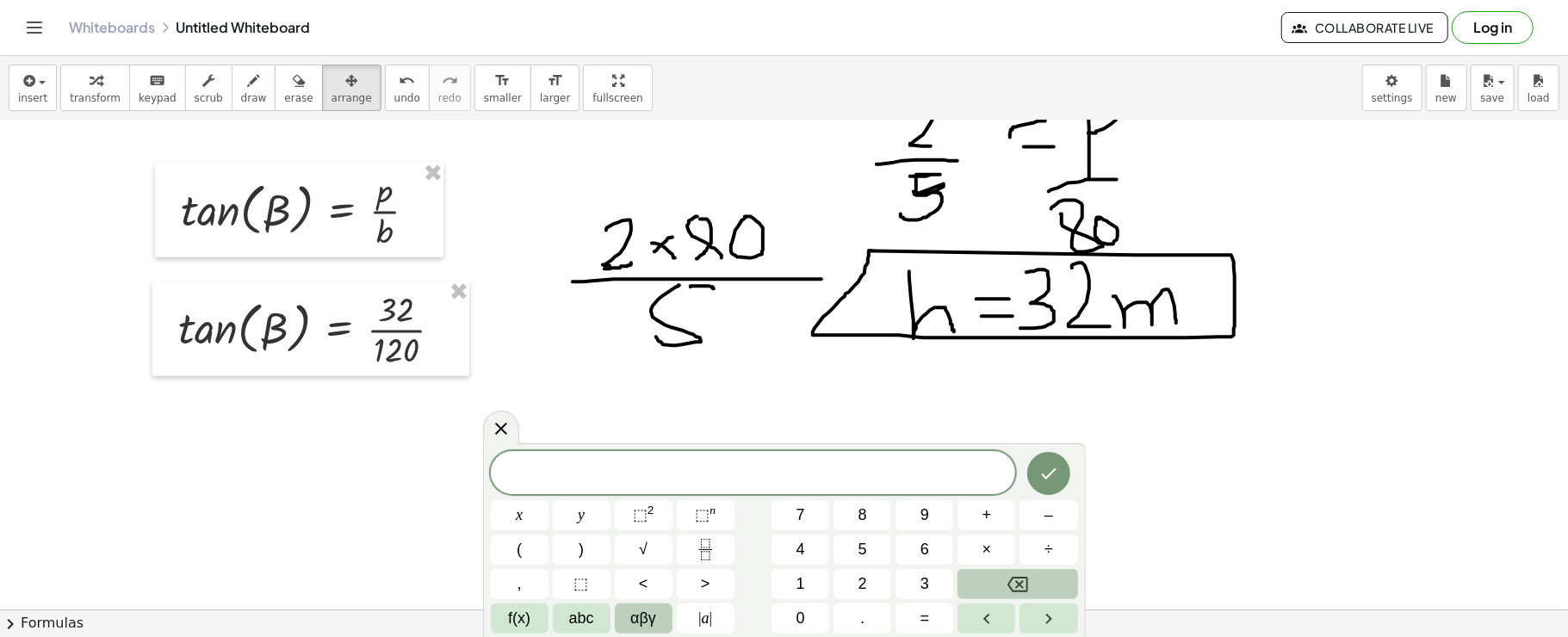
click at [656, 618] on span "αβγ" at bounding box center [644, 618] width 26 height 23
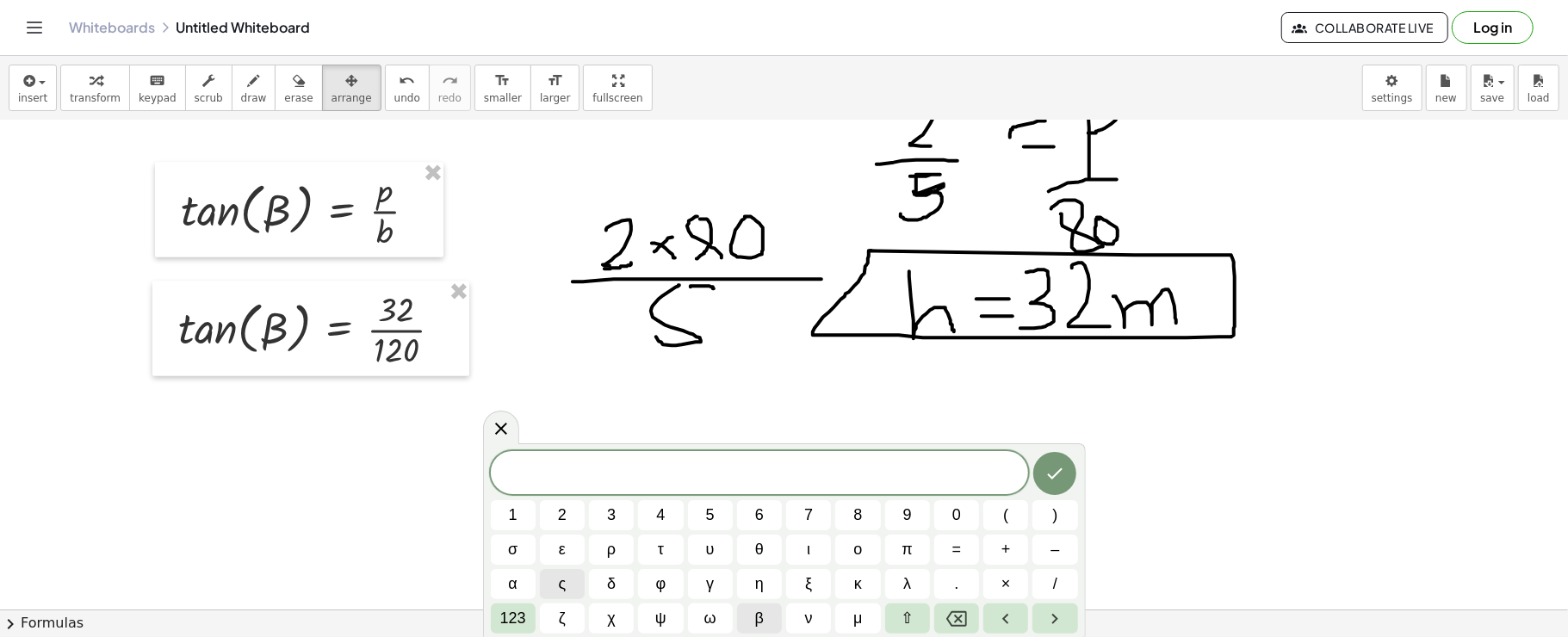
click at [748, 618] on button "β" at bounding box center [760, 618] width 45 height 30
click at [515, 622] on span "123" at bounding box center [513, 618] width 26 height 23
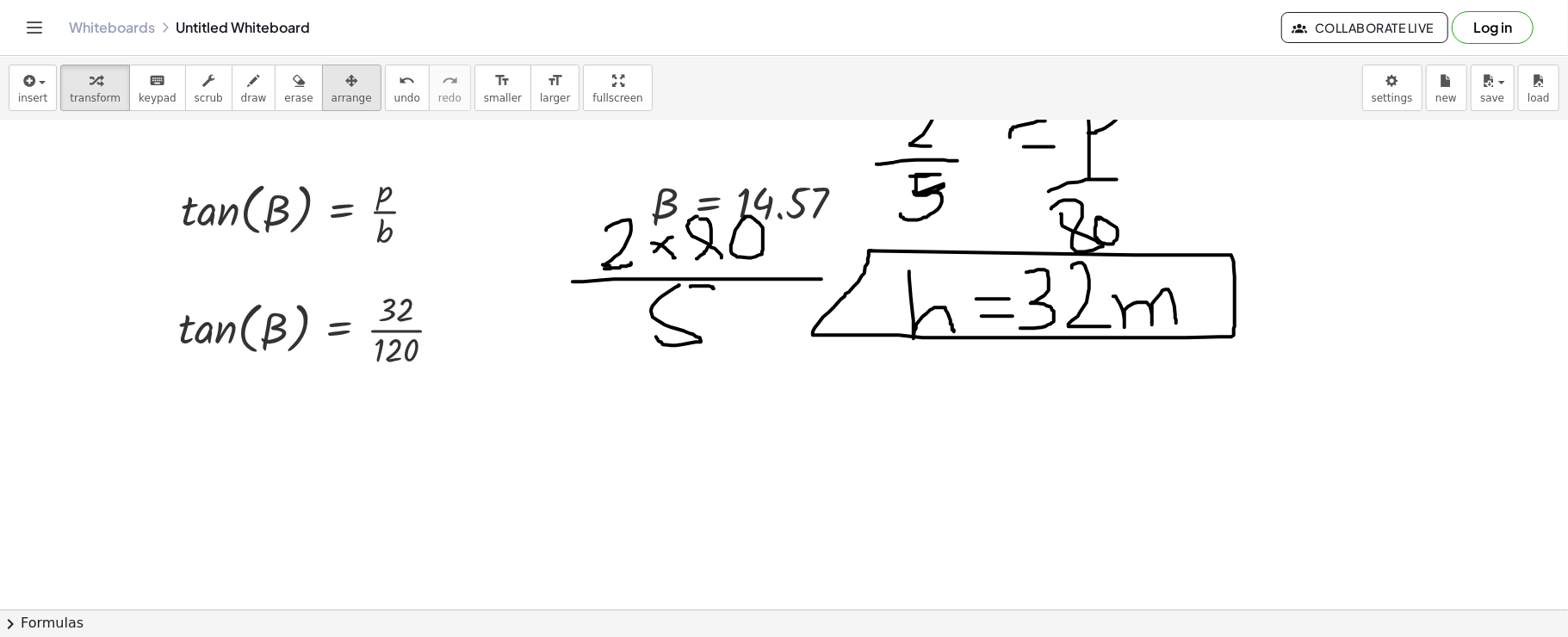
click at [332, 100] on span "arrange" at bounding box center [352, 98] width 41 height 12
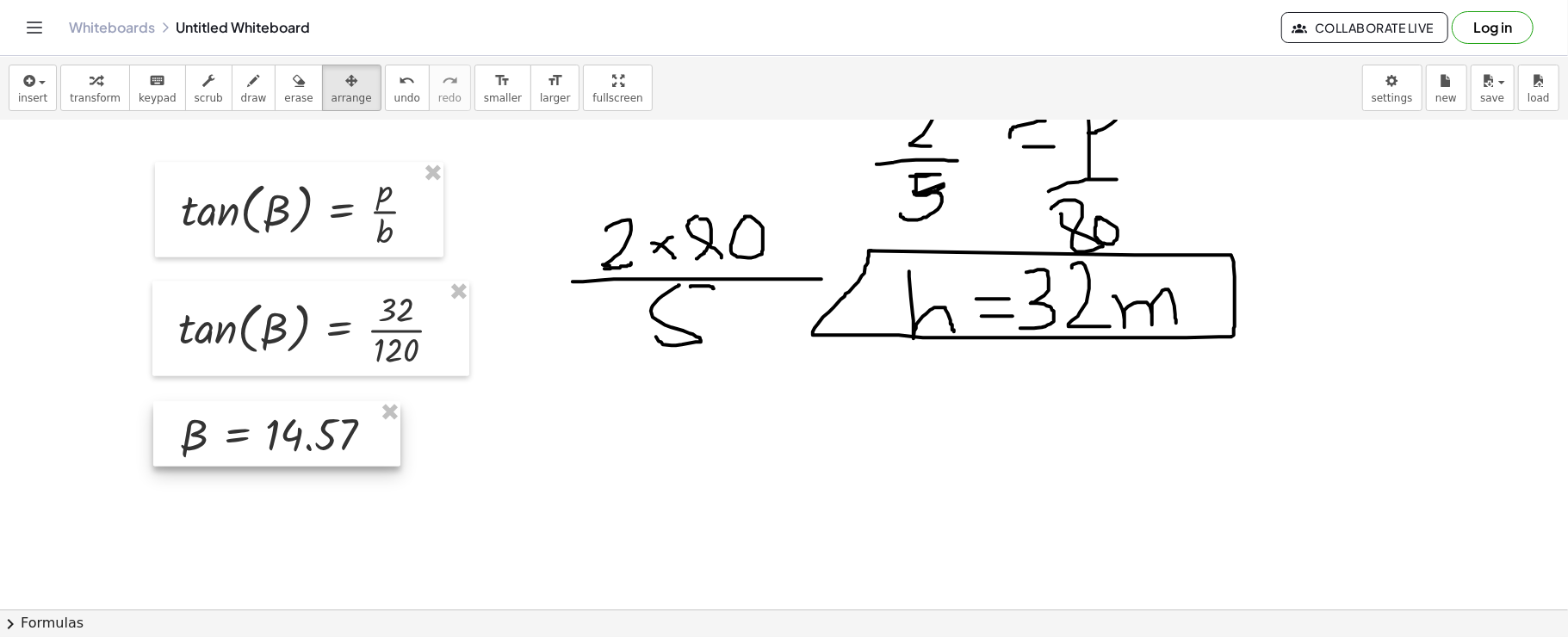
drag, startPoint x: 684, startPoint y: 212, endPoint x: 259, endPoint y: 439, distance: 481.8
click at [259, 439] on div at bounding box center [277, 434] width 247 height 65
